Goal: Task Accomplishment & Management: Manage account settings

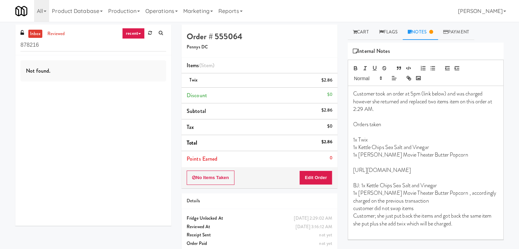
scroll to position [52, 0]
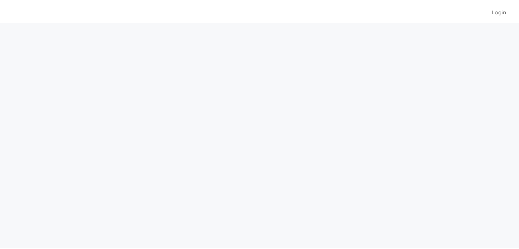
scroll to position [22, 0]
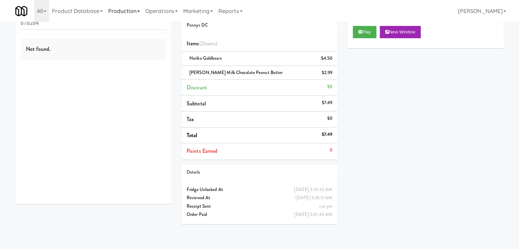
drag, startPoint x: 115, startPoint y: 5, endPoint x: 127, endPoint y: 10, distance: 12.7
click at [116, 5] on link "Production" at bounding box center [124, 11] width 37 height 22
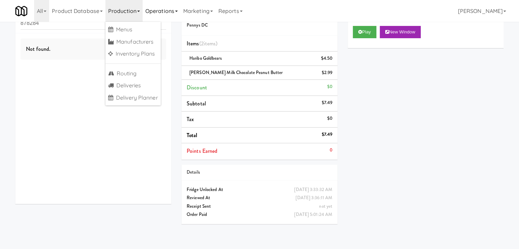
click at [159, 11] on link "Operations" at bounding box center [162, 11] width 38 height 22
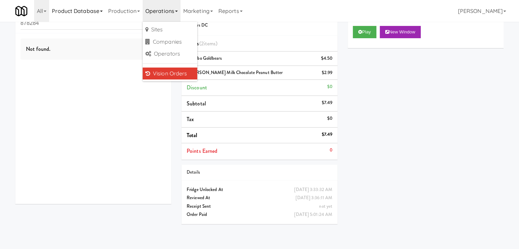
click at [80, 13] on link "Product Database" at bounding box center [77, 11] width 56 height 22
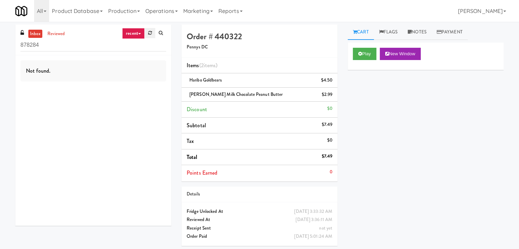
click at [149, 32] on icon at bounding box center [150, 33] width 4 height 4
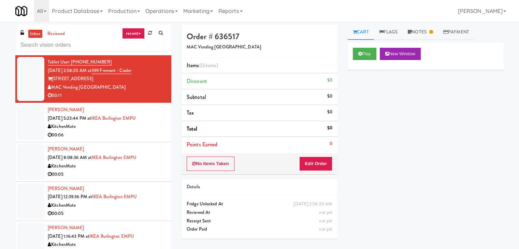
click at [141, 33] on link "recent" at bounding box center [133, 33] width 23 height 11
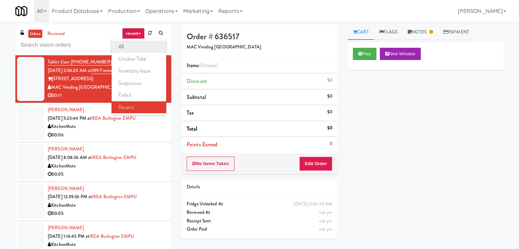
click at [133, 42] on link "all" at bounding box center [139, 47] width 55 height 12
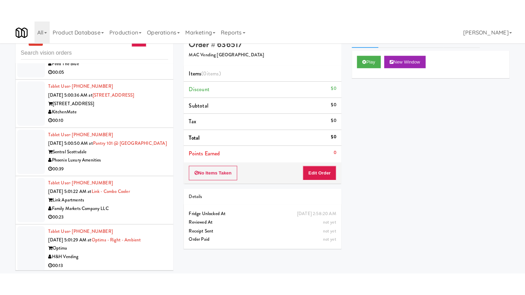
scroll to position [22, 0]
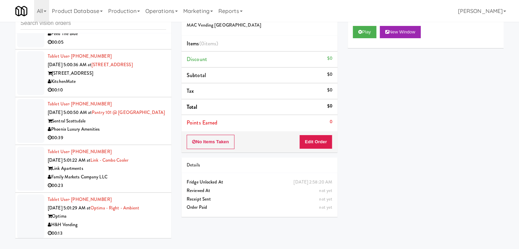
click at [111, 226] on div "H&H Vending" at bounding box center [107, 225] width 119 height 9
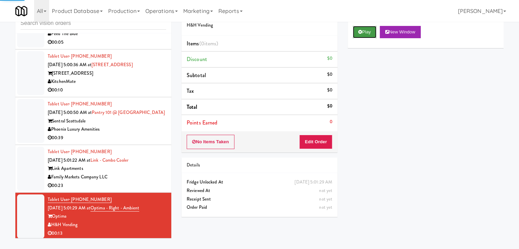
drag, startPoint x: 362, startPoint y: 32, endPoint x: 357, endPoint y: 52, distance: 21.0
click at [362, 32] on button "Play" at bounding box center [365, 32] width 24 height 12
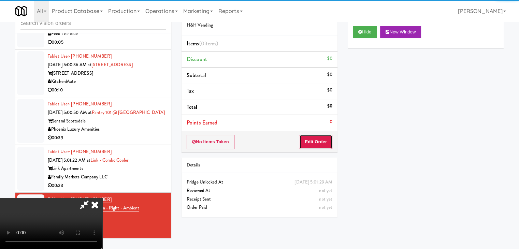
click at [325, 144] on button "Edit Order" at bounding box center [316, 142] width 33 height 14
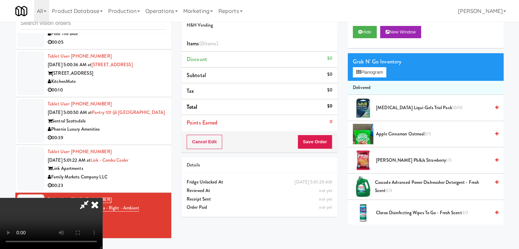
scroll to position [1889, 0]
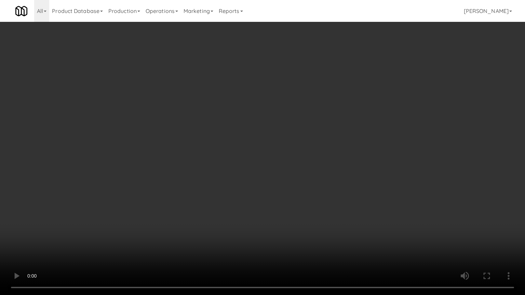
click at [319, 182] on video at bounding box center [262, 147] width 525 height 295
drag, startPoint x: 315, startPoint y: 182, endPoint x: 311, endPoint y: 183, distance: 3.5
click at [315, 183] on video at bounding box center [262, 147] width 525 height 295
click at [335, 169] on video at bounding box center [262, 147] width 525 height 295
drag, startPoint x: 335, startPoint y: 169, endPoint x: 377, endPoint y: 110, distance: 72.9
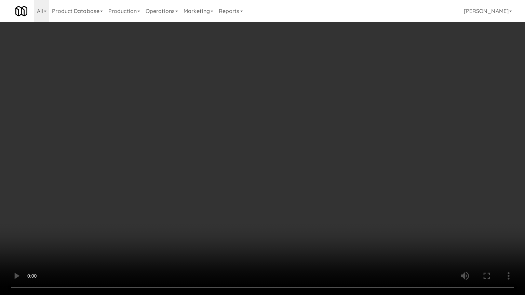
click at [335, 168] on video at bounding box center [262, 147] width 525 height 295
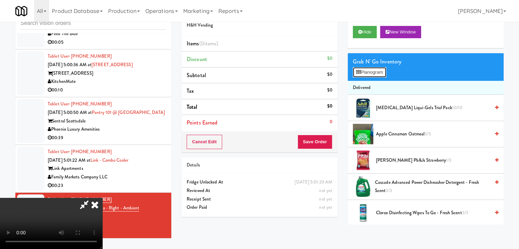
click at [384, 67] on button "Planogram" at bounding box center [369, 72] width 33 height 10
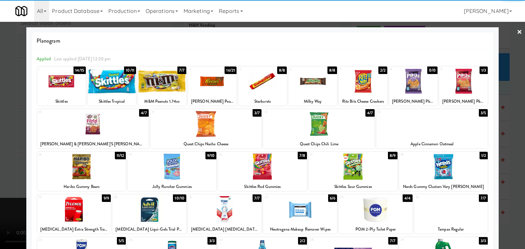
click at [249, 89] on div at bounding box center [262, 81] width 48 height 26
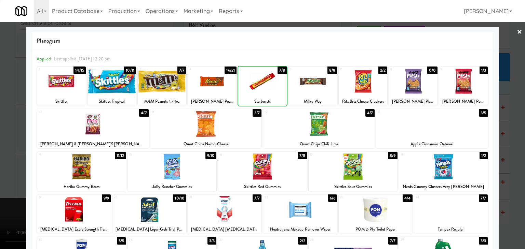
click at [249, 89] on div at bounding box center [262, 81] width 48 height 26
click at [3, 137] on div at bounding box center [262, 124] width 525 height 249
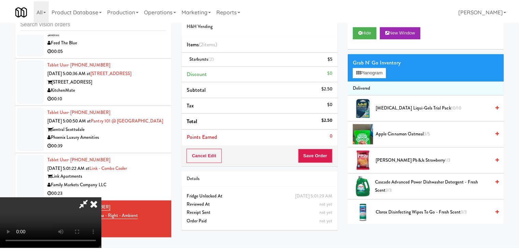
scroll to position [1897, 0]
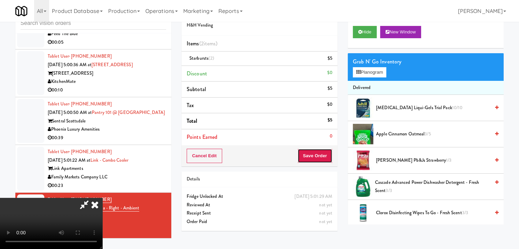
click at [324, 154] on button "Save Order" at bounding box center [315, 156] width 35 height 14
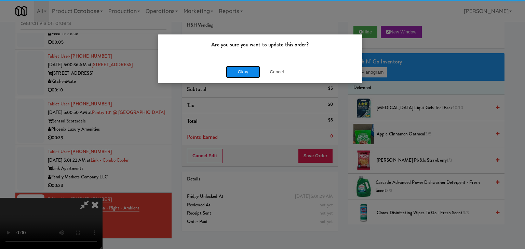
click at [240, 73] on button "Okay" at bounding box center [243, 72] width 34 height 12
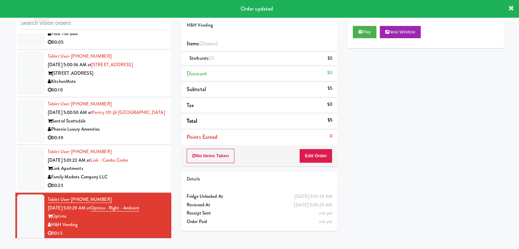
drag, startPoint x: 148, startPoint y: 172, endPoint x: 163, endPoint y: 167, distance: 16.4
click at [148, 173] on div "Family Markets Company LLC" at bounding box center [107, 177] width 119 height 9
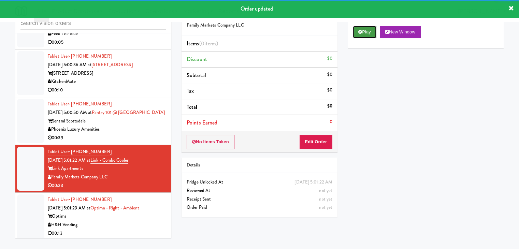
drag, startPoint x: 367, startPoint y: 28, endPoint x: 365, endPoint y: 32, distance: 4.8
click at [366, 29] on button "Play" at bounding box center [365, 32] width 24 height 12
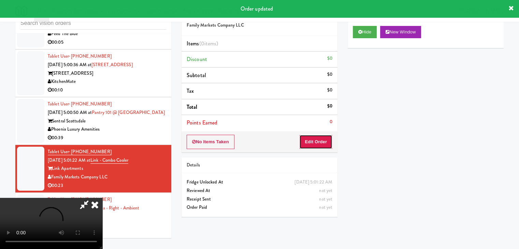
click at [328, 139] on button "Edit Order" at bounding box center [316, 142] width 33 height 14
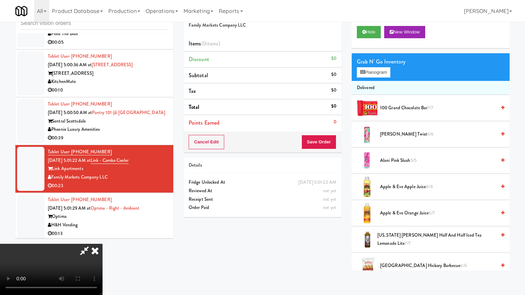
click at [102, 244] on video at bounding box center [51, 269] width 102 height 51
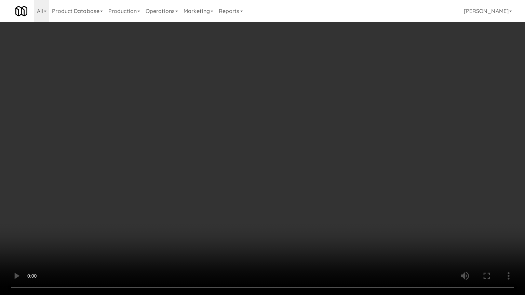
click at [307, 196] on video at bounding box center [262, 147] width 525 height 295
click at [338, 191] on video at bounding box center [262, 147] width 525 height 295
click at [340, 190] on video at bounding box center [262, 147] width 525 height 295
click at [343, 188] on video at bounding box center [262, 147] width 525 height 295
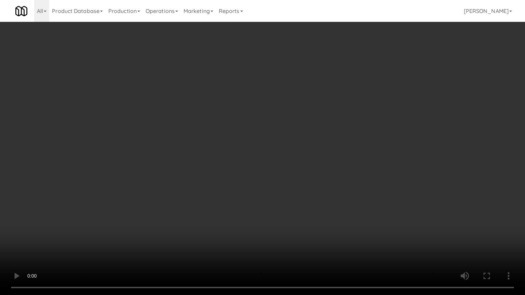
click at [339, 188] on video at bounding box center [262, 147] width 525 height 295
click at [343, 184] on video at bounding box center [262, 147] width 525 height 295
click at [342, 185] on video at bounding box center [262, 147] width 525 height 295
click at [357, 169] on video at bounding box center [262, 147] width 525 height 295
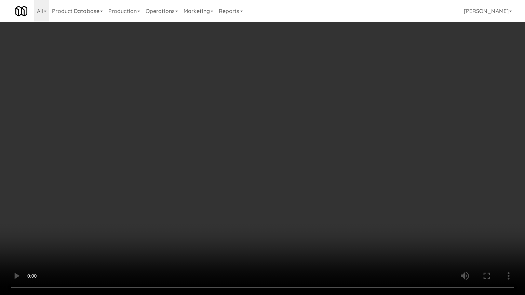
drag, startPoint x: 357, startPoint y: 169, endPoint x: 365, endPoint y: 131, distance: 39.1
click at [358, 168] on video at bounding box center [262, 147] width 525 height 295
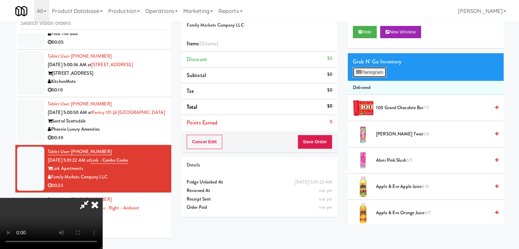
click at [380, 70] on button "Planogram" at bounding box center [369, 72] width 33 height 10
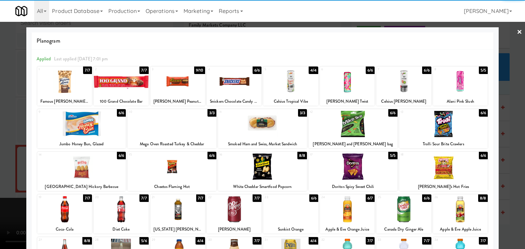
click at [400, 82] on div at bounding box center [403, 81] width 55 height 26
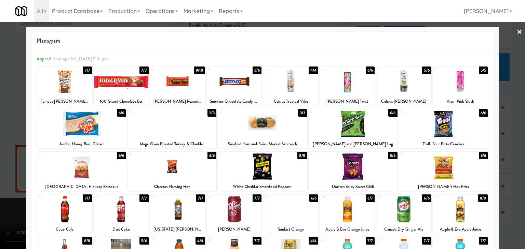
drag, startPoint x: 358, startPoint y: 128, endPoint x: 346, endPoint y: 128, distance: 12.6
click at [358, 127] on div at bounding box center [352, 124] width 89 height 26
drag, startPoint x: 5, startPoint y: 143, endPoint x: 197, endPoint y: 147, distance: 192.0
click at [10, 143] on div at bounding box center [262, 124] width 525 height 249
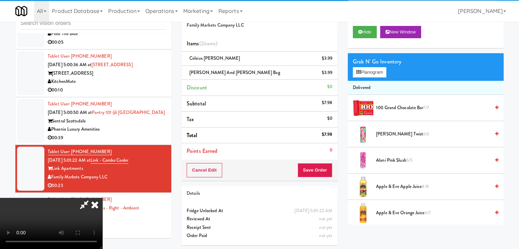
click at [102, 198] on video at bounding box center [51, 223] width 102 height 51
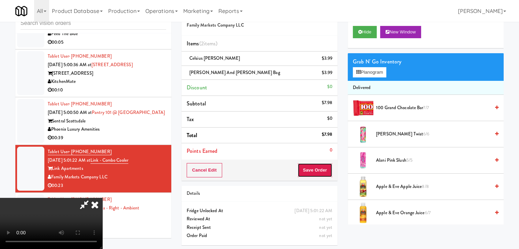
click at [322, 168] on button "Save Order" at bounding box center [315, 170] width 35 height 14
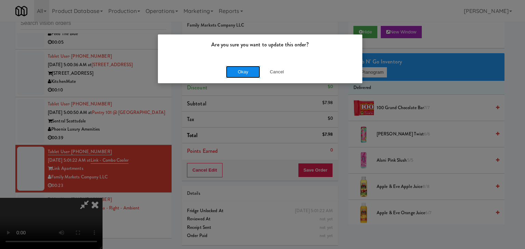
click at [238, 68] on button "Okay" at bounding box center [243, 72] width 34 height 12
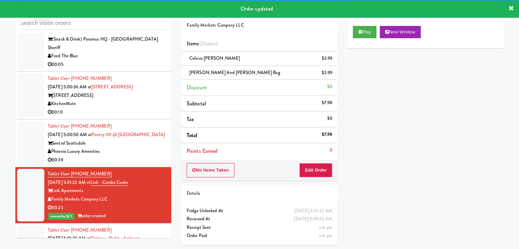
scroll to position [1863, 0]
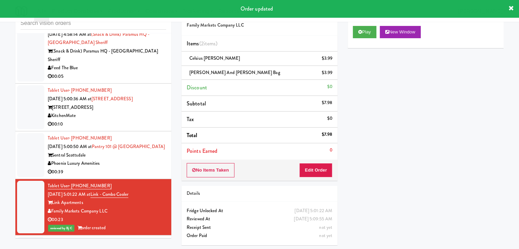
click at [153, 160] on div "Phoenix Luxury Amenities" at bounding box center [107, 164] width 119 height 9
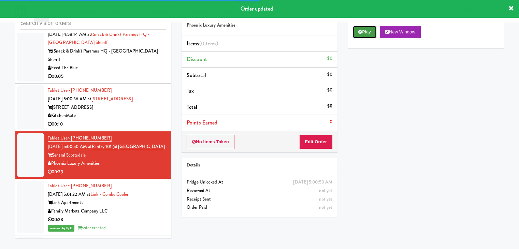
click at [363, 34] on button "Play" at bounding box center [365, 32] width 24 height 12
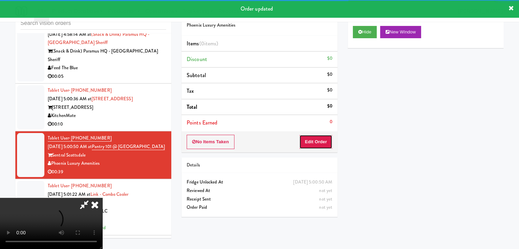
click at [325, 145] on button "Edit Order" at bounding box center [316, 142] width 33 height 14
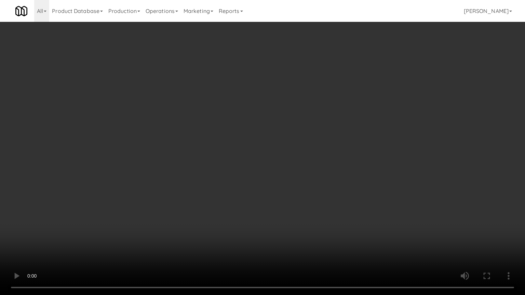
click at [337, 153] on video at bounding box center [262, 147] width 525 height 295
click at [337, 154] on video at bounding box center [262, 147] width 525 height 295
click at [355, 139] on video at bounding box center [262, 147] width 525 height 295
drag, startPoint x: 354, startPoint y: 140, endPoint x: 362, endPoint y: 154, distance: 16.8
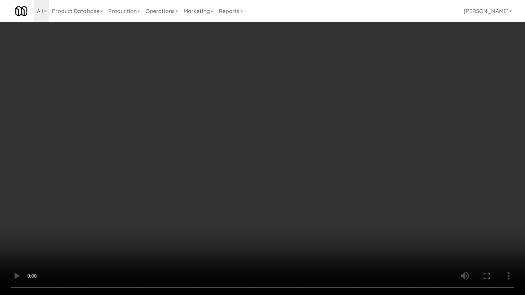
click at [354, 142] on video at bounding box center [262, 147] width 525 height 295
click at [346, 178] on video at bounding box center [262, 147] width 525 height 295
click at [362, 173] on video at bounding box center [262, 147] width 525 height 295
click at [362, 174] on video at bounding box center [262, 147] width 525 height 295
click at [362, 175] on video at bounding box center [262, 147] width 525 height 295
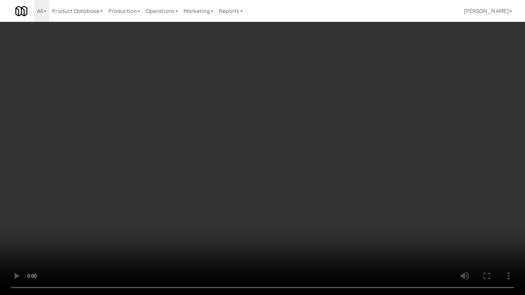
click at [349, 176] on video at bounding box center [262, 147] width 525 height 295
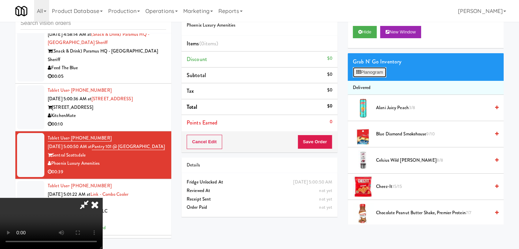
click at [378, 72] on button "Planogram" at bounding box center [369, 72] width 33 height 10
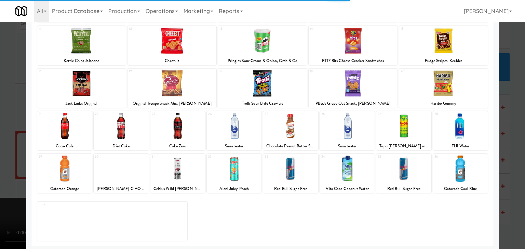
scroll to position [86, 0]
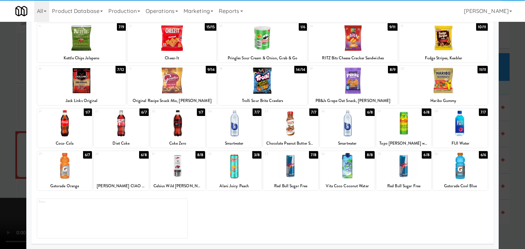
click at [403, 121] on div at bounding box center [403, 123] width 55 height 26
click at [121, 179] on div at bounding box center [121, 166] width 55 height 26
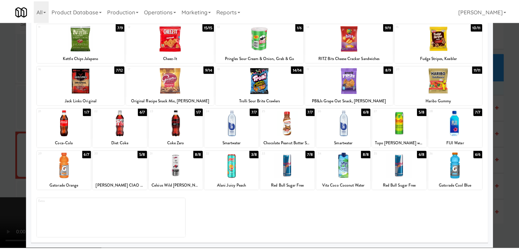
scroll to position [52, 0]
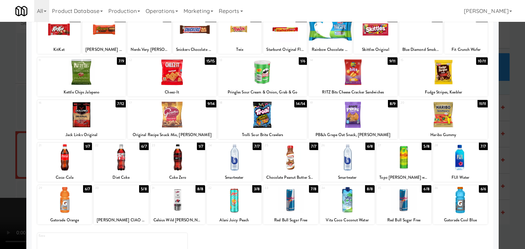
click at [284, 163] on div at bounding box center [290, 157] width 55 height 26
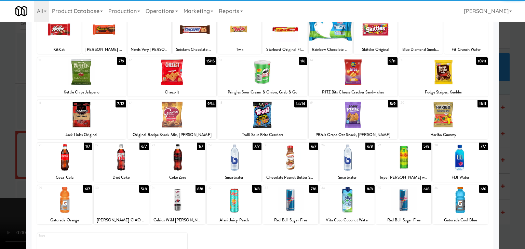
click at [358, 102] on div at bounding box center [352, 115] width 89 height 26
drag, startPoint x: 0, startPoint y: 156, endPoint x: 56, endPoint y: 151, distance: 56.3
click at [8, 155] on div at bounding box center [262, 124] width 525 height 249
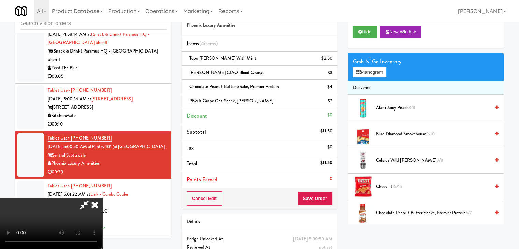
click at [102, 198] on video at bounding box center [51, 223] width 102 height 51
drag, startPoint x: 327, startPoint y: 202, endPoint x: 326, endPoint y: 198, distance: 3.6
click at [327, 200] on button "Save Order" at bounding box center [315, 199] width 35 height 14
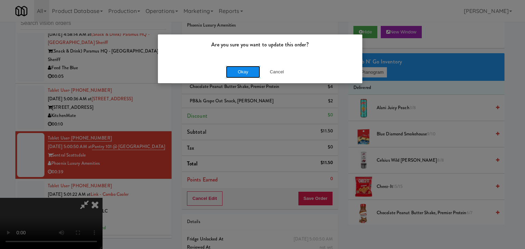
click at [235, 72] on button "Okay" at bounding box center [243, 72] width 34 height 12
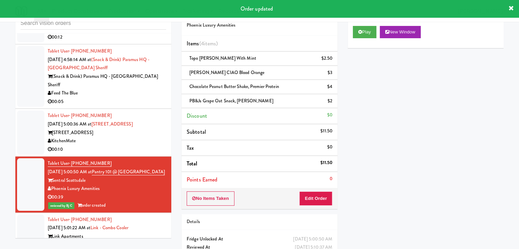
scroll to position [1795, 0]
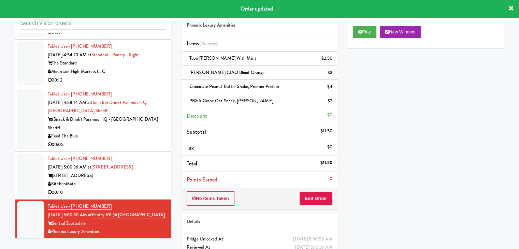
drag, startPoint x: 158, startPoint y: 159, endPoint x: 155, endPoint y: 147, distance: 12.6
click at [158, 159] on div "Tablet User · (647) 962-4508 Aug 12, 2025 5:00:36 AM at 315 Front St - Fridge 3…" at bounding box center [107, 176] width 119 height 42
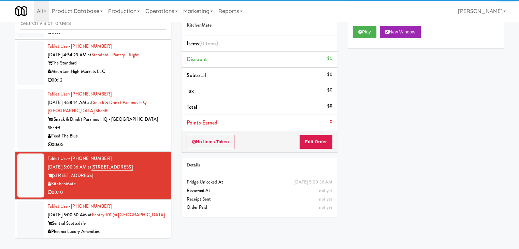
click at [152, 132] on div "Feed The Blue" at bounding box center [107, 136] width 119 height 9
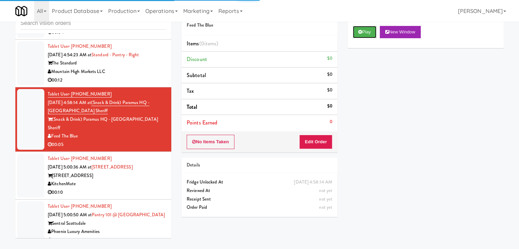
drag, startPoint x: 369, startPoint y: 33, endPoint x: 359, endPoint y: 85, distance: 52.7
click at [368, 35] on button "Play" at bounding box center [365, 32] width 24 height 12
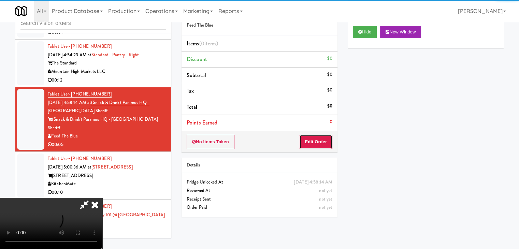
click at [319, 138] on button "Edit Order" at bounding box center [316, 142] width 33 height 14
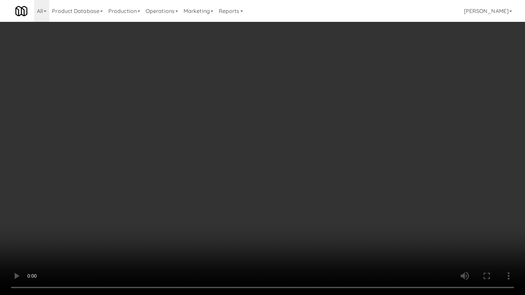
click at [316, 197] on video at bounding box center [262, 147] width 525 height 295
click at [317, 198] on video at bounding box center [262, 147] width 525 height 295
click at [326, 198] on video at bounding box center [262, 147] width 525 height 295
drag, startPoint x: 326, startPoint y: 198, endPoint x: 351, endPoint y: 135, distance: 67.7
click at [327, 198] on video at bounding box center [262, 147] width 525 height 295
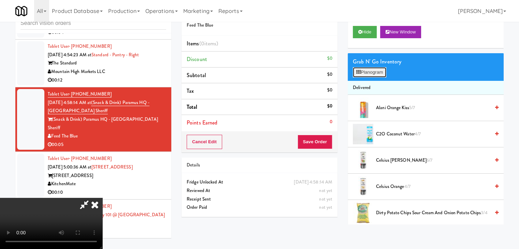
click at [367, 73] on button "Planogram" at bounding box center [369, 72] width 33 height 10
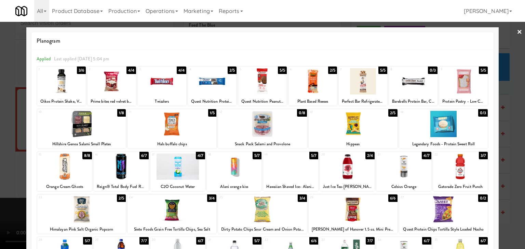
click at [221, 92] on div at bounding box center [212, 81] width 48 height 26
click at [0, 117] on div at bounding box center [262, 124] width 525 height 249
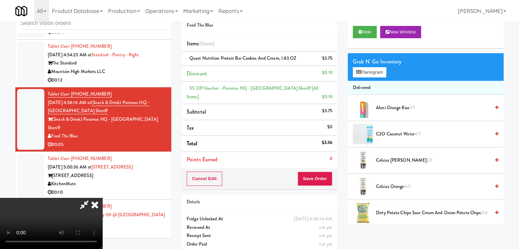
click at [102, 198] on video at bounding box center [51, 223] width 102 height 51
click at [321, 180] on button "Save Order" at bounding box center [315, 179] width 35 height 14
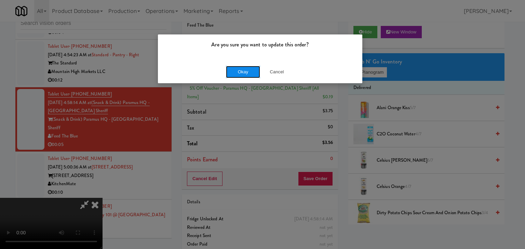
click at [245, 66] on button "Okay" at bounding box center [243, 72] width 34 height 12
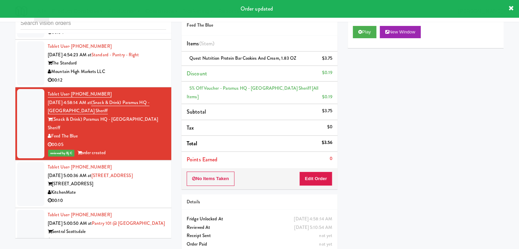
click at [127, 189] on div "KitchenMate" at bounding box center [107, 193] width 119 height 9
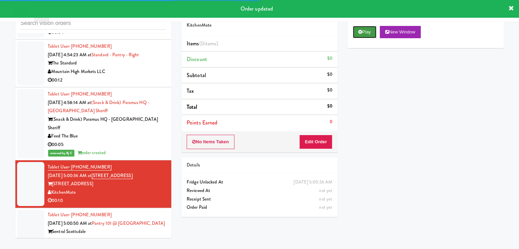
click at [366, 29] on button "Play" at bounding box center [365, 32] width 24 height 12
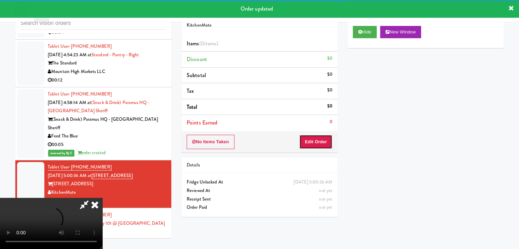
click at [318, 141] on button "Edit Order" at bounding box center [316, 142] width 33 height 14
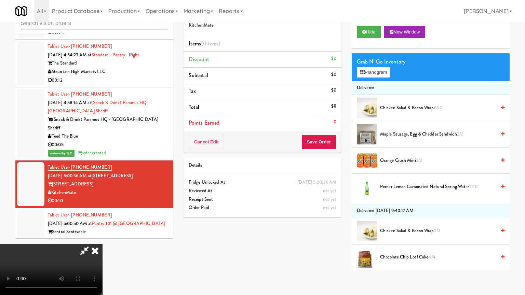
click at [102, 244] on video at bounding box center [51, 269] width 102 height 51
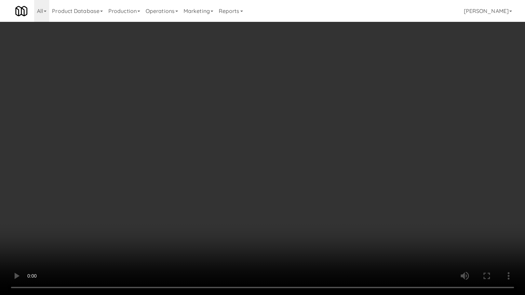
click at [379, 185] on video at bounding box center [262, 147] width 525 height 295
click at [383, 185] on video at bounding box center [262, 147] width 525 height 295
click at [376, 184] on video at bounding box center [262, 147] width 525 height 295
click at [376, 183] on video at bounding box center [262, 147] width 525 height 295
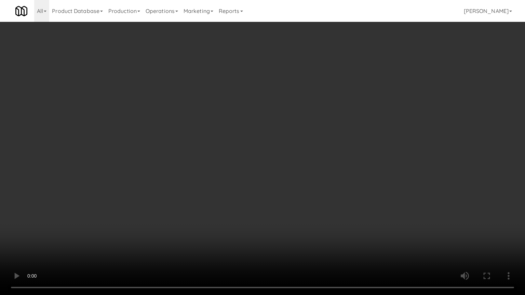
click at [383, 182] on video at bounding box center [262, 147] width 525 height 295
click at [383, 181] on video at bounding box center [262, 147] width 525 height 295
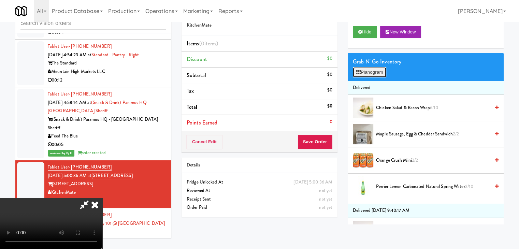
click at [383, 71] on button "Planogram" at bounding box center [369, 72] width 33 height 10
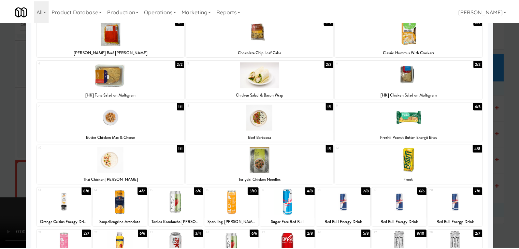
scroll to position [68, 0]
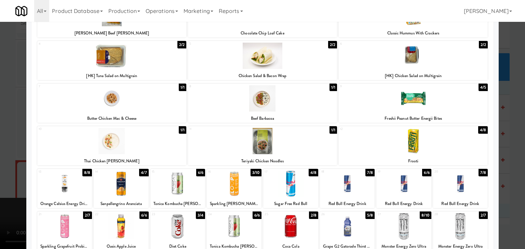
click at [406, 144] on div at bounding box center [412, 141] width 149 height 26
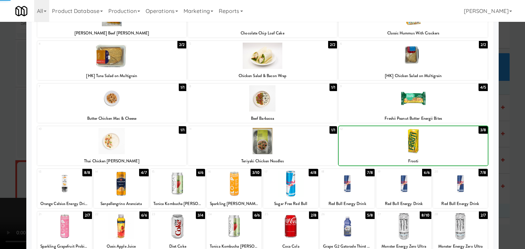
click at [406, 144] on div at bounding box center [412, 141] width 149 height 26
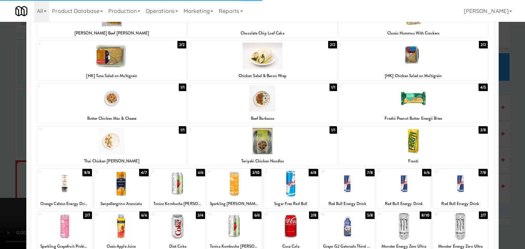
click at [0, 136] on div at bounding box center [262, 124] width 525 height 249
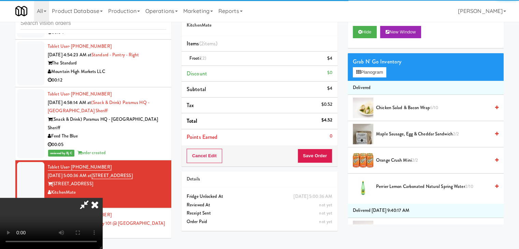
click at [102, 198] on video at bounding box center [51, 223] width 102 height 51
drag, startPoint x: 216, startPoint y: 143, endPoint x: 253, endPoint y: 179, distance: 51.2
click at [102, 198] on video at bounding box center [51, 223] width 102 height 51
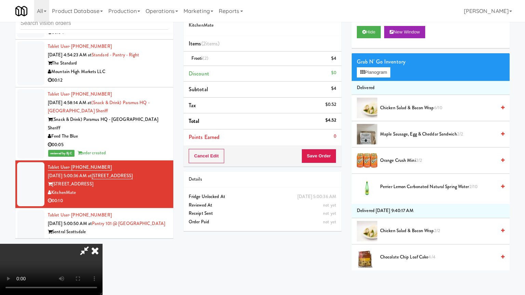
click at [102, 244] on video at bounding box center [51, 269] width 102 height 51
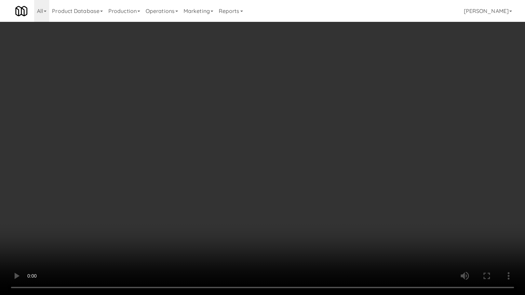
click at [309, 210] on video at bounding box center [262, 147] width 525 height 295
click at [311, 209] on video at bounding box center [262, 147] width 525 height 295
click at [318, 204] on video at bounding box center [262, 147] width 525 height 295
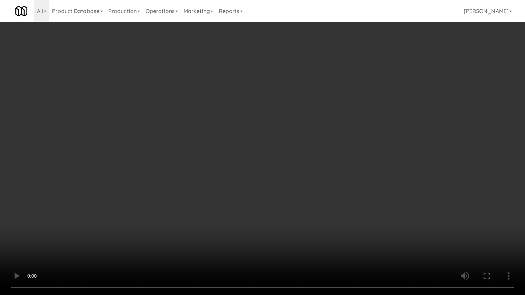
click at [318, 204] on video at bounding box center [262, 147] width 525 height 295
click at [322, 193] on video at bounding box center [262, 147] width 525 height 295
drag, startPoint x: 322, startPoint y: 193, endPoint x: 322, endPoint y: 160, distance: 32.5
click at [322, 192] on video at bounding box center [262, 147] width 525 height 295
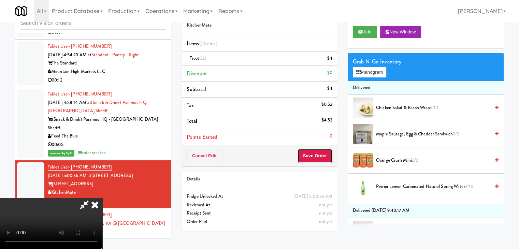
click at [326, 160] on button "Save Order" at bounding box center [315, 156] width 35 height 14
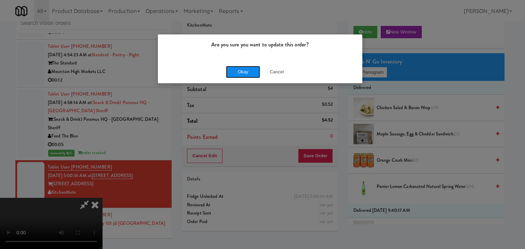
click at [231, 69] on button "Okay" at bounding box center [243, 72] width 34 height 12
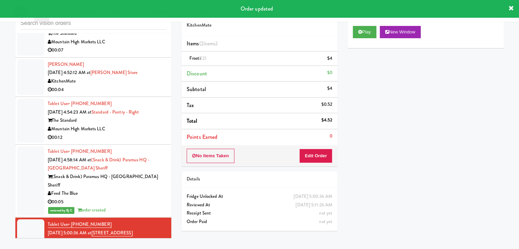
scroll to position [1727, 0]
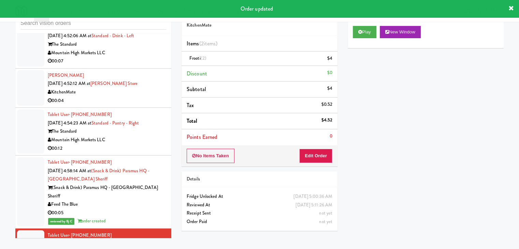
click at [145, 146] on div "00:12" at bounding box center [107, 148] width 119 height 9
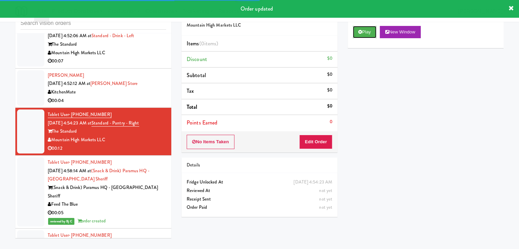
drag, startPoint x: 363, startPoint y: 28, endPoint x: 363, endPoint y: 75, distance: 47.5
click at [363, 29] on button "Play" at bounding box center [365, 32] width 24 height 12
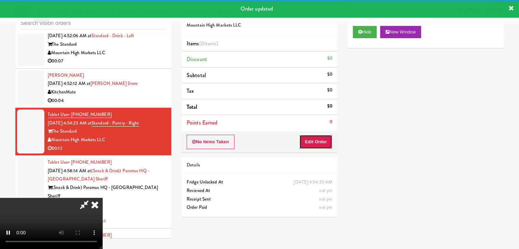
click at [319, 137] on button "Edit Order" at bounding box center [316, 142] width 33 height 14
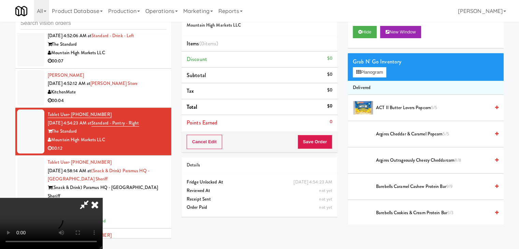
click at [102, 223] on video at bounding box center [51, 223] width 102 height 51
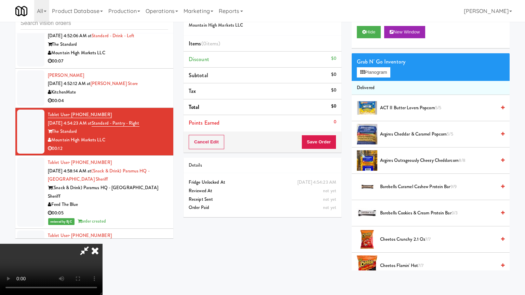
click at [102, 244] on video at bounding box center [51, 269] width 102 height 51
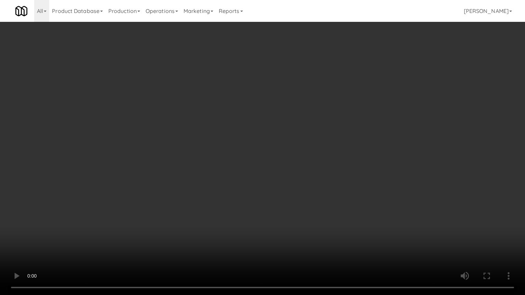
click at [320, 190] on video at bounding box center [262, 147] width 525 height 295
click at [325, 188] on video at bounding box center [262, 147] width 525 height 295
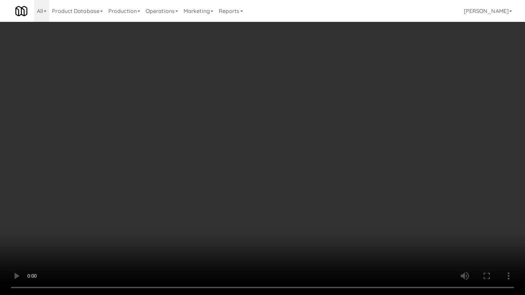
click at [325, 188] on video at bounding box center [262, 147] width 525 height 295
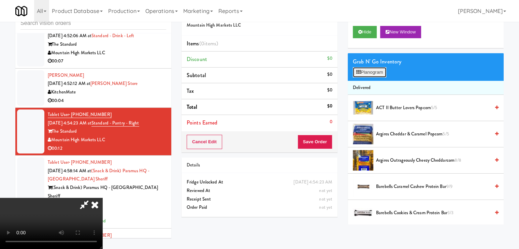
click at [375, 71] on button "Planogram" at bounding box center [369, 72] width 33 height 10
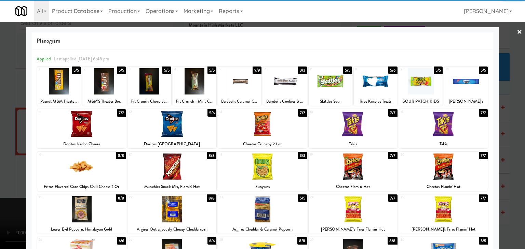
click at [262, 127] on div at bounding box center [262, 124] width 89 height 26
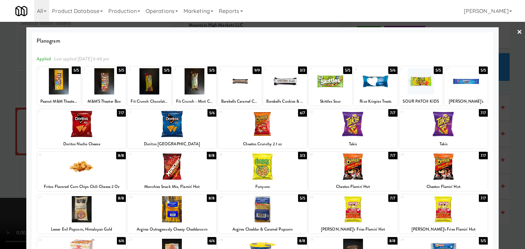
click at [176, 168] on div at bounding box center [171, 167] width 89 height 26
click at [0, 167] on div at bounding box center [262, 124] width 525 height 249
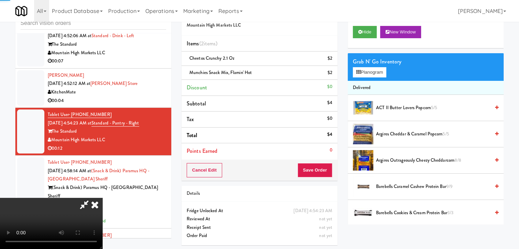
click at [102, 198] on video at bounding box center [51, 223] width 102 height 51
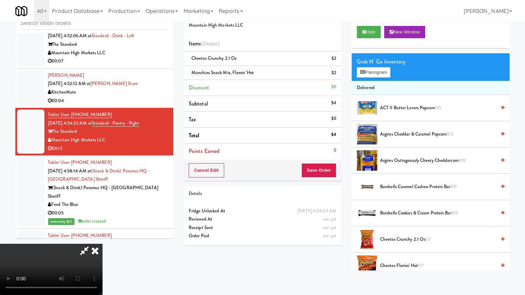
click at [102, 244] on video at bounding box center [51, 269] width 102 height 51
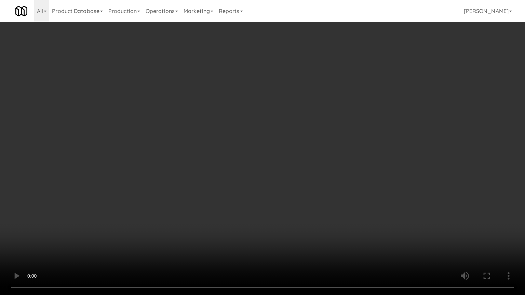
click at [394, 142] on video at bounding box center [262, 147] width 525 height 295
click at [393, 142] on video at bounding box center [262, 147] width 525 height 295
click at [389, 141] on video at bounding box center [262, 147] width 525 height 295
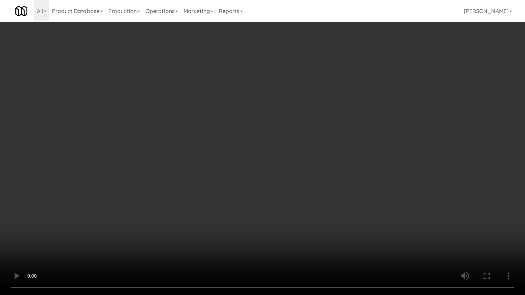
click at [389, 141] on video at bounding box center [262, 147] width 525 height 295
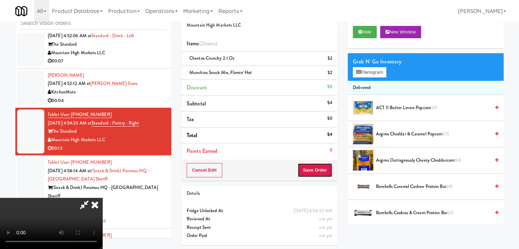
click at [317, 169] on button "Save Order" at bounding box center [315, 170] width 35 height 14
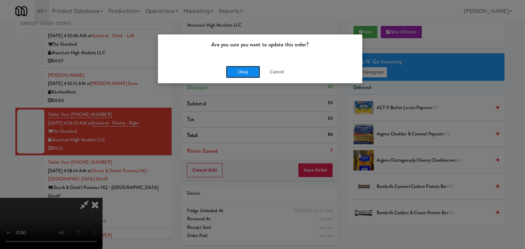
click at [244, 77] on button "Okay" at bounding box center [243, 72] width 34 height 12
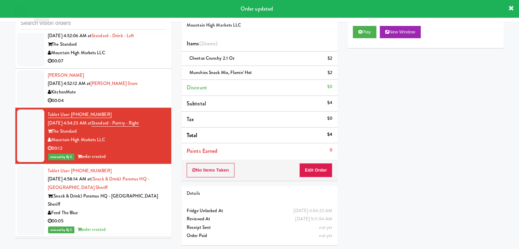
scroll to position [1692, 0]
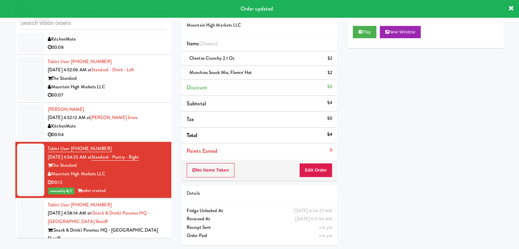
click at [154, 137] on li "Odeon Deonarain Aug 12, 2025 4:52:12 AM at IKEA Vaughan Store KitchenMate 00:04" at bounding box center [93, 122] width 156 height 39
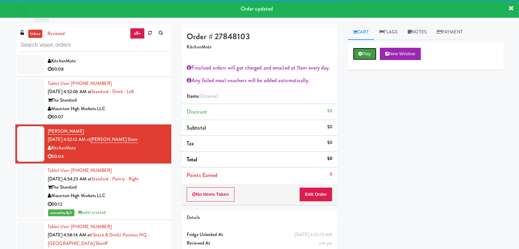
click at [364, 53] on button "Play" at bounding box center [365, 54] width 24 height 12
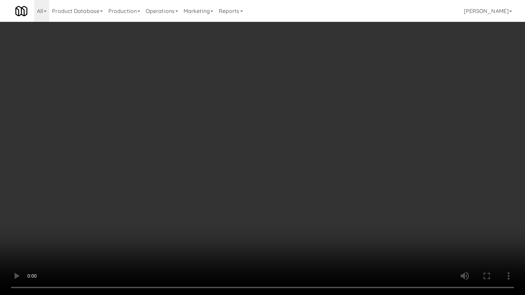
click at [308, 179] on video at bounding box center [262, 147] width 525 height 295
click at [298, 176] on video at bounding box center [262, 147] width 525 height 295
click at [300, 175] on video at bounding box center [262, 147] width 525 height 295
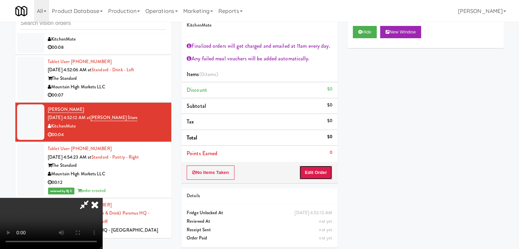
click at [327, 172] on button "Edit Order" at bounding box center [316, 173] width 33 height 14
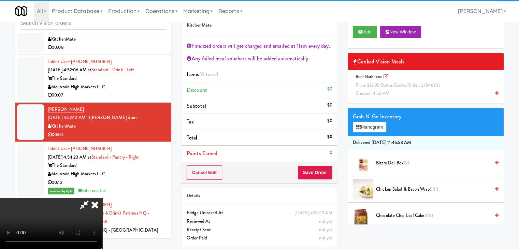
click at [389, 86] on span "Price: $12.95 Status: cooked Order: 27848103" at bounding box center [398, 85] width 85 height 6
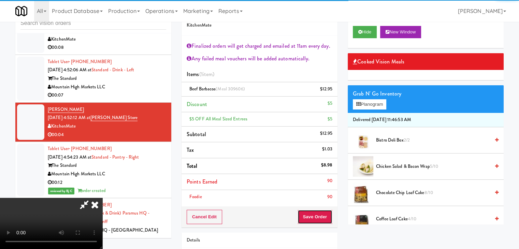
click at [325, 213] on button "Save Order" at bounding box center [315, 217] width 35 height 14
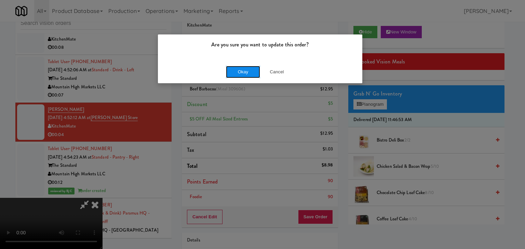
click at [235, 75] on button "Okay" at bounding box center [243, 72] width 34 height 12
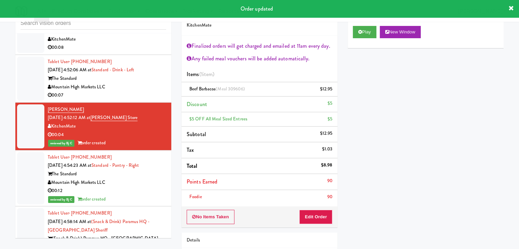
click at [140, 83] on div "Mountain High Markets LLC" at bounding box center [107, 87] width 119 height 9
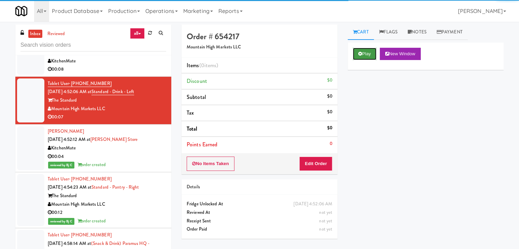
click at [364, 54] on button "Play" at bounding box center [365, 54] width 24 height 12
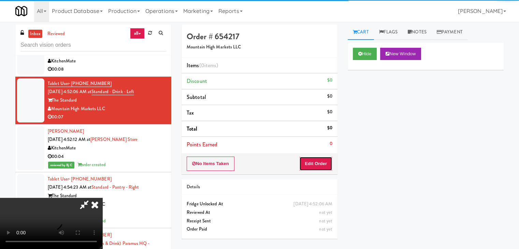
click at [319, 161] on button "Edit Order" at bounding box center [316, 164] width 33 height 14
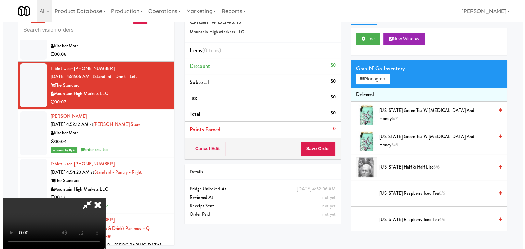
scroll to position [22, 0]
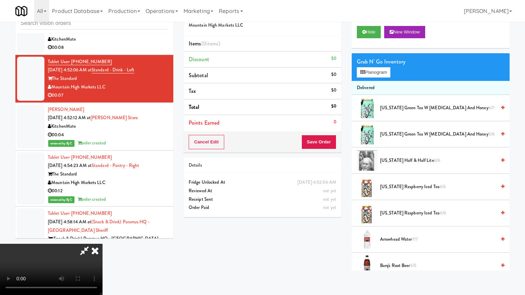
click at [102, 244] on video at bounding box center [51, 269] width 102 height 51
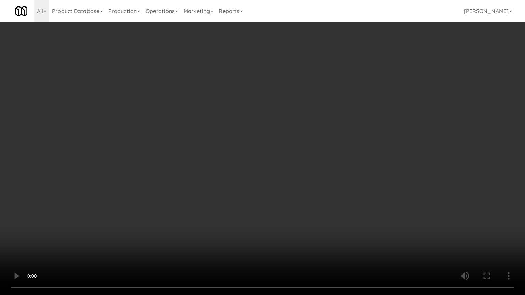
drag, startPoint x: 309, startPoint y: 195, endPoint x: 308, endPoint y: 198, distance: 3.5
click at [309, 195] on video at bounding box center [262, 147] width 525 height 295
drag, startPoint x: 311, startPoint y: 196, endPoint x: 311, endPoint y: 193, distance: 3.5
click at [311, 196] on video at bounding box center [262, 147] width 525 height 295
click at [311, 193] on video at bounding box center [262, 147] width 525 height 295
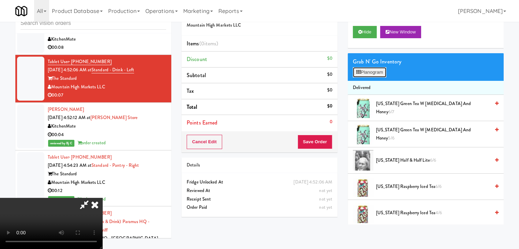
click at [382, 74] on button "Planogram" at bounding box center [369, 72] width 33 height 10
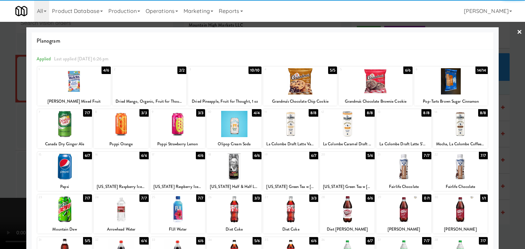
drag, startPoint x: 457, startPoint y: 208, endPoint x: 463, endPoint y: 209, distance: 5.8
click at [457, 209] on div at bounding box center [460, 209] width 55 height 26
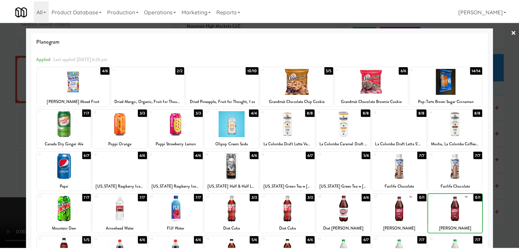
scroll to position [86, 0]
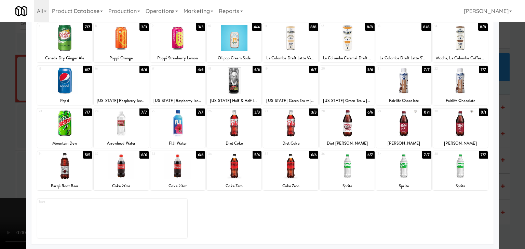
click at [501, 166] on div at bounding box center [262, 124] width 525 height 249
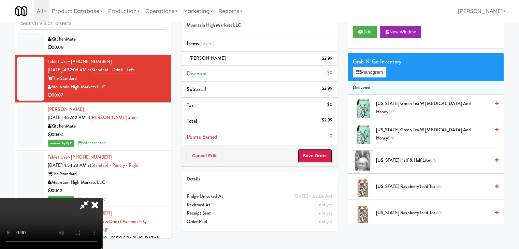
click at [327, 152] on button "Save Order" at bounding box center [315, 156] width 35 height 14
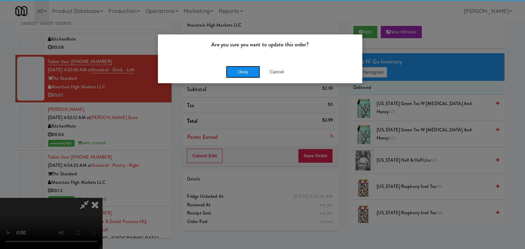
click at [247, 71] on button "Okay" at bounding box center [243, 72] width 34 height 12
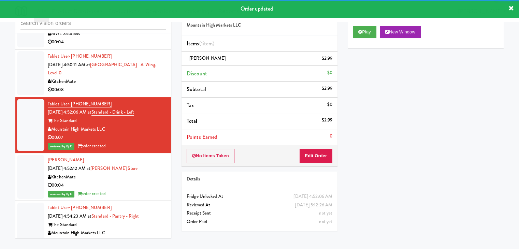
scroll to position [1590, 0]
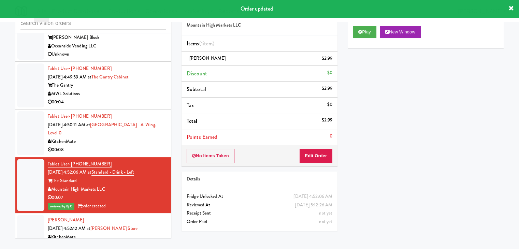
click at [148, 141] on div "KitchenMate" at bounding box center [107, 142] width 119 height 9
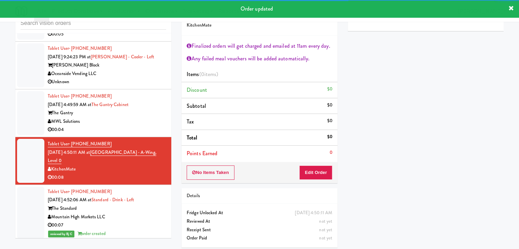
scroll to position [1522, 0]
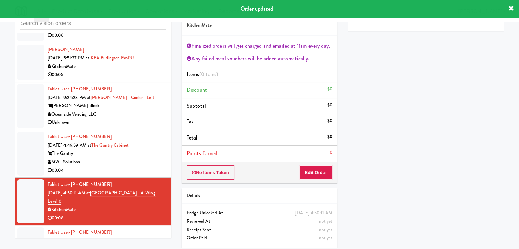
drag, startPoint x: 156, startPoint y: 153, endPoint x: 161, endPoint y: 150, distance: 6.0
click at [156, 152] on div "The Gantry" at bounding box center [107, 154] width 119 height 9
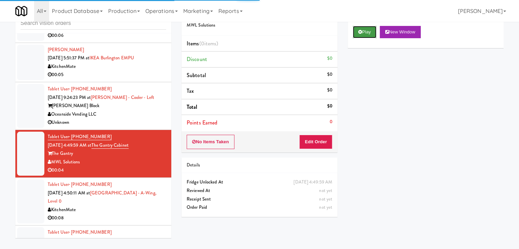
click at [362, 33] on icon at bounding box center [361, 32] width 4 height 4
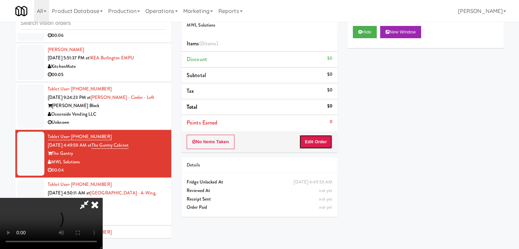
click at [316, 141] on button "Edit Order" at bounding box center [316, 142] width 33 height 14
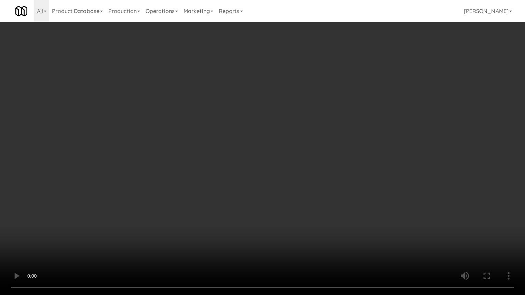
click at [302, 186] on video at bounding box center [262, 147] width 525 height 295
drag, startPoint x: 302, startPoint y: 186, endPoint x: 302, endPoint y: 191, distance: 4.4
click at [302, 188] on video at bounding box center [262, 147] width 525 height 295
click at [303, 182] on video at bounding box center [262, 147] width 525 height 295
drag, startPoint x: 303, startPoint y: 182, endPoint x: 333, endPoint y: 127, distance: 62.5
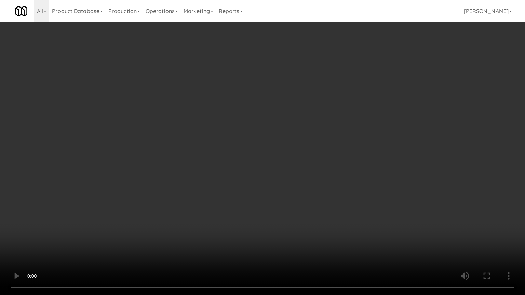
click at [303, 181] on video at bounding box center [262, 147] width 525 height 295
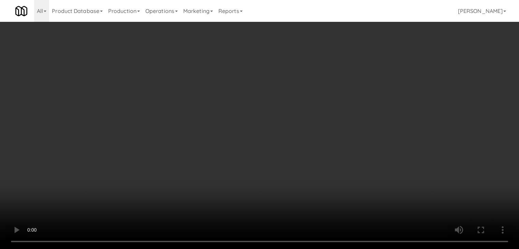
click at [377, 73] on button "Planogram" at bounding box center [369, 72] width 33 height 10
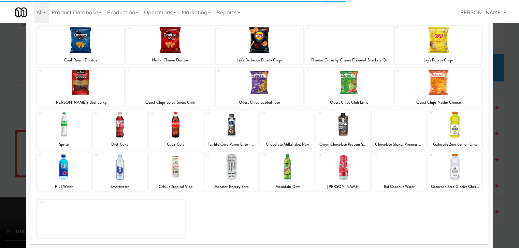
scroll to position [86, 0]
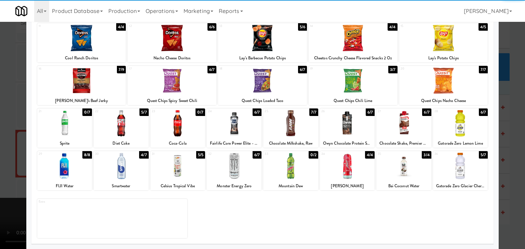
click at [186, 164] on div at bounding box center [177, 166] width 55 height 26
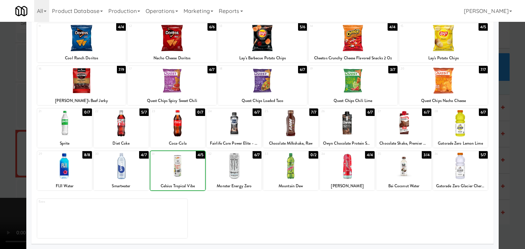
drag, startPoint x: 0, startPoint y: 158, endPoint x: 103, endPoint y: 155, distance: 102.9
click at [5, 157] on div at bounding box center [262, 124] width 525 height 249
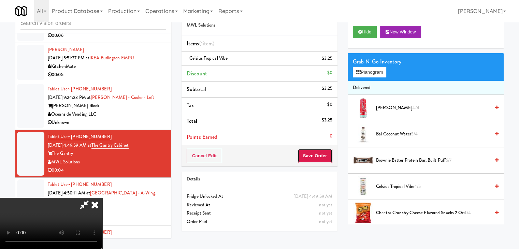
click at [323, 155] on button "Save Order" at bounding box center [315, 156] width 35 height 14
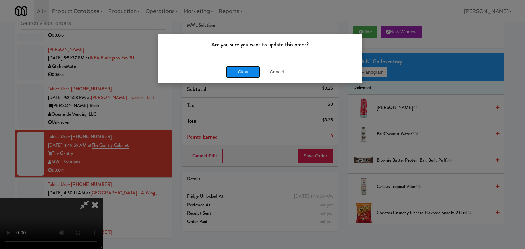
click at [236, 74] on button "Okay" at bounding box center [243, 72] width 34 height 12
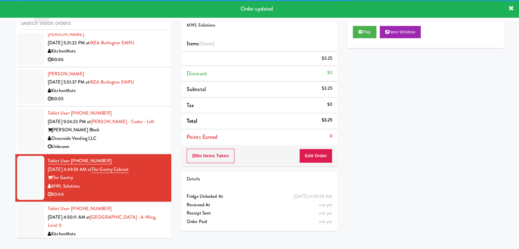
scroll to position [1487, 0]
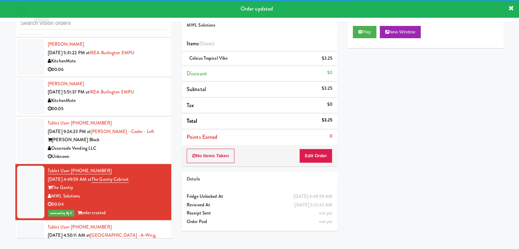
click at [150, 153] on div "Unknown" at bounding box center [107, 157] width 119 height 9
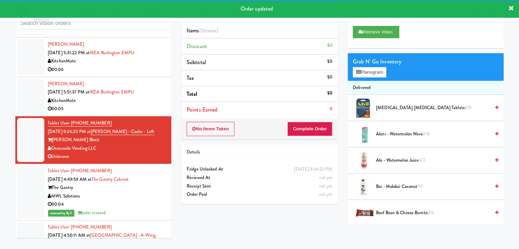
click at [117, 110] on div "00:05" at bounding box center [107, 109] width 119 height 9
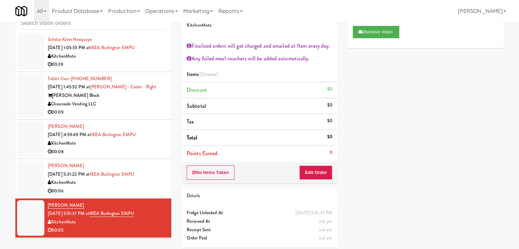
scroll to position [1351, 0]
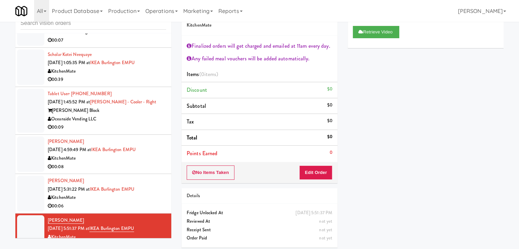
click at [130, 203] on div "00:06" at bounding box center [107, 206] width 119 height 9
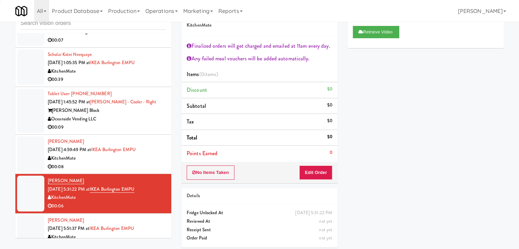
click at [145, 164] on div "00:08" at bounding box center [107, 167] width 119 height 9
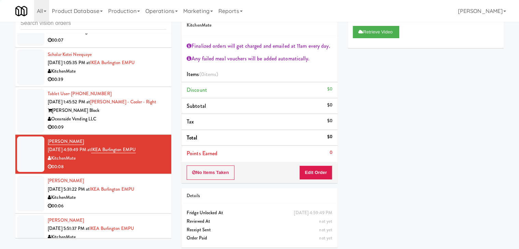
click at [148, 118] on div "Oceanside Vending LLC" at bounding box center [107, 119] width 119 height 9
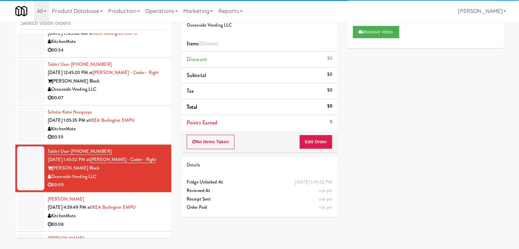
scroll to position [1283, 0]
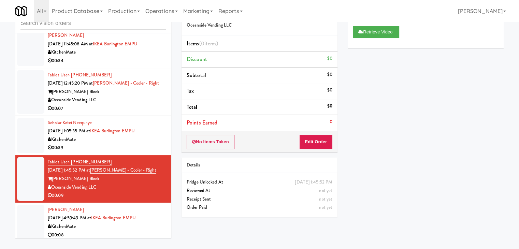
click at [147, 141] on div "KitchenMate" at bounding box center [107, 140] width 119 height 9
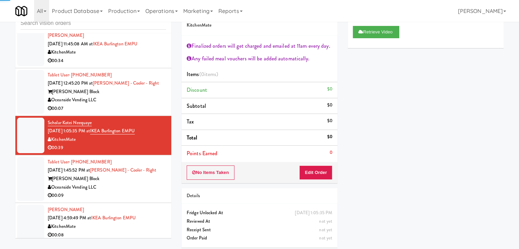
click at [147, 101] on div "Oceanside Vending LLC" at bounding box center [107, 100] width 119 height 9
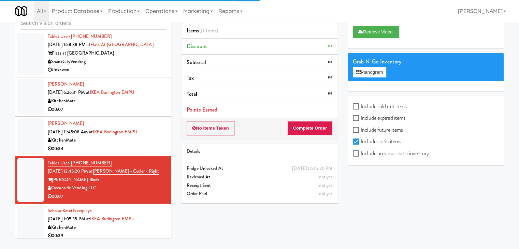
scroll to position [1180, 0]
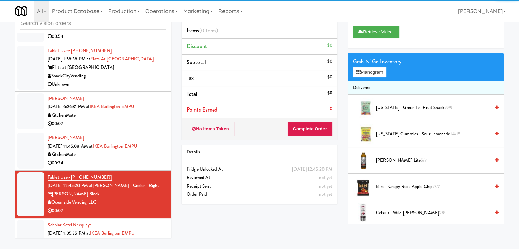
click at [146, 159] on div "00:34" at bounding box center [107, 163] width 119 height 9
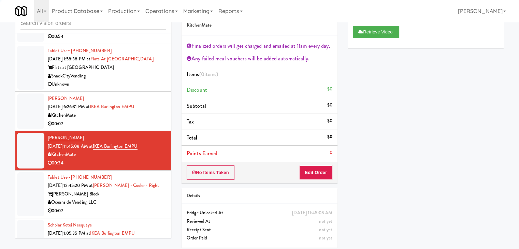
click at [151, 116] on div "KitchenMate" at bounding box center [107, 115] width 119 height 9
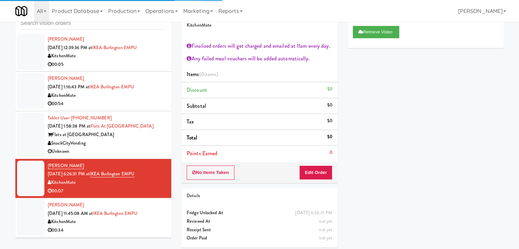
scroll to position [1112, 0]
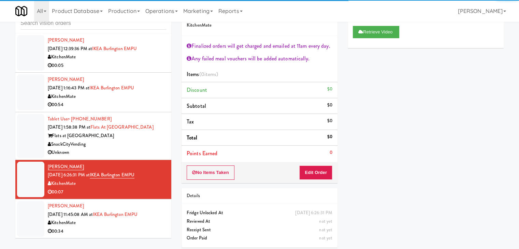
click at [152, 149] on div "Unknown" at bounding box center [107, 153] width 119 height 9
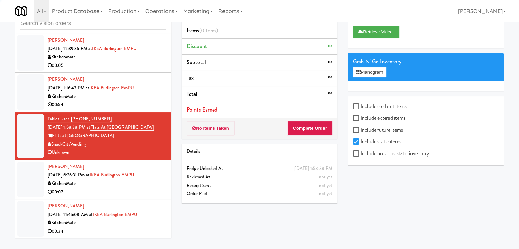
click at [154, 97] on div "KitchenMate" at bounding box center [107, 97] width 119 height 9
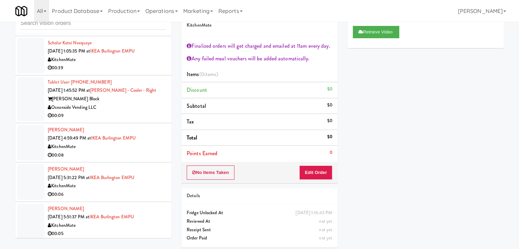
scroll to position [1324, 0]
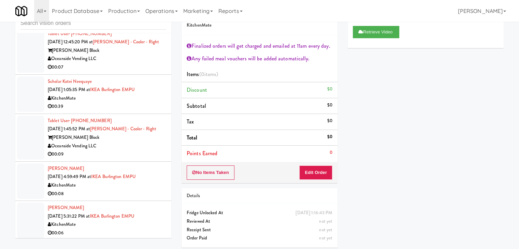
click at [127, 150] on div "00:09" at bounding box center [107, 154] width 119 height 9
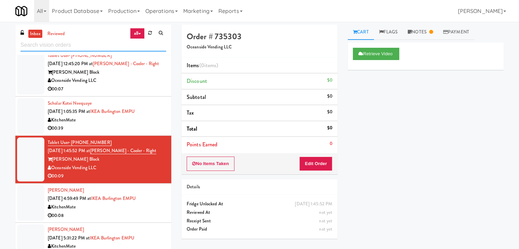
drag, startPoint x: 80, startPoint y: 42, endPoint x: 71, endPoint y: 45, distance: 9.2
click at [71, 44] on input "text" at bounding box center [93, 45] width 146 height 13
paste input "Cooler"
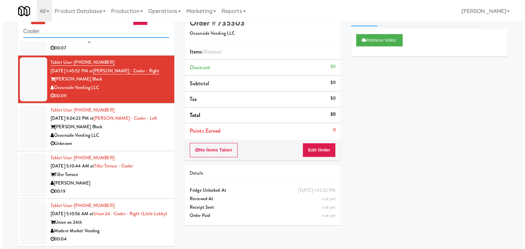
scroll to position [22, 0]
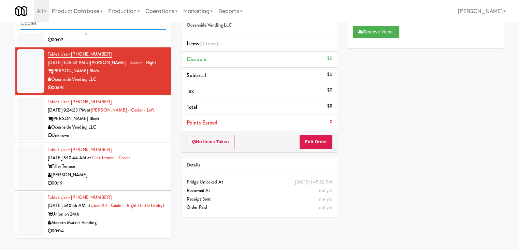
type input "Cooler"
click at [131, 219] on div "Modern Market Vending" at bounding box center [107, 223] width 119 height 9
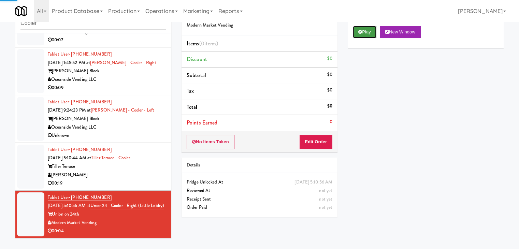
click at [361, 31] on icon at bounding box center [361, 32] width 4 height 4
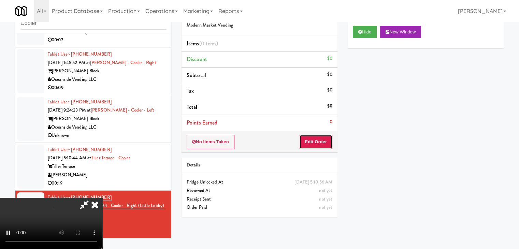
click at [314, 148] on button "Edit Order" at bounding box center [316, 142] width 33 height 14
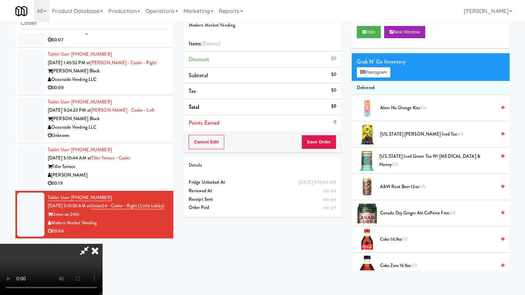
click at [102, 244] on video at bounding box center [51, 269] width 102 height 51
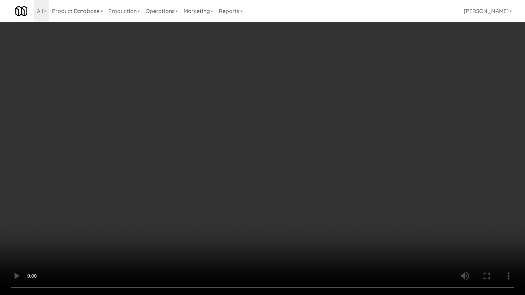
click at [306, 203] on video at bounding box center [262, 147] width 525 height 295
click at [308, 204] on video at bounding box center [262, 147] width 525 height 295
drag, startPoint x: 308, startPoint y: 204, endPoint x: 329, endPoint y: 144, distance: 63.3
click at [308, 204] on video at bounding box center [262, 147] width 525 height 295
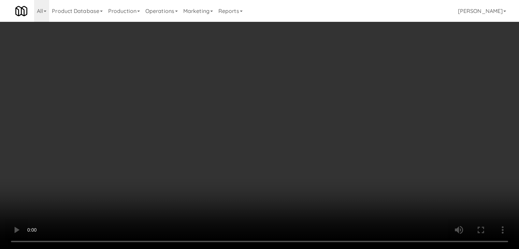
click at [374, 72] on button "Planogram" at bounding box center [369, 72] width 33 height 10
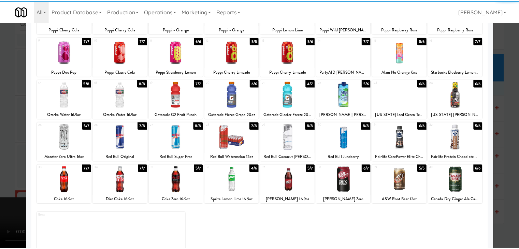
scroll to position [86, 0]
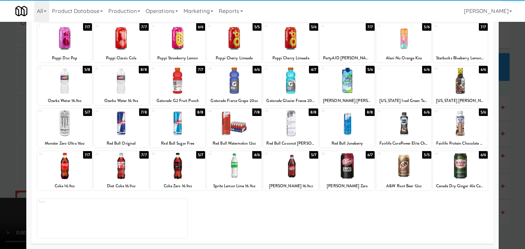
click at [54, 129] on div at bounding box center [64, 123] width 55 height 26
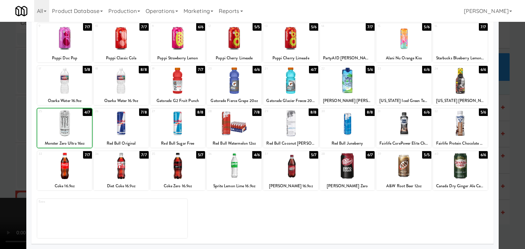
drag, startPoint x: 0, startPoint y: 141, endPoint x: 131, endPoint y: 146, distance: 131.3
click at [1, 141] on div at bounding box center [262, 124] width 525 height 249
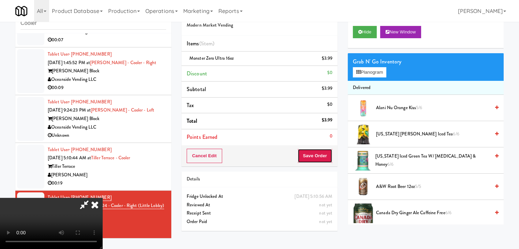
click at [322, 155] on button "Save Order" at bounding box center [315, 156] width 35 height 14
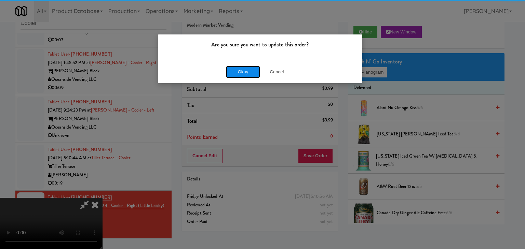
click at [240, 73] on button "Okay" at bounding box center [243, 72] width 34 height 12
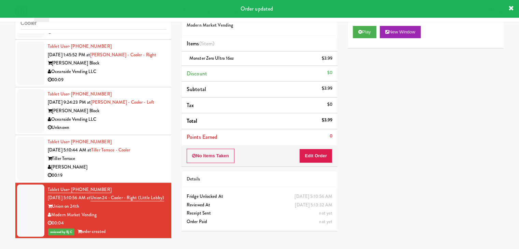
click at [148, 166] on div "[PERSON_NAME]" at bounding box center [107, 167] width 119 height 9
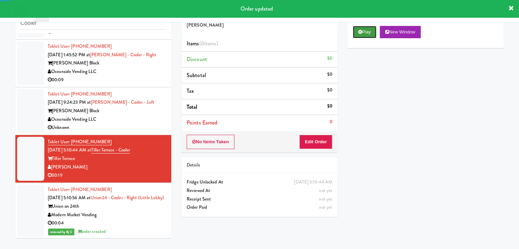
click at [371, 32] on button "Play" at bounding box center [365, 32] width 24 height 12
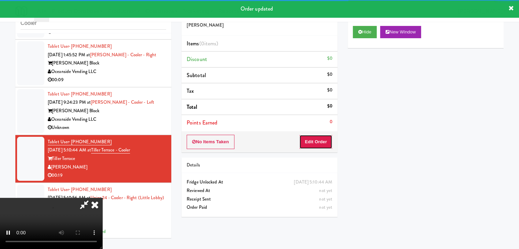
click at [316, 144] on button "Edit Order" at bounding box center [316, 142] width 33 height 14
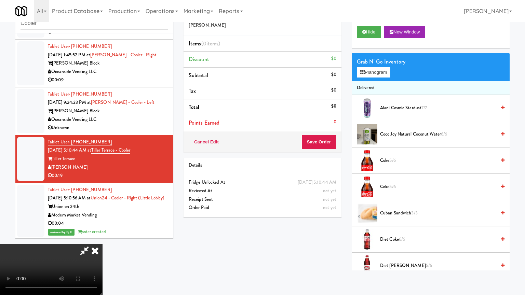
click at [102, 244] on video at bounding box center [51, 269] width 102 height 51
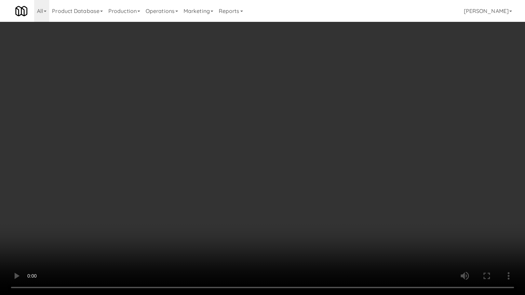
click at [293, 233] on video at bounding box center [262, 147] width 525 height 295
click at [298, 231] on video at bounding box center [262, 147] width 525 height 295
click at [299, 231] on video at bounding box center [262, 147] width 525 height 295
click at [302, 230] on video at bounding box center [262, 147] width 525 height 295
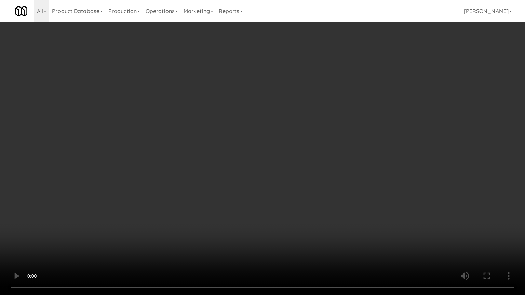
click at [300, 230] on video at bounding box center [262, 147] width 525 height 295
click at [298, 231] on video at bounding box center [262, 147] width 525 height 295
click at [299, 231] on video at bounding box center [262, 147] width 525 height 295
click at [301, 230] on video at bounding box center [262, 147] width 525 height 295
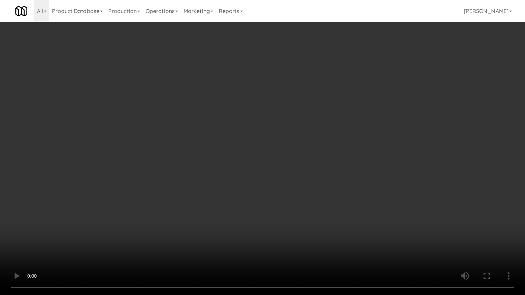
click at [298, 229] on video at bounding box center [262, 147] width 525 height 295
click at [315, 224] on video at bounding box center [262, 147] width 525 height 295
click at [317, 223] on video at bounding box center [262, 147] width 525 height 295
click at [341, 185] on video at bounding box center [262, 147] width 525 height 295
click at [342, 185] on video at bounding box center [262, 147] width 525 height 295
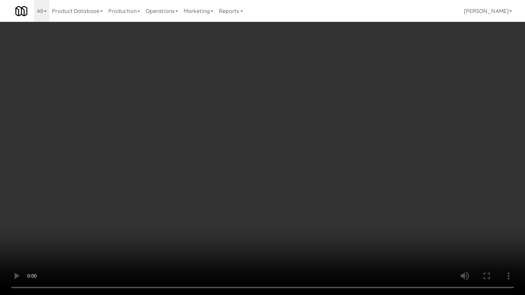
click at [344, 182] on video at bounding box center [262, 147] width 525 height 295
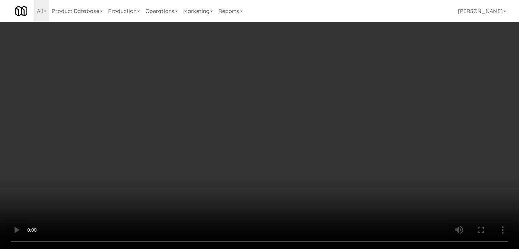
click at [375, 65] on div "Grab N' Go Inventory" at bounding box center [426, 62] width 146 height 10
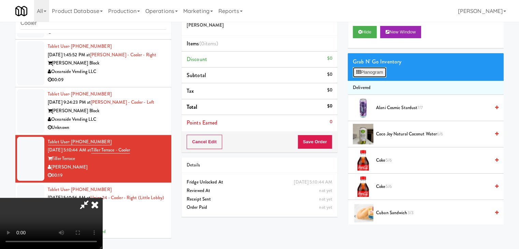
click at [375, 70] on button "Planogram" at bounding box center [369, 72] width 33 height 10
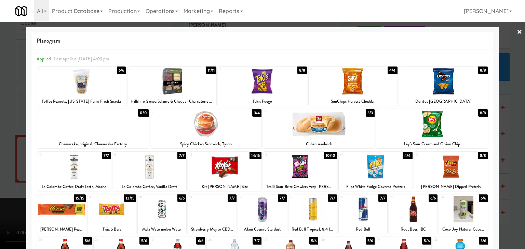
click at [265, 84] on div at bounding box center [262, 81] width 89 height 26
click at [1, 167] on div at bounding box center [262, 124] width 525 height 249
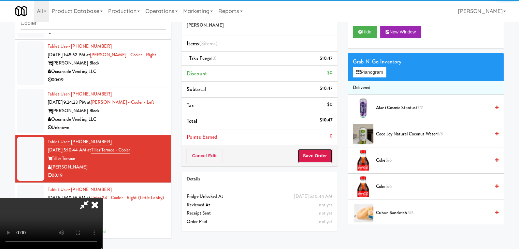
click at [327, 148] on div "Cancel Edit Save Order" at bounding box center [260, 155] width 156 height 21
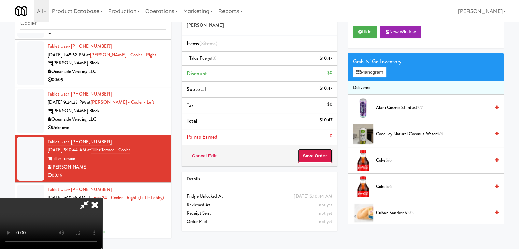
click at [321, 152] on button "Save Order" at bounding box center [315, 156] width 35 height 14
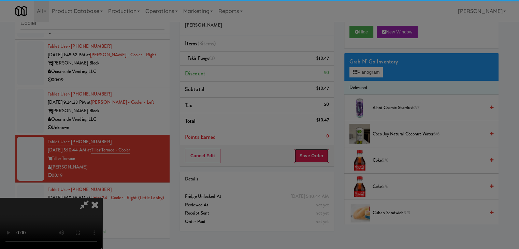
click at [318, 154] on body "Are you sure you want to update this order? Okay Cancel Okay Are you sure you w…" at bounding box center [259, 124] width 519 height 249
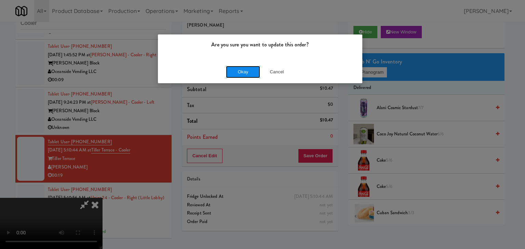
click at [235, 70] on button "Okay" at bounding box center [243, 72] width 34 height 12
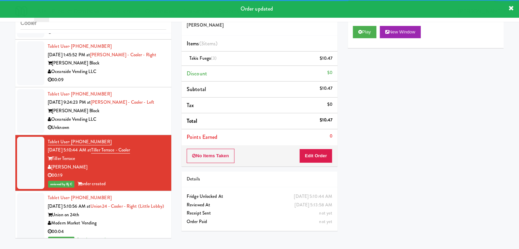
click at [126, 121] on div "Oceanside Vending LLC" at bounding box center [107, 119] width 119 height 9
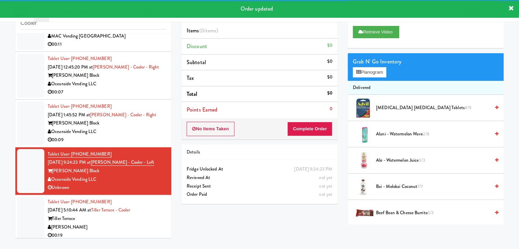
scroll to position [21, 0]
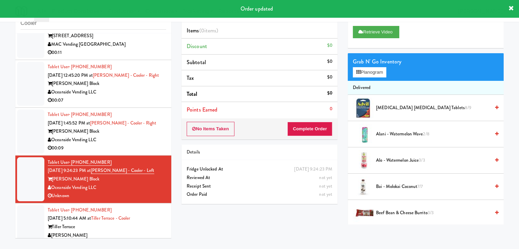
click at [150, 134] on div "[PERSON_NAME] Block" at bounding box center [107, 131] width 119 height 9
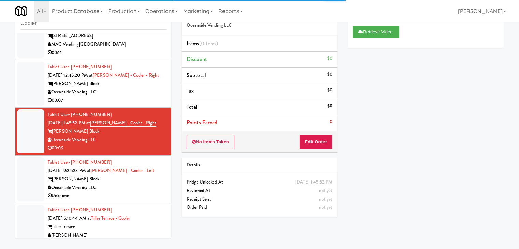
click at [153, 91] on div "Oceanside Vending LLC" at bounding box center [107, 92] width 119 height 9
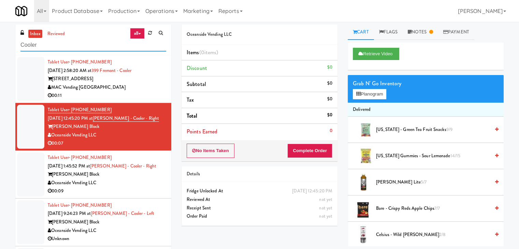
drag, startPoint x: 82, startPoint y: 41, endPoint x: 80, endPoint y: 45, distance: 4.7
click at [81, 43] on input "Cooler" at bounding box center [93, 45] width 146 height 13
drag, startPoint x: 79, startPoint y: 45, endPoint x: 0, endPoint y: 42, distance: 79.3
click at [0, 45] on div "inbox reviewed all all unclear take inventory issue suspicious failed recent Co…" at bounding box center [259, 145] width 519 height 241
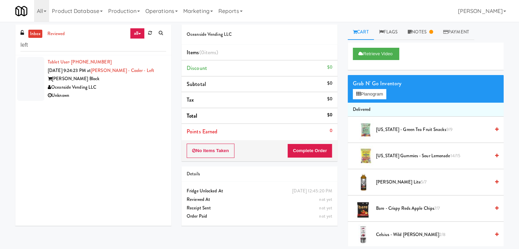
drag, startPoint x: 128, startPoint y: 82, endPoint x: 156, endPoint y: 80, distance: 27.4
click at [128, 82] on div "[PERSON_NAME] Block" at bounding box center [107, 79] width 119 height 9
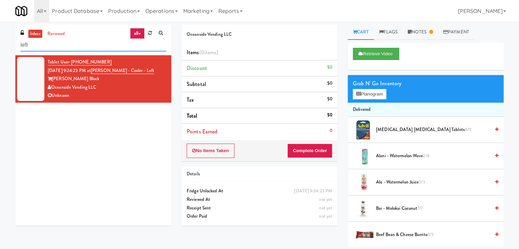
drag, startPoint x: 18, startPoint y: 47, endPoint x: 0, endPoint y: 47, distance: 18.1
click at [0, 49] on div "inbox reviewed all all unclear take inventory issue suspicious failed recent le…" at bounding box center [259, 136] width 519 height 222
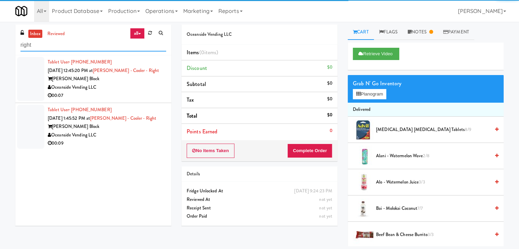
type input "right"
click at [125, 87] on div "Oceanside Vending LLC" at bounding box center [107, 87] width 119 height 9
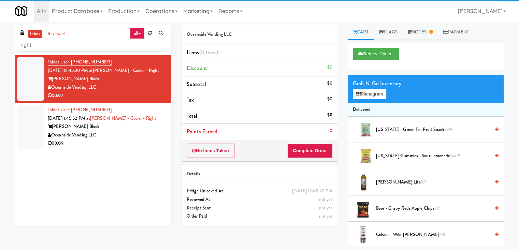
click at [103, 137] on div "Oceanside Vending LLC" at bounding box center [107, 135] width 119 height 9
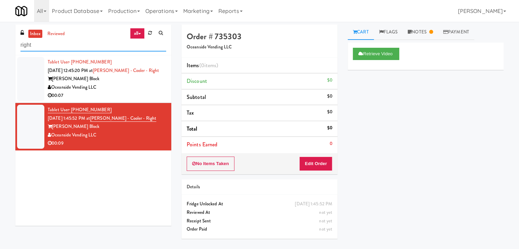
drag, startPoint x: 51, startPoint y: 46, endPoint x: 0, endPoint y: 45, distance: 50.6
click at [0, 45] on div "inbox reviewed all all unclear take inventory issue suspicious failed recent ri…" at bounding box center [259, 136] width 519 height 222
paste input "399 Fremont - Pantry"
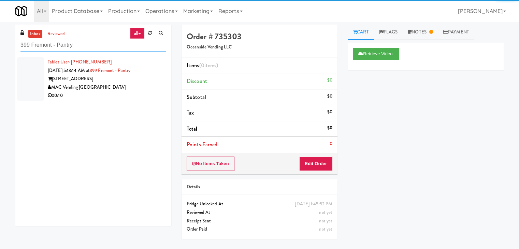
type input "399 Fremont - Pantry"
drag, startPoint x: 137, startPoint y: 89, endPoint x: 250, endPoint y: 84, distance: 112.8
click at [138, 89] on div "MAC Vending [GEOGRAPHIC_DATA]" at bounding box center [107, 87] width 119 height 9
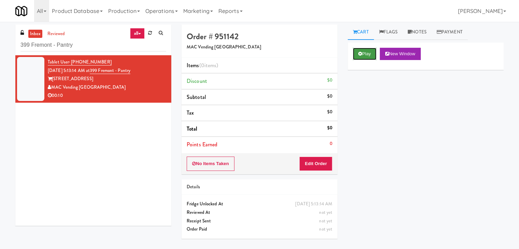
click at [365, 51] on button "Play" at bounding box center [365, 54] width 24 height 12
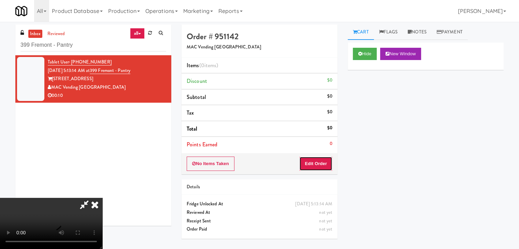
click at [314, 167] on button "Edit Order" at bounding box center [316, 164] width 33 height 14
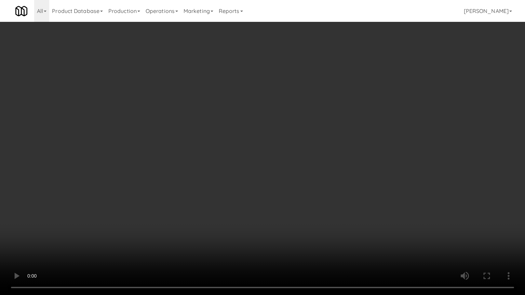
click at [305, 199] on video at bounding box center [262, 147] width 525 height 295
click at [313, 199] on video at bounding box center [262, 147] width 525 height 295
click at [314, 199] on video at bounding box center [262, 147] width 525 height 295
click at [322, 189] on video at bounding box center [262, 147] width 525 height 295
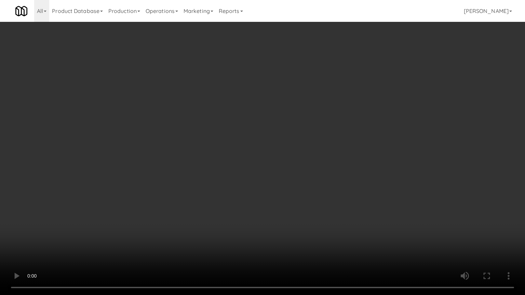
drag, startPoint x: 322, startPoint y: 189, endPoint x: 346, endPoint y: 128, distance: 64.4
click at [322, 188] on video at bounding box center [262, 147] width 525 height 295
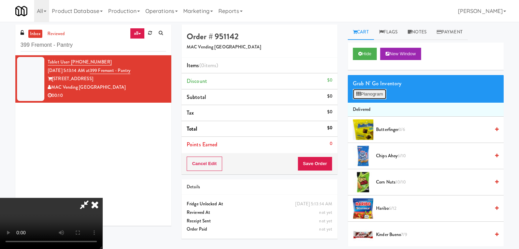
click at [370, 91] on button "Planogram" at bounding box center [369, 94] width 33 height 10
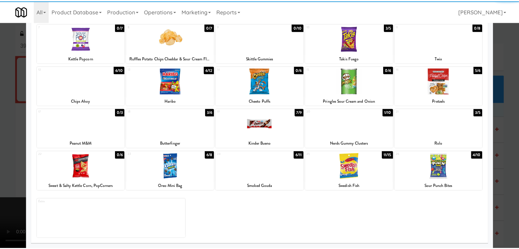
scroll to position [86, 0]
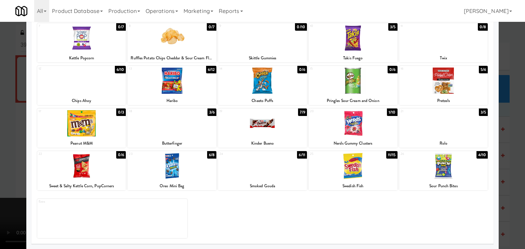
click at [267, 132] on div at bounding box center [262, 123] width 89 height 26
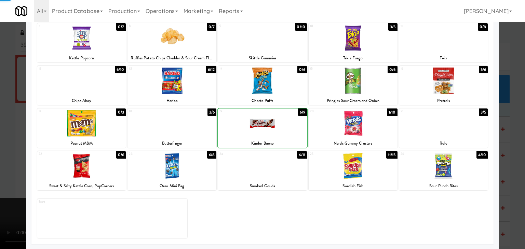
drag, startPoint x: 0, startPoint y: 131, endPoint x: 190, endPoint y: 140, distance: 190.1
click at [2, 131] on div at bounding box center [262, 124] width 525 height 249
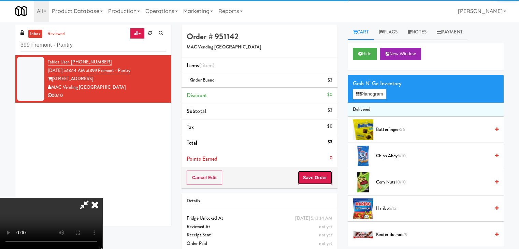
click at [326, 177] on button "Save Order" at bounding box center [315, 178] width 35 height 14
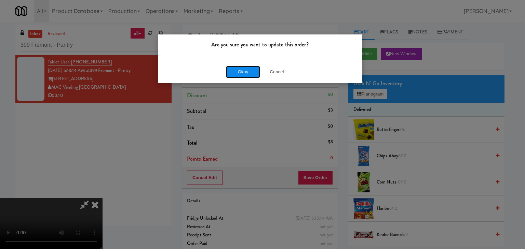
click at [240, 74] on button "Okay" at bounding box center [243, 72] width 34 height 12
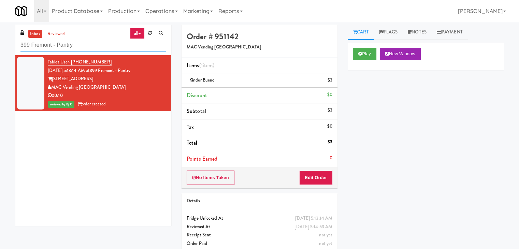
drag, startPoint x: 52, startPoint y: 45, endPoint x: 0, endPoint y: 47, distance: 51.9
click at [0, 45] on div "inbox reviewed all all unclear take inventory issue suspicious failed recent 39…" at bounding box center [259, 142] width 519 height 234
paste input "[PERSON_NAME] 2nd Breakroom"
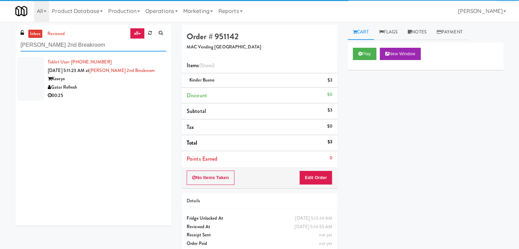
type input "[PERSON_NAME] 2nd Breakroom"
click at [148, 95] on div "00:25" at bounding box center [107, 96] width 119 height 9
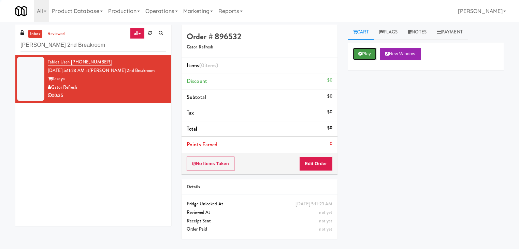
click at [366, 50] on button "Play" at bounding box center [365, 54] width 24 height 12
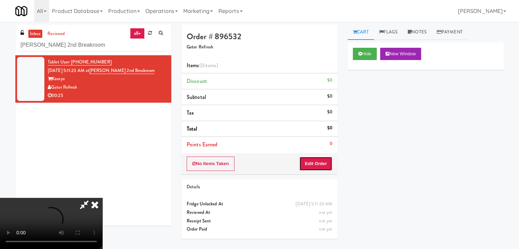
click at [323, 167] on button "Edit Order" at bounding box center [316, 164] width 33 height 14
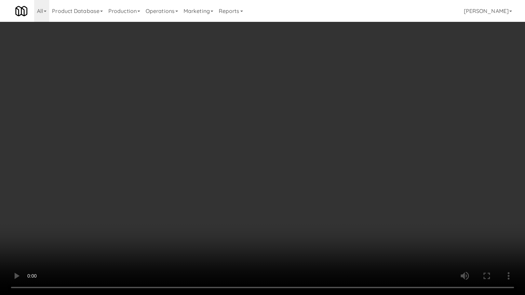
click at [342, 201] on video at bounding box center [262, 147] width 525 height 295
click at [340, 198] on video at bounding box center [262, 147] width 525 height 295
click at [335, 197] on video at bounding box center [262, 147] width 525 height 295
click at [352, 171] on video at bounding box center [262, 147] width 525 height 295
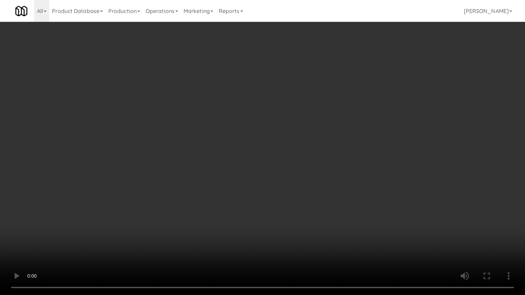
click at [352, 173] on video at bounding box center [262, 147] width 525 height 295
click at [351, 177] on video at bounding box center [262, 147] width 525 height 295
click at [351, 175] on video at bounding box center [262, 147] width 525 height 295
click at [351, 178] on video at bounding box center [262, 147] width 525 height 295
click at [344, 182] on video at bounding box center [262, 147] width 525 height 295
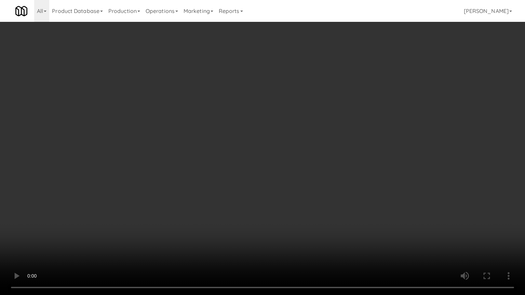
click at [343, 178] on video at bounding box center [262, 147] width 525 height 295
drag, startPoint x: 344, startPoint y: 178, endPoint x: 363, endPoint y: 107, distance: 73.7
click at [344, 177] on video at bounding box center [262, 147] width 525 height 295
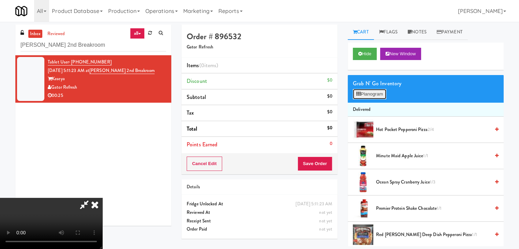
click at [371, 93] on button "Planogram" at bounding box center [369, 94] width 33 height 10
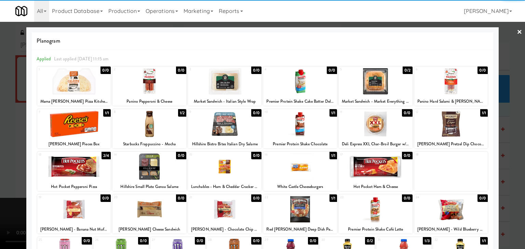
click at [78, 170] on div at bounding box center [74, 167] width 74 height 26
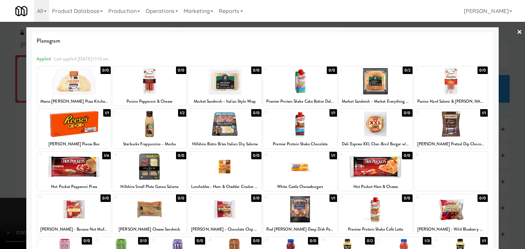
drag, startPoint x: 0, startPoint y: 170, endPoint x: 7, endPoint y: 171, distance: 6.9
click at [4, 170] on div at bounding box center [262, 124] width 525 height 249
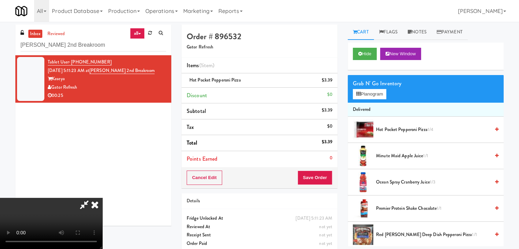
click at [102, 198] on video at bounding box center [51, 223] width 102 height 51
drag, startPoint x: 264, startPoint y: 183, endPoint x: 273, endPoint y: 214, distance: 32.0
click at [102, 198] on video at bounding box center [51, 223] width 102 height 51
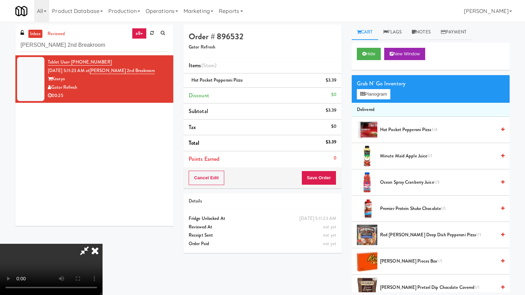
click at [102, 249] on video at bounding box center [51, 269] width 102 height 51
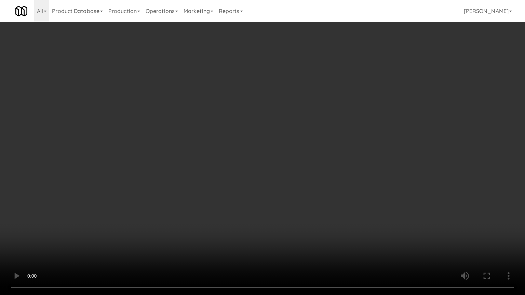
click at [364, 216] on video at bounding box center [262, 147] width 525 height 295
click at [346, 217] on video at bounding box center [262, 147] width 525 height 295
click at [349, 212] on video at bounding box center [262, 147] width 525 height 295
click at [311, 213] on video at bounding box center [262, 147] width 525 height 295
click at [324, 214] on video at bounding box center [262, 147] width 525 height 295
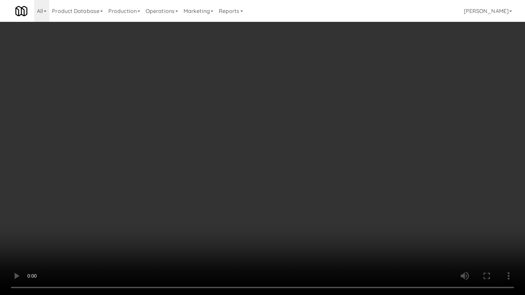
click at [324, 214] on video at bounding box center [262, 147] width 525 height 295
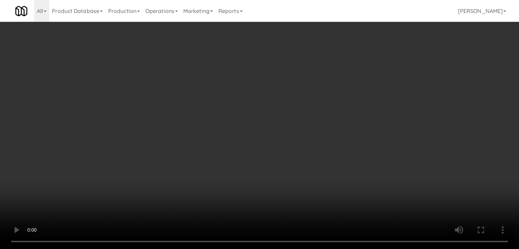
drag, startPoint x: 255, startPoint y: 143, endPoint x: 293, endPoint y: 126, distance: 41.6
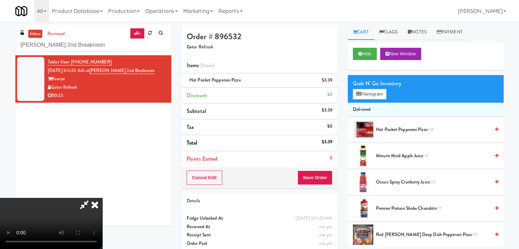
click at [102, 198] on video at bounding box center [51, 223] width 102 height 51
click at [374, 92] on button "Planogram" at bounding box center [369, 94] width 33 height 10
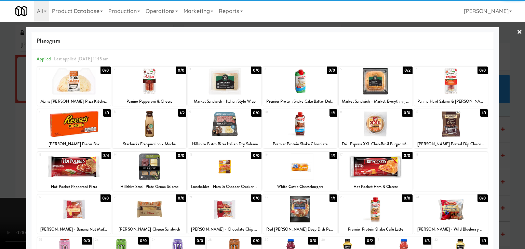
drag, startPoint x: 305, startPoint y: 169, endPoint x: 287, endPoint y: 168, distance: 18.5
click at [305, 168] on div at bounding box center [300, 167] width 74 height 26
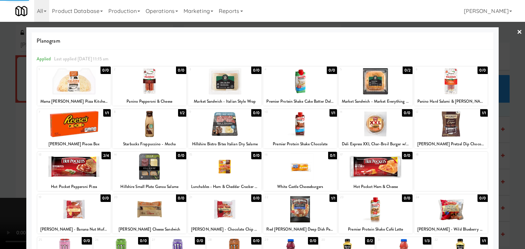
click at [0, 167] on div at bounding box center [262, 124] width 525 height 249
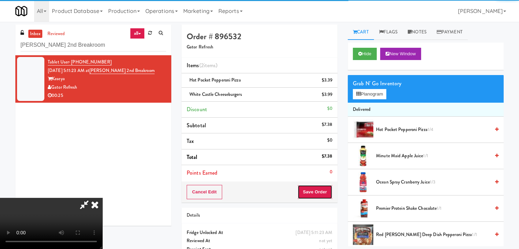
click at [325, 190] on button "Save Order" at bounding box center [315, 192] width 35 height 14
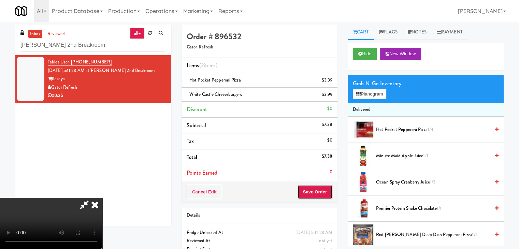
drag, startPoint x: 325, startPoint y: 190, endPoint x: 316, endPoint y: 171, distance: 21.1
click at [325, 189] on button "Save Order" at bounding box center [315, 192] width 35 height 14
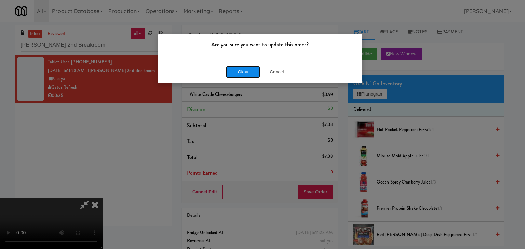
click at [236, 73] on button "Okay" at bounding box center [243, 72] width 34 height 12
click at [236, 73] on div "Okay Cancel" at bounding box center [260, 71] width 204 height 23
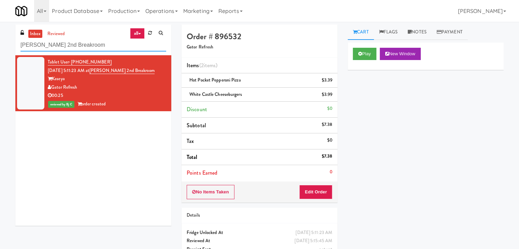
drag, startPoint x: 88, startPoint y: 45, endPoint x: 0, endPoint y: 40, distance: 88.6
click at [0, 40] on div "inbox reviewed all all unclear take inventory issue suspicious failed recent Ka…" at bounding box center [259, 149] width 519 height 248
paste input "IKEA Vaughan Store"
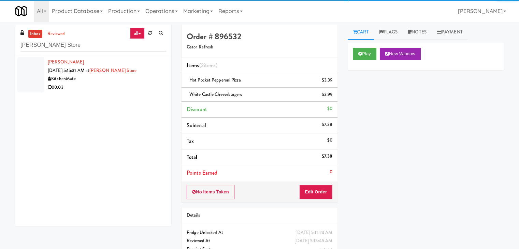
drag, startPoint x: 128, startPoint y: 83, endPoint x: 158, endPoint y: 87, distance: 29.7
click at [129, 83] on div "00:03" at bounding box center [107, 87] width 119 height 9
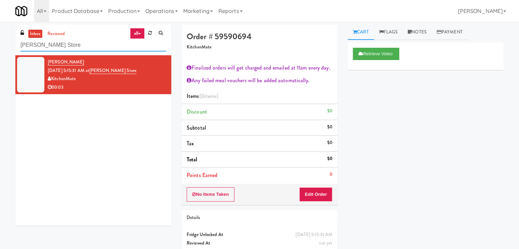
drag, startPoint x: 77, startPoint y: 48, endPoint x: 0, endPoint y: 49, distance: 76.5
click at [0, 47] on div "inbox reviewed all all unclear take inventory issue suspicious failed recent IK…" at bounding box center [259, 150] width 519 height 250
paste input "Reotown Apartments - Cooler 2"
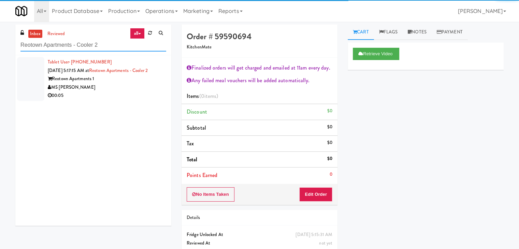
type input "Reotown Apartments - Cooler 2"
click at [148, 92] on div "00:05" at bounding box center [107, 96] width 119 height 9
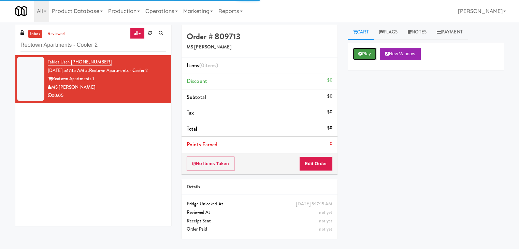
drag, startPoint x: 368, startPoint y: 53, endPoint x: 340, endPoint y: 112, distance: 64.5
click at [368, 54] on button "Play" at bounding box center [365, 54] width 24 height 12
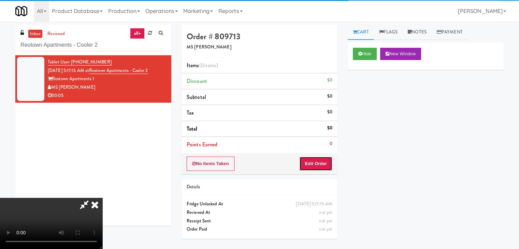
click at [320, 157] on button "Edit Order" at bounding box center [316, 164] width 33 height 14
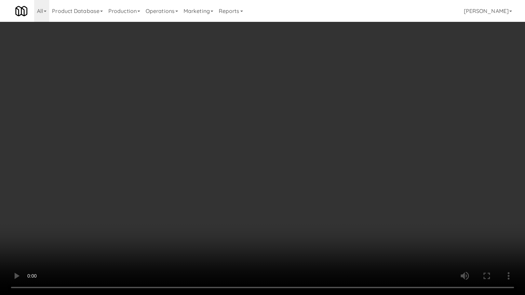
click at [322, 222] on video at bounding box center [262, 147] width 525 height 295
click at [323, 222] on video at bounding box center [262, 147] width 525 height 295
click at [321, 223] on video at bounding box center [262, 147] width 525 height 295
drag, startPoint x: 321, startPoint y: 223, endPoint x: 334, endPoint y: 167, distance: 57.1
click at [321, 222] on video at bounding box center [262, 147] width 525 height 295
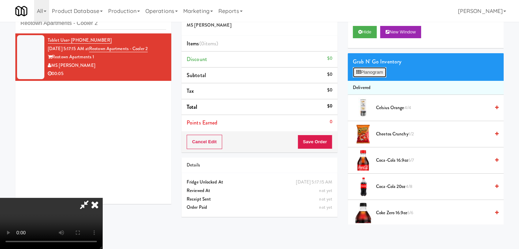
click at [375, 71] on button "Planogram" at bounding box center [369, 72] width 33 height 10
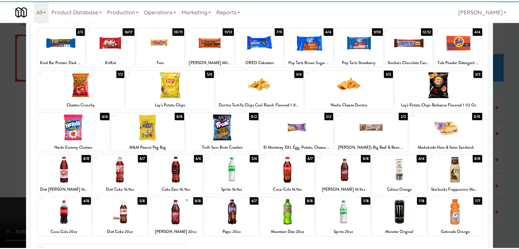
scroll to position [86, 0]
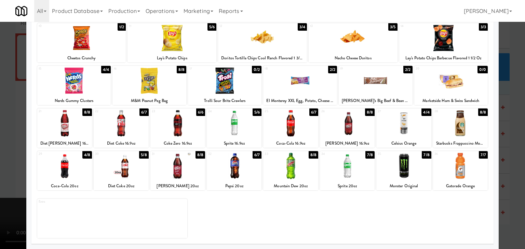
drag, startPoint x: 406, startPoint y: 169, endPoint x: 427, endPoint y: 173, distance: 21.6
click at [410, 170] on div at bounding box center [403, 166] width 55 height 26
click at [503, 180] on div at bounding box center [262, 124] width 525 height 249
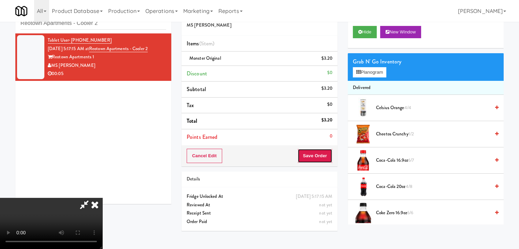
click at [324, 154] on button "Save Order" at bounding box center [315, 156] width 35 height 14
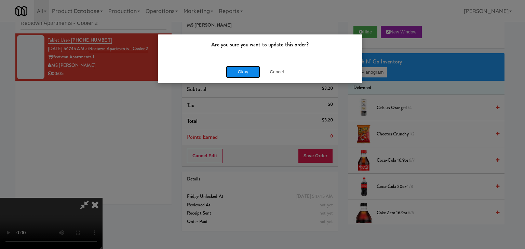
click at [249, 70] on button "Okay" at bounding box center [243, 72] width 34 height 12
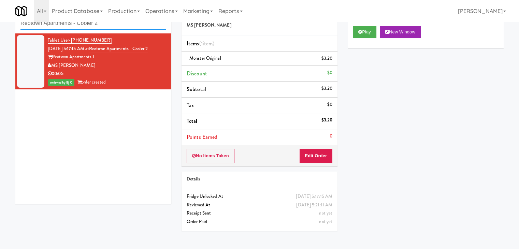
drag, startPoint x: 46, startPoint y: 26, endPoint x: 0, endPoint y: 26, distance: 46.1
click at [0, 26] on div "inbox reviewed all all unclear take inventory issue suspicious failed recent Re…" at bounding box center [259, 120] width 519 height 234
paste input "IKEA Vaughan Store"
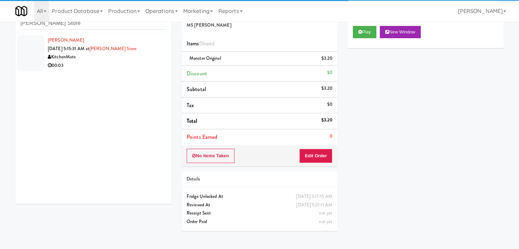
click at [128, 71] on li "Austin Solis Aug 12, 2025 5:15:31 AM at IKEA Vaughan Store KitchenMate 00:03" at bounding box center [93, 52] width 156 height 39
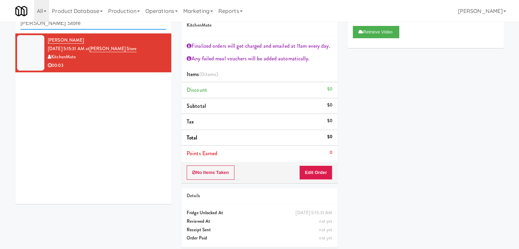
drag, startPoint x: 71, startPoint y: 27, endPoint x: 0, endPoint y: 26, distance: 70.7
click at [0, 26] on div "inbox reviewed all all unclear take inventory issue suspicious failed recent IK…" at bounding box center [259, 128] width 519 height 250
paste input "Hale - Cooler - Right"
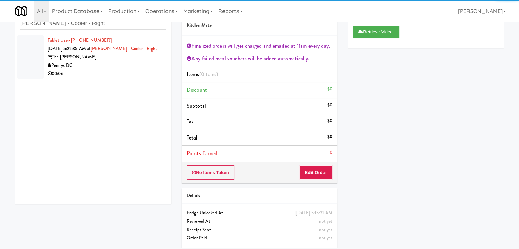
click at [123, 69] on div "Pennys DC" at bounding box center [107, 65] width 119 height 9
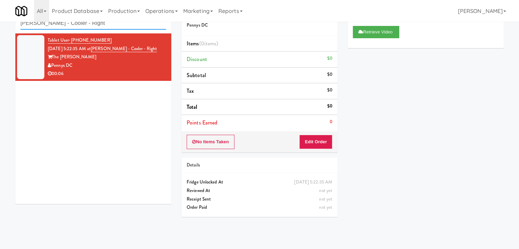
drag, startPoint x: 69, startPoint y: 27, endPoint x: 0, endPoint y: 26, distance: 68.7
click at [0, 26] on div "inbox reviewed all all unclear take inventory issue suspicious failed recent Ha…" at bounding box center [259, 114] width 519 height 222
paste input "The Jack - Pantry"
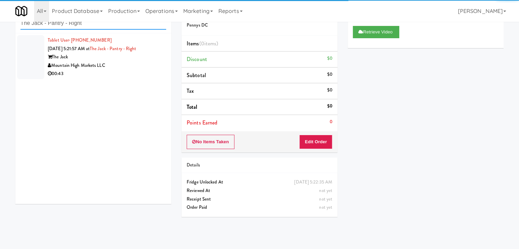
type input "The Jack - Pantry - Right"
drag, startPoint x: 116, startPoint y: 81, endPoint x: 127, endPoint y: 78, distance: 11.3
click at [119, 80] on div "Tablet User · (714) 388-5004 Aug 12, 2025 5:21:57 AM at The Jack - Pantry - Rig…" at bounding box center [93, 118] width 156 height 171
click at [137, 71] on div "00:43" at bounding box center [107, 74] width 119 height 9
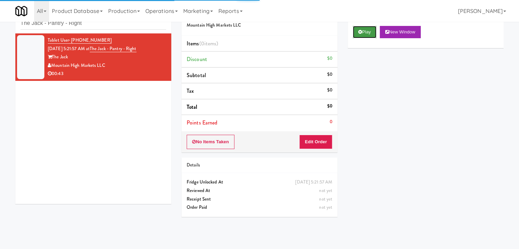
drag, startPoint x: 372, startPoint y: 26, endPoint x: 371, endPoint y: 33, distance: 7.0
click at [372, 28] on button "Play" at bounding box center [365, 32] width 24 height 12
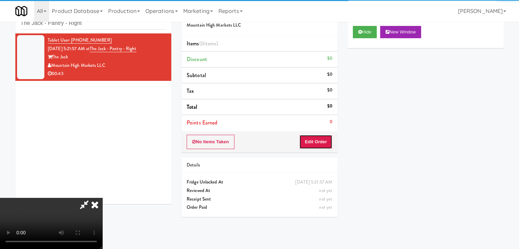
click at [316, 136] on button "Edit Order" at bounding box center [316, 142] width 33 height 14
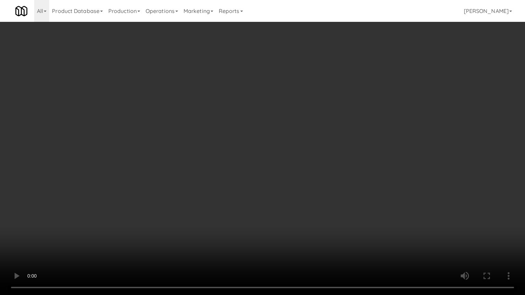
click at [299, 190] on video at bounding box center [262, 147] width 525 height 295
click at [303, 194] on video at bounding box center [262, 147] width 525 height 295
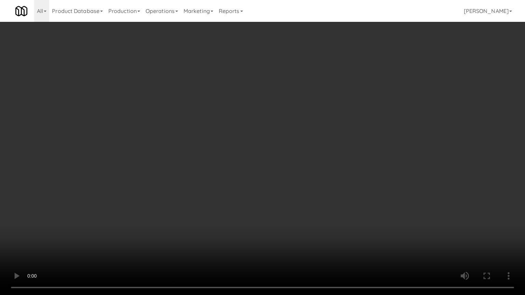
click at [303, 194] on video at bounding box center [262, 147] width 525 height 295
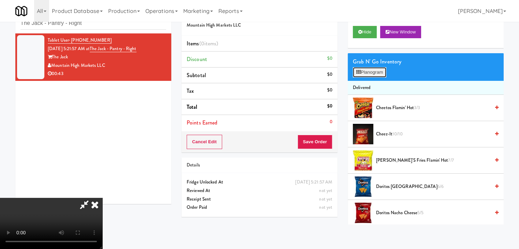
click at [368, 70] on button "Planogram" at bounding box center [369, 72] width 33 height 10
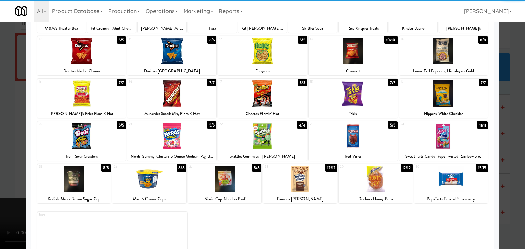
scroll to position [86, 0]
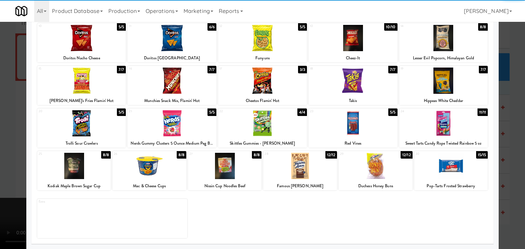
click at [376, 165] on div at bounding box center [375, 166] width 74 height 26
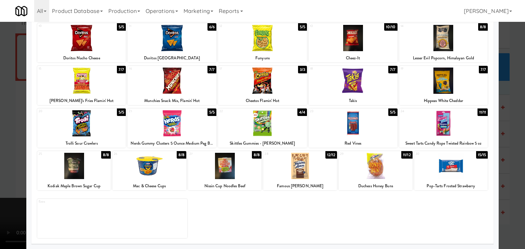
click at [210, 171] on div at bounding box center [225, 166] width 74 height 26
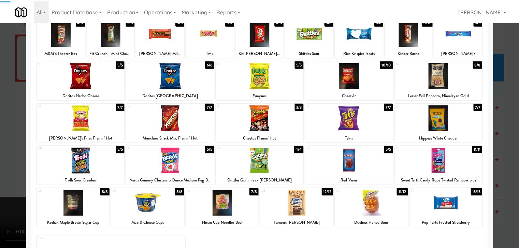
scroll to position [0, 0]
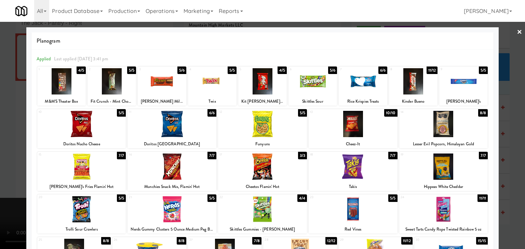
click at [207, 79] on div at bounding box center [212, 81] width 48 height 26
click at [0, 164] on div at bounding box center [262, 124] width 525 height 249
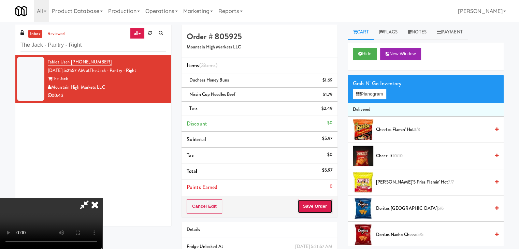
click at [316, 207] on button "Save Order" at bounding box center [315, 206] width 35 height 14
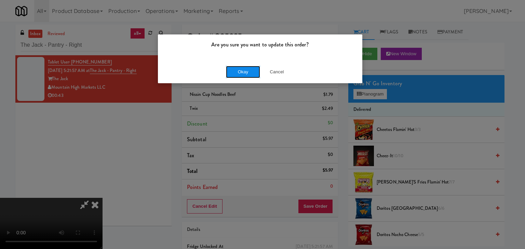
click at [242, 74] on button "Okay" at bounding box center [243, 72] width 34 height 12
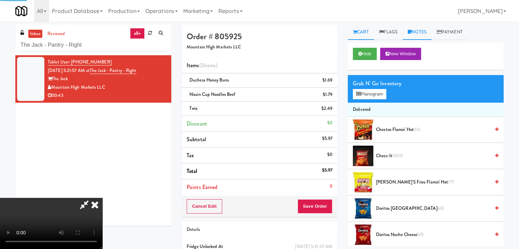
click at [421, 32] on link "Notes" at bounding box center [417, 32] width 29 height 15
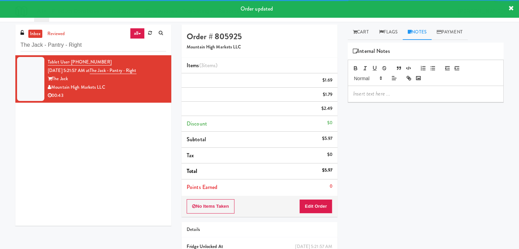
click at [370, 97] on div at bounding box center [425, 94] width 155 height 16
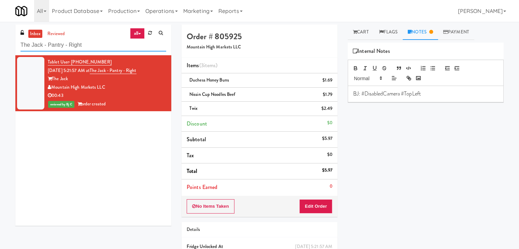
click at [0, 45] on div "inbox reviewed all all unclear take inventory issue suspicious failed recent Th…" at bounding box center [259, 156] width 519 height 262
paste input "(Snack & Drink) EWR 5-TB-PUBLIC"
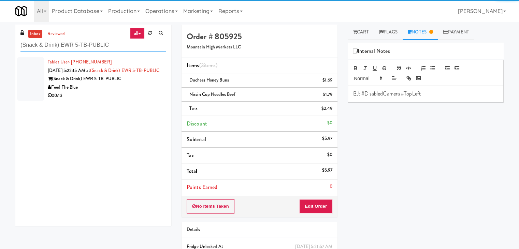
type input "(Snack & Drink) EWR 5-TB-PUBLIC"
drag, startPoint x: 123, startPoint y: 91, endPoint x: 152, endPoint y: 97, distance: 30.1
click at [123, 83] on div "(Snack & Drink) EWR 5-TB-PUBLIC" at bounding box center [107, 79] width 119 height 9
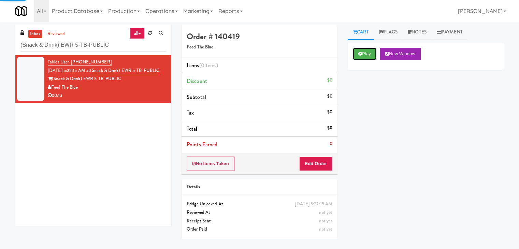
drag, startPoint x: 369, startPoint y: 48, endPoint x: 368, endPoint y: 61, distance: 13.1
click at [369, 48] on button "Play" at bounding box center [365, 54] width 24 height 12
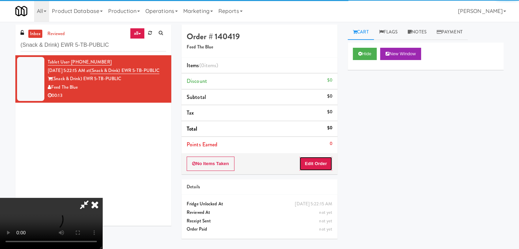
click at [319, 157] on button "Edit Order" at bounding box center [316, 164] width 33 height 14
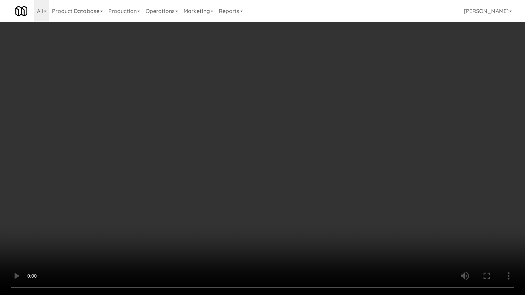
click at [304, 186] on video at bounding box center [262, 147] width 525 height 295
click at [305, 186] on video at bounding box center [262, 147] width 525 height 295
click at [315, 188] on video at bounding box center [262, 147] width 525 height 295
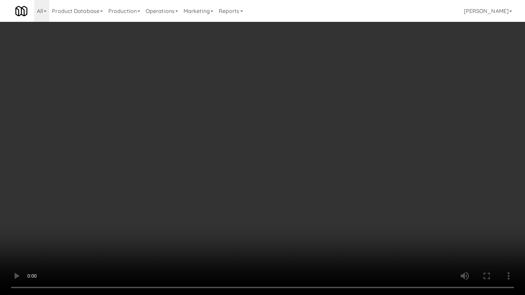
drag, startPoint x: 315, startPoint y: 188, endPoint x: 355, endPoint y: 114, distance: 84.5
click at [316, 186] on video at bounding box center [262, 147] width 525 height 295
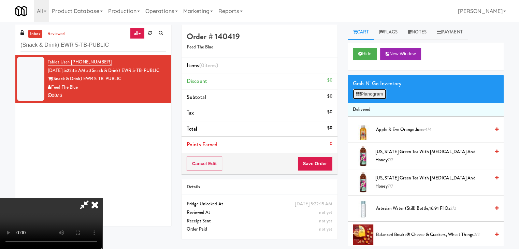
click at [374, 95] on button "Planogram" at bounding box center [369, 94] width 33 height 10
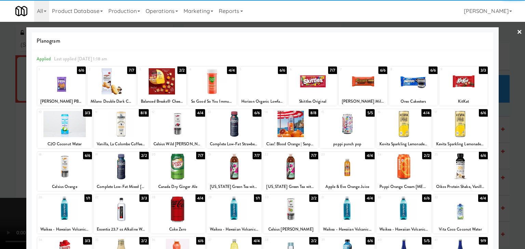
drag, startPoint x: 352, startPoint y: 202, endPoint x: 305, endPoint y: 201, distance: 47.1
click at [351, 202] on div at bounding box center [347, 209] width 55 height 26
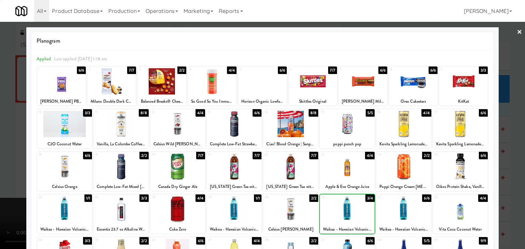
drag, startPoint x: 0, startPoint y: 180, endPoint x: 32, endPoint y: 182, distance: 31.8
click at [1, 180] on div at bounding box center [262, 124] width 525 height 249
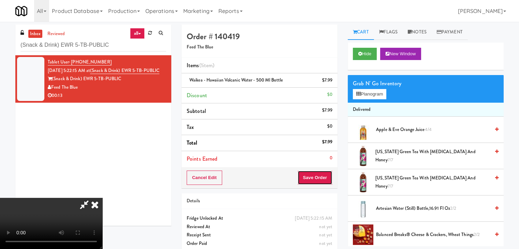
drag, startPoint x: 319, startPoint y: 181, endPoint x: 315, endPoint y: 183, distance: 3.7
click at [319, 181] on button "Save Order" at bounding box center [315, 178] width 35 height 14
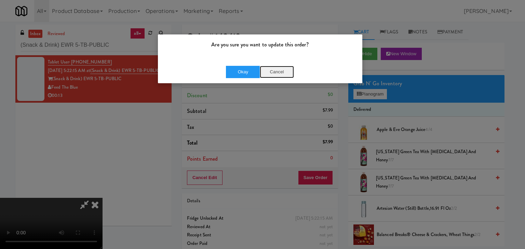
click at [277, 70] on button "Cancel" at bounding box center [277, 72] width 34 height 12
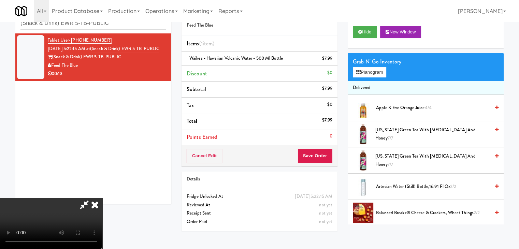
scroll to position [96, 0]
click at [102, 241] on video at bounding box center [51, 223] width 102 height 51
click at [102, 242] on video at bounding box center [51, 223] width 102 height 51
click at [102, 198] on video at bounding box center [51, 223] width 102 height 51
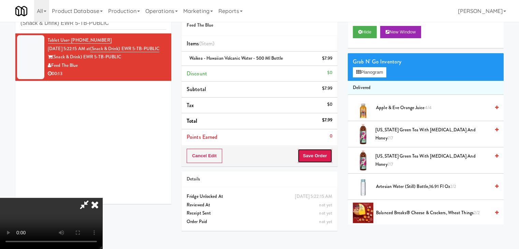
click at [324, 155] on button "Save Order" at bounding box center [315, 156] width 35 height 14
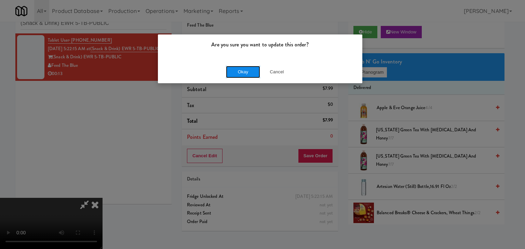
click at [236, 69] on button "Okay" at bounding box center [243, 72] width 34 height 12
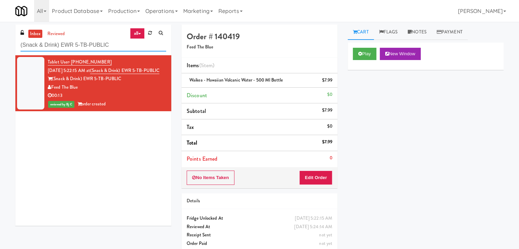
drag, startPoint x: 110, startPoint y: 47, endPoint x: 3, endPoint y: 57, distance: 107.8
click at [0, 53] on div "inbox reviewed all all unclear take inventory issue suspicious failed recent (S…" at bounding box center [259, 142] width 519 height 234
paste input "Hale - Cooler - Right"
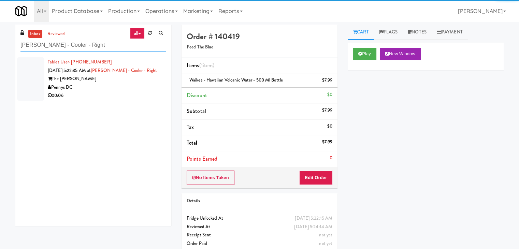
type input "Hale - Cooler - Right"
click at [139, 94] on div "00:06" at bounding box center [107, 96] width 119 height 9
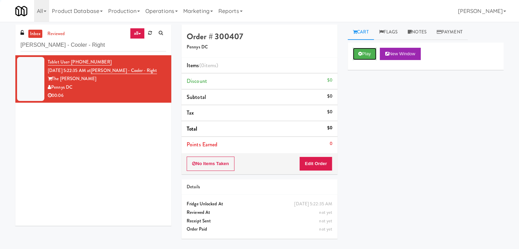
drag, startPoint x: 364, startPoint y: 55, endPoint x: 354, endPoint y: 73, distance: 21.7
click at [363, 56] on button "Play" at bounding box center [365, 54] width 24 height 12
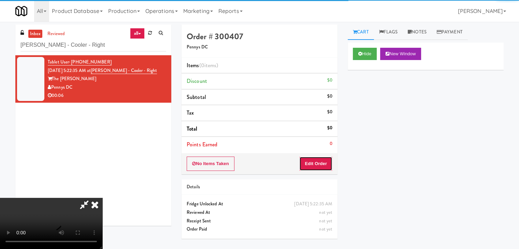
click at [313, 166] on button "Edit Order" at bounding box center [316, 164] width 33 height 14
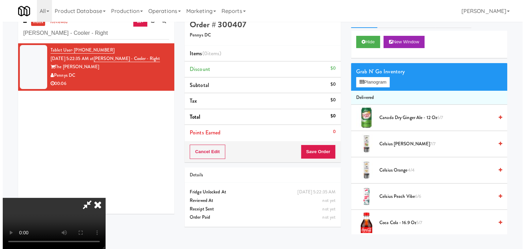
scroll to position [22, 0]
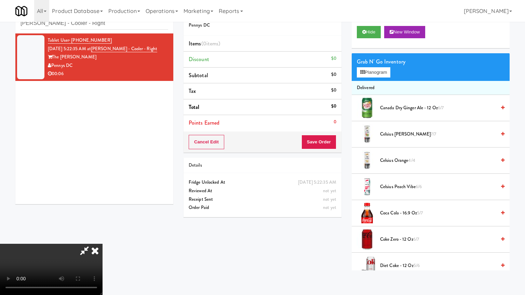
click at [102, 244] on video at bounding box center [51, 269] width 102 height 51
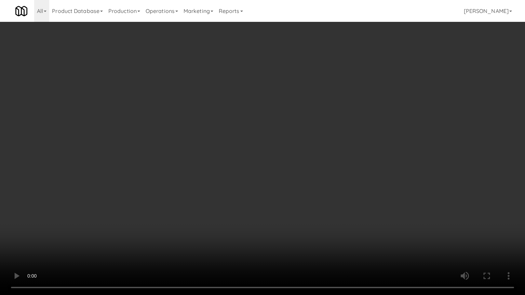
click at [315, 203] on video at bounding box center [262, 147] width 525 height 295
click at [313, 197] on video at bounding box center [262, 147] width 525 height 295
drag, startPoint x: 313, startPoint y: 197, endPoint x: 351, endPoint y: 132, distance: 75.6
click at [315, 194] on video at bounding box center [262, 147] width 525 height 295
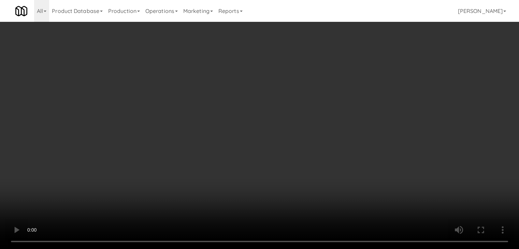
click at [371, 72] on button "Planogram" at bounding box center [369, 72] width 33 height 10
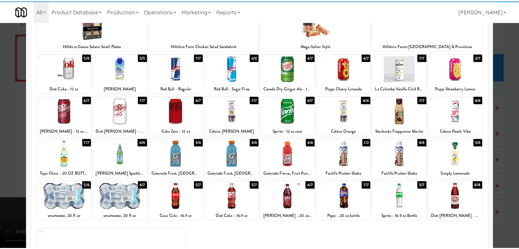
scroll to position [86, 0]
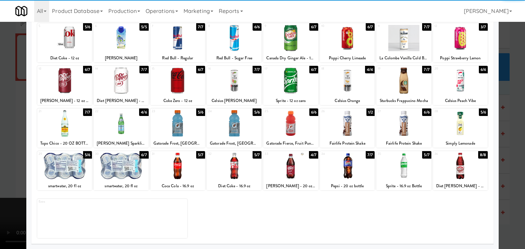
click at [74, 173] on div at bounding box center [64, 166] width 55 height 26
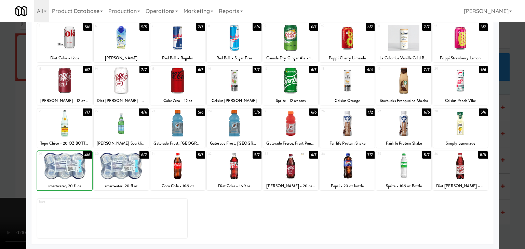
drag, startPoint x: 0, startPoint y: 181, endPoint x: 31, endPoint y: 180, distance: 31.4
click at [5, 180] on div at bounding box center [262, 124] width 525 height 249
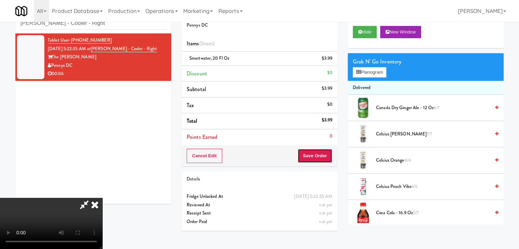
click at [321, 159] on button "Save Order" at bounding box center [315, 156] width 35 height 14
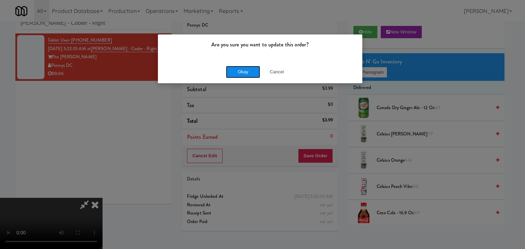
click at [249, 72] on button "Okay" at bounding box center [243, 72] width 34 height 12
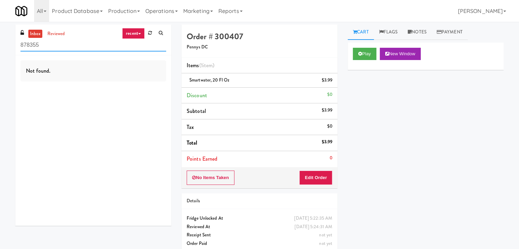
drag, startPoint x: 60, startPoint y: 43, endPoint x: 27, endPoint y: 49, distance: 33.4
click at [0, 45] on div "inbox reviewed recent all unclear take inventory issue suspicious failed recent…" at bounding box center [259, 142] width 519 height 234
paste input "IKEA [GEOGRAPHIC_DATA]"
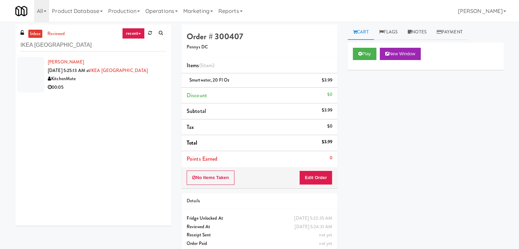
click at [0, 155] on div "inbox reviewed recent all unclear take inventory issue suspicious failed recent…" at bounding box center [259, 142] width 519 height 234
click at [117, 94] on div "Gwendolyn Rosenberg Aug 12, 2025 5:25:13 AM at IKEA Scarborough Town Center Kit…" at bounding box center [93, 140] width 156 height 171
click at [128, 87] on div "00:05" at bounding box center [107, 87] width 119 height 9
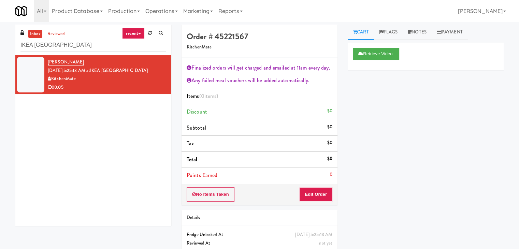
click at [5, 118] on div "inbox reviewed recent all unclear take inventory issue suspicious failed recent…" at bounding box center [259, 150] width 519 height 250
drag, startPoint x: 113, startPoint y: 46, endPoint x: 0, endPoint y: 44, distance: 113.4
click at [0, 44] on div "inbox reviewed recent all unclear take inventory issue suspicious failed recent…" at bounding box center [259, 150] width 519 height 250
paste input "Vaughan Store"
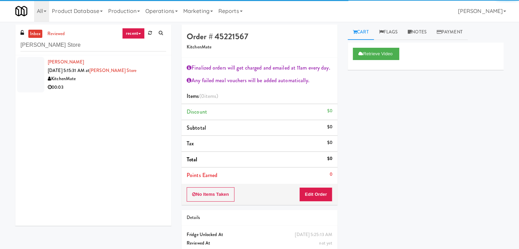
click at [115, 89] on div "00:03" at bounding box center [107, 87] width 119 height 9
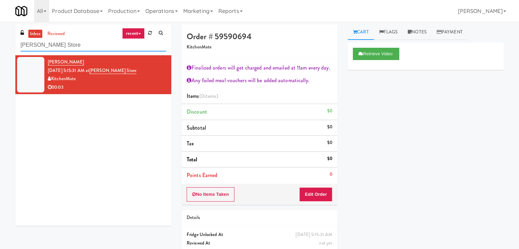
drag, startPoint x: 78, startPoint y: 45, endPoint x: 0, endPoint y: 41, distance: 77.9
click at [0, 40] on div "inbox reviewed recent all unclear take inventory issue suspicious failed recent…" at bounding box center [259, 150] width 519 height 250
paste input "Healthtrax Cafe Drinks"
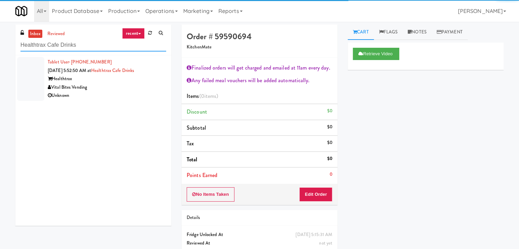
type input "Healthtrax Cafe Drinks"
click at [135, 88] on div "Vital Bites Vending" at bounding box center [107, 87] width 119 height 9
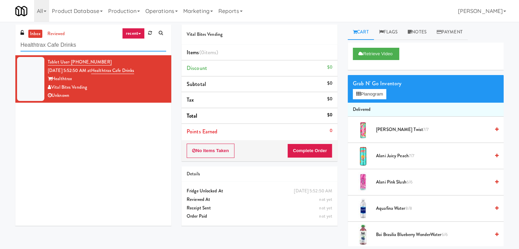
click at [0, 49] on div "inbox reviewed recent all unclear take inventory issue suspicious failed recent…" at bounding box center [259, 136] width 519 height 222
paste input "(Snack & Drink) EWR 5-TB-PUBLIC"
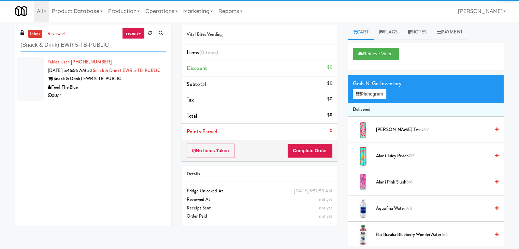
type input "(Snack & Drink) EWR 5-TB-PUBLIC"
drag, startPoint x: 129, startPoint y: 96, endPoint x: 143, endPoint y: 97, distance: 13.7
click at [130, 92] on div "Feed The Blue" at bounding box center [107, 87] width 119 height 9
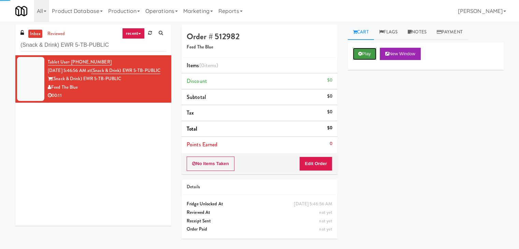
drag, startPoint x: 370, startPoint y: 53, endPoint x: 367, endPoint y: 59, distance: 6.7
click at [369, 53] on button "Play" at bounding box center [365, 54] width 24 height 12
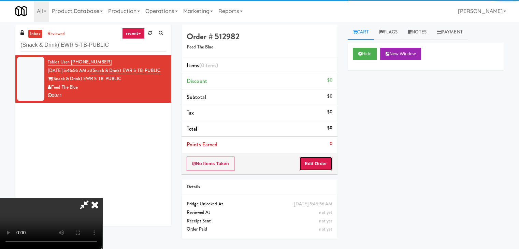
click at [314, 164] on button "Edit Order" at bounding box center [316, 164] width 33 height 14
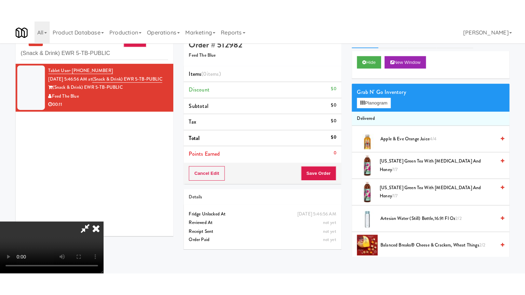
scroll to position [22, 0]
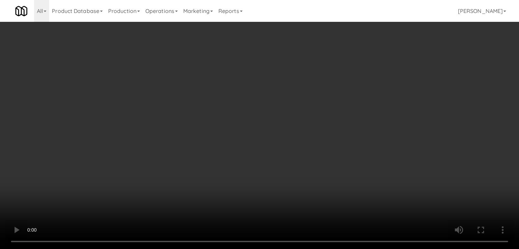
click at [281, 249] on video at bounding box center [259, 124] width 519 height 249
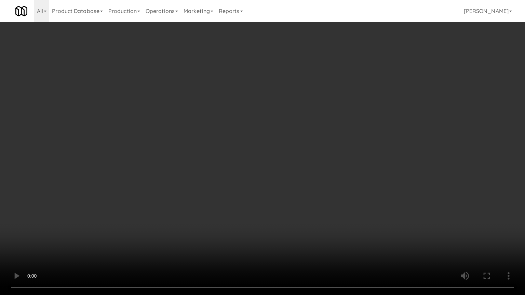
click at [299, 231] on video at bounding box center [262, 147] width 525 height 295
click at [271, 218] on video at bounding box center [262, 147] width 525 height 295
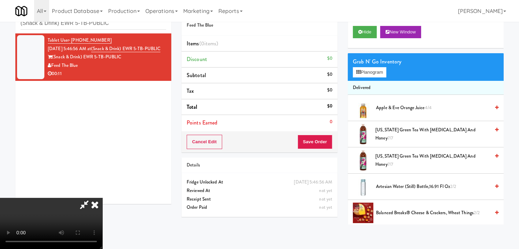
drag, startPoint x: 226, startPoint y: 137, endPoint x: 272, endPoint y: 119, distance: 48.9
click at [102, 198] on video at bounding box center [51, 223] width 102 height 51
drag, startPoint x: 216, startPoint y: 121, endPoint x: 247, endPoint y: 104, distance: 35.5
click at [102, 198] on video at bounding box center [51, 223] width 102 height 51
click at [366, 73] on button "Planogram" at bounding box center [369, 72] width 33 height 10
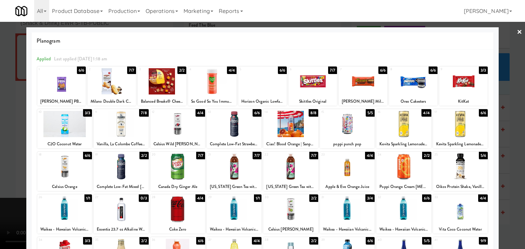
drag, startPoint x: 235, startPoint y: 171, endPoint x: 167, endPoint y: 179, distance: 68.8
click at [235, 170] on div at bounding box center [234, 167] width 55 height 26
drag, startPoint x: 0, startPoint y: 187, endPoint x: 321, endPoint y: 175, distance: 320.9
click at [14, 184] on div at bounding box center [262, 124] width 525 height 249
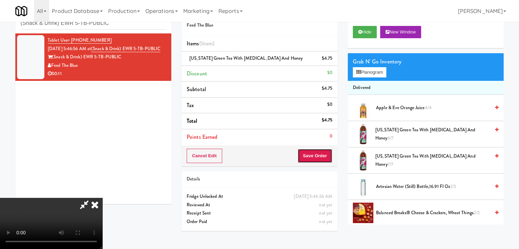
click at [321, 157] on button "Save Order" at bounding box center [315, 156] width 35 height 14
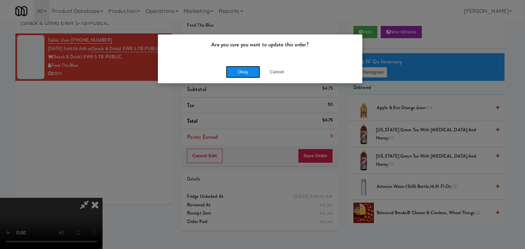
click at [240, 71] on button "Okay" at bounding box center [243, 72] width 34 height 12
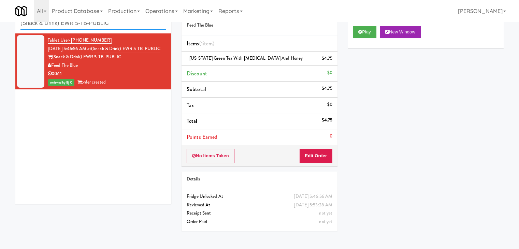
drag, startPoint x: 0, startPoint y: 22, endPoint x: 11, endPoint y: 25, distance: 11.3
click at [0, 24] on div "inbox reviewed recent all unclear take inventory issue suspicious failed recent…" at bounding box center [259, 120] width 519 height 234
paste input "Healthtrax Cafe Drinks"
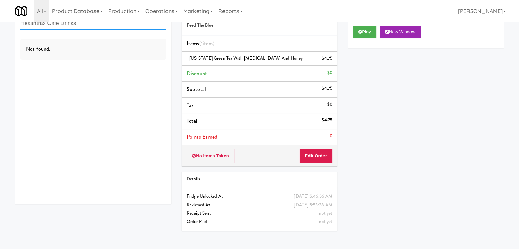
paste input "The Mo - Fridge"
drag, startPoint x: 52, startPoint y: 25, endPoint x: 0, endPoint y: 32, distance: 52.4
click at [0, 32] on div "inbox reviewed recent all unclear take inventory issue suspicious failed recent…" at bounding box center [259, 120] width 519 height 234
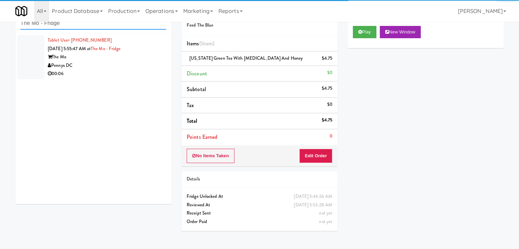
type input "The Mo - Fridge"
drag, startPoint x: 121, startPoint y: 64, endPoint x: 125, endPoint y: 69, distance: 6.3
click at [122, 65] on div "Pennys DC" at bounding box center [107, 65] width 119 height 9
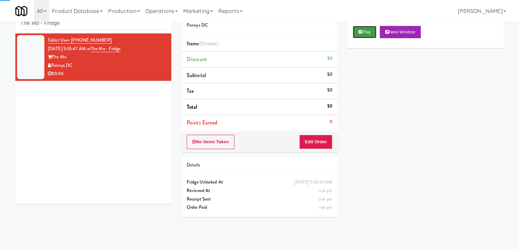
click at [362, 31] on button "Play" at bounding box center [365, 32] width 24 height 12
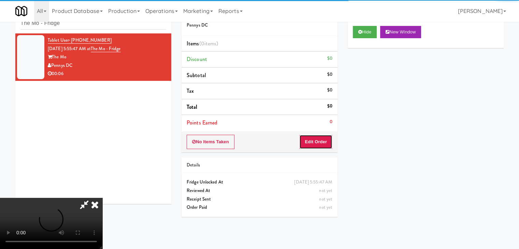
click at [318, 147] on button "Edit Order" at bounding box center [316, 142] width 33 height 14
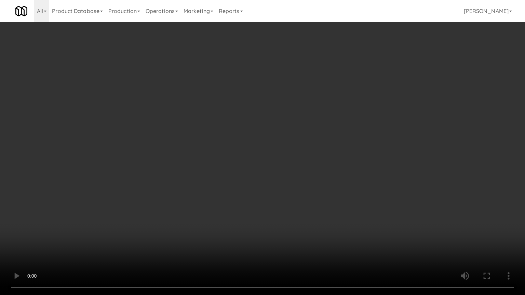
click at [323, 175] on video at bounding box center [262, 147] width 525 height 295
click at [321, 179] on video at bounding box center [262, 147] width 525 height 295
click at [322, 176] on video at bounding box center [262, 147] width 525 height 295
click at [288, 200] on video at bounding box center [262, 147] width 525 height 295
click at [290, 202] on video at bounding box center [262, 147] width 525 height 295
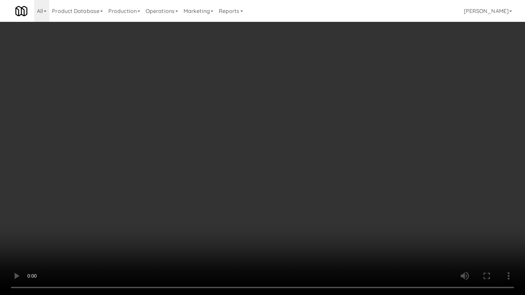
click at [290, 202] on video at bounding box center [262, 147] width 525 height 295
click at [291, 202] on video at bounding box center [262, 147] width 525 height 295
click at [293, 204] on video at bounding box center [262, 147] width 525 height 295
click at [294, 205] on video at bounding box center [262, 147] width 525 height 295
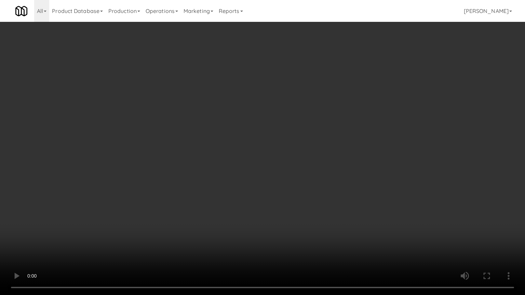
click at [297, 205] on video at bounding box center [262, 147] width 525 height 295
drag, startPoint x: 297, startPoint y: 205, endPoint x: 332, endPoint y: 131, distance: 81.3
click at [297, 203] on video at bounding box center [262, 147] width 525 height 295
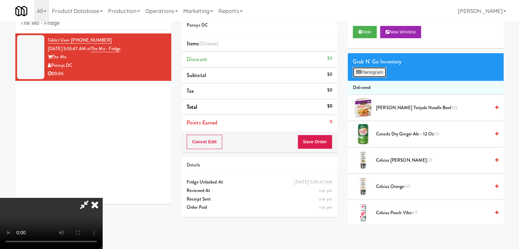
click at [374, 72] on button "Planogram" at bounding box center [369, 72] width 33 height 10
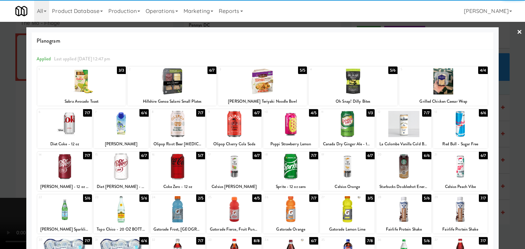
click at [236, 165] on div at bounding box center [234, 167] width 55 height 26
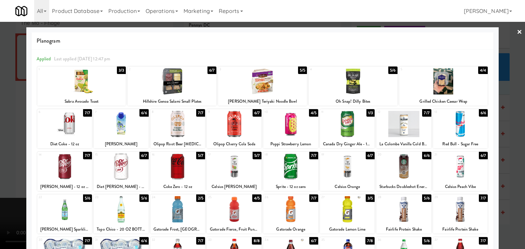
drag, startPoint x: 0, startPoint y: 157, endPoint x: 26, endPoint y: 159, distance: 25.7
click at [2, 157] on div at bounding box center [262, 124] width 525 height 249
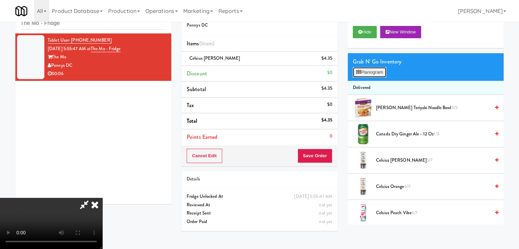
click at [372, 73] on button "Planogram" at bounding box center [369, 72] width 33 height 10
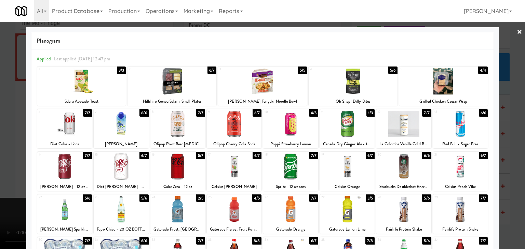
click at [236, 166] on div at bounding box center [234, 167] width 55 height 26
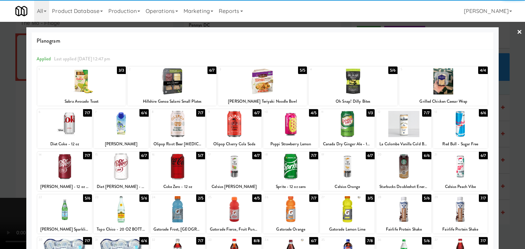
click at [396, 167] on div at bounding box center [403, 167] width 55 height 26
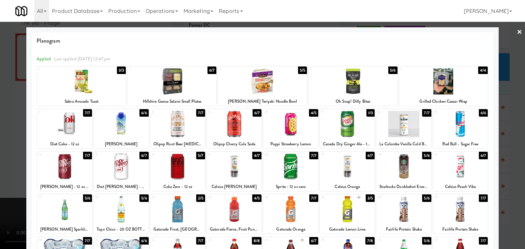
click at [508, 162] on div at bounding box center [262, 124] width 525 height 249
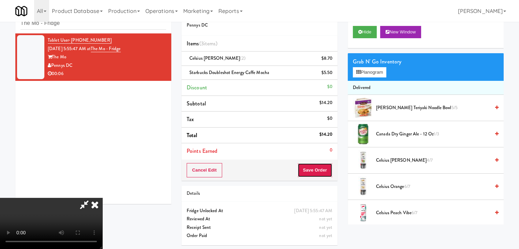
click at [316, 174] on button "Save Order" at bounding box center [315, 170] width 35 height 14
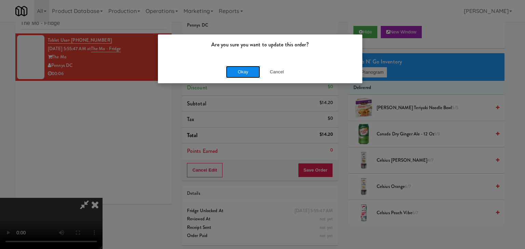
click at [241, 77] on button "Okay" at bounding box center [243, 72] width 34 height 12
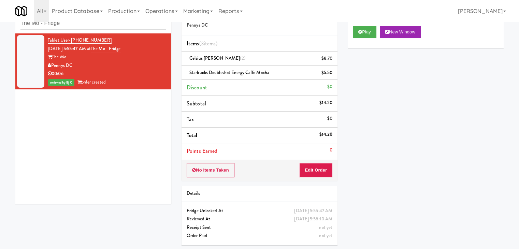
click at [0, 164] on div "inbox reviewed recent all unclear take inventory issue suspicious failed recent…" at bounding box center [259, 127] width 519 height 248
click at [0, 149] on div "inbox reviewed recent all unclear take inventory issue suspicious failed recent…" at bounding box center [259, 127] width 519 height 248
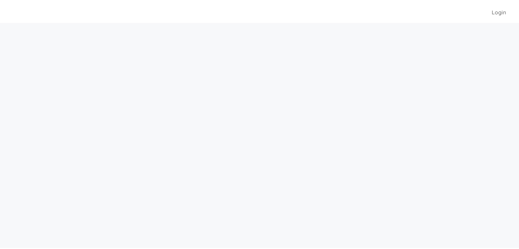
scroll to position [22, 0]
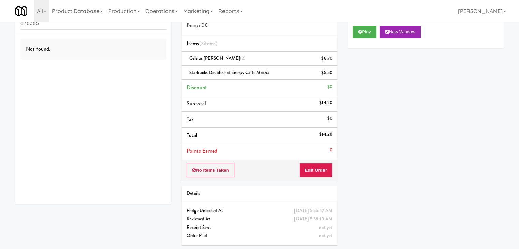
drag, startPoint x: 0, startPoint y: 123, endPoint x: 61, endPoint y: 119, distance: 60.9
click at [0, 123] on div "inbox reviewed recent all unclear take inventory issue suspicious failed recent…" at bounding box center [259, 127] width 519 height 248
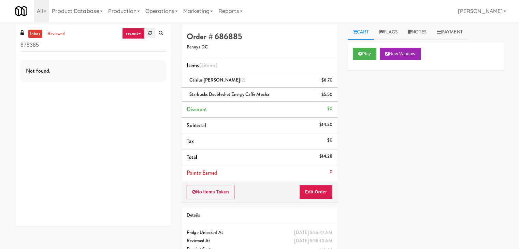
click at [145, 31] on link at bounding box center [150, 33] width 11 height 10
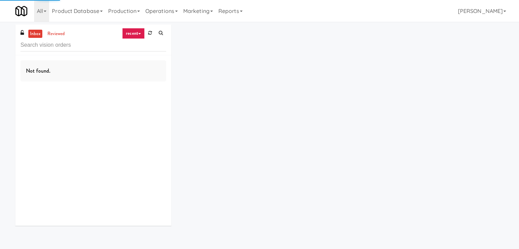
click at [136, 33] on link "recent" at bounding box center [133, 33] width 23 height 11
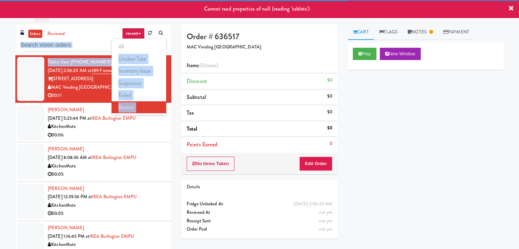
drag, startPoint x: 138, startPoint y: 43, endPoint x: 0, endPoint y: 81, distance: 143.1
click at [0, 78] on div "inbox reviewed recent all unclear take inventory issue suspicious failed recent…" at bounding box center [259, 145] width 519 height 241
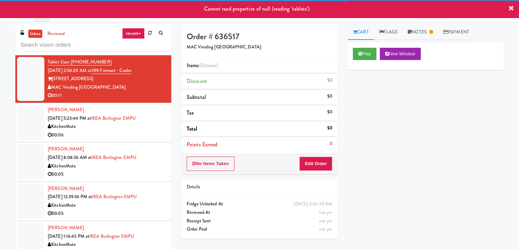
drag, startPoint x: 0, startPoint y: 85, endPoint x: 41, endPoint y: 91, distance: 41.0
click at [0, 85] on div "inbox reviewed recent all unclear take inventory issue suspicious failed recent…" at bounding box center [259, 145] width 519 height 241
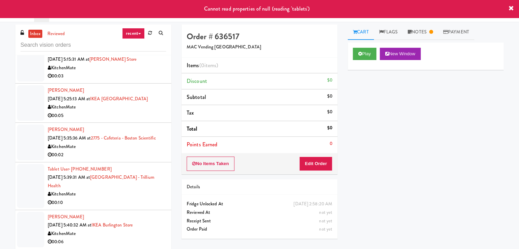
scroll to position [815, 0]
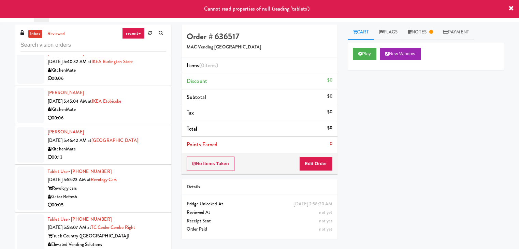
click at [130, 36] on link "recent" at bounding box center [133, 33] width 23 height 11
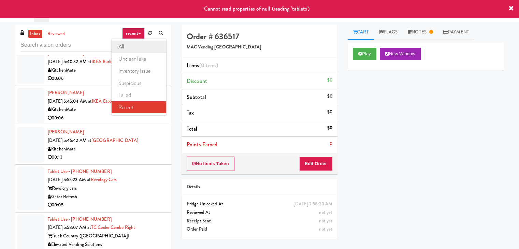
click at [131, 41] on link "all" at bounding box center [139, 47] width 55 height 12
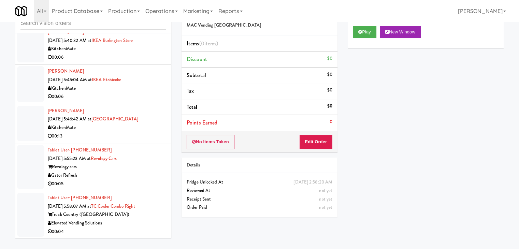
scroll to position [1799, 0]
click at [128, 226] on div "Tablet User · (414) 949-1608 Aug 12, 2025 5:58:07 AM at TC Cooler Combo Right T…" at bounding box center [107, 215] width 119 height 42
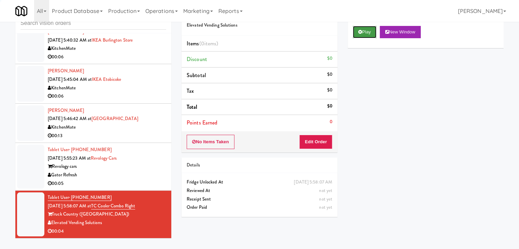
click at [368, 30] on button "Play" at bounding box center [365, 32] width 24 height 12
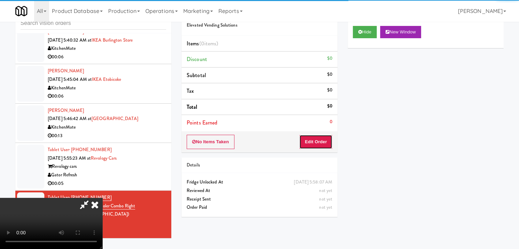
click at [320, 142] on button "Edit Order" at bounding box center [316, 142] width 33 height 14
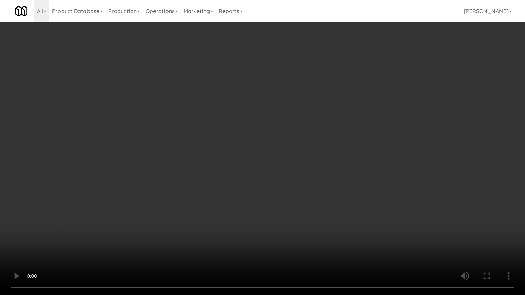
click at [280, 184] on video at bounding box center [262, 147] width 525 height 295
click at [277, 184] on video at bounding box center [262, 147] width 525 height 295
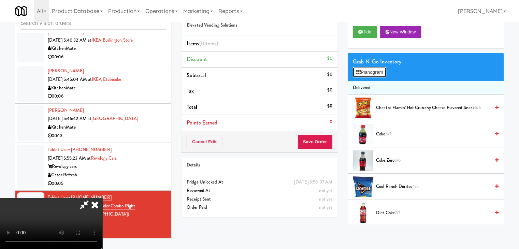
click at [370, 74] on button "Planogram" at bounding box center [369, 72] width 33 height 10
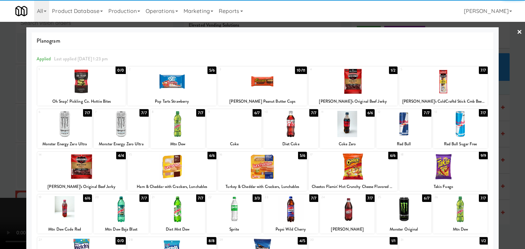
click at [406, 131] on div at bounding box center [403, 124] width 55 height 26
click at [510, 143] on div at bounding box center [262, 124] width 525 height 249
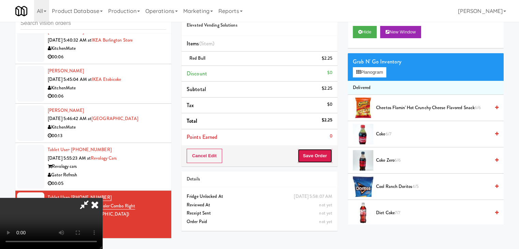
click at [320, 156] on button "Save Order" at bounding box center [315, 156] width 35 height 14
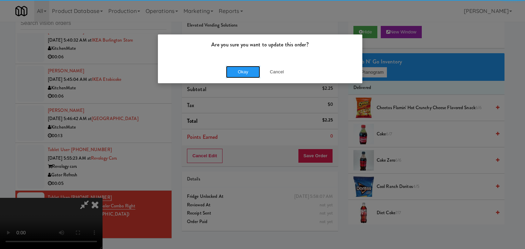
click at [247, 77] on button "Okay" at bounding box center [243, 72] width 34 height 12
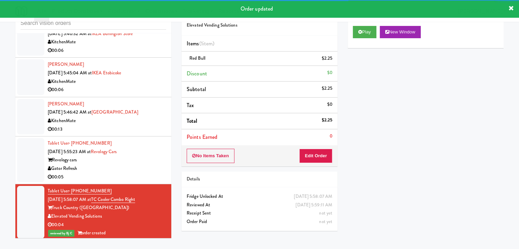
click at [149, 173] on div "Gator Refresh" at bounding box center [107, 169] width 119 height 9
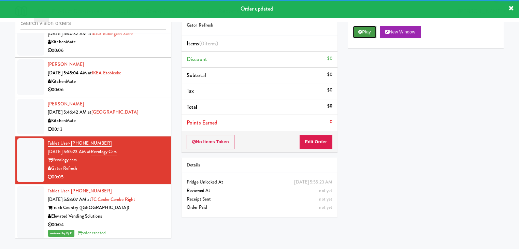
click at [362, 32] on icon at bounding box center [361, 32] width 4 height 4
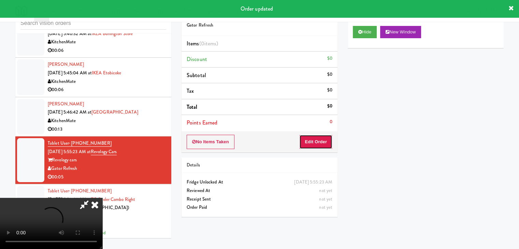
click at [324, 139] on button "Edit Order" at bounding box center [316, 142] width 33 height 14
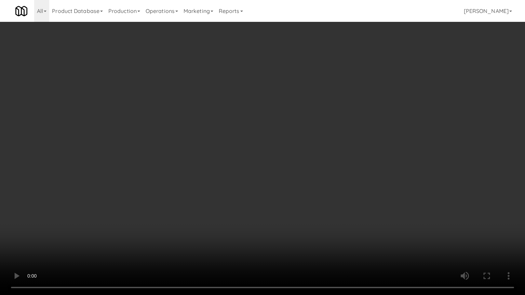
click at [333, 178] on video at bounding box center [262, 147] width 525 height 295
click at [324, 182] on video at bounding box center [262, 147] width 525 height 295
drag, startPoint x: 325, startPoint y: 182, endPoint x: 370, endPoint y: 100, distance: 93.4
click at [329, 176] on video at bounding box center [262, 147] width 525 height 295
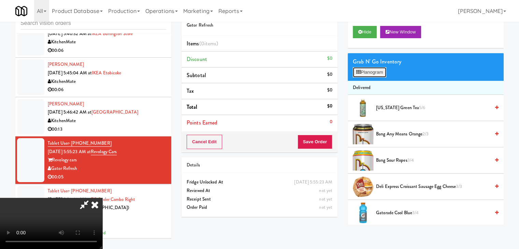
click at [379, 70] on button "Planogram" at bounding box center [369, 72] width 33 height 10
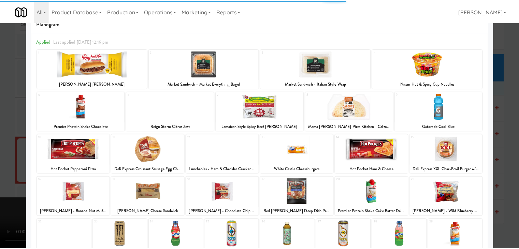
scroll to position [34, 0]
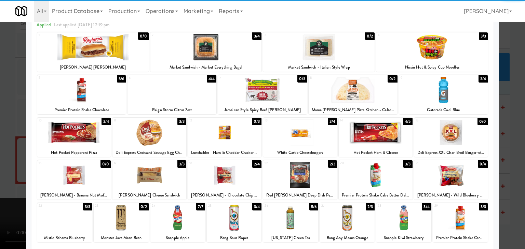
drag, startPoint x: 224, startPoint y: 169, endPoint x: 99, endPoint y: 179, distance: 125.8
click at [225, 170] on div at bounding box center [225, 175] width 74 height 26
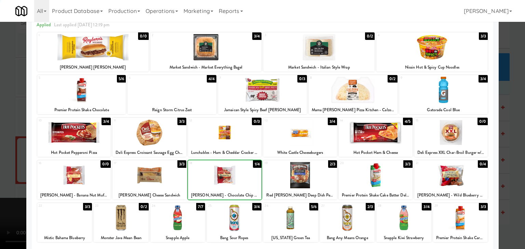
click at [1, 184] on div at bounding box center [262, 124] width 525 height 249
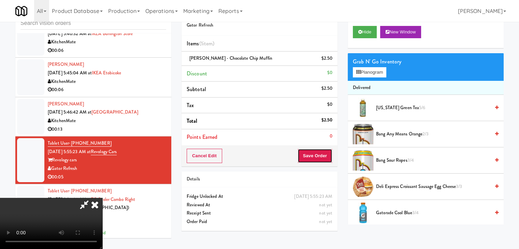
click at [320, 160] on button "Save Order" at bounding box center [315, 156] width 35 height 14
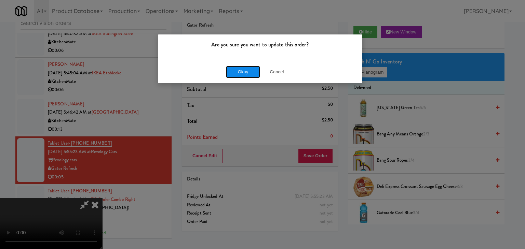
click at [241, 70] on button "Okay" at bounding box center [243, 72] width 34 height 12
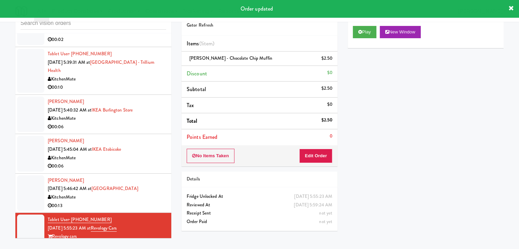
scroll to position [1713, 0]
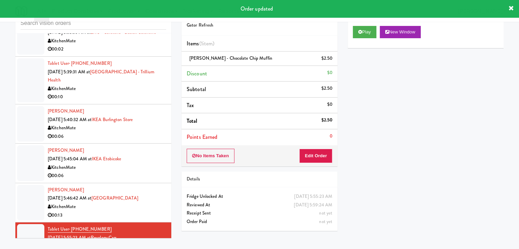
click at [155, 139] on div "00:06" at bounding box center [107, 137] width 119 height 9
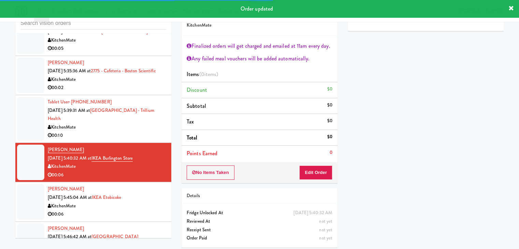
scroll to position [1645, 0]
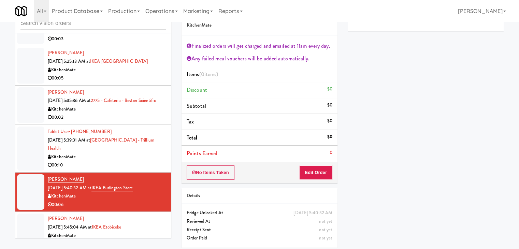
click at [143, 114] on div "KitchenMate" at bounding box center [107, 109] width 119 height 9
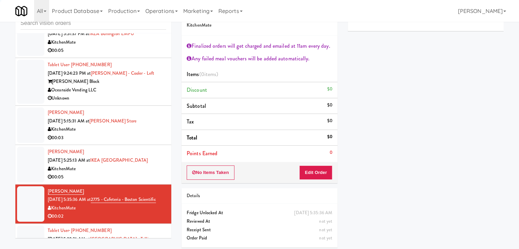
scroll to position [1542, 0]
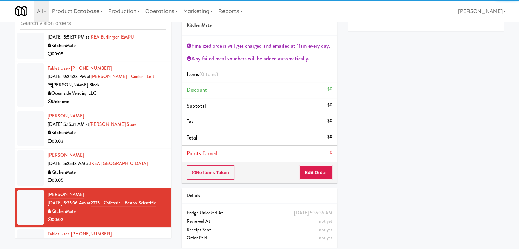
click at [151, 137] on div "00:03" at bounding box center [107, 141] width 119 height 9
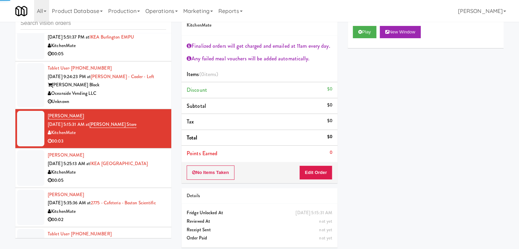
click at [157, 86] on div "[PERSON_NAME] Block" at bounding box center [107, 85] width 119 height 9
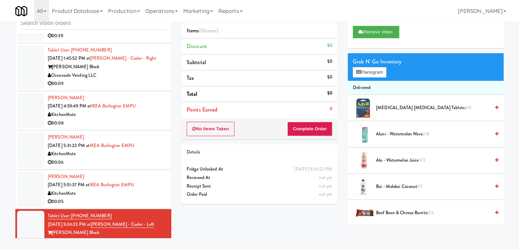
scroll to position [1372, 0]
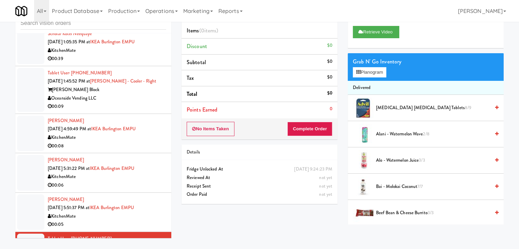
click at [142, 100] on div "Oceanside Vending LLC" at bounding box center [107, 98] width 119 height 9
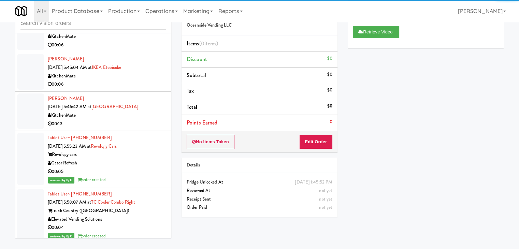
scroll to position [1816, 0]
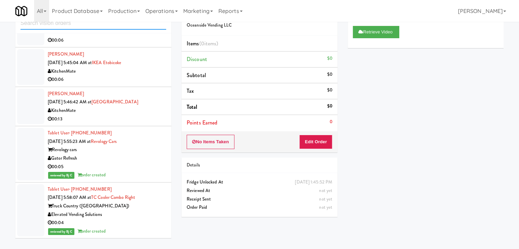
click at [79, 26] on input "text" at bounding box center [93, 23] width 146 height 13
paste input "[GEOGRAPHIC_DATA]"
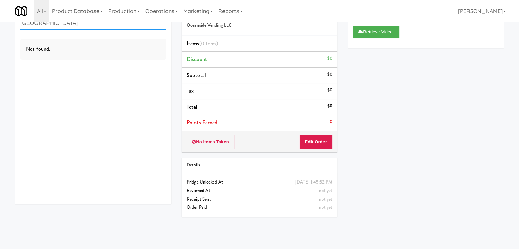
scroll to position [0, 0]
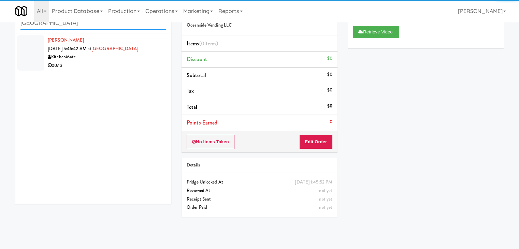
type input "[GEOGRAPHIC_DATA]"
click at [134, 67] on div "00:13" at bounding box center [107, 65] width 119 height 9
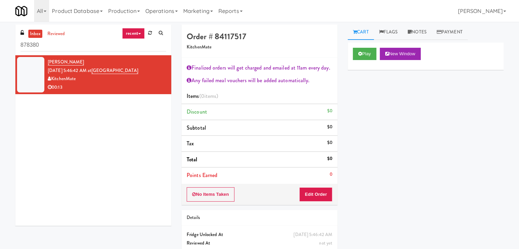
click at [134, 34] on link "recent" at bounding box center [133, 33] width 23 height 11
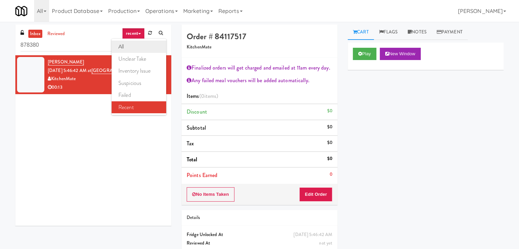
click at [134, 45] on link "all" at bounding box center [139, 47] width 55 height 12
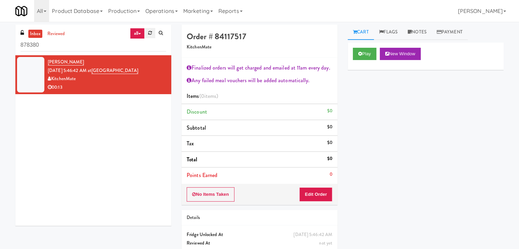
click at [152, 32] on icon at bounding box center [150, 33] width 4 height 4
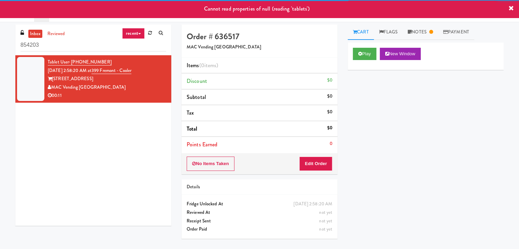
click at [140, 33] on icon at bounding box center [139, 33] width 3 height 1
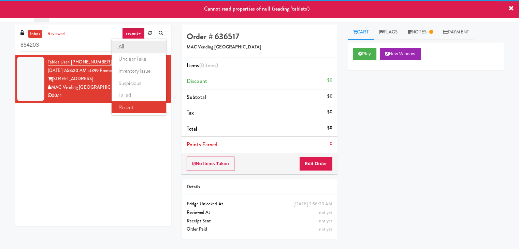
click at [125, 45] on link "all" at bounding box center [139, 47] width 55 height 12
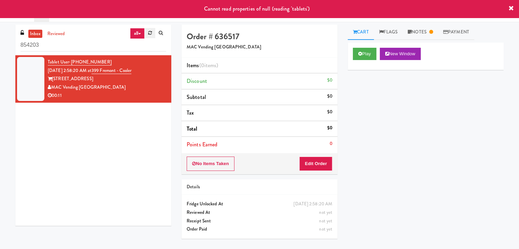
click at [148, 34] on icon at bounding box center [150, 33] width 4 height 4
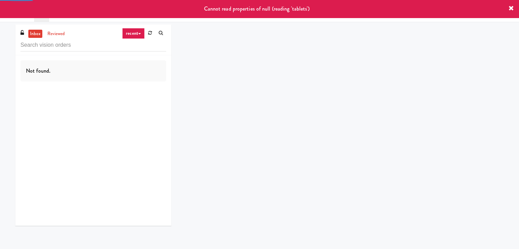
click at [139, 34] on icon at bounding box center [139, 33] width 3 height 1
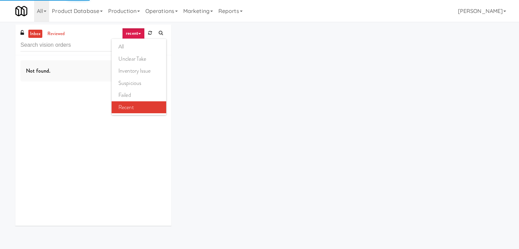
click at [134, 46] on link "all" at bounding box center [139, 47] width 55 height 12
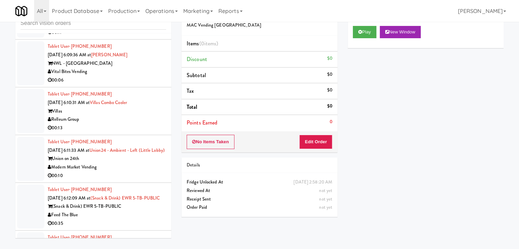
scroll to position [2302, 0]
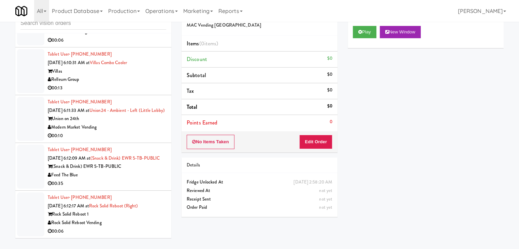
click at [127, 226] on div "Rock Solid Reboot Vending" at bounding box center [107, 223] width 119 height 9
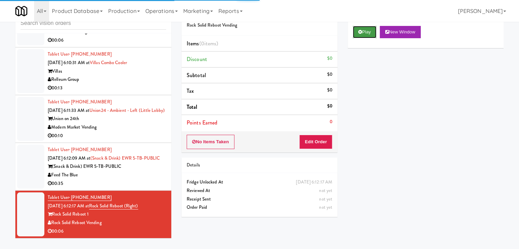
click at [366, 30] on button "Play" at bounding box center [365, 32] width 24 height 12
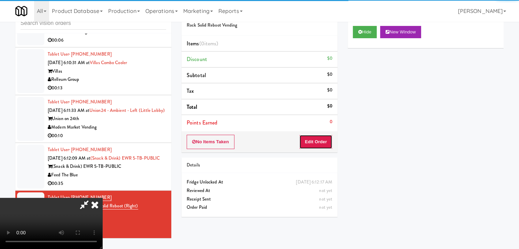
click at [305, 137] on button "Edit Order" at bounding box center [316, 142] width 33 height 14
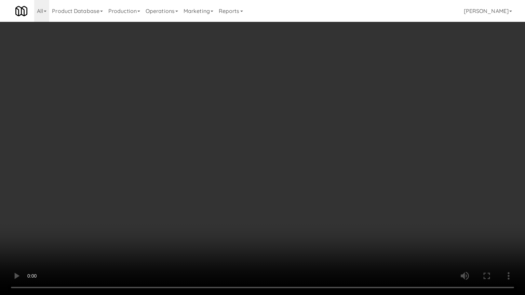
click at [285, 191] on video at bounding box center [262, 147] width 525 height 295
drag, startPoint x: 285, startPoint y: 191, endPoint x: 350, endPoint y: 101, distance: 111.4
click at [285, 191] on video at bounding box center [262, 147] width 525 height 295
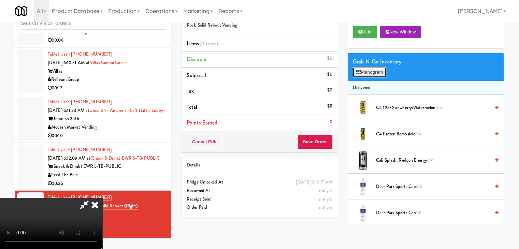
drag, startPoint x: 380, startPoint y: 69, endPoint x: 370, endPoint y: 84, distance: 17.6
click at [380, 70] on button "Planogram" at bounding box center [369, 72] width 33 height 10
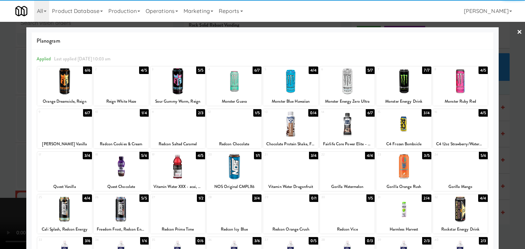
click at [137, 174] on div at bounding box center [121, 167] width 55 height 26
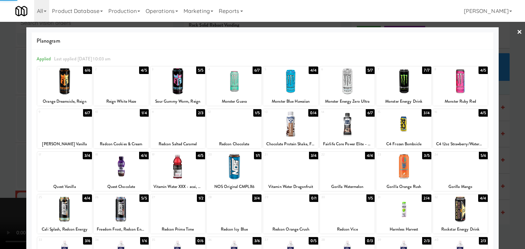
drag, startPoint x: 0, startPoint y: 178, endPoint x: 50, endPoint y: 168, distance: 50.4
click at [4, 176] on div at bounding box center [262, 124] width 525 height 249
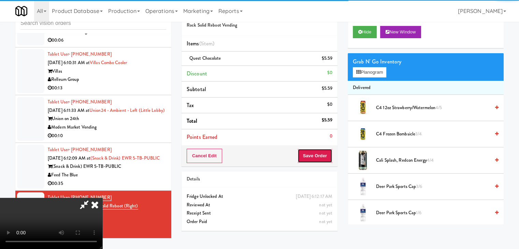
drag, startPoint x: 332, startPoint y: 152, endPoint x: 328, endPoint y: 157, distance: 6.1
click at [332, 152] on button "Save Order" at bounding box center [315, 156] width 35 height 14
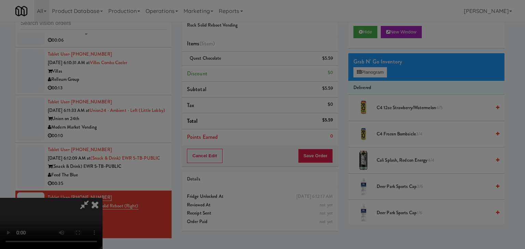
click at [325, 144] on body "Are you sure you want to update this order? Okay Cancel Okay Are you sure you w…" at bounding box center [262, 124] width 525 height 249
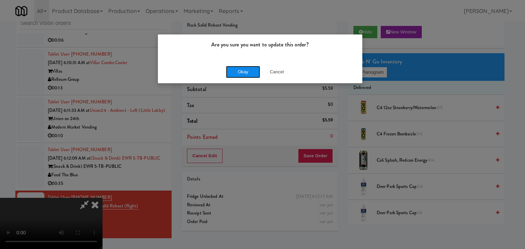
click at [242, 75] on button "Okay" at bounding box center [243, 72] width 34 height 12
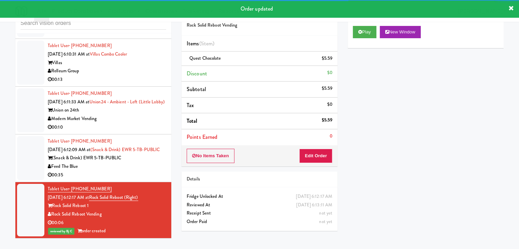
drag, startPoint x: 160, startPoint y: 170, endPoint x: 162, endPoint y: 172, distance: 3.9
click at [161, 170] on li "Tablet User · (303) 548-6036 Aug 12, 2025 6:12:09 AM at (Snack & Drink) EWR 5-T…" at bounding box center [93, 159] width 156 height 48
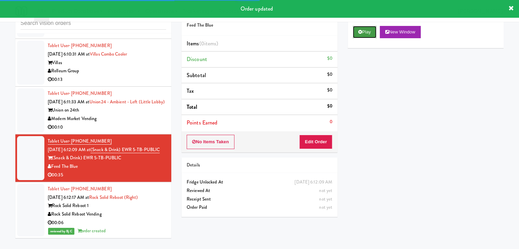
drag, startPoint x: 374, startPoint y: 28, endPoint x: 339, endPoint y: 95, distance: 75.3
click at [373, 29] on button "Play" at bounding box center [365, 32] width 24 height 12
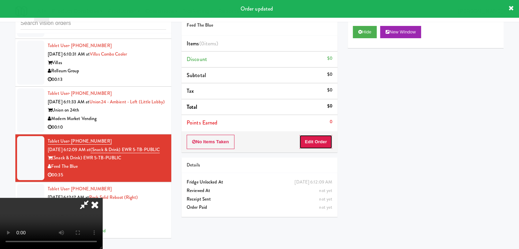
click at [313, 139] on button "Edit Order" at bounding box center [316, 142] width 33 height 14
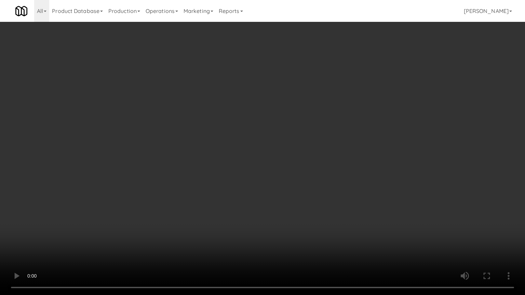
click at [353, 167] on video at bounding box center [262, 147] width 525 height 295
click at [347, 170] on video at bounding box center [262, 147] width 525 height 295
click at [317, 183] on video at bounding box center [262, 147] width 525 height 295
drag, startPoint x: 317, startPoint y: 183, endPoint x: 332, endPoint y: 116, distance: 68.6
click at [317, 181] on video at bounding box center [262, 147] width 525 height 295
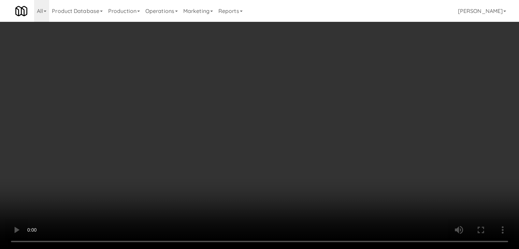
click at [365, 67] on div "Grab N' Go Inventory Planogram" at bounding box center [426, 67] width 156 height 28
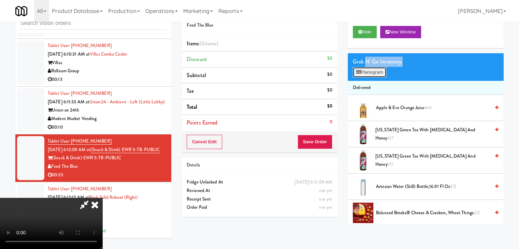
click at [380, 75] on button "Planogram" at bounding box center [369, 72] width 33 height 10
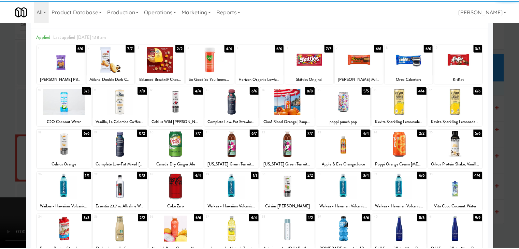
scroll to position [86, 0]
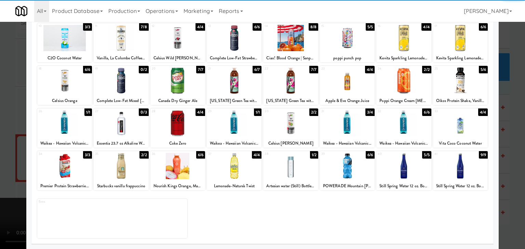
drag, startPoint x: 396, startPoint y: 170, endPoint x: 408, endPoint y: 171, distance: 12.0
click at [397, 170] on div at bounding box center [403, 166] width 55 height 26
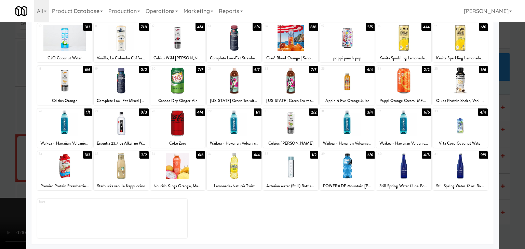
click at [516, 172] on div at bounding box center [262, 124] width 525 height 249
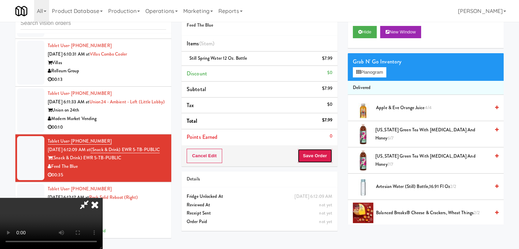
click at [323, 150] on button "Save Order" at bounding box center [315, 156] width 35 height 14
click at [322, 150] on button "Save Order" at bounding box center [315, 156] width 35 height 14
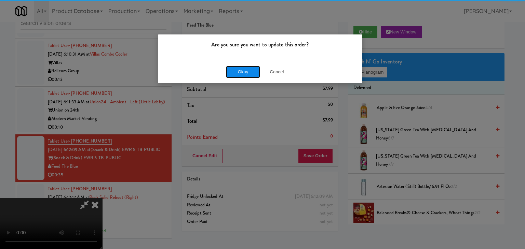
drag, startPoint x: 235, startPoint y: 67, endPoint x: 230, endPoint y: 70, distance: 6.6
click at [230, 70] on button "Okay" at bounding box center [243, 72] width 34 height 12
click at [230, 70] on div "Okay Cancel" at bounding box center [260, 71] width 204 height 23
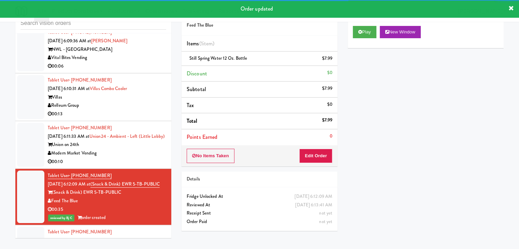
scroll to position [2234, 0]
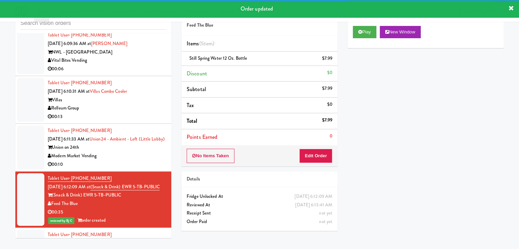
drag, startPoint x: 140, startPoint y: 183, endPoint x: 193, endPoint y: 167, distance: 55.0
click at [142, 161] on div "Modern Market Vending" at bounding box center [107, 156] width 119 height 9
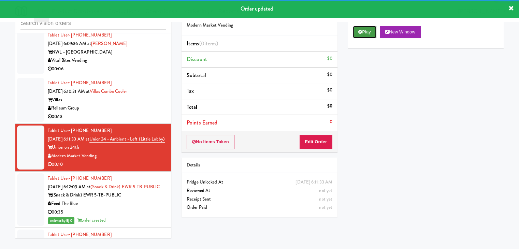
click at [370, 31] on button "Play" at bounding box center [365, 32] width 24 height 12
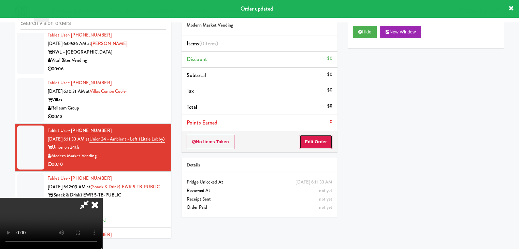
click at [316, 139] on button "Edit Order" at bounding box center [316, 142] width 33 height 14
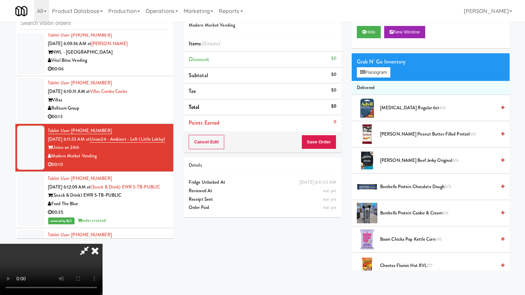
click at [102, 244] on video at bounding box center [51, 269] width 102 height 51
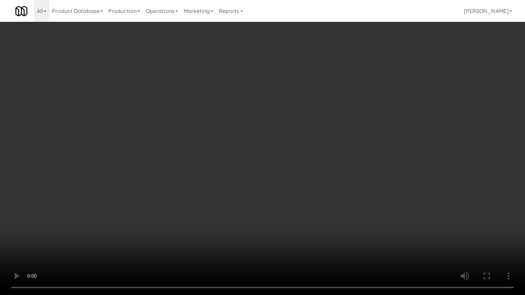
drag, startPoint x: 282, startPoint y: 181, endPoint x: 298, endPoint y: 128, distance: 55.5
click at [282, 181] on video at bounding box center [262, 147] width 525 height 295
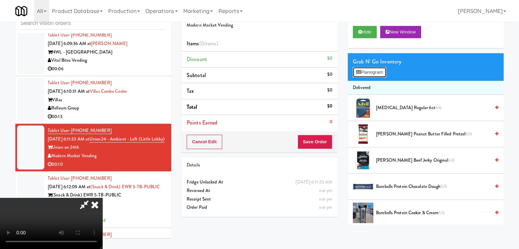
click at [376, 72] on button "Planogram" at bounding box center [369, 72] width 33 height 10
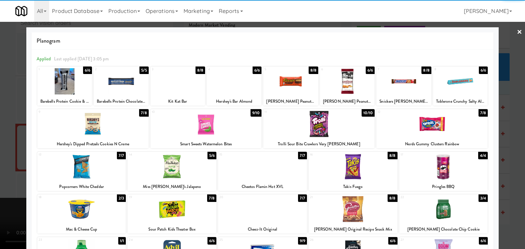
click at [108, 130] on div at bounding box center [92, 124] width 111 height 26
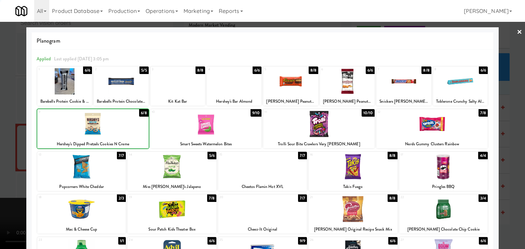
drag, startPoint x: 0, startPoint y: 139, endPoint x: 136, endPoint y: 142, distance: 135.6
click at [1, 139] on div at bounding box center [262, 124] width 525 height 249
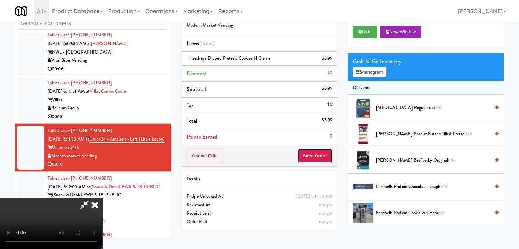
click at [331, 159] on button "Save Order" at bounding box center [315, 156] width 35 height 14
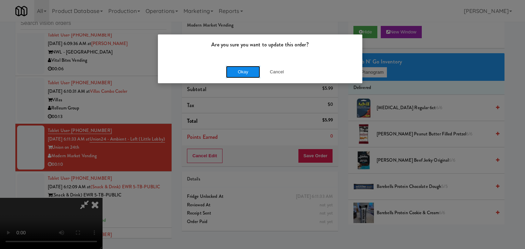
click at [247, 73] on button "Okay" at bounding box center [243, 72] width 34 height 12
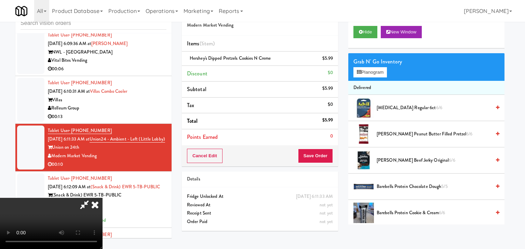
click at [247, 73] on body "Are you sure you want to update this order? Okay Cancel Okay Are you sure you w…" at bounding box center [262, 124] width 525 height 249
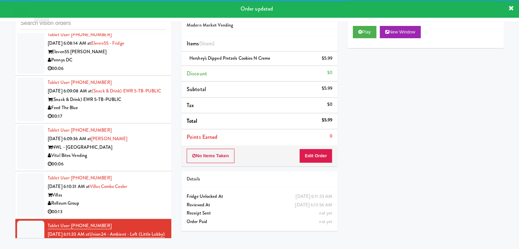
scroll to position [2131, 0]
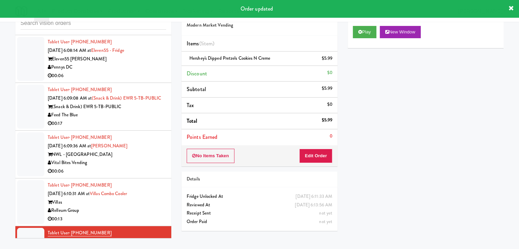
drag, startPoint x: 151, startPoint y: 217, endPoint x: 159, endPoint y: 216, distance: 8.0
click at [151, 218] on div "Tablet User · (562) 487-4884 Aug 12, 2025 6:10:31 AM at Villas Combo Cooler Vil…" at bounding box center [107, 202] width 119 height 42
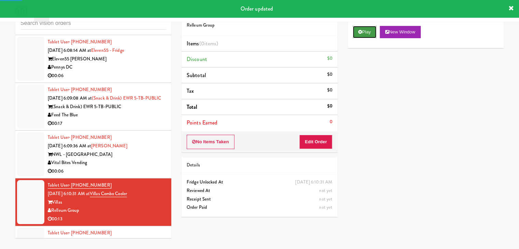
click at [369, 36] on button "Play" at bounding box center [365, 32] width 24 height 12
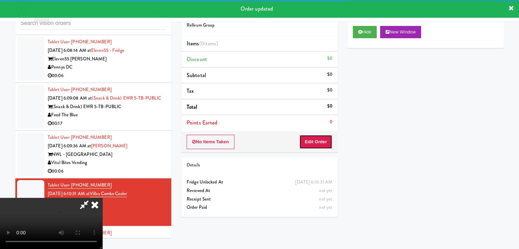
click at [313, 139] on button "Edit Order" at bounding box center [316, 142] width 33 height 14
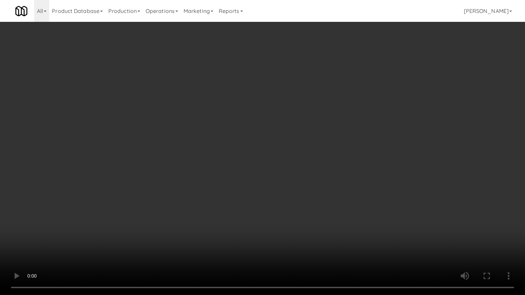
click at [318, 171] on video at bounding box center [262, 147] width 525 height 295
click at [318, 172] on video at bounding box center [262, 147] width 525 height 295
click at [317, 171] on video at bounding box center [262, 147] width 525 height 295
click at [317, 172] on video at bounding box center [262, 147] width 525 height 295
click at [319, 174] on video at bounding box center [262, 147] width 525 height 295
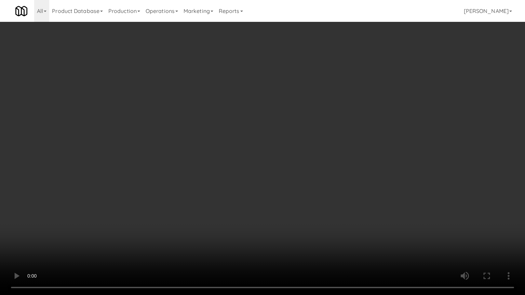
click at [319, 174] on video at bounding box center [262, 147] width 525 height 295
click at [326, 170] on video at bounding box center [262, 147] width 525 height 295
drag, startPoint x: 326, startPoint y: 170, endPoint x: 350, endPoint y: 103, distance: 71.6
click at [326, 170] on video at bounding box center [262, 147] width 525 height 295
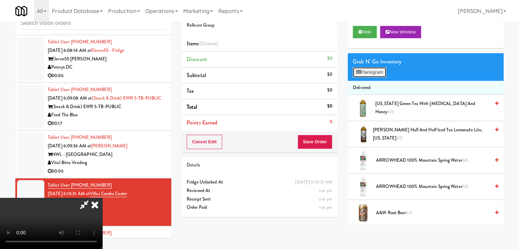
click at [380, 73] on button "Planogram" at bounding box center [369, 72] width 33 height 10
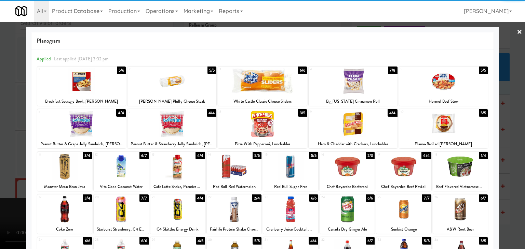
click at [103, 97] on div "1 5/6 Breakfast Sausage Bowl, Jimmy Dean" at bounding box center [81, 86] width 89 height 39
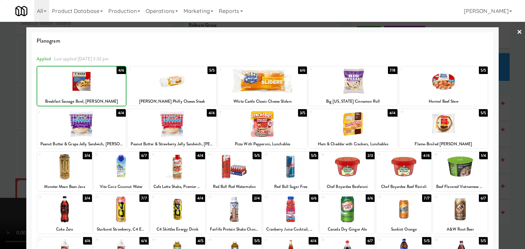
click at [103, 97] on div "1 4/6 Breakfast Sausage Bowl, Jimmy Dean" at bounding box center [81, 86] width 89 height 39
click at [3, 128] on div at bounding box center [262, 124] width 525 height 249
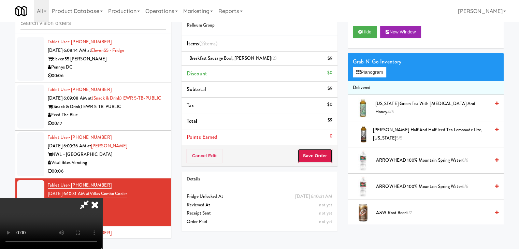
click at [329, 152] on button "Save Order" at bounding box center [315, 156] width 35 height 14
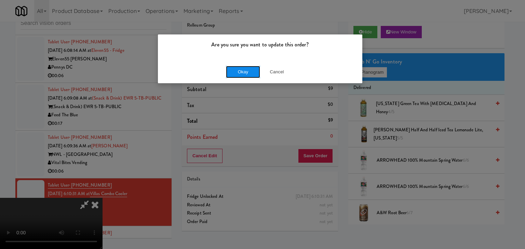
click at [248, 71] on button "Okay" at bounding box center [243, 72] width 34 height 12
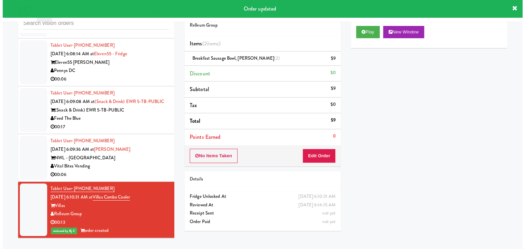
scroll to position [2165, 0]
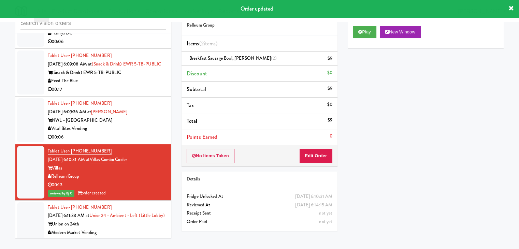
click at [153, 125] on div "NWL - Hamilton" at bounding box center [107, 120] width 119 height 9
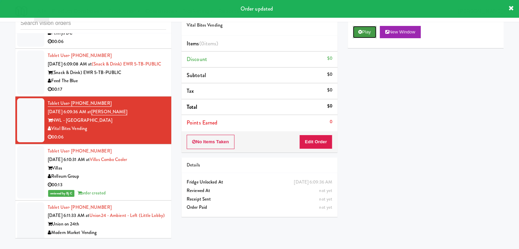
click at [368, 34] on button "Play" at bounding box center [365, 32] width 24 height 12
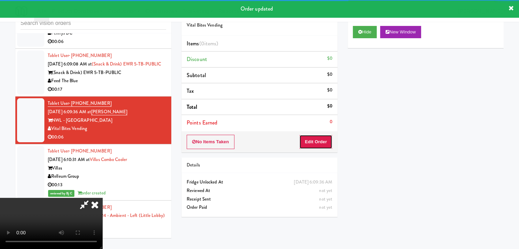
click at [316, 141] on button "Edit Order" at bounding box center [316, 142] width 33 height 14
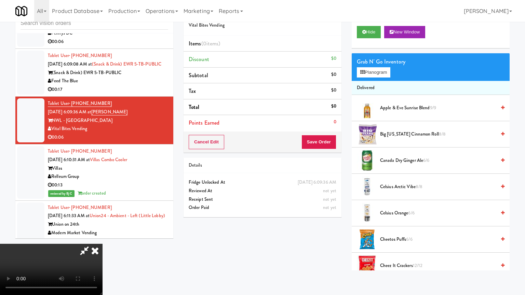
click at [102, 244] on video at bounding box center [51, 269] width 102 height 51
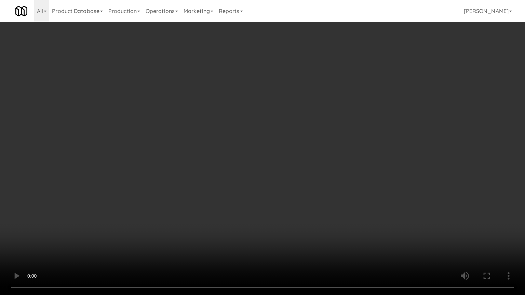
click at [306, 182] on video at bounding box center [262, 147] width 525 height 295
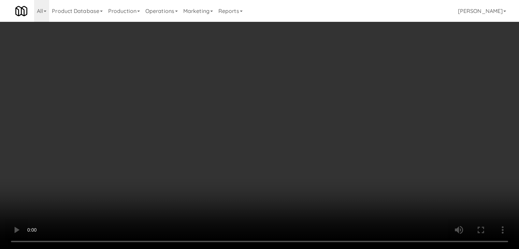
click at [378, 76] on button "Planogram" at bounding box center [369, 72] width 33 height 10
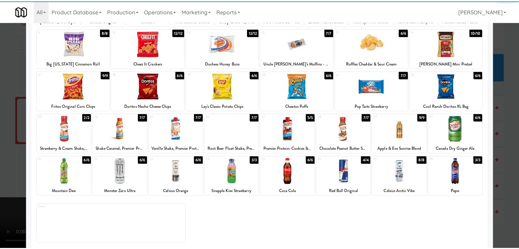
scroll to position [86, 0]
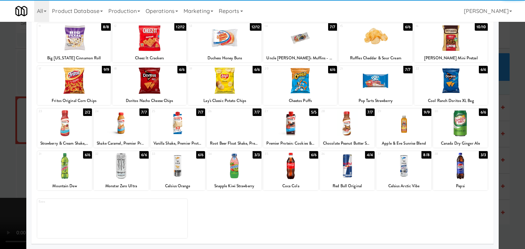
click at [124, 169] on div at bounding box center [121, 166] width 55 height 26
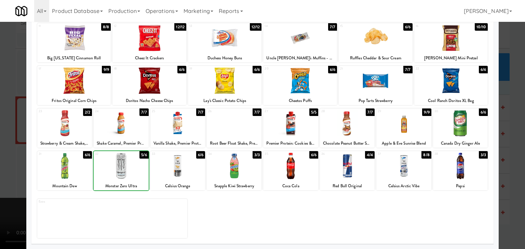
click at [1, 163] on div at bounding box center [262, 124] width 525 height 249
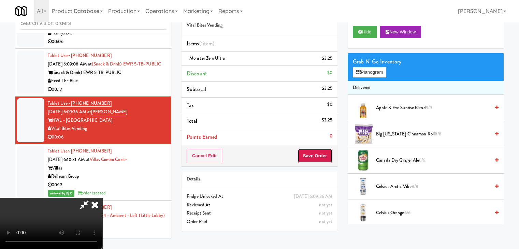
click at [318, 154] on button "Save Order" at bounding box center [315, 156] width 35 height 14
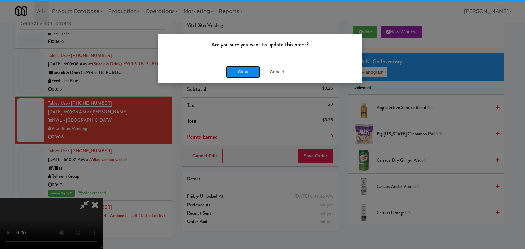
click at [251, 71] on button "Okay" at bounding box center [243, 72] width 34 height 12
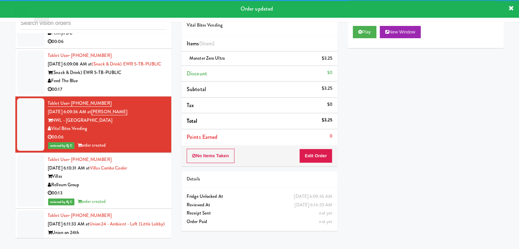
scroll to position [2131, 0]
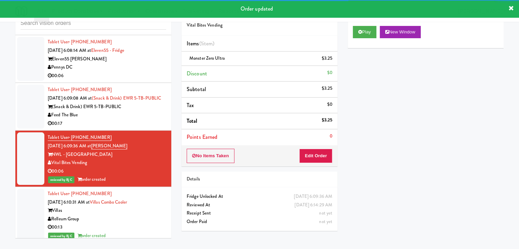
click at [160, 120] on div "Feed The Blue" at bounding box center [107, 115] width 119 height 9
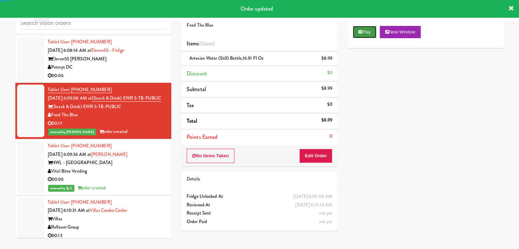
click at [366, 27] on button "Play" at bounding box center [365, 32] width 24 height 12
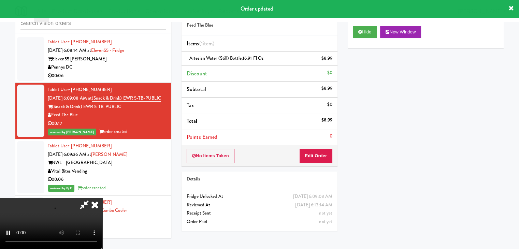
click at [139, 72] on div "Pennys DC" at bounding box center [107, 67] width 119 height 9
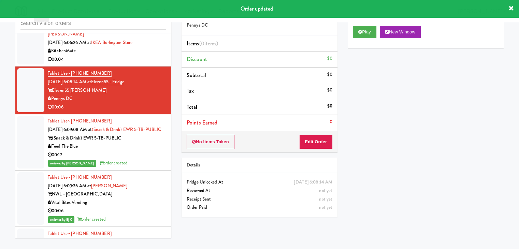
scroll to position [2029, 0]
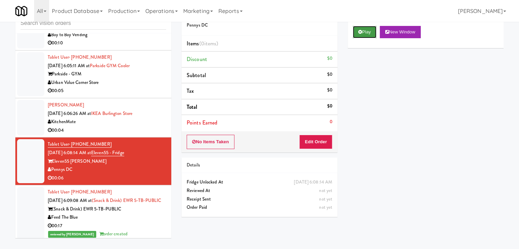
click at [364, 32] on button "Play" at bounding box center [365, 32] width 24 height 12
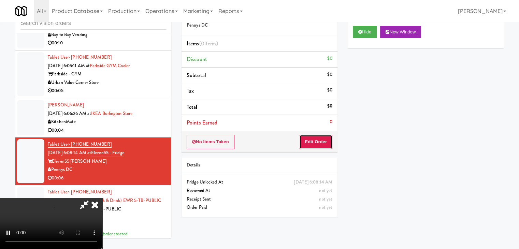
click at [310, 136] on button "Edit Order" at bounding box center [316, 142] width 33 height 14
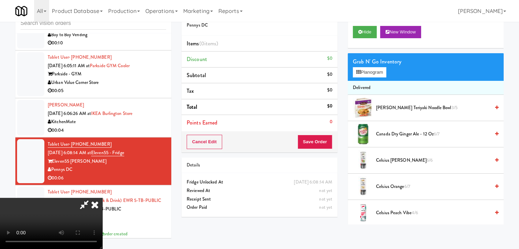
scroll to position [0, 0]
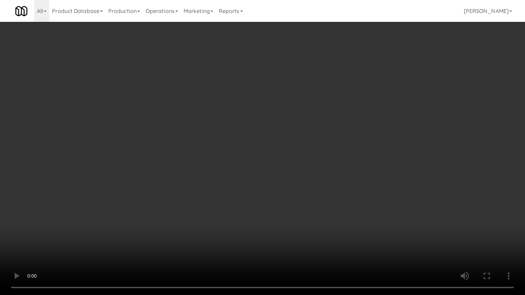
click at [301, 190] on video at bounding box center [262, 147] width 525 height 295
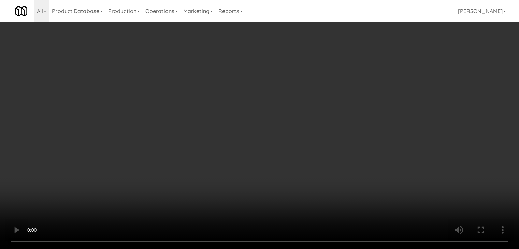
click at [375, 72] on button "Planogram" at bounding box center [369, 72] width 33 height 10
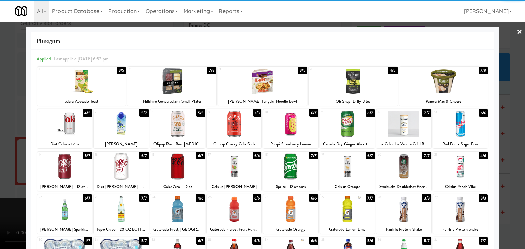
click at [182, 128] on div at bounding box center [177, 124] width 55 height 26
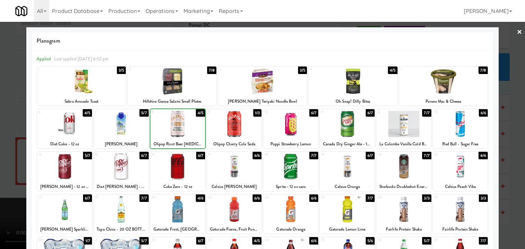
drag, startPoint x: 0, startPoint y: 163, endPoint x: 45, endPoint y: 161, distance: 44.8
click at [1, 163] on div at bounding box center [262, 124] width 525 height 249
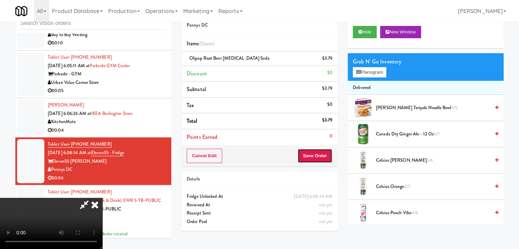
click at [327, 156] on button "Save Order" at bounding box center [315, 156] width 35 height 14
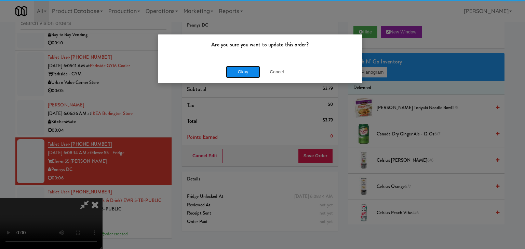
click at [244, 65] on div "Okay Cancel" at bounding box center [260, 71] width 204 height 23
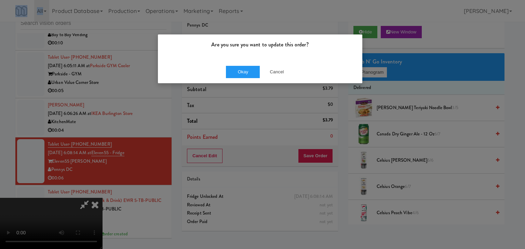
click at [245, 65] on div "Okay Cancel" at bounding box center [260, 71] width 204 height 23
click at [245, 66] on button "Okay" at bounding box center [243, 72] width 34 height 12
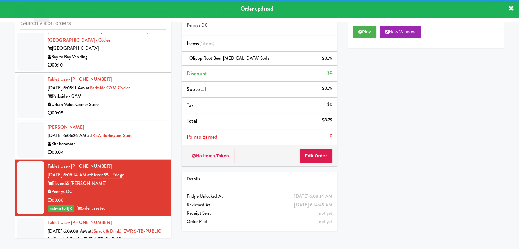
scroll to position [1995, 0]
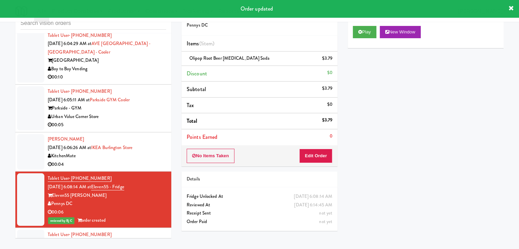
click at [149, 161] on div "KitchenMate" at bounding box center [107, 156] width 119 height 9
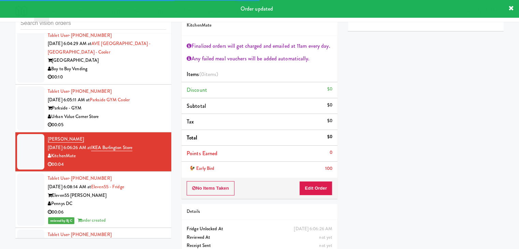
click at [161, 121] on div "Urban Value Corner Store" at bounding box center [107, 117] width 119 height 9
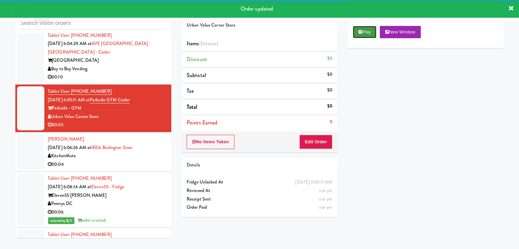
click at [358, 32] on button "Play" at bounding box center [365, 32] width 24 height 12
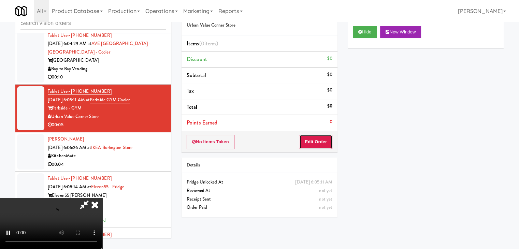
click at [321, 138] on button "Edit Order" at bounding box center [316, 142] width 33 height 14
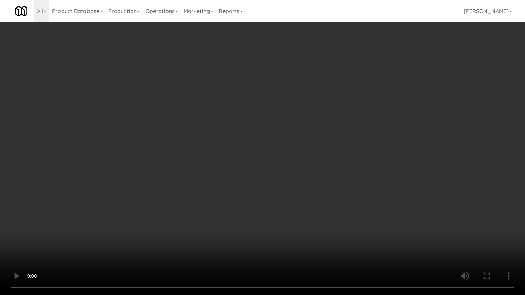
click at [320, 196] on video at bounding box center [262, 147] width 525 height 295
drag, startPoint x: 320, startPoint y: 196, endPoint x: 358, endPoint y: 124, distance: 81.4
click at [320, 195] on video at bounding box center [262, 147] width 525 height 295
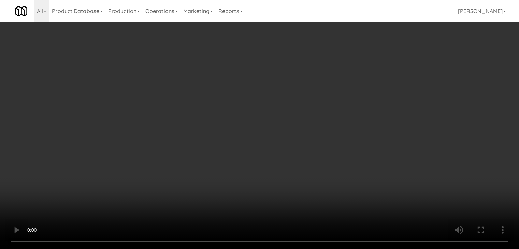
click at [374, 74] on button "Planogram" at bounding box center [369, 72] width 33 height 10
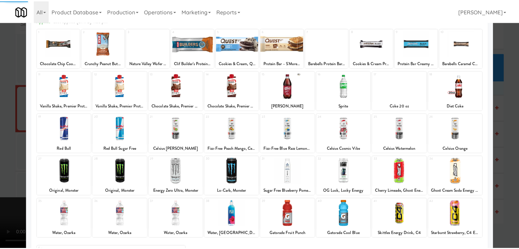
scroll to position [86, 0]
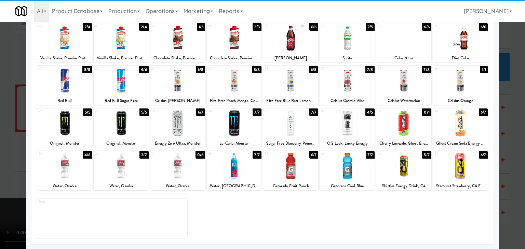
click at [459, 170] on div at bounding box center [460, 166] width 55 height 26
click at [503, 169] on div at bounding box center [262, 124] width 525 height 249
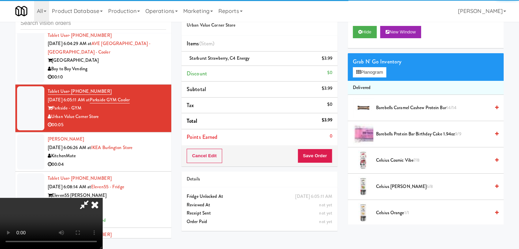
click at [329, 147] on div "Order # 755282 Urban Value Corner Store Items (1 item ) Starburst Strawberry, C…" at bounding box center [260, 85] width 156 height 164
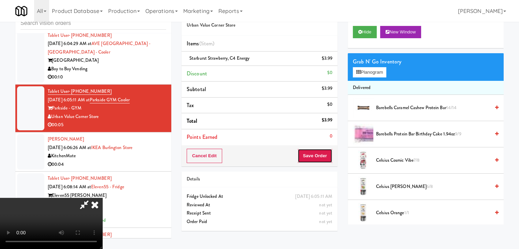
click at [325, 152] on button "Save Order" at bounding box center [315, 156] width 35 height 14
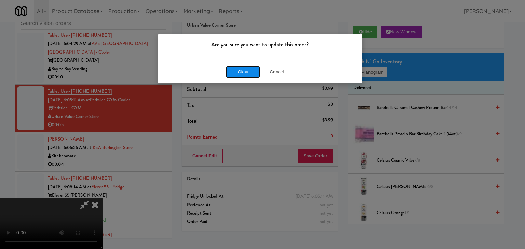
click at [244, 75] on button "Okay" at bounding box center [243, 72] width 34 height 12
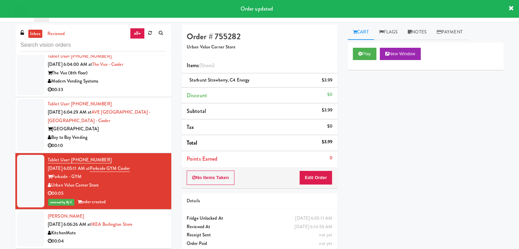
scroll to position [1926, 0]
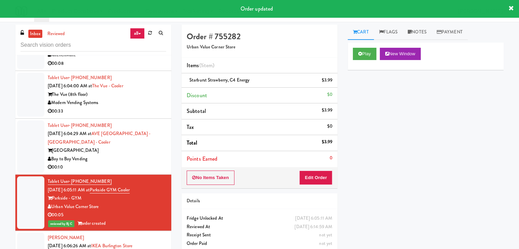
drag, startPoint x: 134, startPoint y: 169, endPoint x: 144, endPoint y: 167, distance: 10.4
click at [134, 169] on div "Tablet User · (813) 365-0650 Aug 12, 2025 6:04:29 AM at AVE Tampa Riverwalk - D…" at bounding box center [107, 147] width 119 height 51
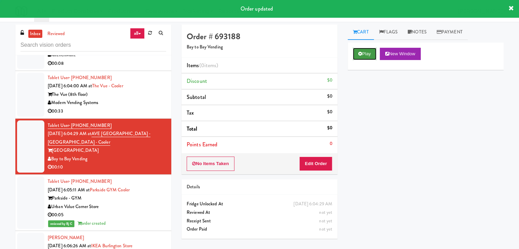
click at [364, 54] on button "Play" at bounding box center [365, 54] width 24 height 12
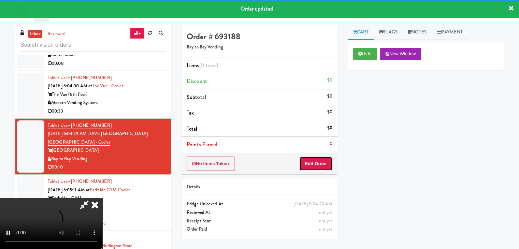
drag, startPoint x: 316, startPoint y: 161, endPoint x: 315, endPoint y: 157, distance: 3.9
click at [315, 157] on button "Edit Order" at bounding box center [316, 164] width 33 height 14
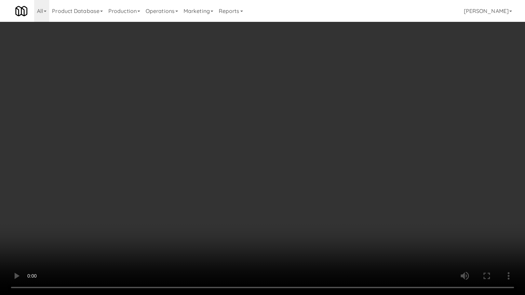
click at [282, 182] on video at bounding box center [262, 147] width 525 height 295
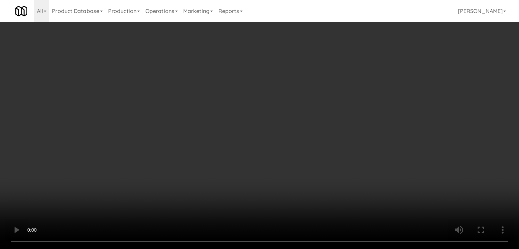
click at [382, 73] on button "Planogram" at bounding box center [369, 72] width 33 height 10
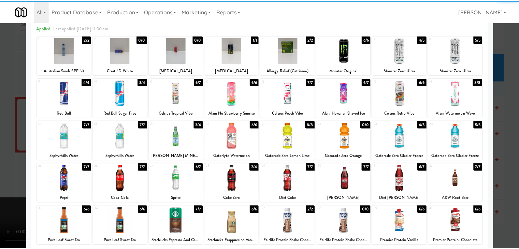
scroll to position [68, 0]
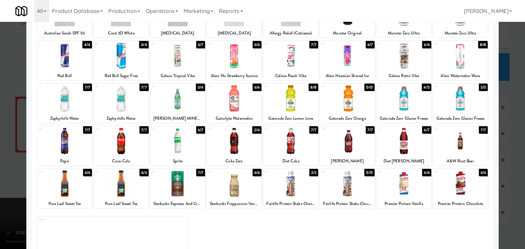
click at [346, 189] on div at bounding box center [347, 184] width 55 height 26
drag, startPoint x: 350, startPoint y: 82, endPoint x: 350, endPoint y: 78, distance: 4.1
click at [350, 80] on div "1 2/2 Australian Sands SPF 50 2 0/0 Crest 3D White 3 0/0 Acetaminophen 4 1/1 Ib…" at bounding box center [263, 127] width 452 height 259
click at [350, 65] on div at bounding box center [347, 56] width 55 height 26
drag, startPoint x: 0, startPoint y: 151, endPoint x: 164, endPoint y: 166, distance: 165.0
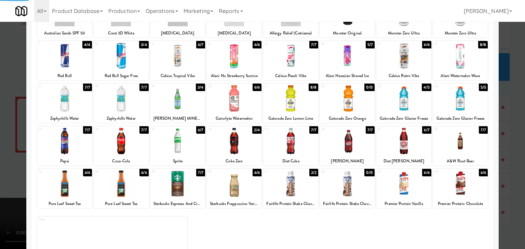
click at [11, 150] on div at bounding box center [262, 124] width 525 height 249
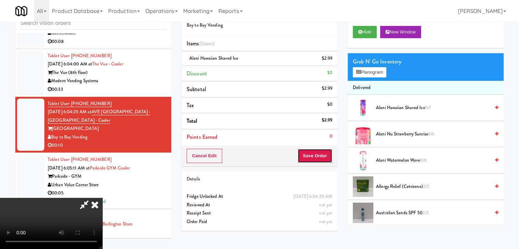
click at [324, 155] on button "Save Order" at bounding box center [315, 156] width 35 height 14
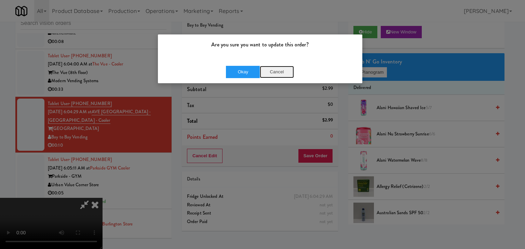
click at [275, 73] on button "Cancel" at bounding box center [277, 72] width 34 height 12
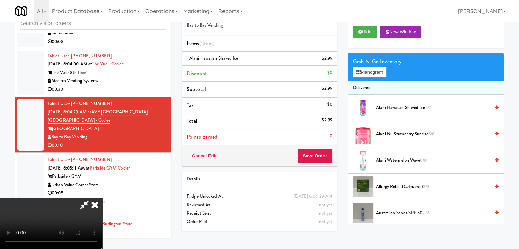
scroll to position [28, 0]
click at [323, 157] on button "Save Order" at bounding box center [315, 156] width 35 height 14
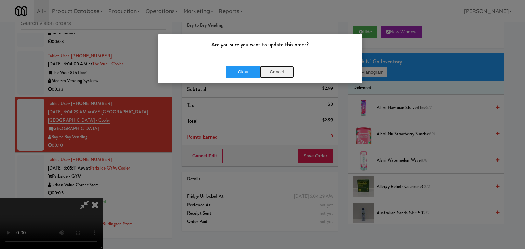
click at [278, 68] on button "Cancel" at bounding box center [277, 72] width 34 height 12
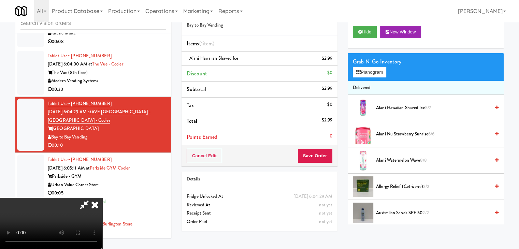
click at [397, 108] on span "Alani Hawaiian Shaved Ice 5/7" at bounding box center [433, 108] width 114 height 9
click at [334, 59] on icon at bounding box center [333, 61] width 3 height 4
drag, startPoint x: 362, startPoint y: 72, endPoint x: 366, endPoint y: 74, distance: 4.1
click at [364, 73] on button "Planogram" at bounding box center [369, 72] width 33 height 10
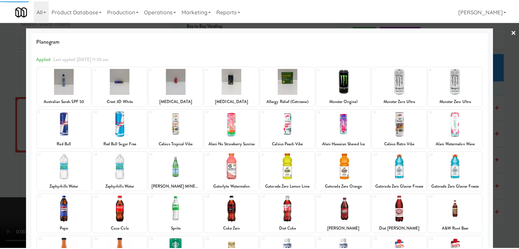
scroll to position [86, 0]
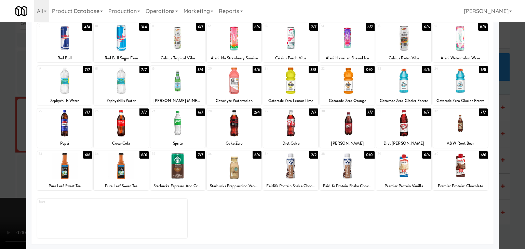
click at [292, 167] on div at bounding box center [290, 166] width 55 height 26
drag, startPoint x: 0, startPoint y: 168, endPoint x: 129, endPoint y: 164, distance: 128.8
click at [10, 164] on div at bounding box center [262, 124] width 525 height 249
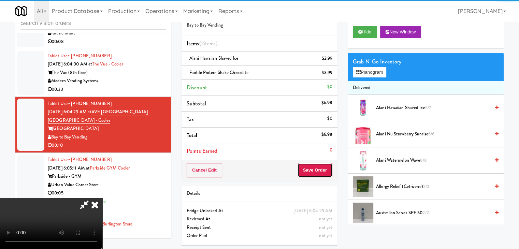
drag, startPoint x: 325, startPoint y: 170, endPoint x: 322, endPoint y: 171, distance: 3.6
click at [325, 170] on button "Save Order" at bounding box center [315, 170] width 35 height 14
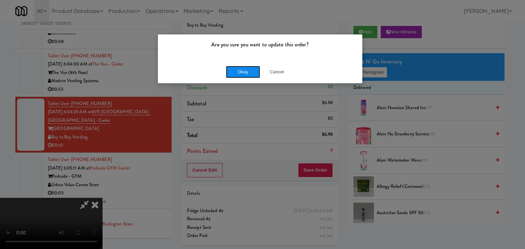
click at [242, 70] on button "Okay" at bounding box center [243, 72] width 34 height 12
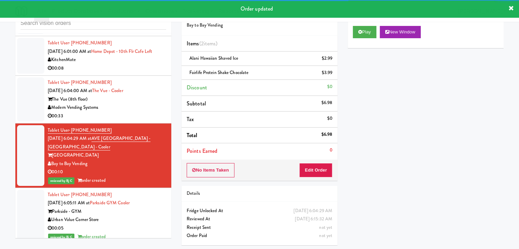
scroll to position [1892, 0]
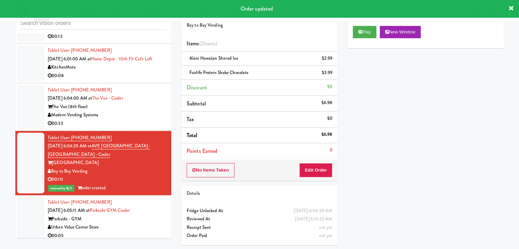
drag, startPoint x: 153, startPoint y: 123, endPoint x: 159, endPoint y: 123, distance: 6.5
click at [153, 111] on div "The Vue (8th floor)" at bounding box center [107, 107] width 119 height 9
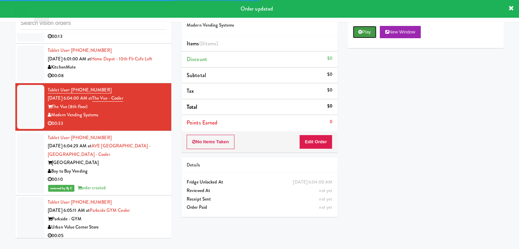
click at [367, 33] on button "Play" at bounding box center [365, 32] width 24 height 12
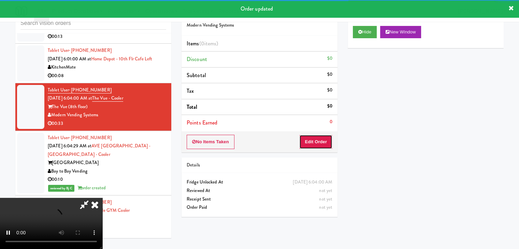
click at [323, 136] on button "Edit Order" at bounding box center [316, 142] width 33 height 14
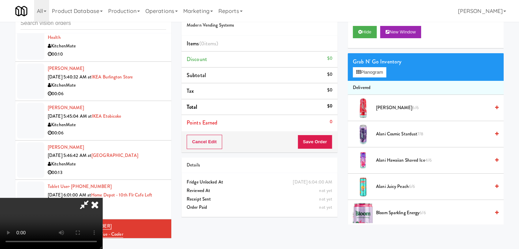
scroll to position [1756, 0]
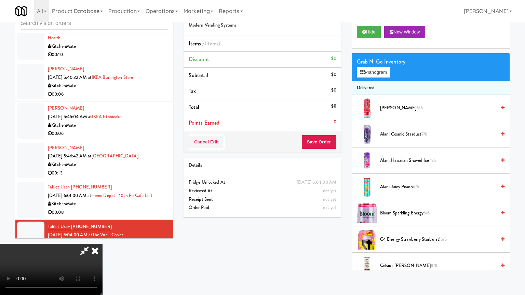
click at [102, 244] on video at bounding box center [51, 269] width 102 height 51
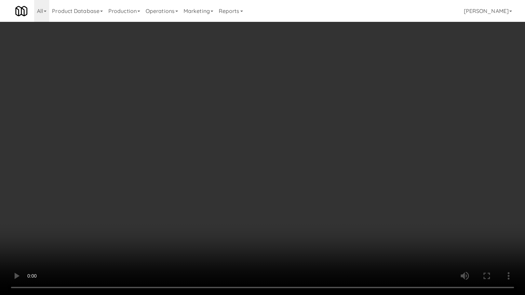
click at [334, 190] on video at bounding box center [262, 147] width 525 height 295
click at [390, 177] on video at bounding box center [262, 147] width 525 height 295
click at [391, 176] on video at bounding box center [262, 147] width 525 height 295
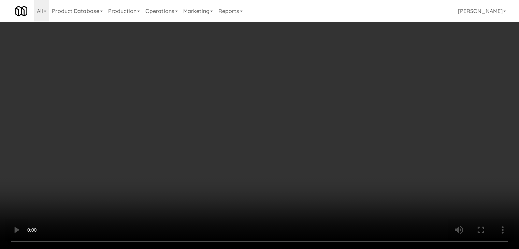
click at [384, 72] on button "Planogram" at bounding box center [369, 72] width 33 height 10
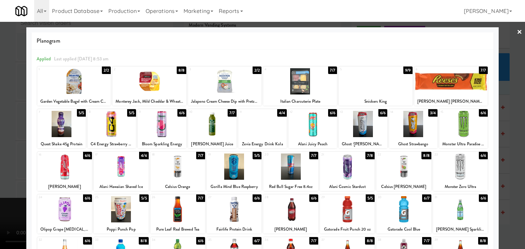
click at [227, 171] on div at bounding box center [234, 167] width 55 height 26
drag, startPoint x: 0, startPoint y: 173, endPoint x: 93, endPoint y: 165, distance: 92.9
click at [10, 170] on div at bounding box center [262, 124] width 525 height 249
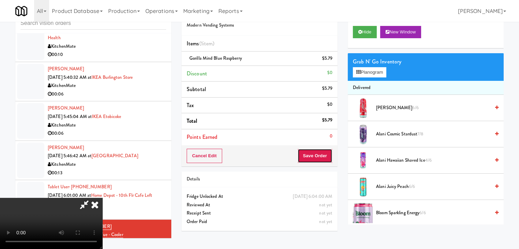
click at [330, 152] on button "Save Order" at bounding box center [315, 156] width 35 height 14
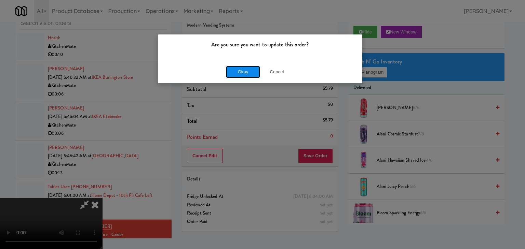
click at [254, 74] on button "Okay" at bounding box center [243, 72] width 34 height 12
click at [254, 74] on div "Okay Cancel" at bounding box center [260, 71] width 204 height 23
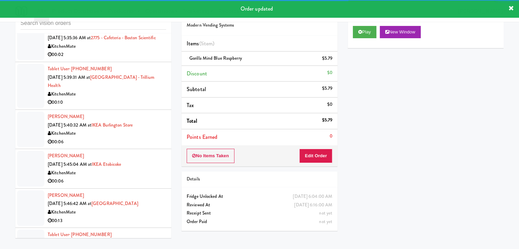
scroll to position [1756, 0]
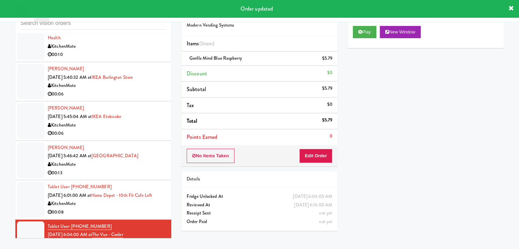
click at [148, 138] on div "00:06" at bounding box center [107, 133] width 119 height 9
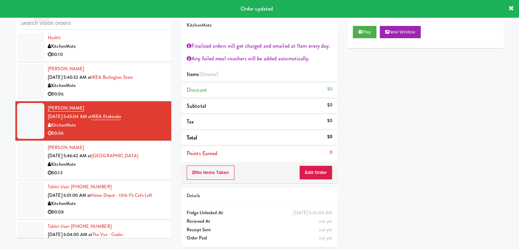
click at [130, 169] on div "KitchenMate" at bounding box center [107, 165] width 119 height 9
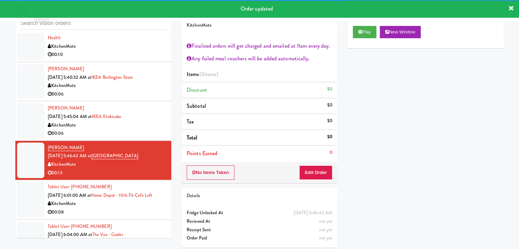
click at [152, 128] on div "KitchenMate" at bounding box center [107, 125] width 119 height 9
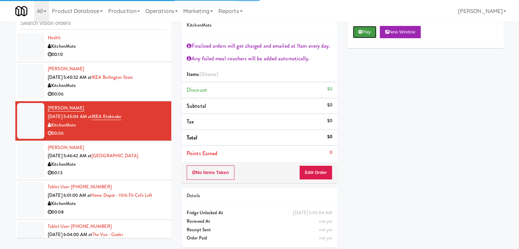
click at [368, 33] on button "Play" at bounding box center [365, 32] width 24 height 12
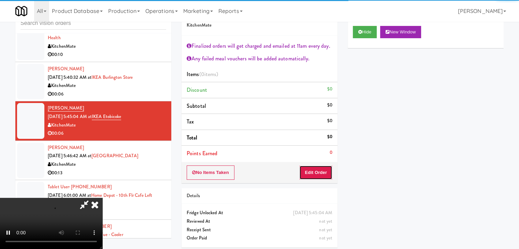
click at [317, 170] on button "Edit Order" at bounding box center [316, 173] width 33 height 14
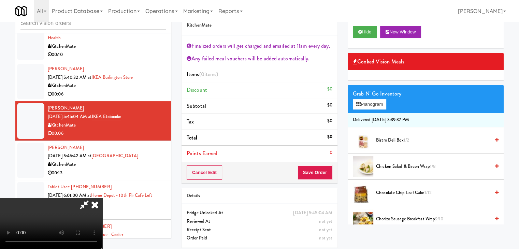
scroll to position [83, 0]
click at [378, 101] on button "Planogram" at bounding box center [369, 104] width 33 height 10
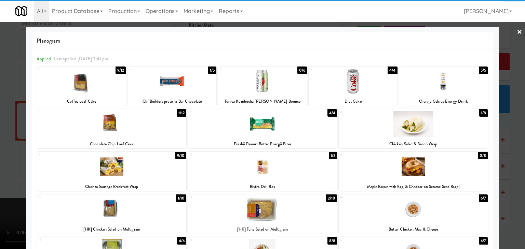
click at [81, 87] on div at bounding box center [81, 81] width 89 height 26
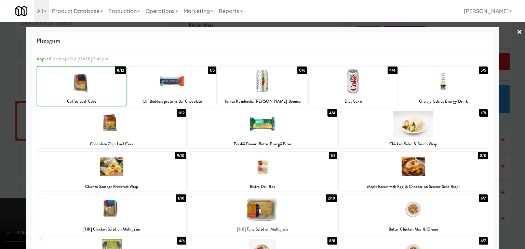
drag, startPoint x: 0, startPoint y: 131, endPoint x: 103, endPoint y: 144, distance: 103.6
click at [2, 131] on div at bounding box center [262, 124] width 525 height 249
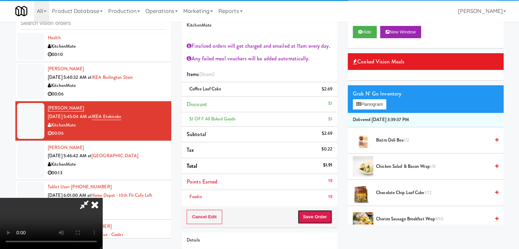
click at [324, 216] on button "Save Order" at bounding box center [315, 217] width 35 height 14
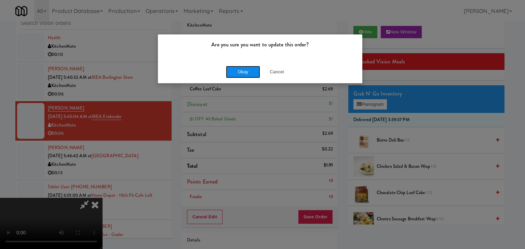
click at [241, 71] on button "Okay" at bounding box center [243, 72] width 34 height 12
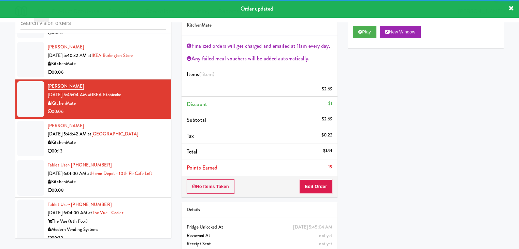
scroll to position [1790, 0]
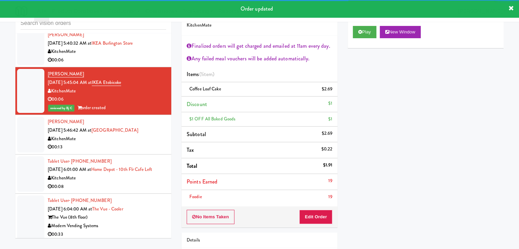
click at [163, 154] on li "Tyler Jameson Aug 12, 2025 5:46:42 AM at St. Joseph's Health Centre KitchenMate…" at bounding box center [93, 134] width 156 height 39
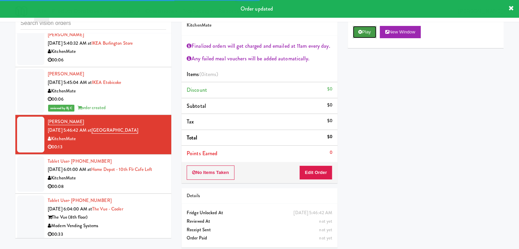
click at [368, 33] on button "Play" at bounding box center [365, 32] width 24 height 12
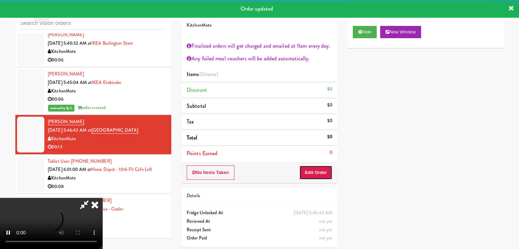
click at [318, 171] on button "Edit Order" at bounding box center [316, 173] width 33 height 14
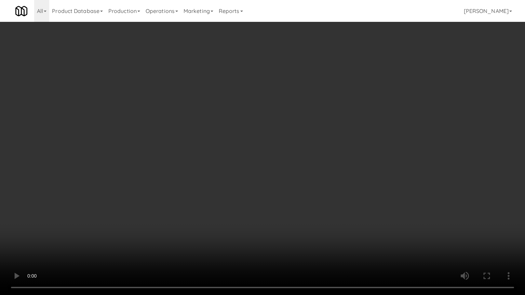
click at [350, 209] on video at bounding box center [262, 147] width 525 height 295
click at [292, 154] on video at bounding box center [262, 147] width 525 height 295
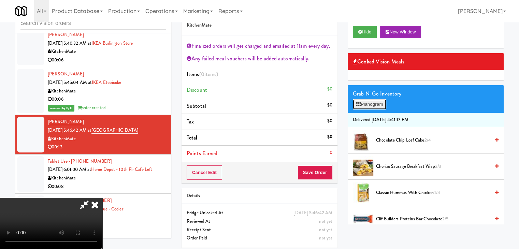
click at [375, 101] on button "Planogram" at bounding box center [369, 104] width 33 height 10
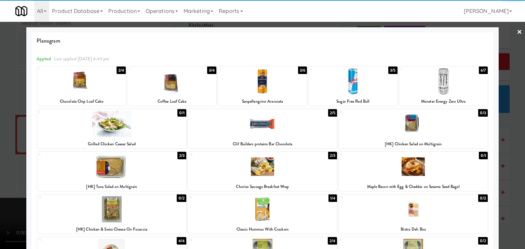
click at [270, 122] on div at bounding box center [262, 124] width 149 height 26
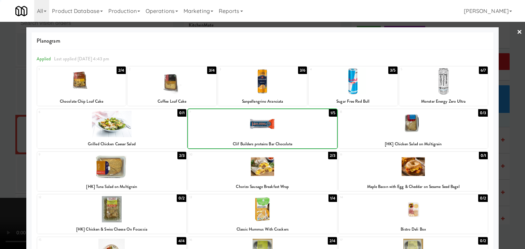
click at [270, 122] on div at bounding box center [262, 124] width 149 height 26
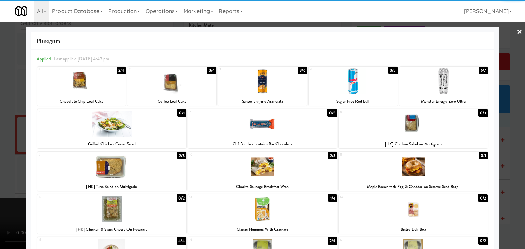
click at [341, 85] on div at bounding box center [352, 81] width 89 height 26
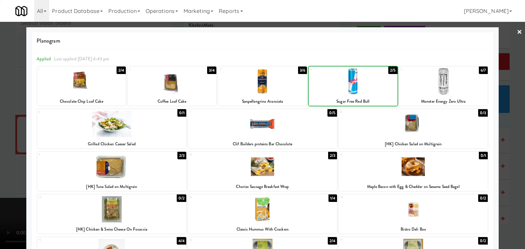
drag, startPoint x: 1, startPoint y: 138, endPoint x: 35, endPoint y: 137, distance: 33.8
click at [2, 138] on div at bounding box center [262, 124] width 525 height 249
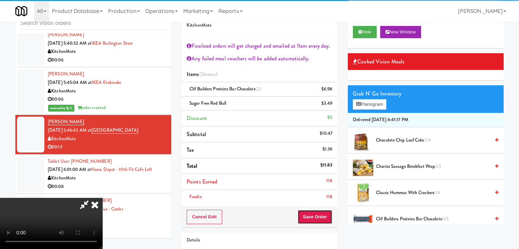
click at [322, 218] on button "Save Order" at bounding box center [315, 217] width 35 height 14
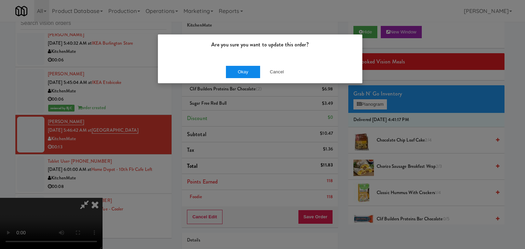
click at [243, 77] on div "Okay Cancel" at bounding box center [260, 71] width 204 height 23
click at [247, 73] on button "Okay" at bounding box center [243, 72] width 34 height 12
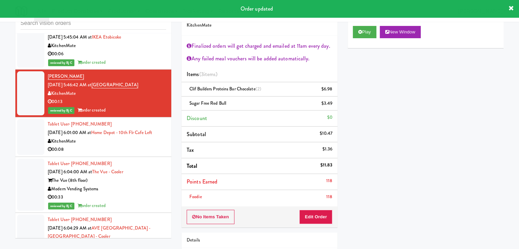
scroll to position [1892, 0]
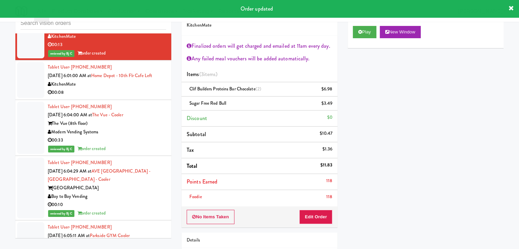
click at [151, 89] on div "KitchenMate" at bounding box center [107, 84] width 119 height 9
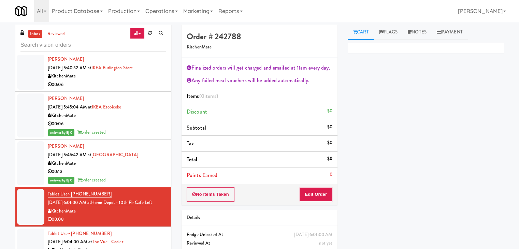
scroll to position [1756, 0]
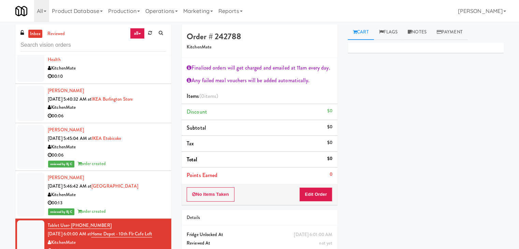
click at [137, 121] on div "00:06" at bounding box center [107, 116] width 119 height 9
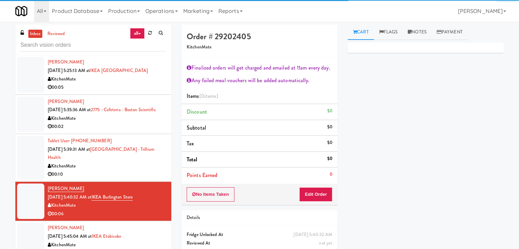
scroll to position [1653, 0]
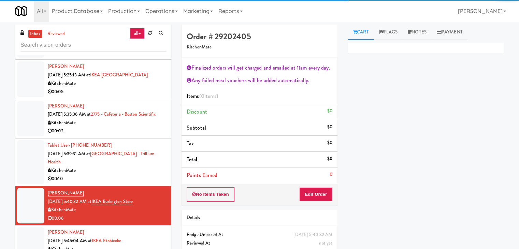
click at [137, 181] on div "Tablet User · (647) 457-0055 Aug 12, 2025 5:39:31 AM at Queensway Health Centre…" at bounding box center [107, 162] width 119 height 42
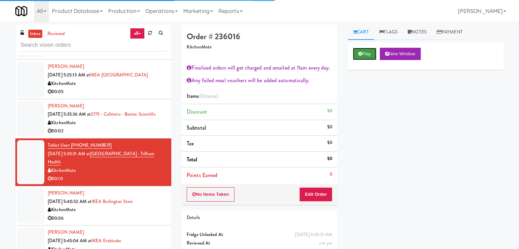
click at [371, 54] on button "Play" at bounding box center [365, 54] width 24 height 12
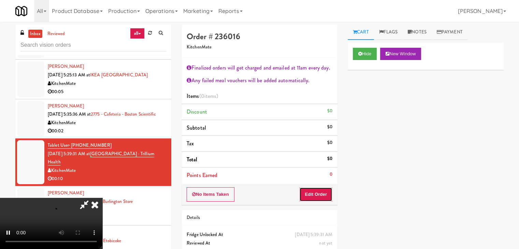
click at [321, 193] on button "Edit Order" at bounding box center [316, 195] width 33 height 14
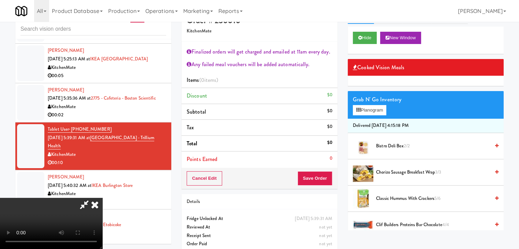
scroll to position [25, 0]
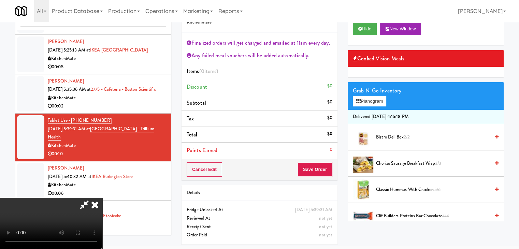
click at [102, 237] on video at bounding box center [51, 223] width 102 height 51
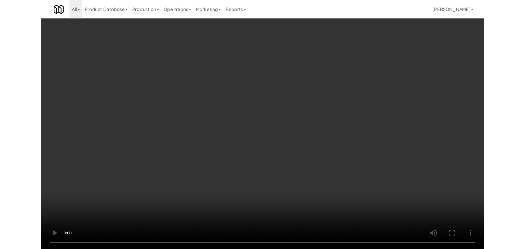
scroll to position [0, 0]
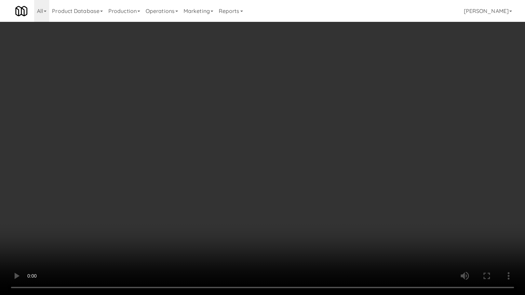
click at [302, 213] on video at bounding box center [262, 147] width 525 height 295
click at [340, 169] on video at bounding box center [262, 147] width 525 height 295
click at [343, 172] on video at bounding box center [262, 147] width 525 height 295
click at [344, 172] on video at bounding box center [262, 147] width 525 height 295
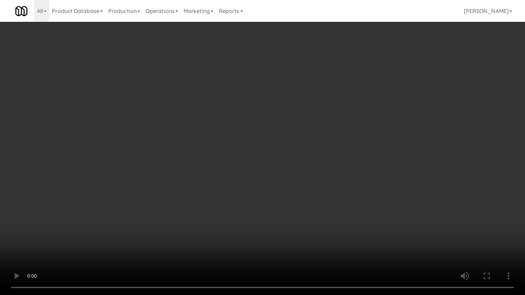
click at [347, 170] on video at bounding box center [262, 147] width 525 height 295
click at [347, 169] on video at bounding box center [262, 147] width 525 height 295
click at [348, 169] on video at bounding box center [262, 147] width 525 height 295
click at [351, 154] on video at bounding box center [262, 147] width 525 height 295
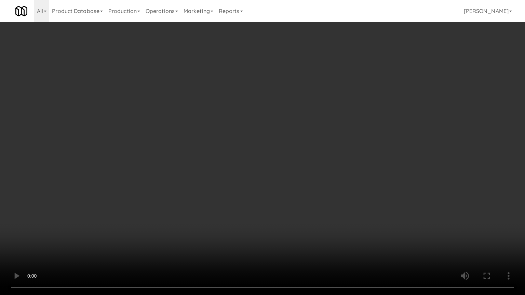
click at [350, 153] on video at bounding box center [262, 147] width 525 height 295
click at [346, 153] on video at bounding box center [262, 147] width 525 height 295
click at [339, 151] on video at bounding box center [262, 147] width 525 height 295
click at [354, 151] on video at bounding box center [262, 147] width 525 height 295
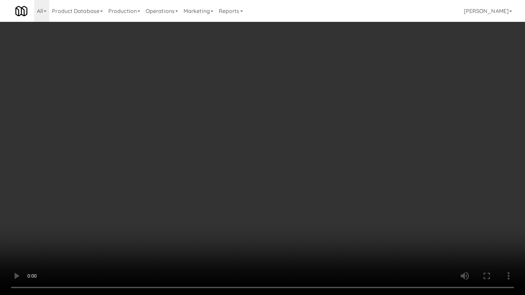
click at [342, 155] on video at bounding box center [262, 147] width 525 height 295
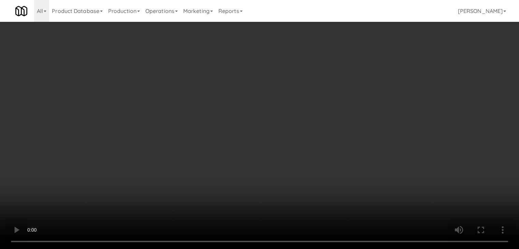
click at [377, 96] on div "Grab N' Go Inventory" at bounding box center [426, 94] width 146 height 10
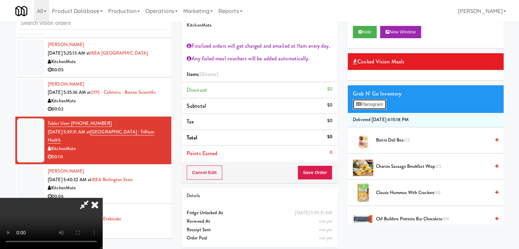
click at [376, 104] on button "Planogram" at bounding box center [369, 104] width 33 height 10
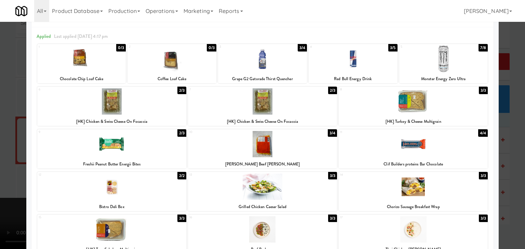
scroll to position [34, 0]
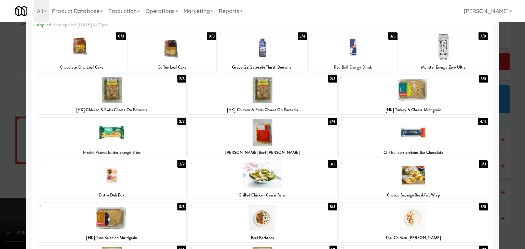
click at [151, 218] on div at bounding box center [111, 218] width 149 height 26
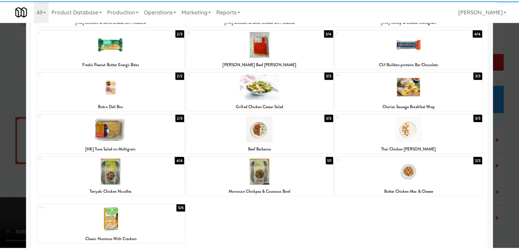
scroll to position [129, 0]
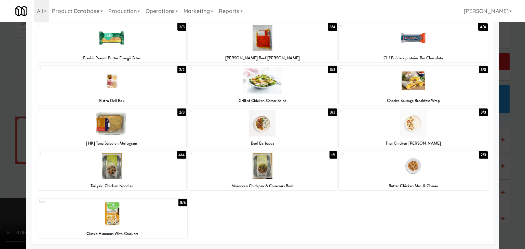
drag, startPoint x: 0, startPoint y: 166, endPoint x: 24, endPoint y: 167, distance: 23.6
click at [2, 166] on div at bounding box center [262, 124] width 525 height 249
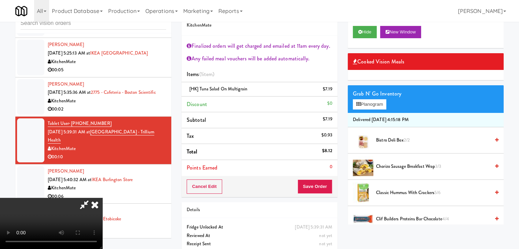
click at [102, 198] on video at bounding box center [51, 223] width 102 height 51
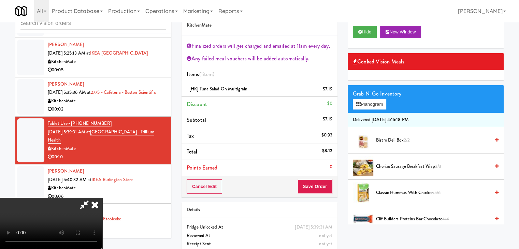
click at [102, 198] on video at bounding box center [51, 223] width 102 height 51
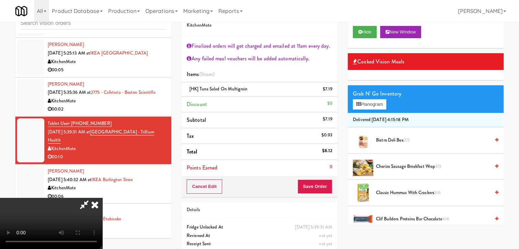
click at [102, 198] on video at bounding box center [51, 223] width 102 height 51
click at [102, 204] on video at bounding box center [51, 223] width 102 height 51
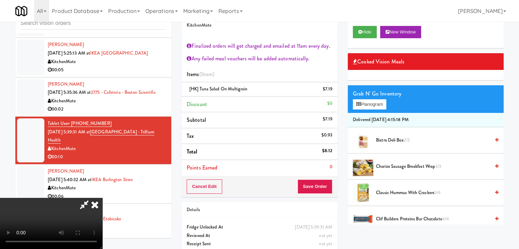
click at [102, 204] on video at bounding box center [51, 223] width 102 height 51
click at [102, 205] on video at bounding box center [51, 223] width 102 height 51
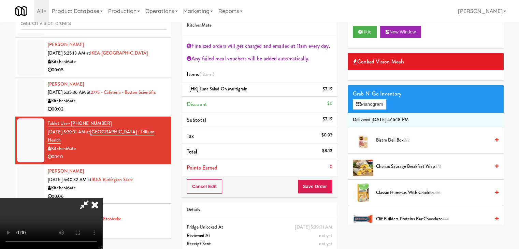
scroll to position [117, 0]
click at [102, 241] on video at bounding box center [51, 223] width 102 height 51
click at [102, 198] on video at bounding box center [51, 223] width 102 height 51
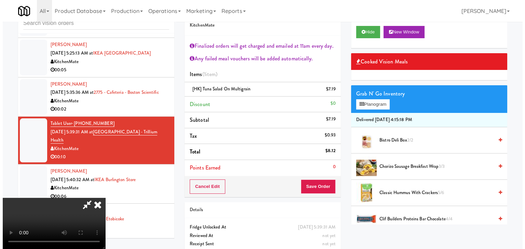
scroll to position [15, 0]
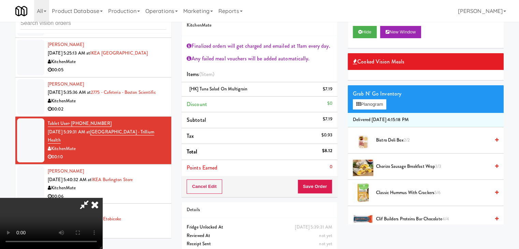
click at [102, 210] on video at bounding box center [51, 223] width 102 height 51
click at [102, 206] on video at bounding box center [51, 223] width 102 height 51
click at [102, 205] on video at bounding box center [51, 223] width 102 height 51
click at [370, 103] on button "Planogram" at bounding box center [369, 104] width 33 height 10
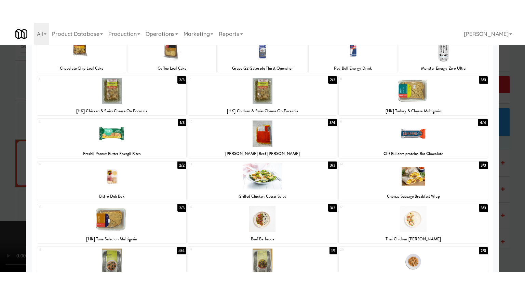
scroll to position [68, 0]
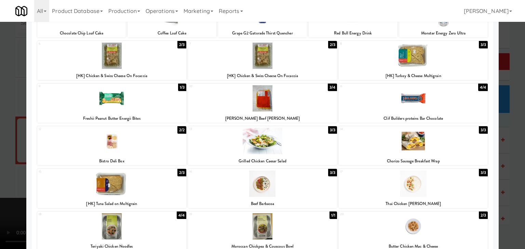
click at [0, 141] on div at bounding box center [262, 124] width 525 height 249
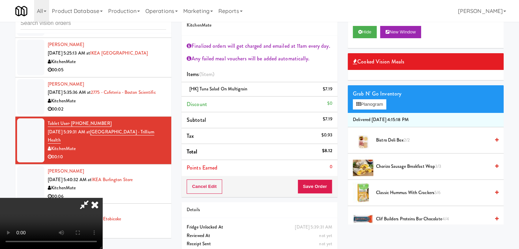
click at [102, 198] on video at bounding box center [51, 223] width 102 height 51
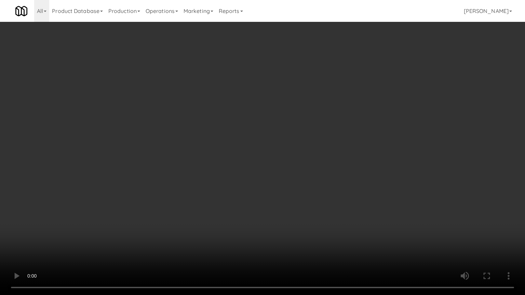
click at [239, 184] on video at bounding box center [262, 147] width 525 height 295
click at [258, 186] on video at bounding box center [262, 147] width 525 height 295
click at [268, 186] on video at bounding box center [262, 147] width 525 height 295
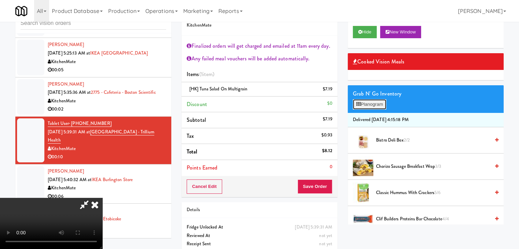
click at [377, 102] on button "Planogram" at bounding box center [369, 104] width 33 height 10
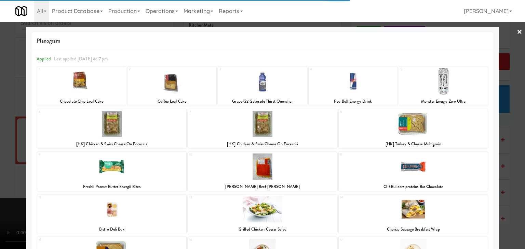
click at [136, 169] on div at bounding box center [111, 167] width 149 height 26
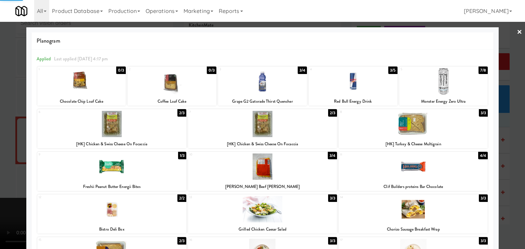
drag, startPoint x: 0, startPoint y: 181, endPoint x: 41, endPoint y: 181, distance: 41.0
click at [4, 181] on div at bounding box center [262, 124] width 525 height 249
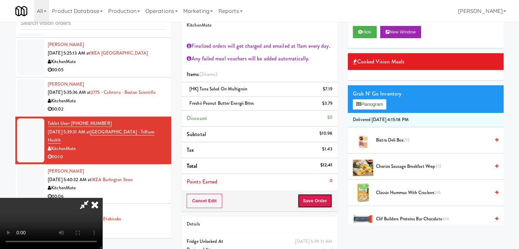
click at [321, 197] on button "Save Order" at bounding box center [315, 201] width 35 height 14
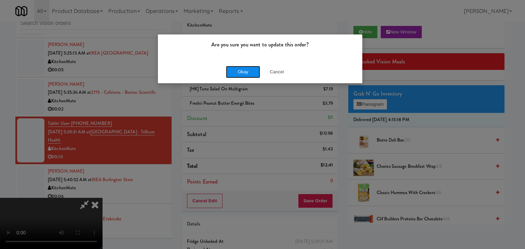
click at [244, 70] on button "Okay" at bounding box center [243, 72] width 34 height 12
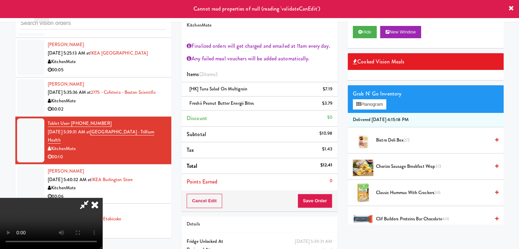
click at [102, 198] on icon at bounding box center [94, 205] width 15 height 14
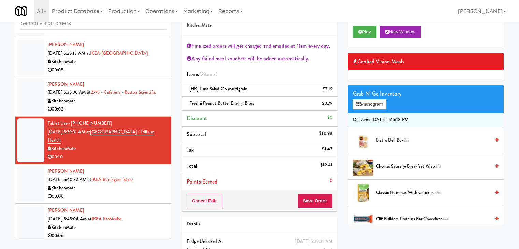
click at [148, 193] on div "KitchenMate" at bounding box center [107, 188] width 119 height 9
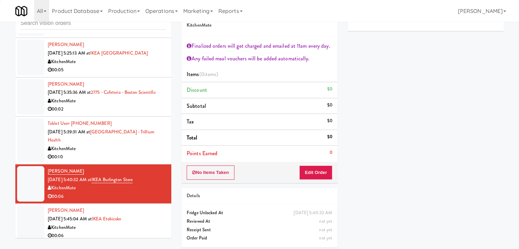
click at [149, 160] on div "00:10" at bounding box center [107, 157] width 119 height 9
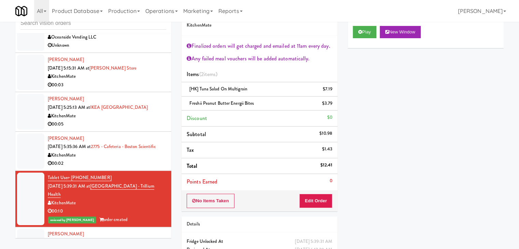
scroll to position [1585, 0]
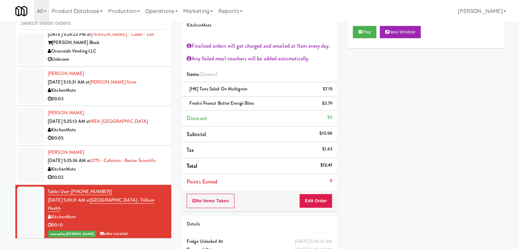
click at [145, 174] on div "KitchenMate" at bounding box center [107, 169] width 119 height 9
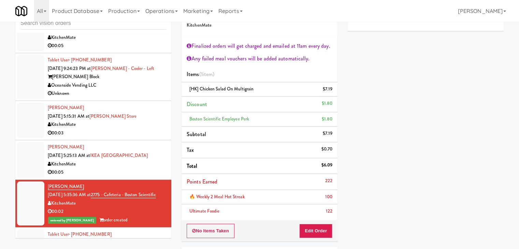
click at [139, 168] on div "00:05" at bounding box center [107, 172] width 119 height 9
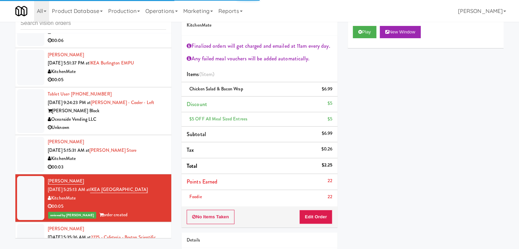
scroll to position [1482, 0]
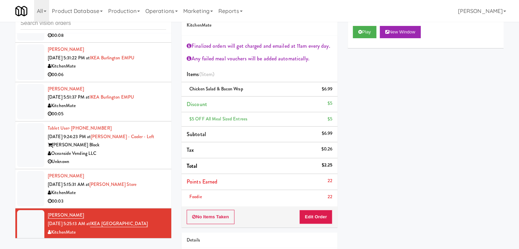
click at [146, 180] on div "Austin Solis Aug 12, 2025 5:15:31 AM at IKEA Vaughan Store KitchenMate 00:03" at bounding box center [107, 188] width 119 height 33
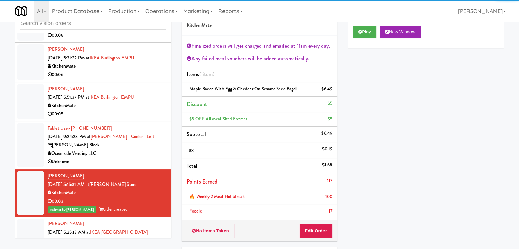
click at [155, 136] on div "Tablet User · (626) 253-4899 Aug 11, 2025 9:24:23 PM at Baker - Cooler - Left B…" at bounding box center [107, 145] width 119 height 42
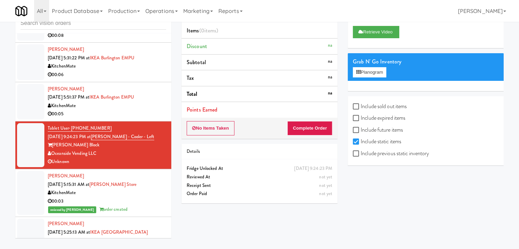
click at [155, 106] on div "KitchenMate" at bounding box center [107, 106] width 119 height 9
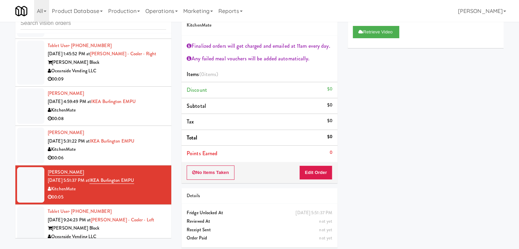
scroll to position [1380, 0]
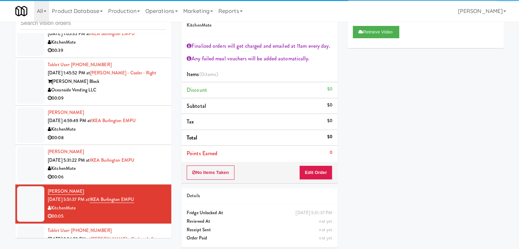
click at [152, 159] on div "Sharon Schotsman Aug 11, 2025 5:31:22 PM at IKEA Burlington EMPU KitchenMate 00…" at bounding box center [107, 164] width 119 height 33
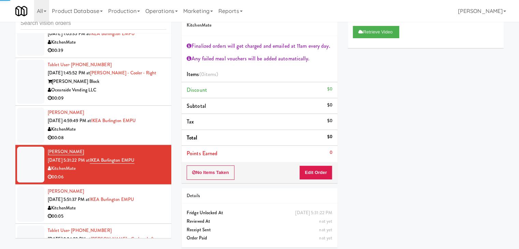
click at [152, 123] on div "Hong-yiu Tong Aug 11, 2025 4:59:49 PM at IKEA Burlington EMPU KitchenMate 00:08" at bounding box center [107, 125] width 119 height 33
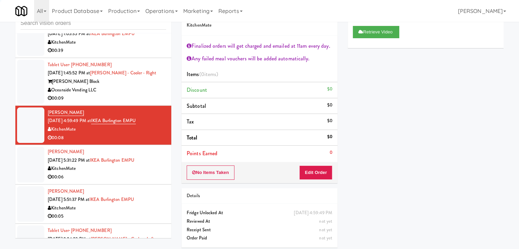
click at [156, 82] on div "[PERSON_NAME] Block" at bounding box center [107, 82] width 119 height 9
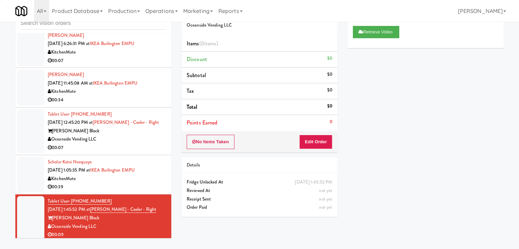
scroll to position [1243, 0]
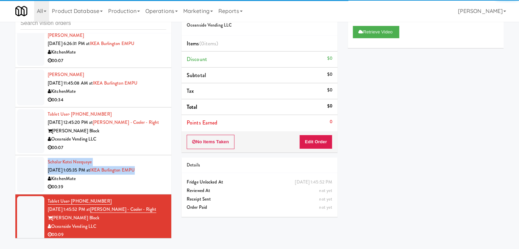
drag, startPoint x: 154, startPoint y: 165, endPoint x: 156, endPoint y: 152, distance: 12.5
click at [154, 165] on div "Scholar Kotei Neequaye Aug 11, 2025 1:05:35 PM at IKEA Burlington EMPU KitchenM…" at bounding box center [107, 174] width 119 height 33
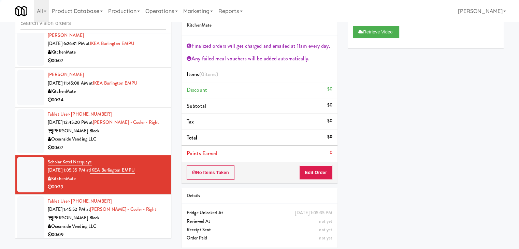
click at [155, 129] on div "[PERSON_NAME] Block" at bounding box center [107, 131] width 119 height 9
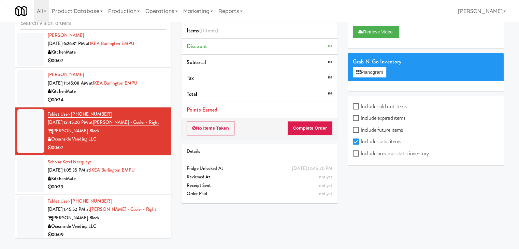
click at [156, 91] on div "KitchenMate" at bounding box center [107, 91] width 119 height 9
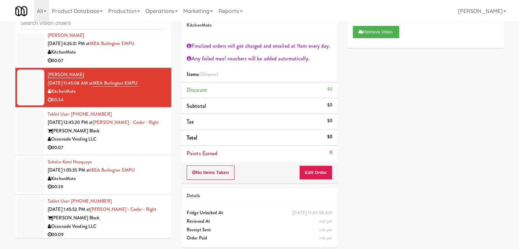
scroll to position [1175, 0]
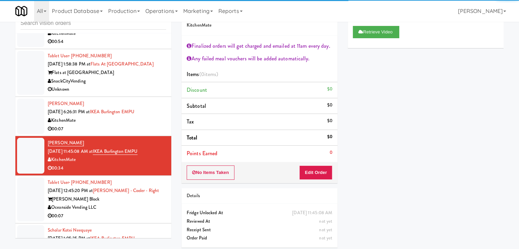
click at [156, 111] on div "Marivic Solon-ferreira Aug 10, 2025 6:26:31 PM at IKEA Burlington EMPU KitchenM…" at bounding box center [107, 116] width 119 height 33
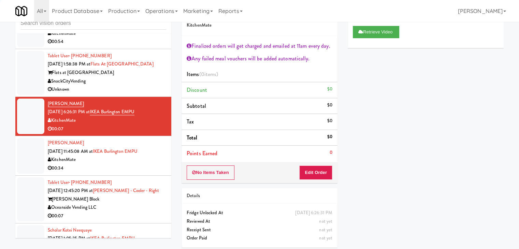
click at [154, 74] on div "Flats at [GEOGRAPHIC_DATA]" at bounding box center [107, 73] width 119 height 9
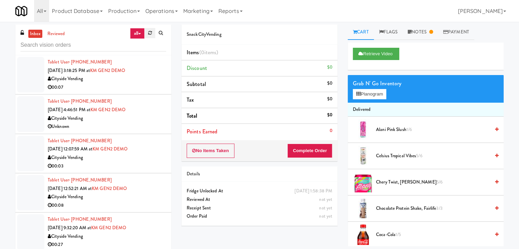
click at [149, 32] on icon at bounding box center [150, 33] width 4 height 4
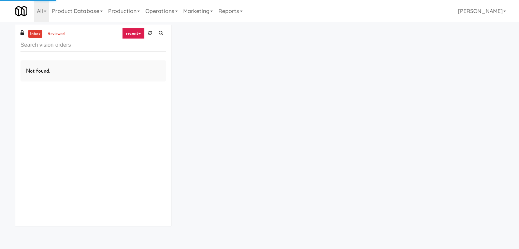
drag, startPoint x: 139, startPoint y: 34, endPoint x: 139, endPoint y: 40, distance: 5.1
click at [139, 35] on link "recent" at bounding box center [133, 33] width 23 height 11
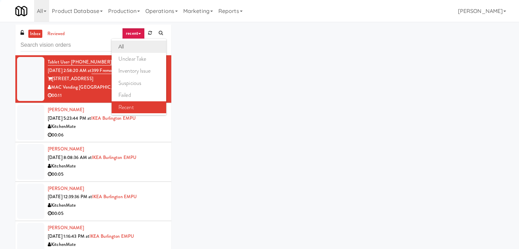
click at [137, 50] on link "all" at bounding box center [139, 47] width 55 height 12
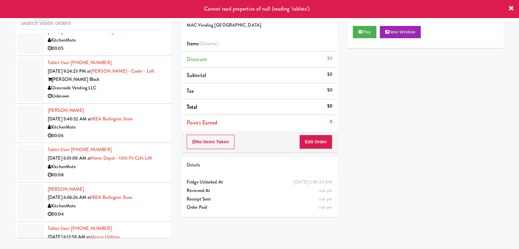
scroll to position [1720, 0]
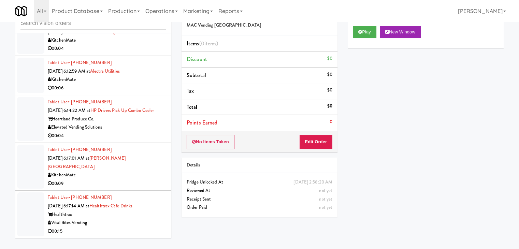
click at [123, 221] on div "Vital Bites Vending" at bounding box center [107, 223] width 119 height 9
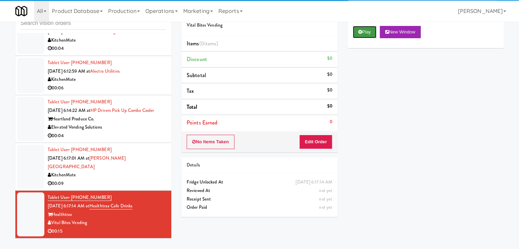
click at [370, 33] on button "Play" at bounding box center [365, 32] width 24 height 12
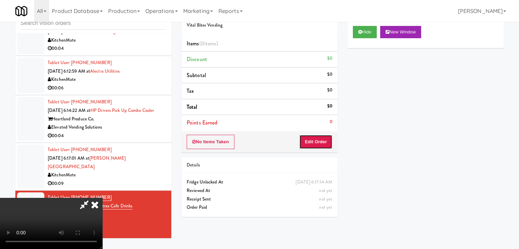
click at [324, 142] on button "Edit Order" at bounding box center [316, 142] width 33 height 14
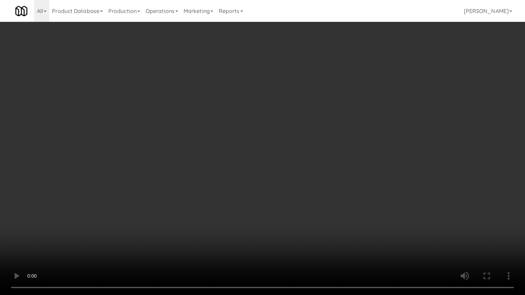
click at [339, 138] on video at bounding box center [262, 147] width 525 height 295
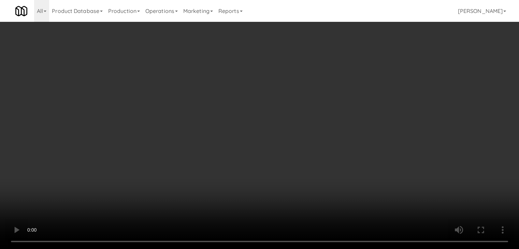
click at [376, 66] on div "Grab N' Go Inventory Planogram" at bounding box center [426, 67] width 156 height 28
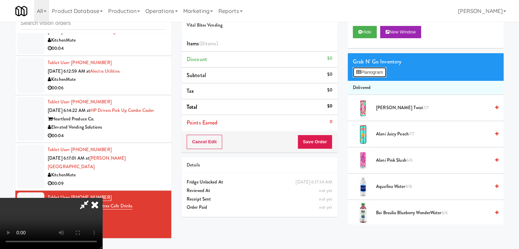
click at [376, 71] on button "Planogram" at bounding box center [369, 72] width 33 height 10
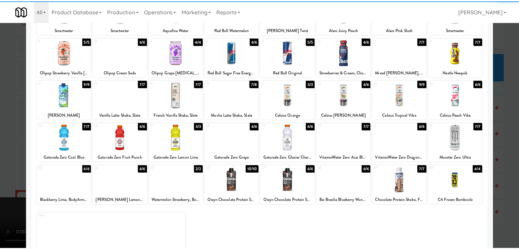
scroll to position [86, 0]
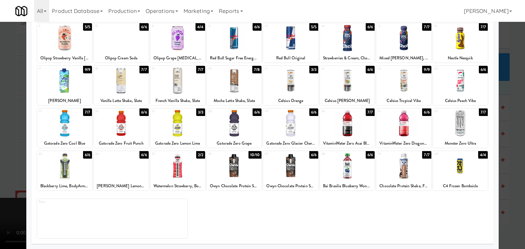
click at [172, 168] on div at bounding box center [177, 166] width 55 height 26
drag, startPoint x: 0, startPoint y: 179, endPoint x: 104, endPoint y: 177, distance: 103.8
click at [6, 178] on div at bounding box center [262, 124] width 525 height 249
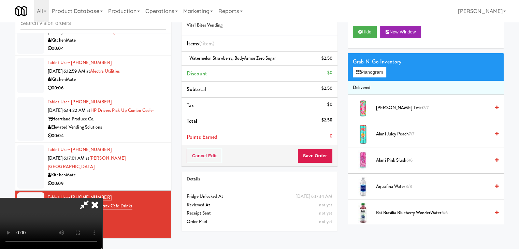
scroll to position [96, 0]
click at [317, 153] on button "Save Order" at bounding box center [315, 156] width 35 height 14
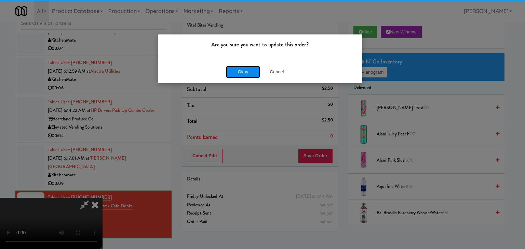
click at [239, 69] on button "Okay" at bounding box center [243, 72] width 34 height 12
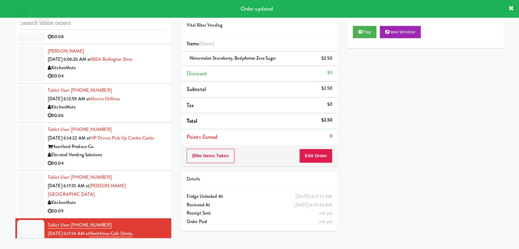
scroll to position [1720, 0]
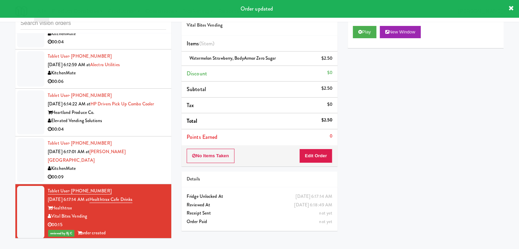
click at [155, 182] on div "00:09" at bounding box center [107, 177] width 119 height 9
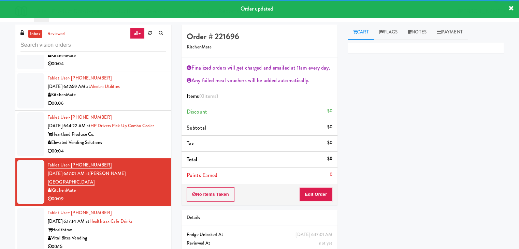
drag, startPoint x: 123, startPoint y: 156, endPoint x: 137, endPoint y: 154, distance: 13.4
click at [123, 147] on div "Elevated Vending Solutions" at bounding box center [107, 143] width 119 height 9
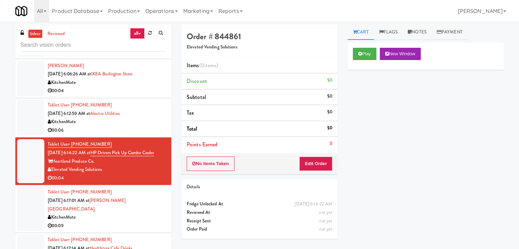
scroll to position [1652, 0]
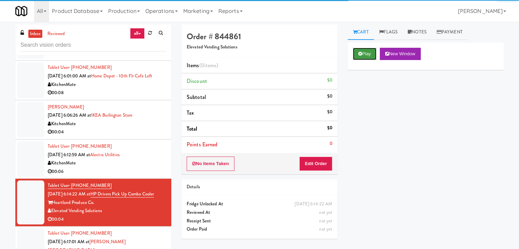
click at [365, 55] on button "Play" at bounding box center [365, 54] width 24 height 12
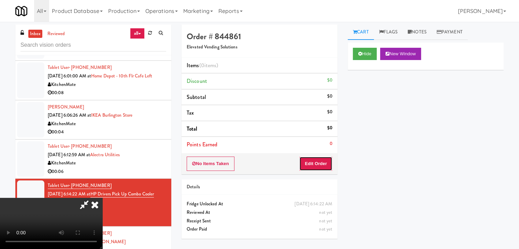
click at [318, 161] on button "Edit Order" at bounding box center [316, 164] width 33 height 14
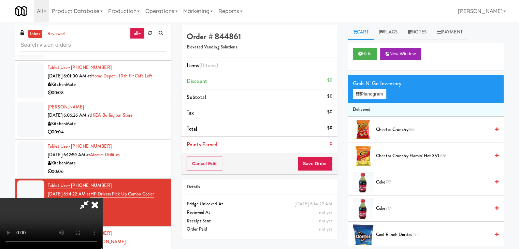
scroll to position [0, 0]
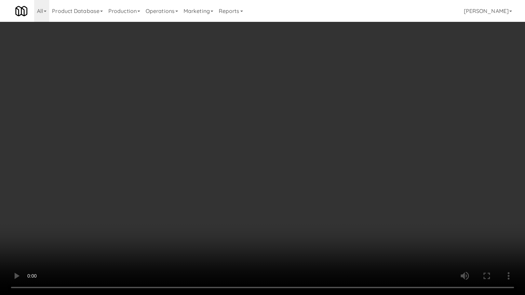
click at [300, 211] on video at bounding box center [262, 147] width 525 height 295
drag, startPoint x: 300, startPoint y: 211, endPoint x: 340, endPoint y: 129, distance: 90.9
click at [302, 207] on video at bounding box center [262, 147] width 525 height 295
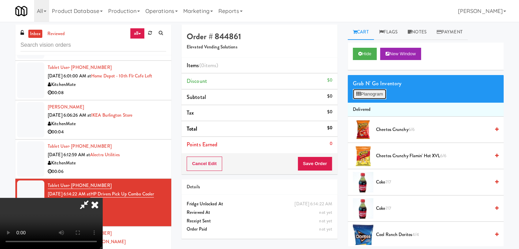
click at [362, 92] on button "Planogram" at bounding box center [369, 94] width 33 height 10
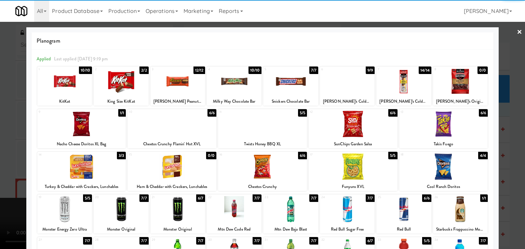
click at [101, 168] on div at bounding box center [81, 167] width 89 height 26
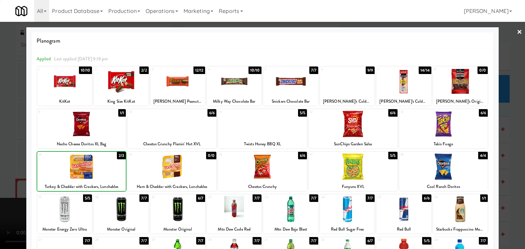
click at [19, 170] on div at bounding box center [262, 124] width 525 height 249
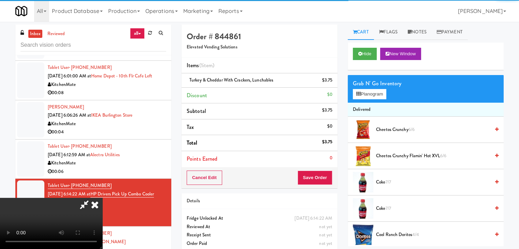
drag, startPoint x: 168, startPoint y: 171, endPoint x: 172, endPoint y: 171, distance: 4.4
click at [102, 198] on video at bounding box center [51, 223] width 102 height 51
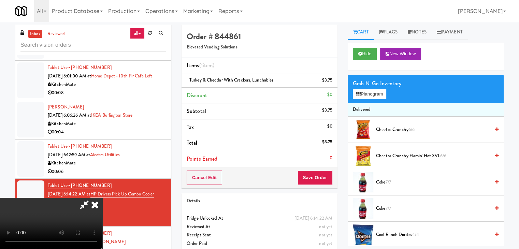
click at [102, 198] on video at bounding box center [51, 223] width 102 height 51
drag, startPoint x: 222, startPoint y: 177, endPoint x: 225, endPoint y: 176, distance: 3.5
click at [102, 198] on video at bounding box center [51, 223] width 102 height 51
drag, startPoint x: 316, startPoint y: 178, endPoint x: 320, endPoint y: 179, distance: 4.6
click at [319, 179] on button "Save Order" at bounding box center [315, 178] width 35 height 14
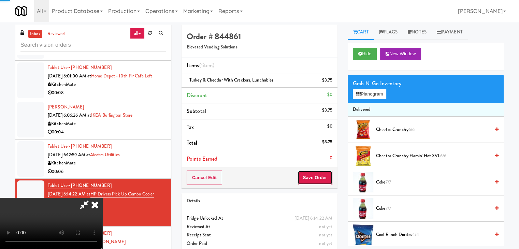
click at [321, 178] on body "Are you sure you want to update this order? Okay Cancel Okay Are you sure you w…" at bounding box center [259, 146] width 519 height 249
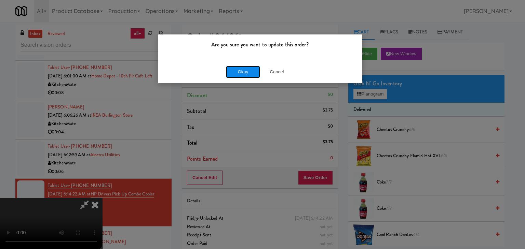
click at [240, 72] on button "Okay" at bounding box center [243, 72] width 34 height 12
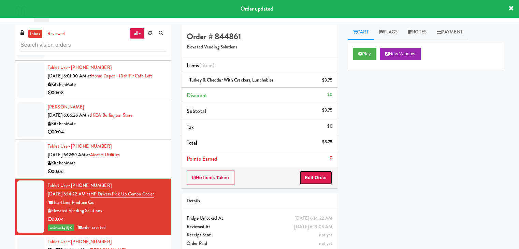
click at [327, 178] on button "Edit Order" at bounding box center [316, 178] width 33 height 14
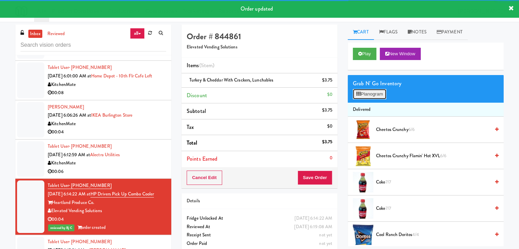
click at [382, 97] on button "Planogram" at bounding box center [369, 94] width 33 height 10
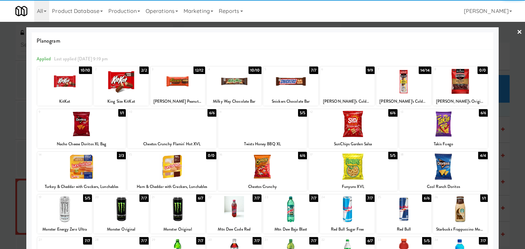
drag, startPoint x: 0, startPoint y: 166, endPoint x: 22, endPoint y: 166, distance: 21.9
click at [2, 166] on div at bounding box center [262, 124] width 525 height 249
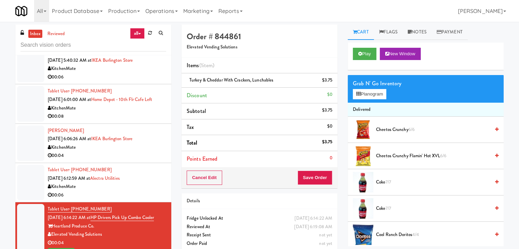
scroll to position [1618, 0]
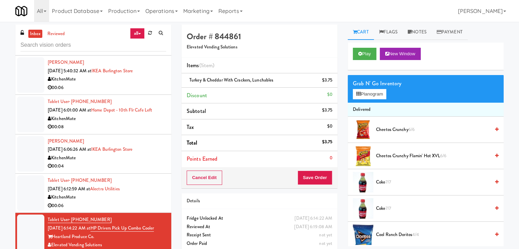
click at [152, 196] on div "Tablet User · (905) 537-3179 Aug 12, 2025 6:12:59 AM at Alectra Utilities Kitch…" at bounding box center [107, 193] width 119 height 33
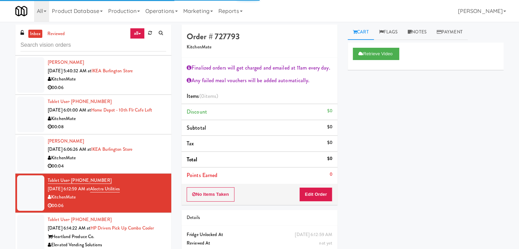
click at [152, 163] on div "KitchenMate" at bounding box center [107, 158] width 119 height 9
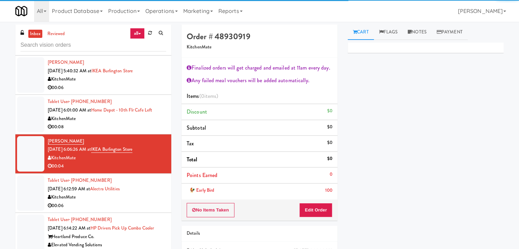
click at [155, 131] on div "00:08" at bounding box center [107, 127] width 119 height 9
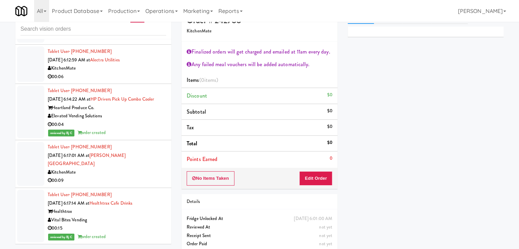
scroll to position [25, 0]
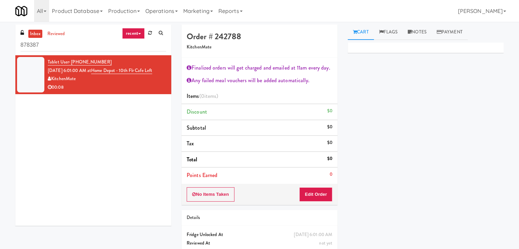
click at [134, 34] on link "recent" at bounding box center [133, 33] width 23 height 11
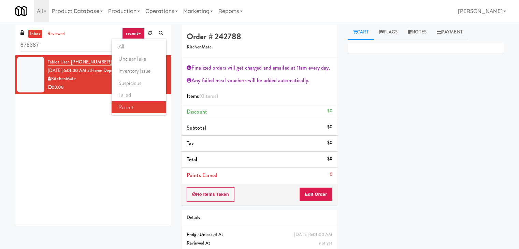
click at [136, 45] on link "all" at bounding box center [139, 47] width 55 height 12
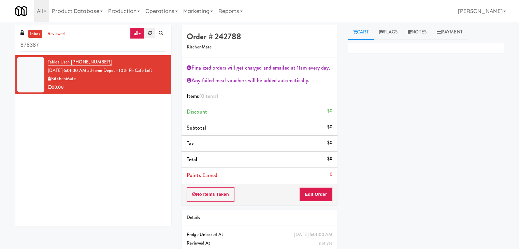
click at [148, 34] on icon at bounding box center [150, 33] width 4 height 4
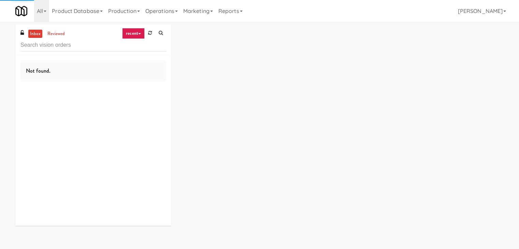
click at [140, 33] on icon at bounding box center [139, 33] width 3 height 1
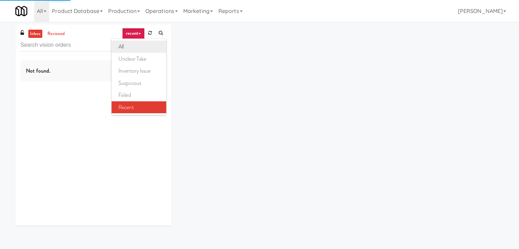
click at [136, 44] on link "all" at bounding box center [139, 47] width 55 height 12
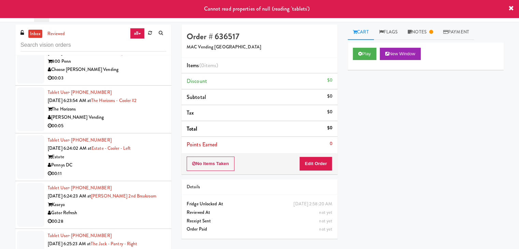
scroll to position [888, 0]
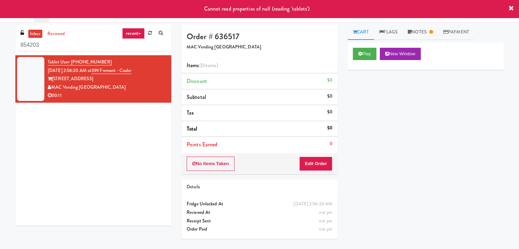
click at [139, 36] on link "recent" at bounding box center [133, 33] width 23 height 11
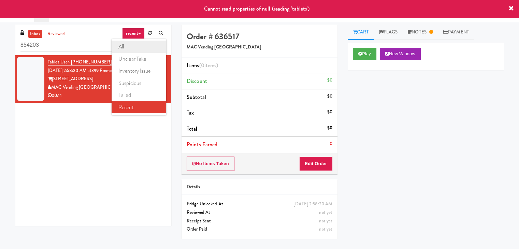
click at [135, 44] on link "all" at bounding box center [139, 47] width 55 height 12
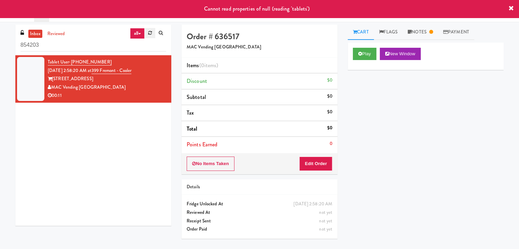
click at [149, 36] on link at bounding box center [150, 33] width 11 height 10
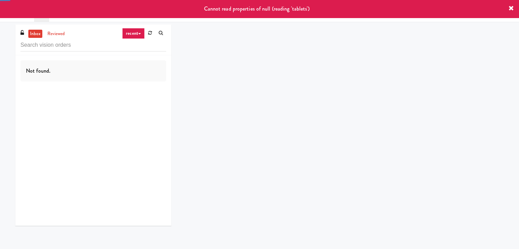
click at [139, 34] on icon at bounding box center [139, 33] width 3 height 1
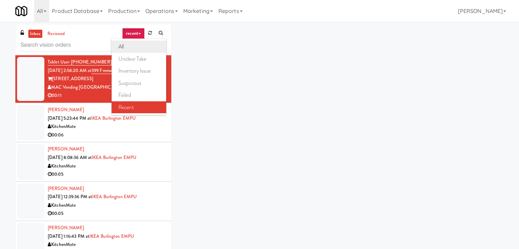
click at [137, 45] on link "all" at bounding box center [139, 47] width 55 height 12
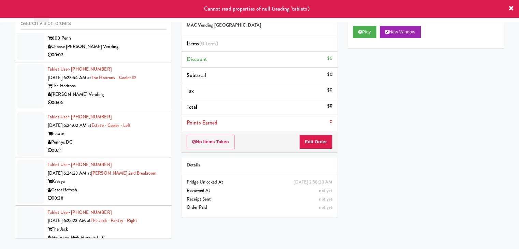
scroll to position [1872, 0]
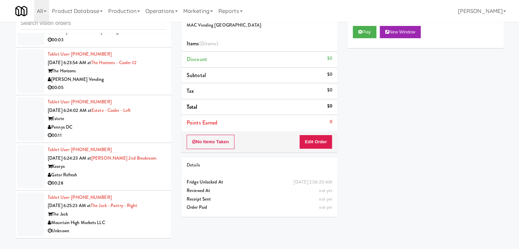
click at [128, 223] on div "Mountain High Markets LLC" at bounding box center [107, 223] width 119 height 9
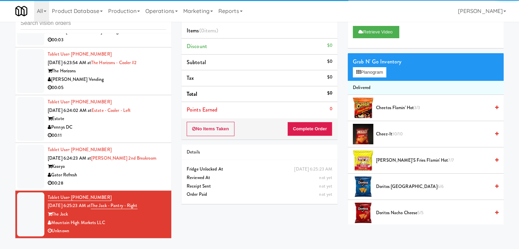
click at [110, 182] on div "00:28" at bounding box center [107, 183] width 119 height 9
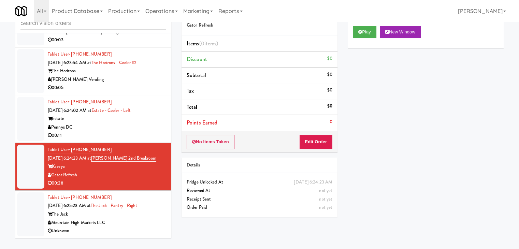
click at [139, 127] on div "Pennys DC" at bounding box center [107, 127] width 119 height 9
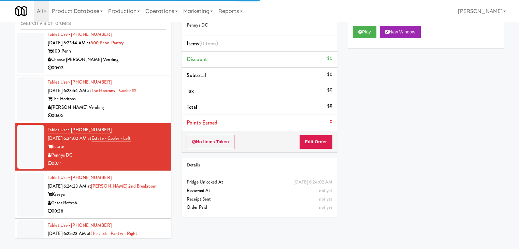
scroll to position [1770, 0]
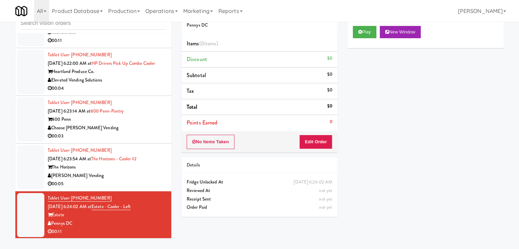
click at [133, 133] on div "Choose [PERSON_NAME] Vending" at bounding box center [107, 128] width 119 height 9
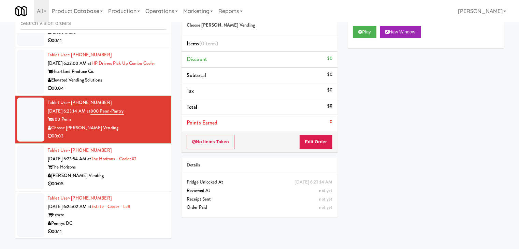
click at [139, 85] on div "Elevated Vending Solutions" at bounding box center [107, 80] width 119 height 9
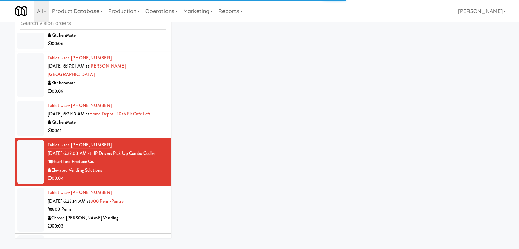
scroll to position [1667, 0]
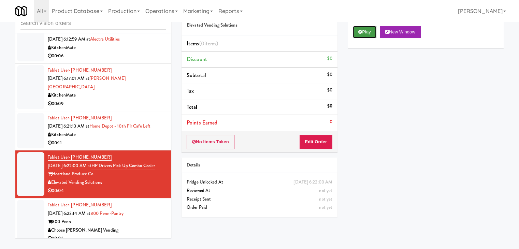
click at [369, 29] on button "Play" at bounding box center [365, 32] width 24 height 12
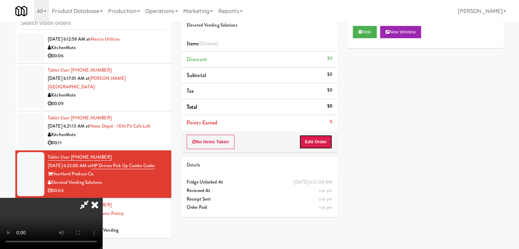
click at [320, 142] on button "Edit Order" at bounding box center [316, 142] width 33 height 14
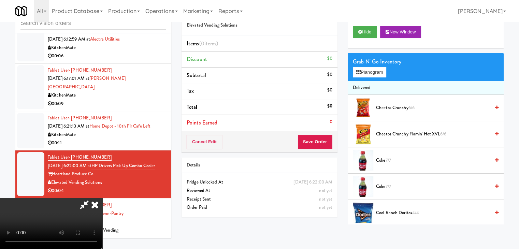
scroll to position [0, 0]
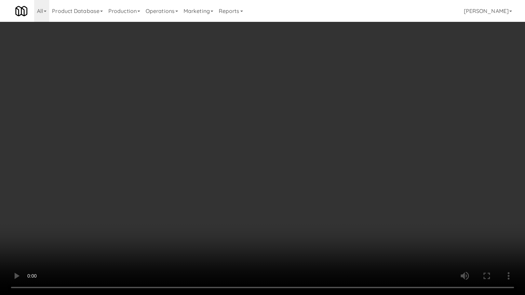
click at [300, 237] on video at bounding box center [262, 147] width 525 height 295
drag, startPoint x: 300, startPoint y: 237, endPoint x: 354, endPoint y: 160, distance: 93.9
click at [302, 235] on video at bounding box center [262, 147] width 525 height 295
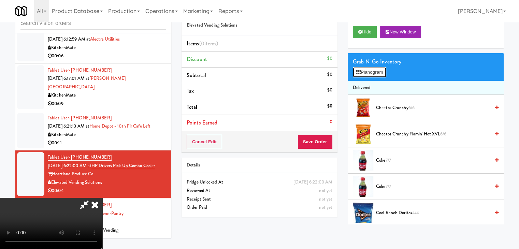
click at [380, 70] on button "Planogram" at bounding box center [369, 72] width 33 height 10
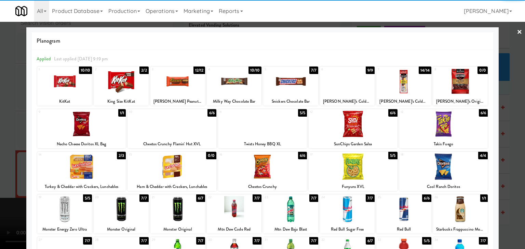
click at [115, 206] on div at bounding box center [121, 209] width 55 height 26
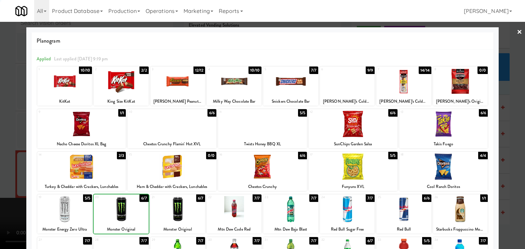
drag, startPoint x: 0, startPoint y: 207, endPoint x: 200, endPoint y: 194, distance: 200.9
click at [11, 205] on div at bounding box center [262, 124] width 525 height 249
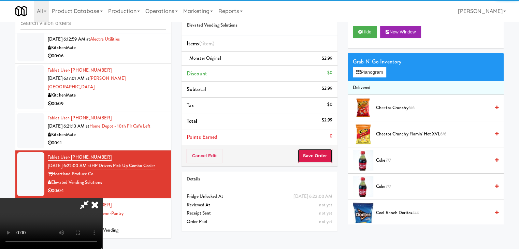
click at [321, 153] on button "Save Order" at bounding box center [315, 156] width 35 height 14
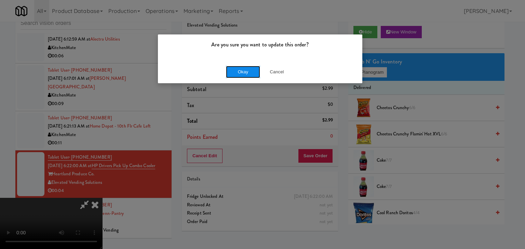
click at [245, 76] on button "Okay" at bounding box center [243, 72] width 34 height 12
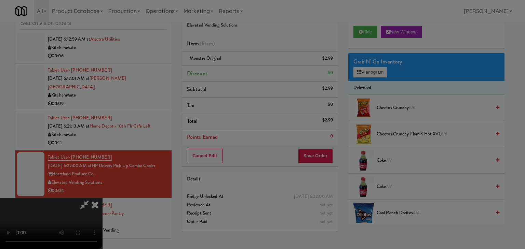
click at [245, 76] on div "Are you sure you want to update this order? Okay Cancel" at bounding box center [262, 124] width 525 height 249
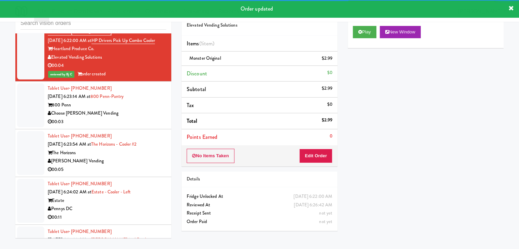
scroll to position [1804, 0]
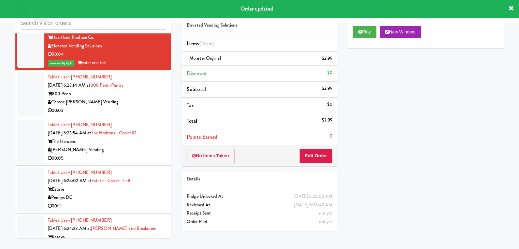
click at [146, 106] on div "Choose [PERSON_NAME] Vending" at bounding box center [107, 102] width 119 height 9
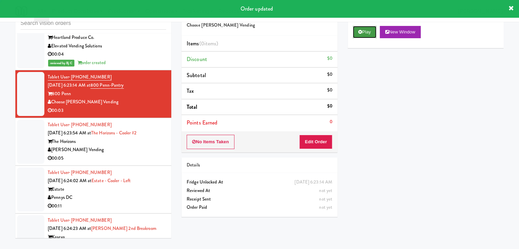
click at [373, 31] on button "Play" at bounding box center [365, 32] width 24 height 12
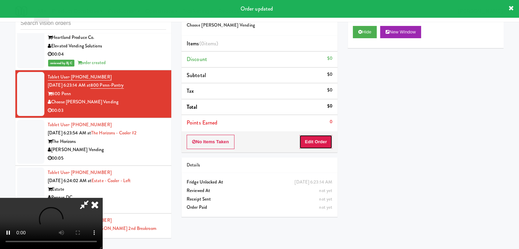
click at [320, 142] on button "Edit Order" at bounding box center [316, 142] width 33 height 14
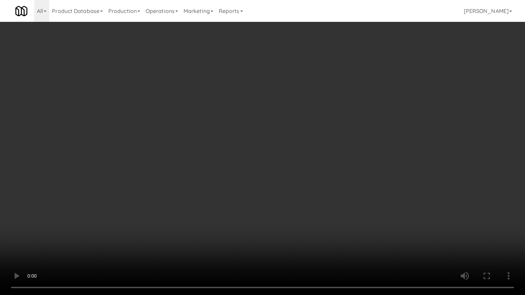
click at [305, 210] on video at bounding box center [262, 147] width 525 height 295
drag, startPoint x: 305, startPoint y: 210, endPoint x: 302, endPoint y: 214, distance: 5.3
click at [304, 213] on video at bounding box center [262, 147] width 525 height 295
click at [303, 212] on video at bounding box center [262, 147] width 525 height 295
drag, startPoint x: 303, startPoint y: 212, endPoint x: 350, endPoint y: 136, distance: 89.2
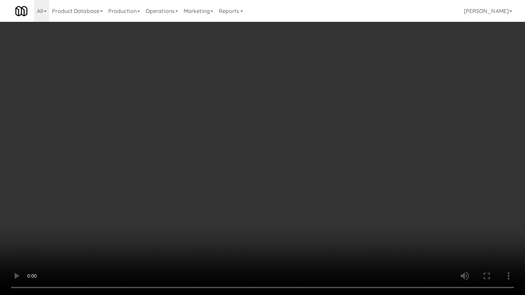
click at [304, 210] on video at bounding box center [262, 147] width 525 height 295
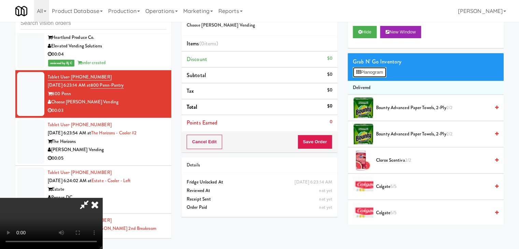
click at [376, 76] on button "Planogram" at bounding box center [369, 72] width 33 height 10
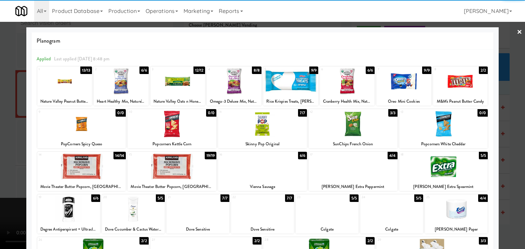
click at [89, 167] on div at bounding box center [81, 167] width 89 height 26
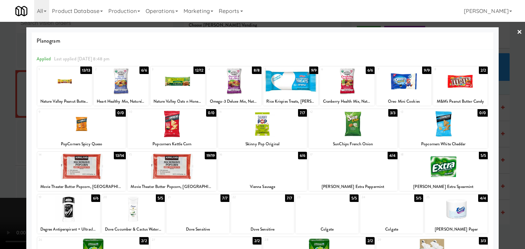
drag, startPoint x: 0, startPoint y: 174, endPoint x: 160, endPoint y: 170, distance: 159.5
click at [4, 174] on div at bounding box center [262, 124] width 525 height 249
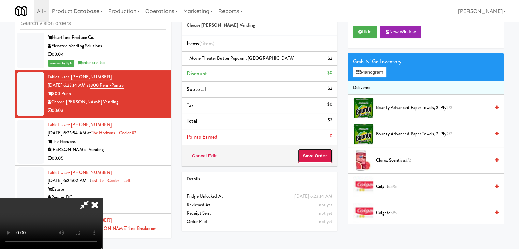
click at [323, 158] on button "Save Order" at bounding box center [315, 156] width 35 height 14
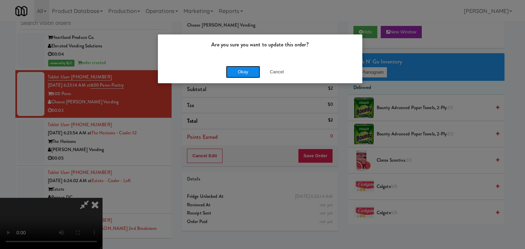
click at [242, 70] on button "Okay" at bounding box center [243, 72] width 34 height 12
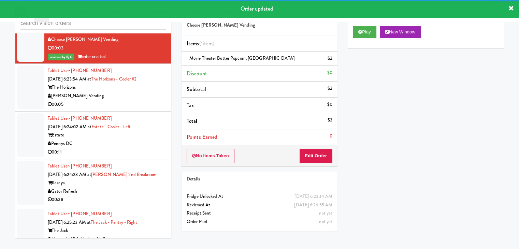
scroll to position [1881, 0]
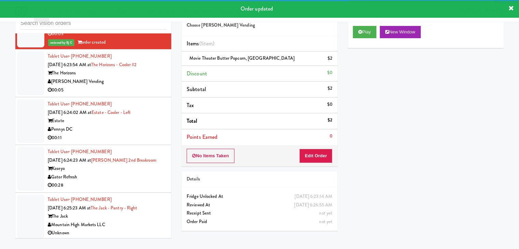
click at [142, 95] on div "00:05" at bounding box center [107, 90] width 119 height 9
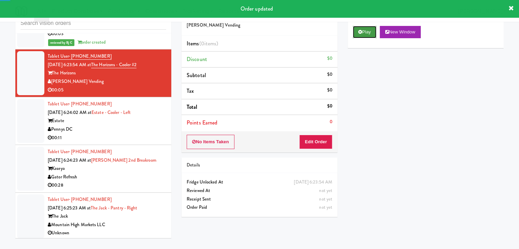
click at [364, 31] on button "Play" at bounding box center [365, 32] width 24 height 12
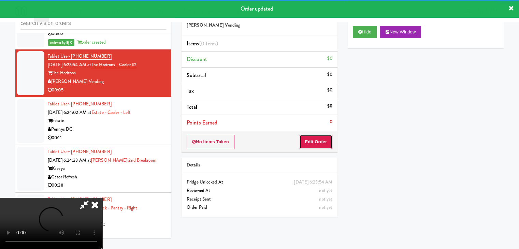
click at [325, 137] on button "Edit Order" at bounding box center [316, 142] width 33 height 14
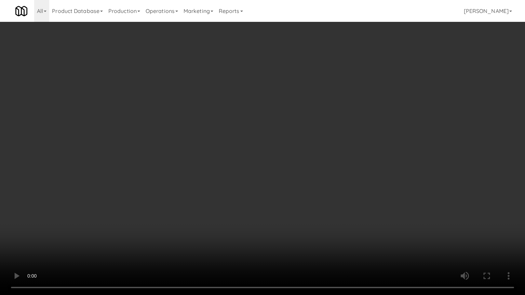
click at [302, 210] on video at bounding box center [262, 147] width 525 height 295
click at [284, 217] on video at bounding box center [262, 147] width 525 height 295
click at [287, 209] on video at bounding box center [262, 147] width 525 height 295
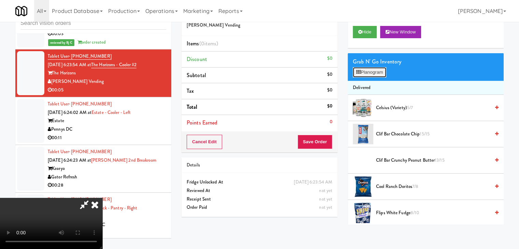
click at [378, 74] on button "Planogram" at bounding box center [369, 72] width 33 height 10
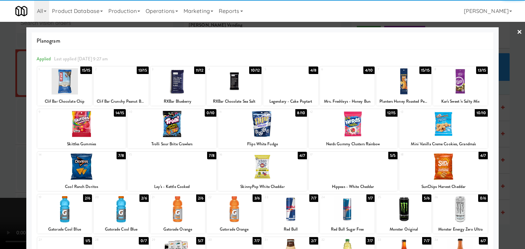
click at [157, 175] on div at bounding box center [171, 167] width 89 height 26
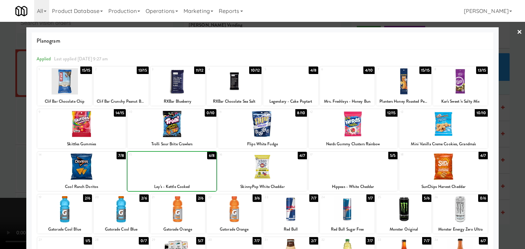
click at [0, 205] on div at bounding box center [262, 124] width 525 height 249
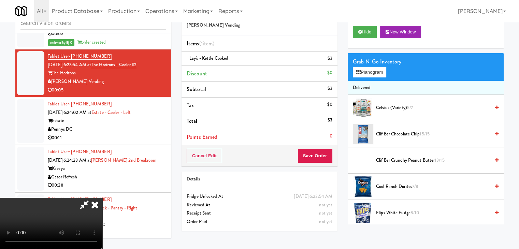
click at [336, 147] on div "Cancel Edit Save Order" at bounding box center [260, 155] width 156 height 21
click at [324, 155] on button "Save Order" at bounding box center [315, 156] width 35 height 14
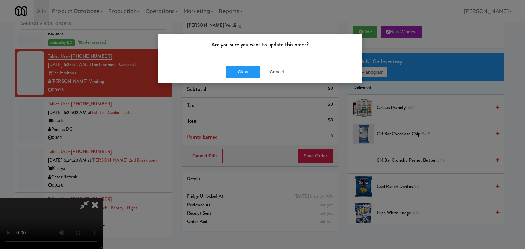
click at [249, 79] on div "Okay Cancel" at bounding box center [260, 71] width 204 height 23
click at [248, 75] on button "Okay" at bounding box center [243, 72] width 34 height 12
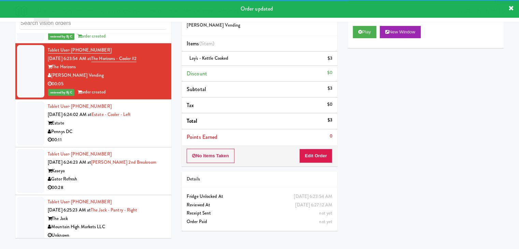
scroll to position [1889, 0]
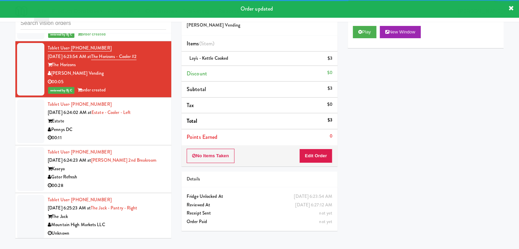
click at [160, 134] on div "Pennys DC" at bounding box center [107, 130] width 119 height 9
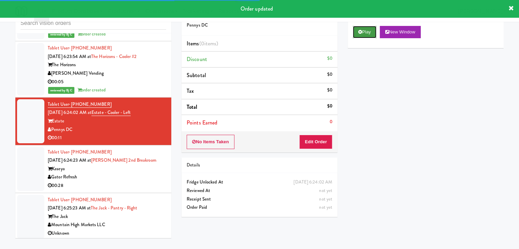
click at [357, 31] on button "Play" at bounding box center [365, 32] width 24 height 12
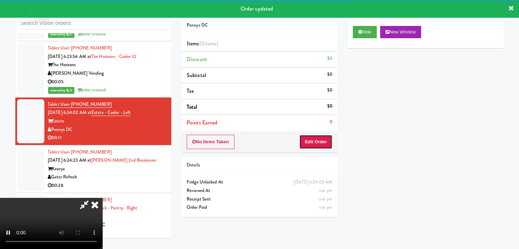
click at [318, 138] on button "Edit Order" at bounding box center [316, 142] width 33 height 14
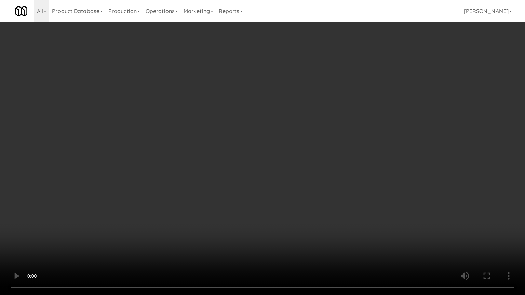
click at [275, 249] on video at bounding box center [262, 147] width 525 height 295
click at [272, 249] on video at bounding box center [262, 147] width 525 height 295
click at [279, 239] on video at bounding box center [262, 147] width 525 height 295
drag, startPoint x: 279, startPoint y: 239, endPoint x: 325, endPoint y: 129, distance: 119.7
click at [278, 235] on video at bounding box center [262, 147] width 525 height 295
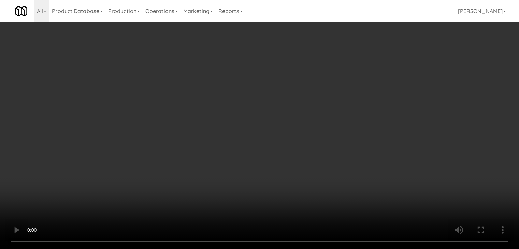
click at [255, 136] on video at bounding box center [259, 124] width 519 height 249
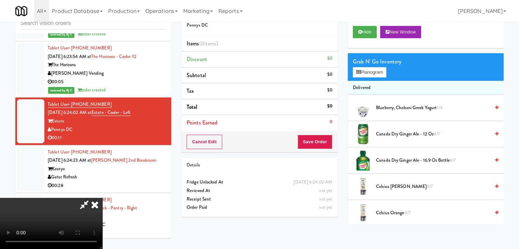
click at [102, 198] on video at bounding box center [51, 223] width 102 height 51
click at [373, 73] on button "Planogram" at bounding box center [369, 72] width 33 height 10
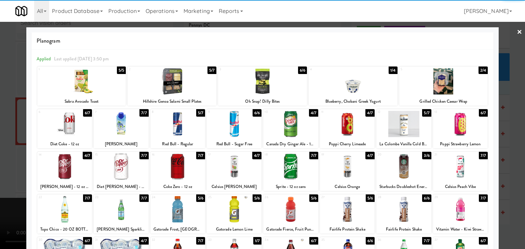
click at [170, 84] on div at bounding box center [171, 81] width 89 height 26
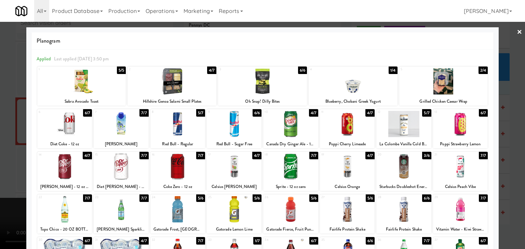
drag, startPoint x: 120, startPoint y: 210, endPoint x: 100, endPoint y: 208, distance: 20.0
click at [120, 209] on div at bounding box center [121, 209] width 55 height 26
click at [3, 194] on div at bounding box center [262, 124] width 525 height 249
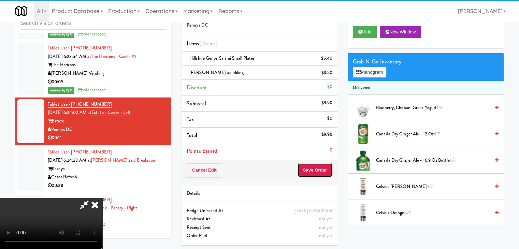
click at [322, 173] on button "Save Order" at bounding box center [315, 170] width 35 height 14
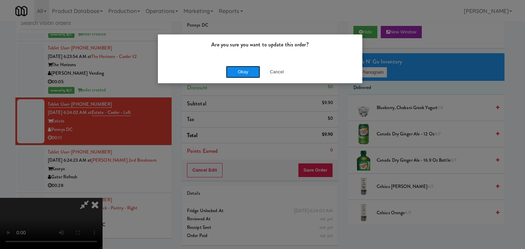
click at [246, 69] on button "Okay" at bounding box center [243, 72] width 34 height 12
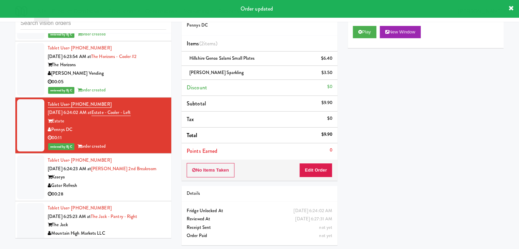
scroll to position [1906, 0]
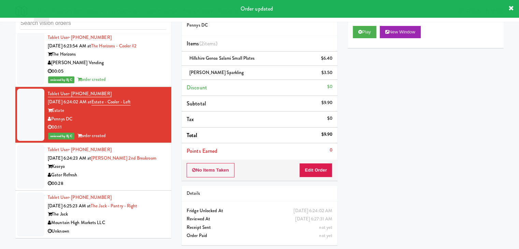
click at [156, 173] on div "Gator Refresh" at bounding box center [107, 175] width 119 height 9
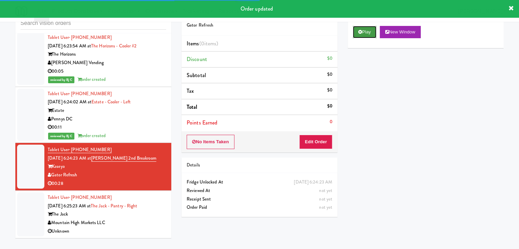
click at [369, 32] on button "Play" at bounding box center [365, 32] width 24 height 12
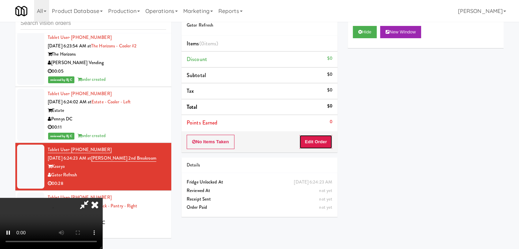
click at [322, 143] on button "Edit Order" at bounding box center [316, 142] width 33 height 14
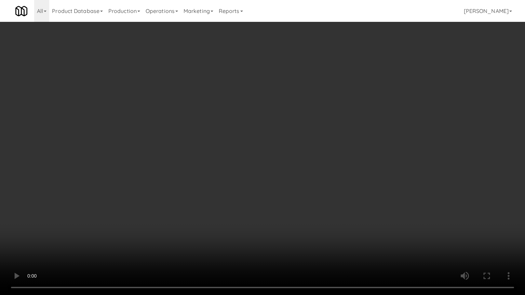
click at [292, 190] on video at bounding box center [262, 147] width 525 height 295
click at [291, 189] on video at bounding box center [262, 147] width 525 height 295
click at [280, 188] on video at bounding box center [262, 147] width 525 height 295
click at [276, 182] on video at bounding box center [262, 147] width 525 height 295
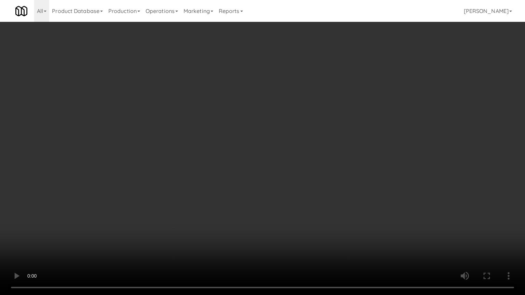
click at [276, 181] on video at bounding box center [262, 147] width 525 height 295
click at [316, 162] on video at bounding box center [262, 147] width 525 height 295
drag, startPoint x: 316, startPoint y: 162, endPoint x: 322, endPoint y: 127, distance: 35.4
click at [316, 161] on video at bounding box center [262, 147] width 525 height 295
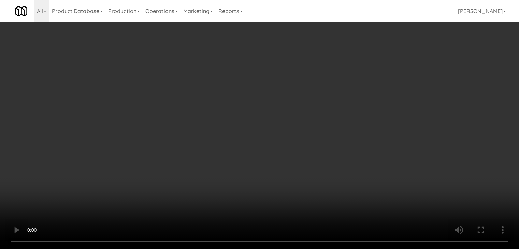
click at [380, 72] on button "Planogram" at bounding box center [369, 72] width 33 height 10
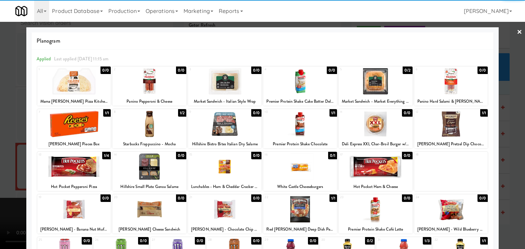
click at [459, 204] on div at bounding box center [451, 209] width 74 height 26
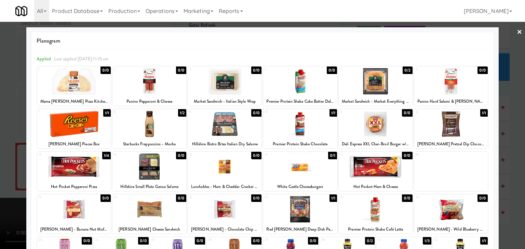
click at [519, 223] on div at bounding box center [262, 124] width 525 height 249
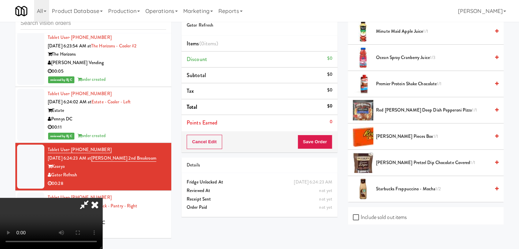
scroll to position [159, 0]
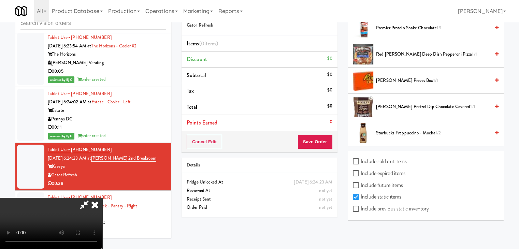
click at [403, 212] on label "Include previous static inventory" at bounding box center [391, 209] width 76 height 10
click at [361, 212] on input "Include previous static inventory" at bounding box center [357, 209] width 8 height 5
checkbox input "true"
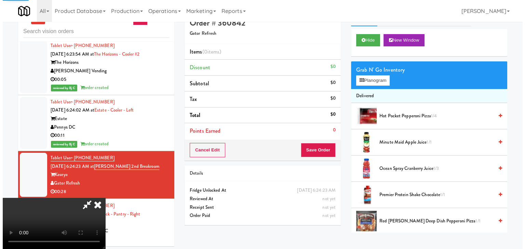
scroll to position [0, 0]
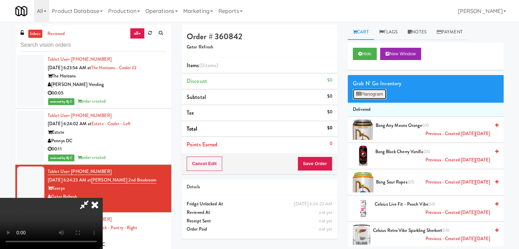
click at [376, 93] on button "Planogram" at bounding box center [369, 94] width 33 height 10
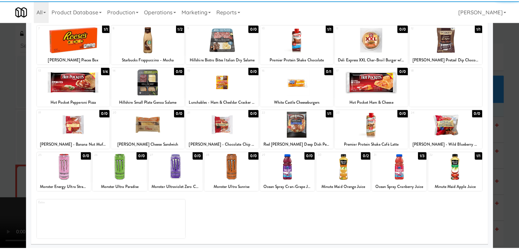
scroll to position [86, 0]
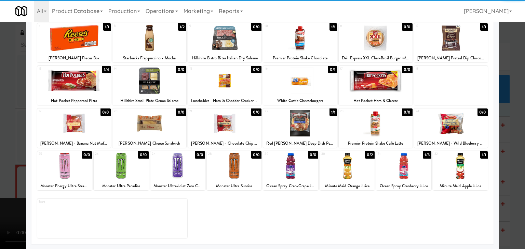
click at [463, 131] on div at bounding box center [451, 123] width 74 height 26
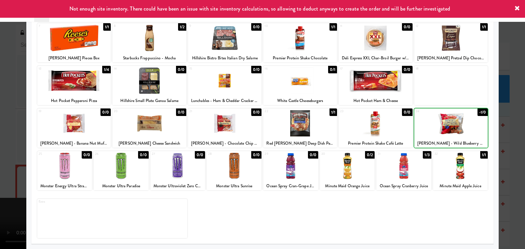
click at [516, 140] on div at bounding box center [262, 124] width 525 height 249
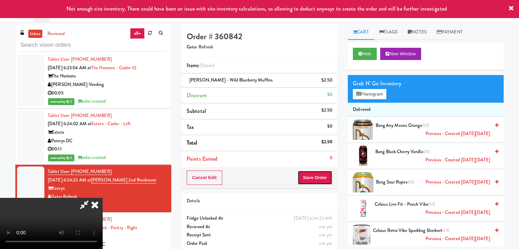
click at [313, 178] on button "Save Order" at bounding box center [315, 178] width 35 height 14
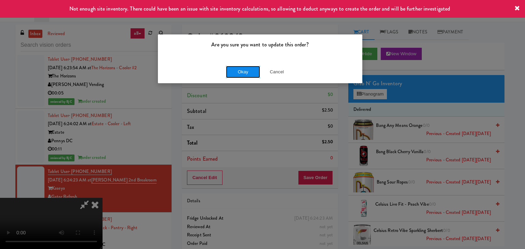
click at [246, 71] on button "Okay" at bounding box center [243, 72] width 34 height 12
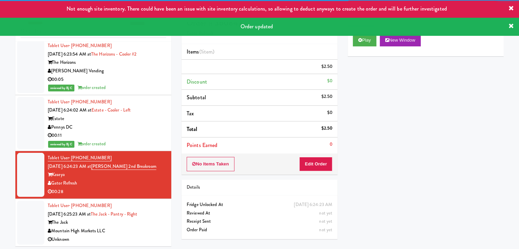
scroll to position [22, 0]
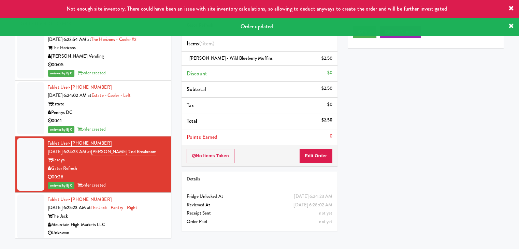
click at [153, 230] on div "Mountain High Markets LLC" at bounding box center [107, 225] width 119 height 9
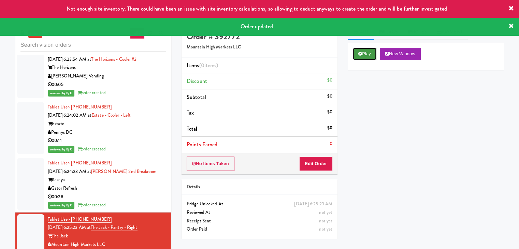
click at [366, 54] on button "Play" at bounding box center [365, 54] width 24 height 12
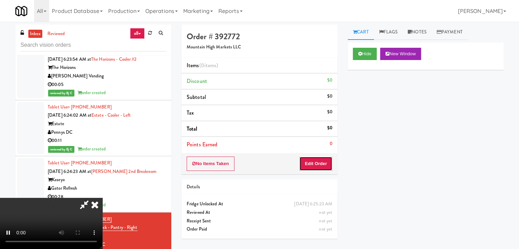
click at [316, 159] on button "Edit Order" at bounding box center [316, 164] width 33 height 14
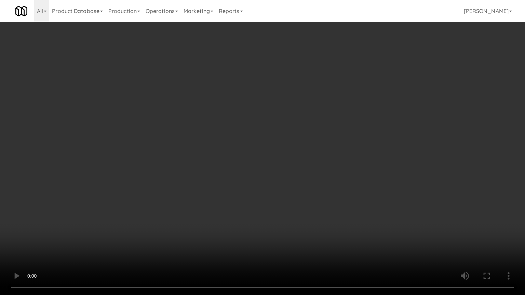
click at [332, 202] on video at bounding box center [262, 147] width 525 height 295
click at [332, 203] on video at bounding box center [262, 147] width 525 height 295
click at [332, 205] on video at bounding box center [262, 147] width 525 height 295
click at [355, 188] on video at bounding box center [262, 147] width 525 height 295
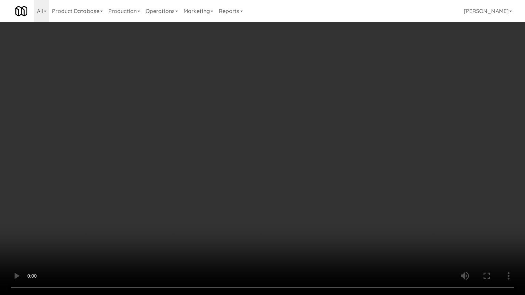
click at [355, 188] on video at bounding box center [262, 147] width 525 height 295
click at [358, 185] on video at bounding box center [262, 147] width 525 height 295
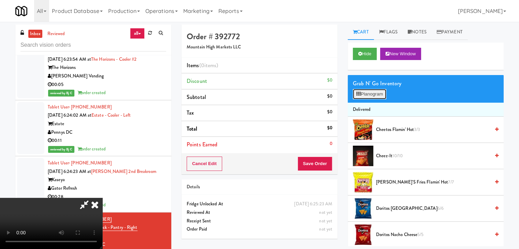
click at [376, 94] on button "Planogram" at bounding box center [369, 94] width 33 height 10
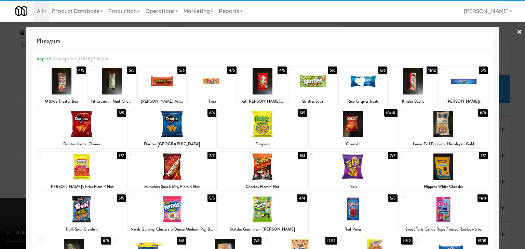
click at [354, 133] on div at bounding box center [352, 124] width 89 height 26
click at [76, 203] on div at bounding box center [81, 209] width 89 height 26
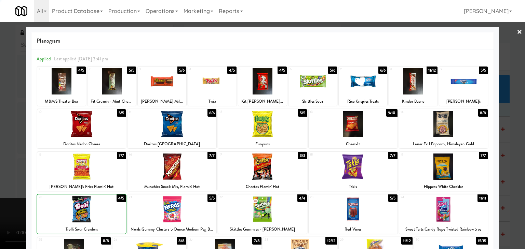
click at [0, 201] on div at bounding box center [262, 124] width 525 height 249
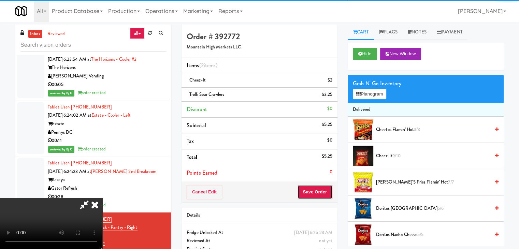
click at [324, 191] on button "Save Order" at bounding box center [315, 192] width 35 height 14
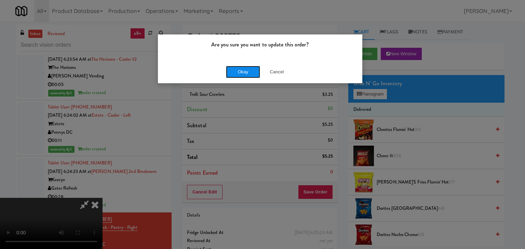
click at [249, 72] on button "Okay" at bounding box center [243, 72] width 34 height 12
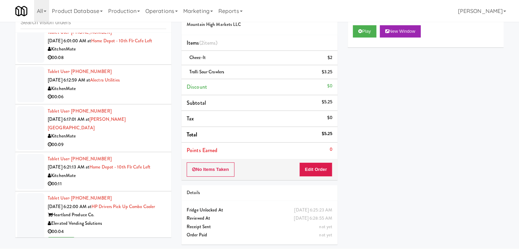
scroll to position [1615, 0]
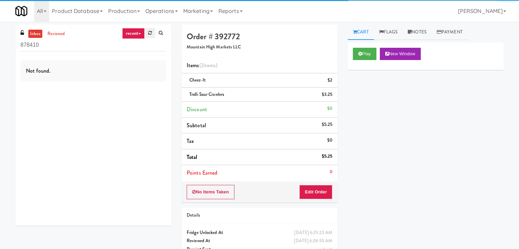
click at [150, 32] on icon at bounding box center [150, 33] width 4 height 4
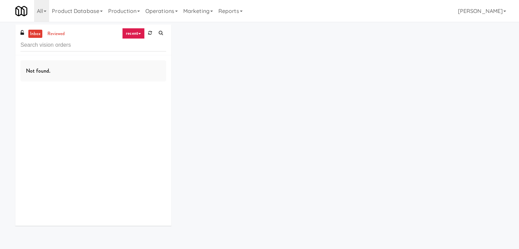
click at [139, 34] on icon at bounding box center [139, 33] width 3 height 1
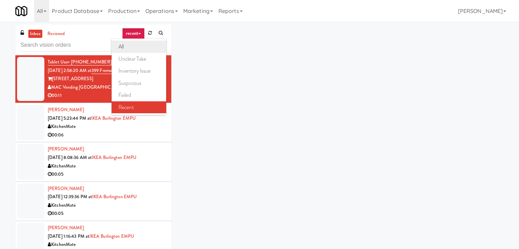
click at [134, 45] on link "all" at bounding box center [139, 47] width 55 height 12
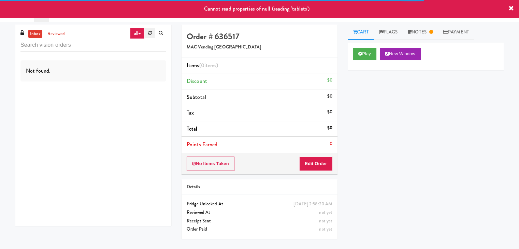
click at [150, 31] on icon at bounding box center [150, 33] width 4 height 4
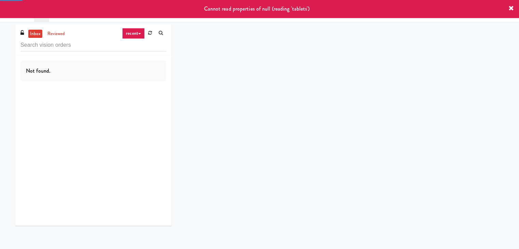
click at [139, 33] on icon at bounding box center [139, 33] width 3 height 1
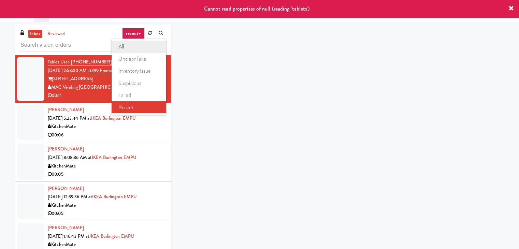
click at [135, 43] on link "all" at bounding box center [139, 47] width 55 height 12
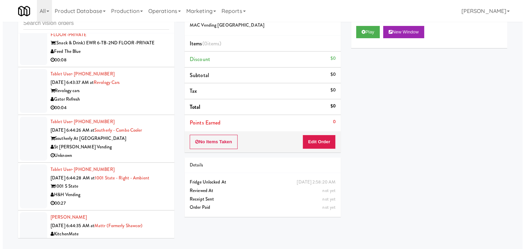
scroll to position [2071, 0]
click at [132, 199] on div "00:27" at bounding box center [107, 203] width 119 height 9
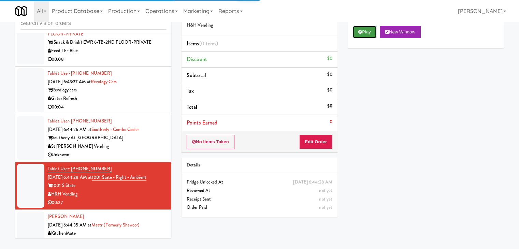
click at [362, 31] on button "Play" at bounding box center [365, 32] width 24 height 12
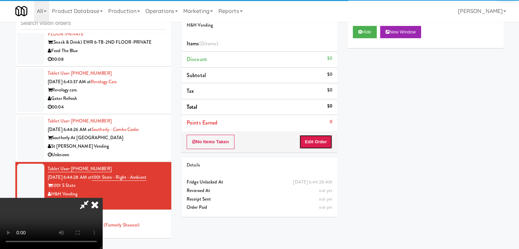
click at [307, 144] on button "Edit Order" at bounding box center [316, 142] width 33 height 14
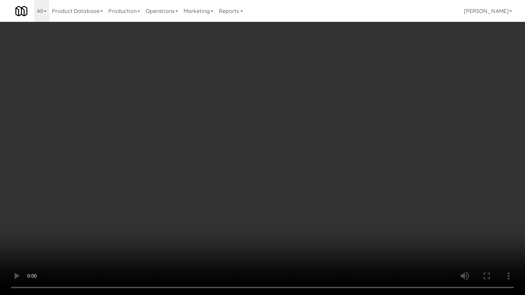
click at [320, 143] on video at bounding box center [262, 147] width 525 height 295
click at [320, 144] on video at bounding box center [262, 147] width 525 height 295
click at [312, 156] on video at bounding box center [262, 147] width 525 height 295
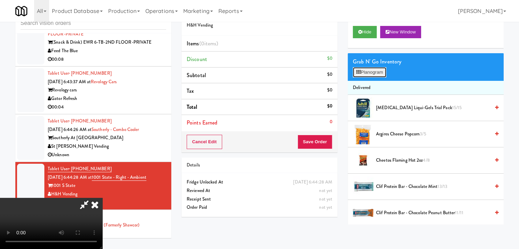
click at [374, 71] on button "Planogram" at bounding box center [369, 72] width 33 height 10
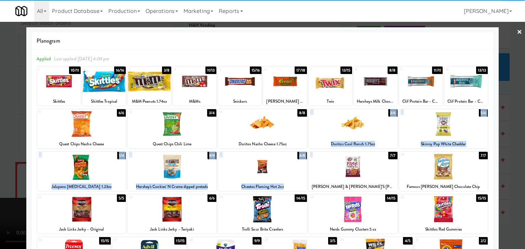
drag, startPoint x: 347, startPoint y: 131, endPoint x: 343, endPoint y: 164, distance: 32.6
click at [343, 164] on div "1 10/11 Skittles 2 16/16 Skittles Tropical 3 3/8 M&M Peanuts 1.74oz 4 11/13 M&M…" at bounding box center [263, 195] width 452 height 259
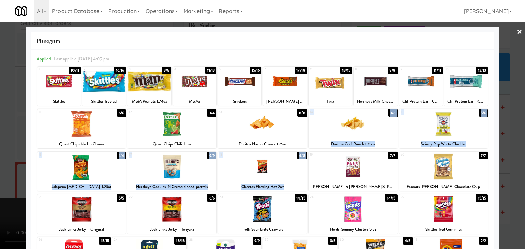
click at [343, 164] on div at bounding box center [352, 167] width 89 height 26
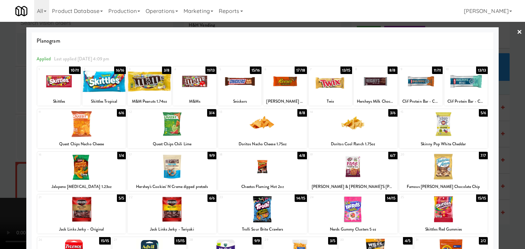
drag, startPoint x: 0, startPoint y: 151, endPoint x: 44, endPoint y: 151, distance: 43.7
click at [11, 151] on div at bounding box center [262, 124] width 525 height 249
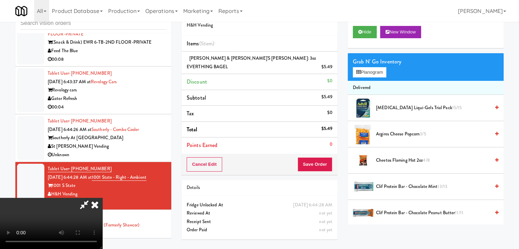
click at [102, 246] on video at bounding box center [51, 223] width 102 height 51
click at [102, 198] on video at bounding box center [51, 223] width 102 height 51
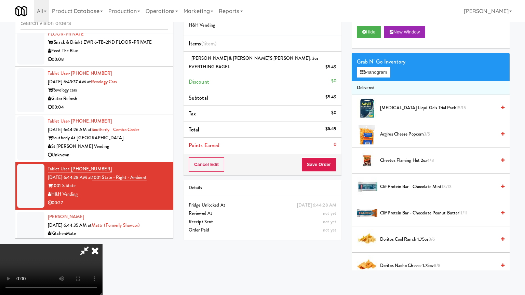
click at [102, 244] on video at bounding box center [51, 269] width 102 height 51
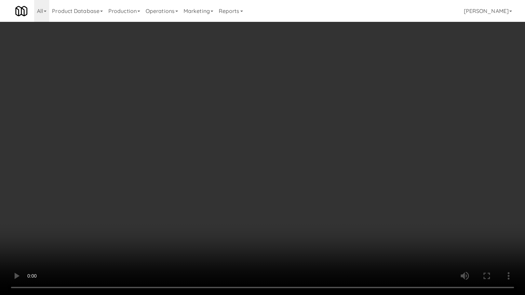
click at [348, 168] on video at bounding box center [262, 147] width 525 height 295
click at [363, 209] on video at bounding box center [262, 147] width 525 height 295
click at [368, 207] on video at bounding box center [262, 147] width 525 height 295
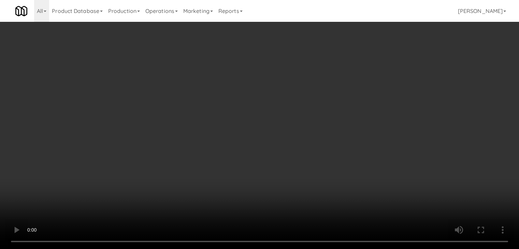
click at [373, 78] on div "Grab N' Go Inventory Planogram" at bounding box center [426, 67] width 156 height 28
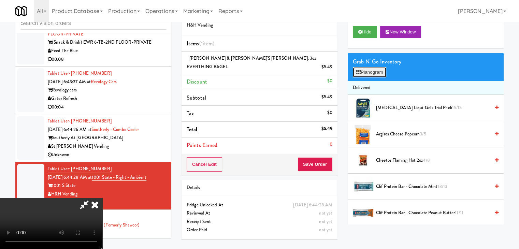
click at [378, 69] on button "Planogram" at bounding box center [369, 72] width 33 height 10
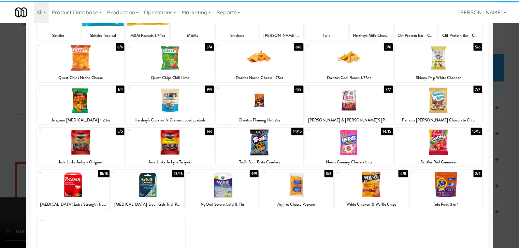
scroll to position [68, 0]
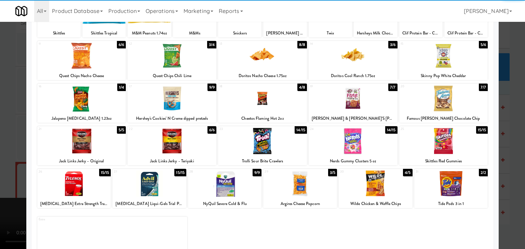
click at [167, 138] on div at bounding box center [171, 141] width 89 height 26
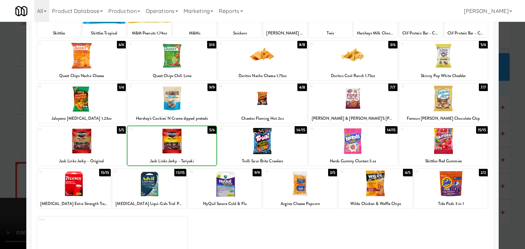
click at [3, 157] on div at bounding box center [262, 124] width 525 height 249
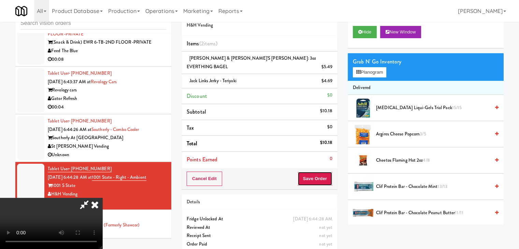
click at [327, 172] on button "Save Order" at bounding box center [315, 179] width 35 height 14
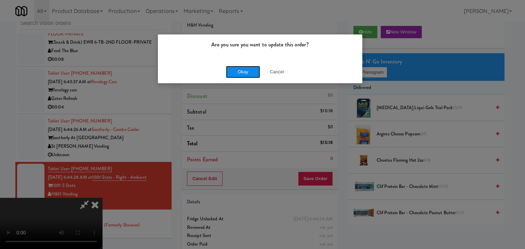
click at [243, 73] on button "Okay" at bounding box center [243, 72] width 34 height 12
click at [243, 73] on div "Okay Cancel" at bounding box center [260, 71] width 204 height 23
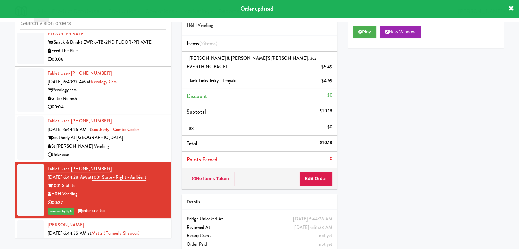
click at [155, 151] on div "Unknown" at bounding box center [107, 155] width 119 height 9
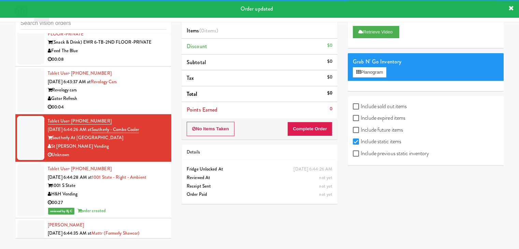
drag, startPoint x: 135, startPoint y: 87, endPoint x: 218, endPoint y: 86, distance: 83.0
click at [135, 95] on div "Gator Refresh" at bounding box center [107, 99] width 119 height 9
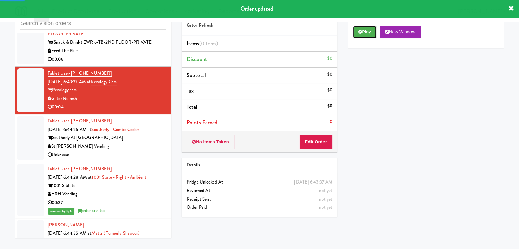
drag, startPoint x: 368, startPoint y: 33, endPoint x: 362, endPoint y: 45, distance: 13.1
click at [367, 34] on button "Play" at bounding box center [365, 32] width 24 height 12
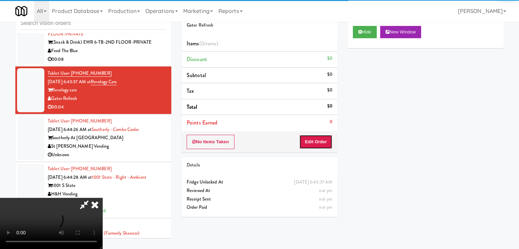
click at [322, 146] on button "Edit Order" at bounding box center [316, 142] width 33 height 14
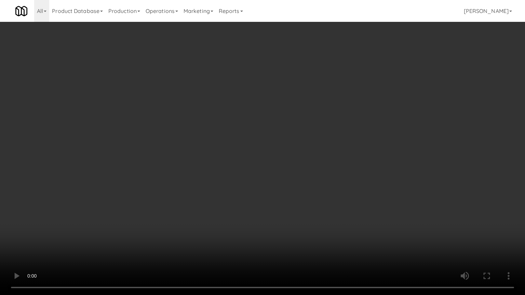
click at [294, 218] on video at bounding box center [262, 147] width 525 height 295
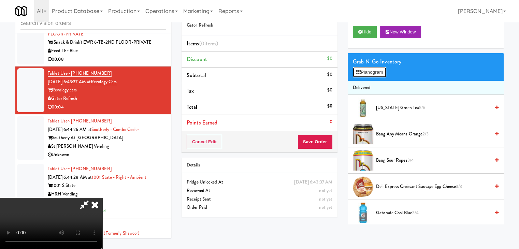
drag, startPoint x: 375, startPoint y: 72, endPoint x: 377, endPoint y: 75, distance: 3.8
click at [376, 72] on button "Planogram" at bounding box center [369, 72] width 33 height 10
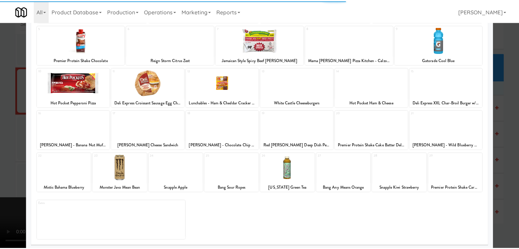
scroll to position [86, 0]
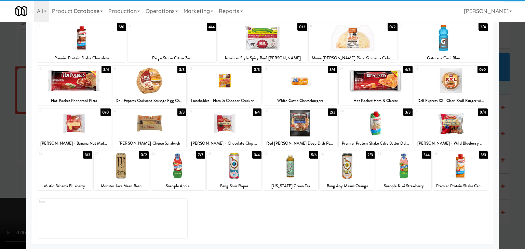
click at [121, 168] on div at bounding box center [121, 166] width 55 height 26
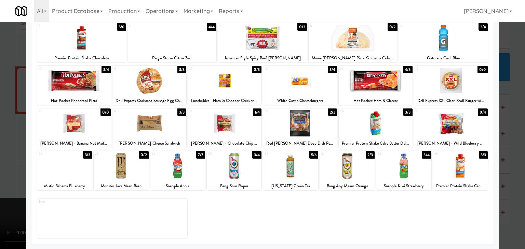
drag, startPoint x: 0, startPoint y: 186, endPoint x: 200, endPoint y: 166, distance: 201.1
click at [10, 185] on div at bounding box center [262, 124] width 525 height 249
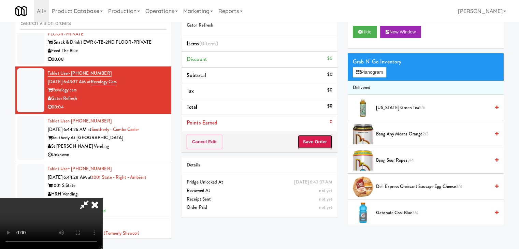
click at [318, 147] on button "Save Order" at bounding box center [315, 142] width 35 height 14
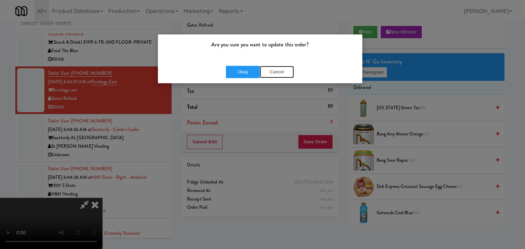
drag, startPoint x: 278, startPoint y: 70, endPoint x: 296, endPoint y: 79, distance: 20.2
click at [280, 71] on button "Cancel" at bounding box center [277, 72] width 34 height 12
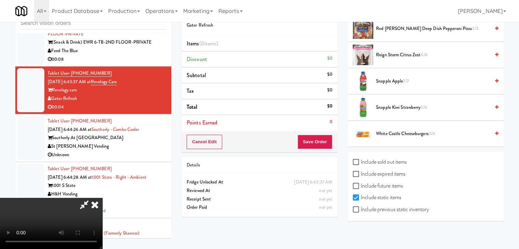
click at [404, 207] on label "Include previous static inventory" at bounding box center [391, 210] width 76 height 10
click at [361, 207] on input "Include previous static inventory" at bounding box center [357, 209] width 8 height 5
checkbox input "true"
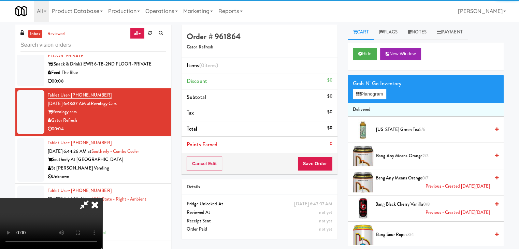
click at [374, 83] on div "Grab N' Go Inventory" at bounding box center [426, 84] width 146 height 10
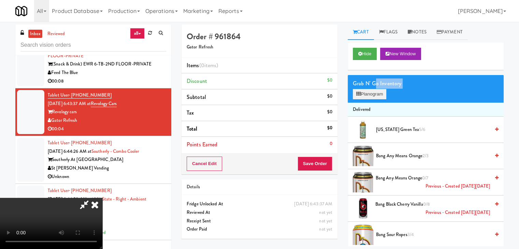
click at [373, 89] on div "Grab N' Go Inventory Planogram" at bounding box center [426, 89] width 156 height 28
click at [373, 90] on button "Planogram" at bounding box center [369, 94] width 33 height 10
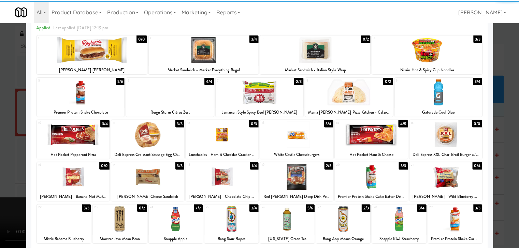
scroll to position [86, 0]
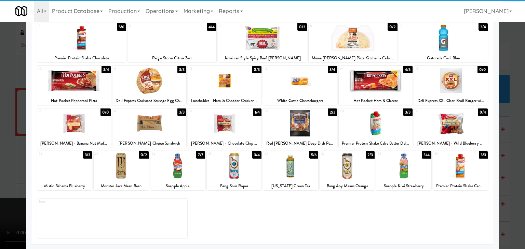
drag, startPoint x: 123, startPoint y: 166, endPoint x: 53, endPoint y: 175, distance: 70.0
click at [122, 166] on div at bounding box center [121, 166] width 55 height 26
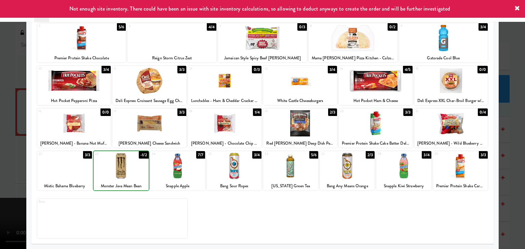
drag, startPoint x: 0, startPoint y: 179, endPoint x: 126, endPoint y: 170, distance: 126.7
click at [11, 177] on div at bounding box center [262, 124] width 525 height 249
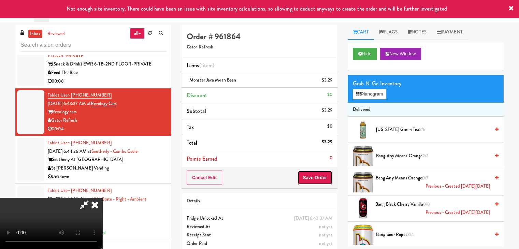
click at [325, 179] on button "Save Order" at bounding box center [315, 178] width 35 height 14
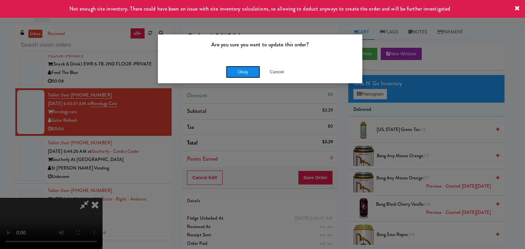
click at [239, 73] on button "Okay" at bounding box center [243, 72] width 34 height 12
click at [239, 73] on body "Not enough site inventory. There could have been an issue with site inventory c…" at bounding box center [262, 146] width 525 height 249
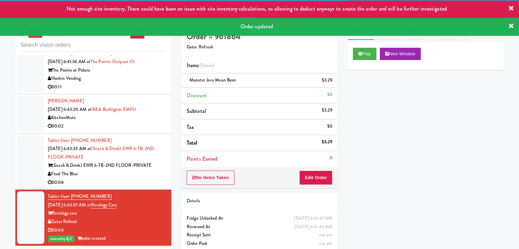
scroll to position [1969, 0]
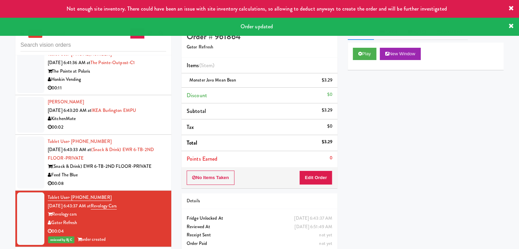
click at [148, 171] on div "Feed The Blue" at bounding box center [107, 175] width 119 height 9
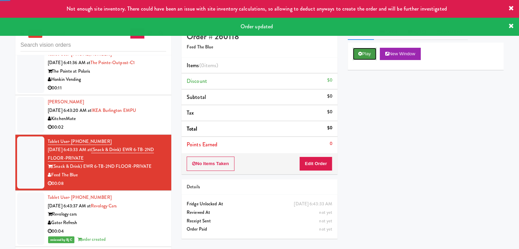
click at [365, 53] on button "Play" at bounding box center [365, 54] width 24 height 12
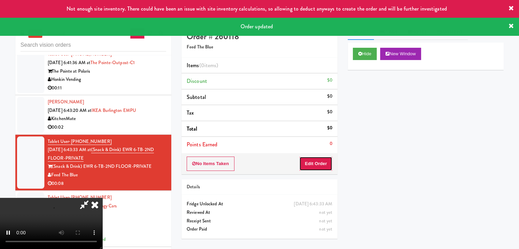
click at [318, 162] on button "Edit Order" at bounding box center [316, 164] width 33 height 14
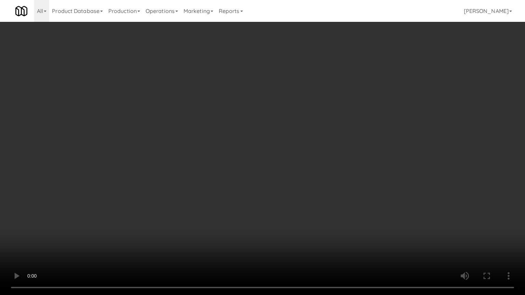
click at [287, 185] on video at bounding box center [262, 147] width 525 height 295
drag, startPoint x: 287, startPoint y: 185, endPoint x: 288, endPoint y: 180, distance: 4.6
click at [288, 181] on video at bounding box center [262, 147] width 525 height 295
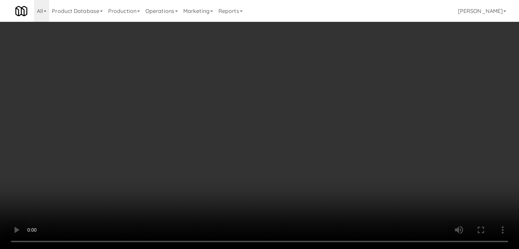
click at [373, 72] on button "Planogram" at bounding box center [369, 72] width 33 height 10
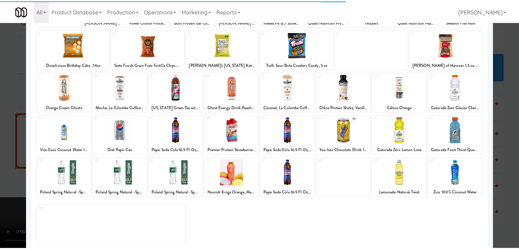
scroll to position [86, 0]
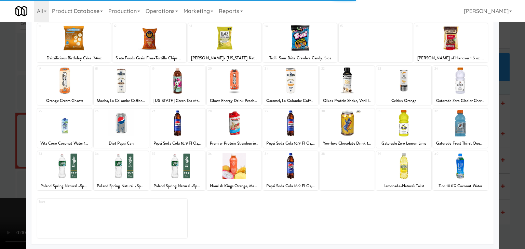
drag, startPoint x: 295, startPoint y: 123, endPoint x: 273, endPoint y: 129, distance: 22.7
click at [292, 124] on div at bounding box center [290, 123] width 55 height 26
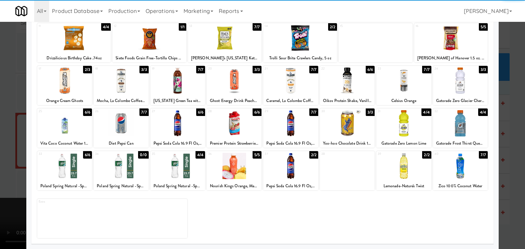
drag, startPoint x: 0, startPoint y: 134, endPoint x: 110, endPoint y: 159, distance: 113.0
click at [0, 134] on div at bounding box center [262, 124] width 525 height 249
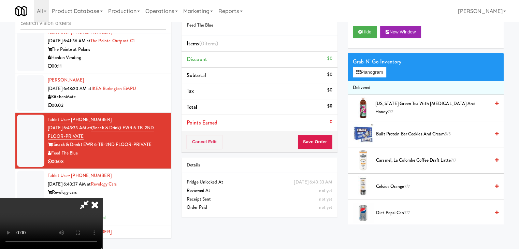
click at [102, 198] on video at bounding box center [51, 223] width 102 height 51
click at [329, 141] on button "Save Order" at bounding box center [315, 142] width 35 height 14
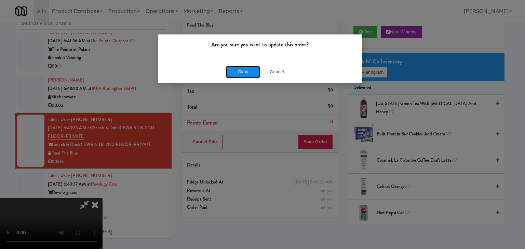
click at [246, 67] on button "Okay" at bounding box center [243, 72] width 34 height 12
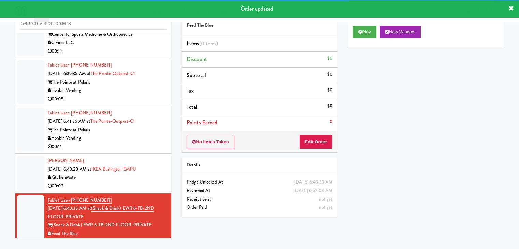
scroll to position [1867, 0]
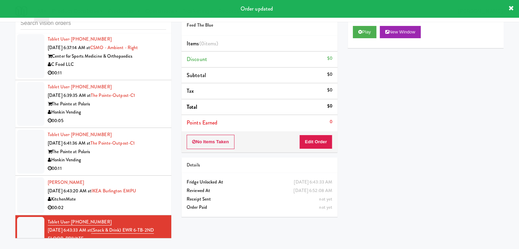
click at [157, 195] on div "KitchenMate" at bounding box center [107, 199] width 119 height 9
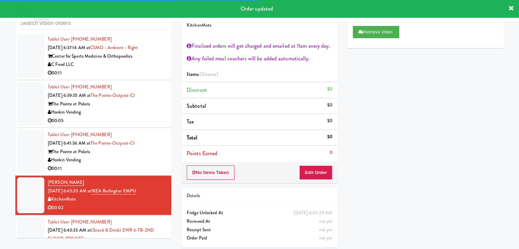
click at [156, 156] on div "Honkin Vending" at bounding box center [107, 160] width 119 height 9
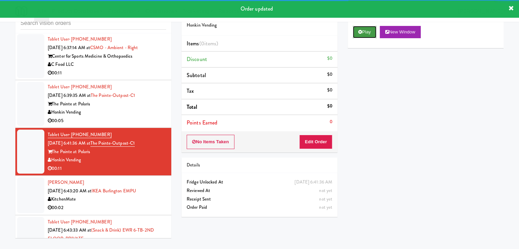
click at [373, 32] on button "Play" at bounding box center [365, 32] width 24 height 12
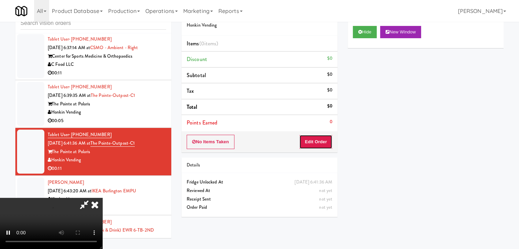
click at [326, 140] on button "Edit Order" at bounding box center [316, 142] width 33 height 14
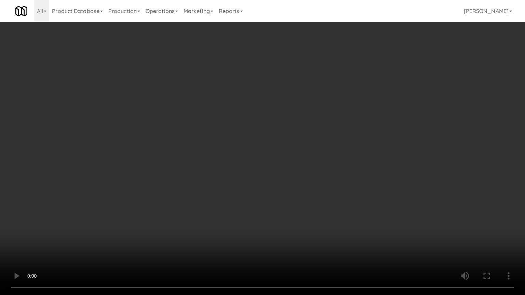
click at [306, 202] on video at bounding box center [262, 147] width 525 height 295
click at [302, 210] on video at bounding box center [262, 147] width 525 height 295
click at [296, 206] on video at bounding box center [262, 147] width 525 height 295
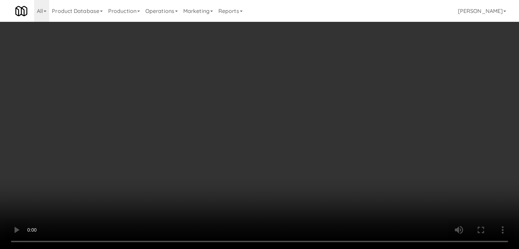
click at [369, 71] on button "Planogram" at bounding box center [369, 72] width 33 height 10
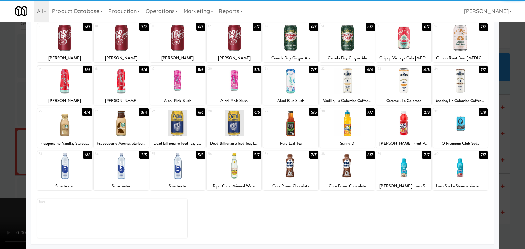
drag, startPoint x: 291, startPoint y: 172, endPoint x: 331, endPoint y: 172, distance: 39.6
click at [293, 172] on div at bounding box center [290, 166] width 55 height 26
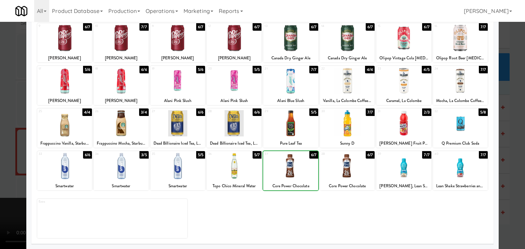
click at [350, 169] on div at bounding box center [347, 166] width 55 height 26
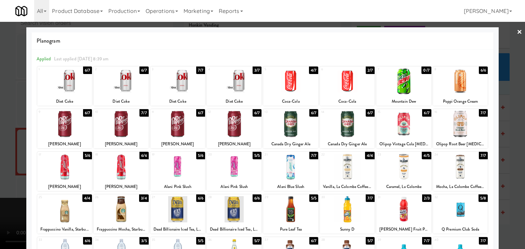
drag, startPoint x: 70, startPoint y: 173, endPoint x: 34, endPoint y: 173, distance: 35.9
click at [70, 173] on div at bounding box center [64, 167] width 55 height 26
drag, startPoint x: 0, startPoint y: 173, endPoint x: 111, endPoint y: 168, distance: 111.4
click at [15, 172] on div at bounding box center [262, 124] width 525 height 249
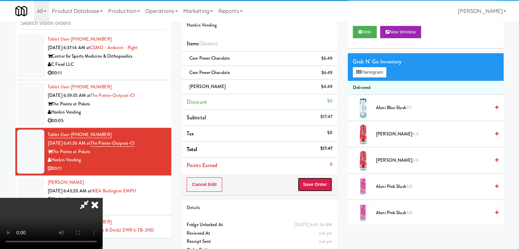
click at [318, 185] on button "Save Order" at bounding box center [315, 185] width 35 height 14
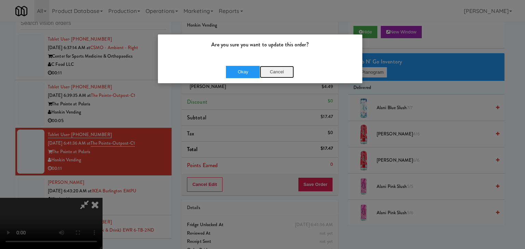
click at [272, 72] on button "Cancel" at bounding box center [277, 72] width 34 height 12
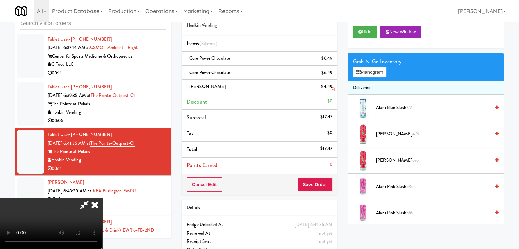
click at [332, 87] on icon at bounding box center [333, 89] width 3 height 4
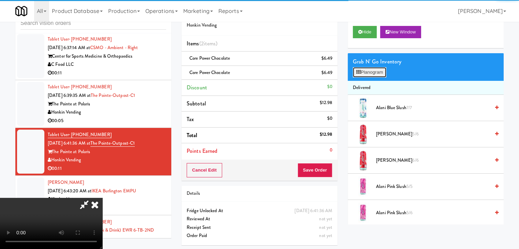
click at [357, 75] on button "Planogram" at bounding box center [369, 72] width 33 height 10
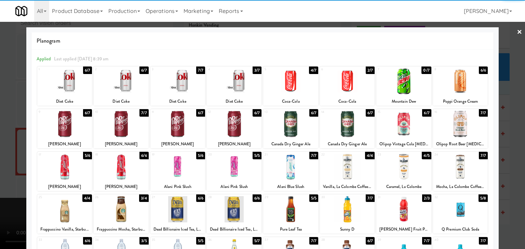
click at [131, 171] on div at bounding box center [121, 167] width 55 height 26
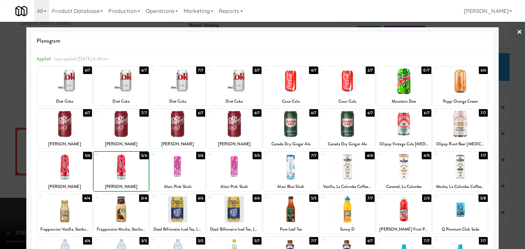
drag, startPoint x: 0, startPoint y: 172, endPoint x: 117, endPoint y: 172, distance: 117.2
click at [12, 172] on div at bounding box center [262, 124] width 525 height 249
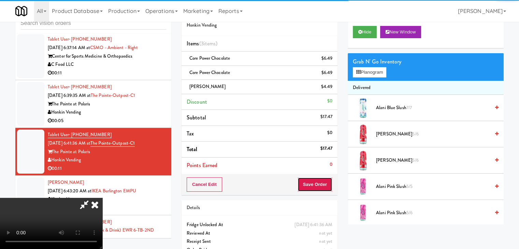
click at [327, 186] on button "Save Order" at bounding box center [315, 185] width 35 height 14
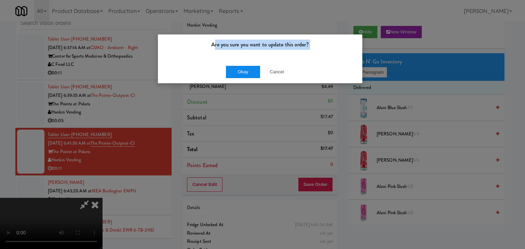
click at [220, 67] on div "Are you sure you want to update this order? Okay Cancel" at bounding box center [259, 59] width 205 height 50
click at [240, 79] on div "Okay Cancel" at bounding box center [260, 71] width 204 height 23
click at [241, 80] on div "Okay Cancel" at bounding box center [260, 71] width 204 height 23
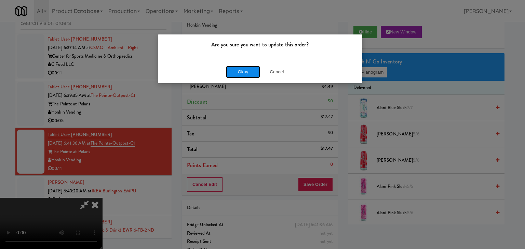
click at [247, 73] on button "Okay" at bounding box center [243, 72] width 34 height 12
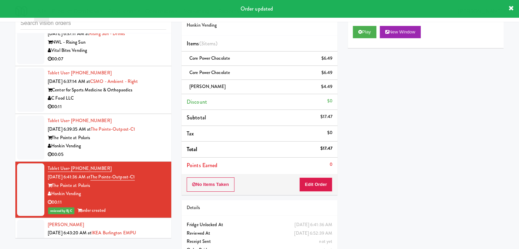
scroll to position [1832, 0]
click at [141, 142] on div "Honkin Vending" at bounding box center [107, 146] width 119 height 9
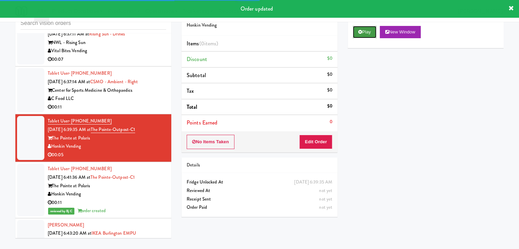
click at [363, 28] on button "Play" at bounding box center [365, 32] width 24 height 12
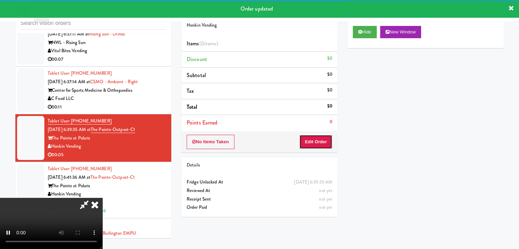
click at [321, 136] on button "Edit Order" at bounding box center [316, 142] width 33 height 14
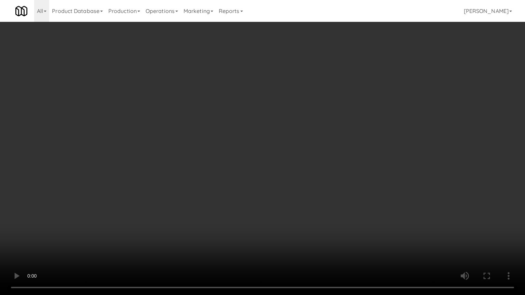
click at [318, 188] on video at bounding box center [262, 147] width 525 height 295
drag, startPoint x: 318, startPoint y: 188, endPoint x: 314, endPoint y: 189, distance: 3.8
click at [318, 188] on video at bounding box center [262, 147] width 525 height 295
click at [328, 184] on video at bounding box center [262, 147] width 525 height 295
drag, startPoint x: 328, startPoint y: 184, endPoint x: 355, endPoint y: 115, distance: 74.5
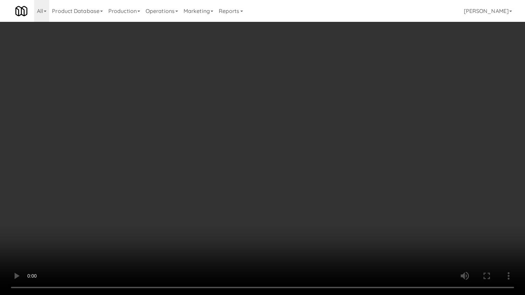
click at [328, 184] on video at bounding box center [262, 147] width 525 height 295
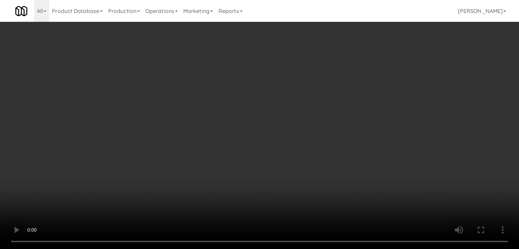
click at [377, 70] on button "Planogram" at bounding box center [369, 72] width 33 height 10
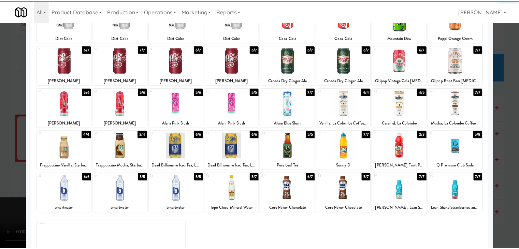
scroll to position [68, 0]
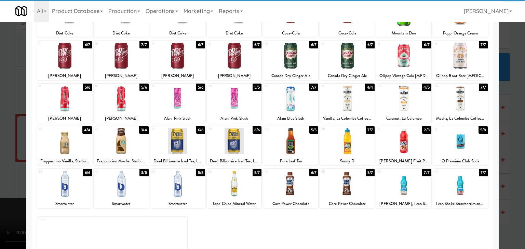
click at [125, 104] on div at bounding box center [121, 98] width 55 height 26
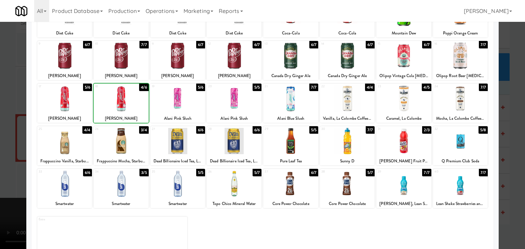
drag, startPoint x: 0, startPoint y: 119, endPoint x: 120, endPoint y: 118, distance: 120.2
click at [5, 118] on div at bounding box center [262, 124] width 525 height 249
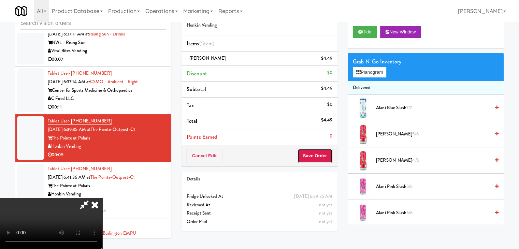
click at [324, 156] on button "Save Order" at bounding box center [315, 156] width 35 height 14
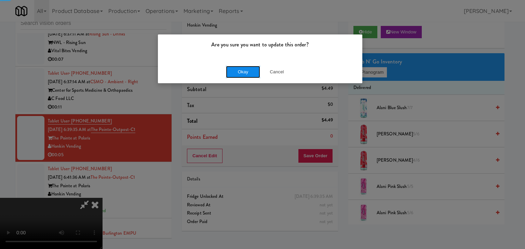
click at [236, 70] on button "Okay" at bounding box center [243, 72] width 34 height 12
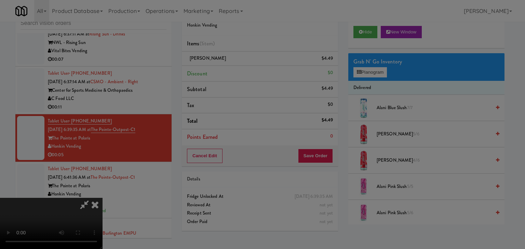
click at [236, 66] on button "Okay" at bounding box center [243, 59] width 34 height 12
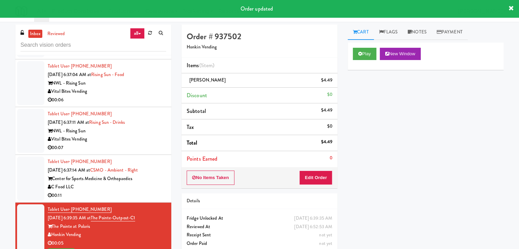
scroll to position [1764, 0]
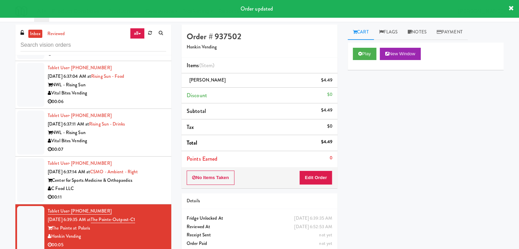
click at [156, 185] on div "C Food LLC" at bounding box center [107, 189] width 119 height 9
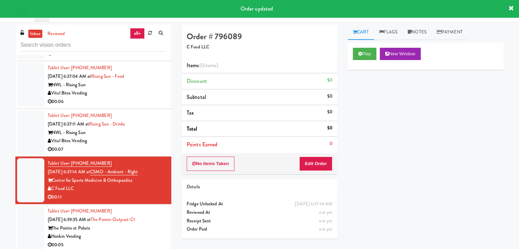
click at [360, 44] on div "Cart Flags Notes Payment Play New Window Primary Flag Clear Flag if unable to d…" at bounding box center [426, 136] width 166 height 222
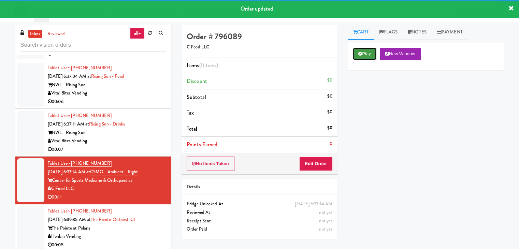
click at [362, 49] on button "Play" at bounding box center [365, 54] width 24 height 12
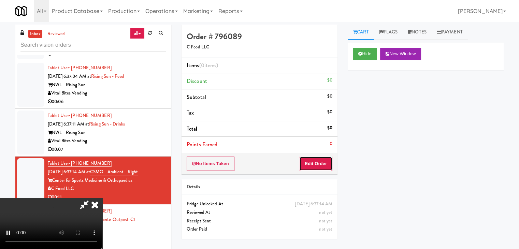
click at [311, 162] on button "Edit Order" at bounding box center [316, 164] width 33 height 14
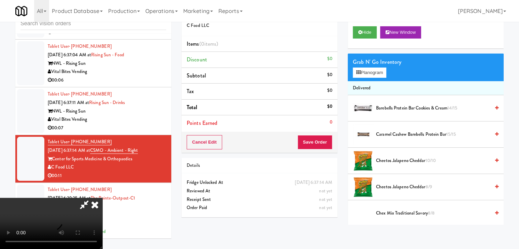
scroll to position [22, 0]
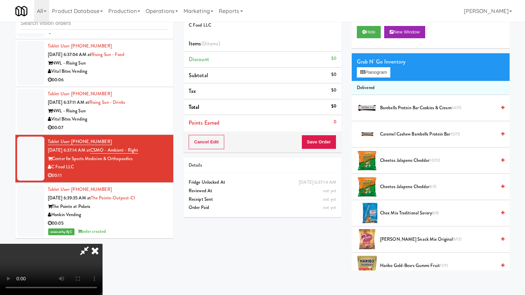
click at [102, 244] on video at bounding box center [51, 269] width 102 height 51
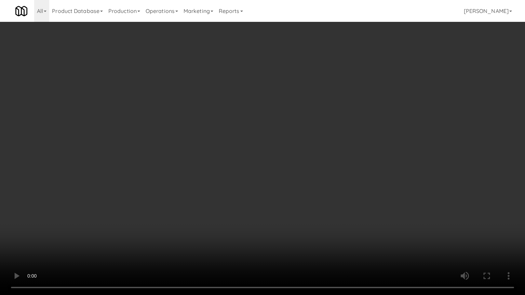
click at [283, 140] on video at bounding box center [262, 147] width 525 height 295
click at [277, 134] on video at bounding box center [262, 147] width 525 height 295
click at [277, 135] on video at bounding box center [262, 147] width 525 height 295
click at [278, 138] on video at bounding box center [262, 147] width 525 height 295
click at [268, 194] on video at bounding box center [262, 147] width 525 height 295
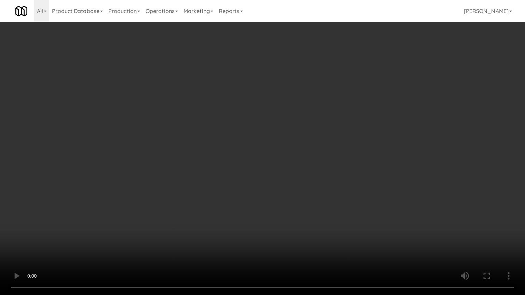
click at [265, 195] on video at bounding box center [262, 147] width 525 height 295
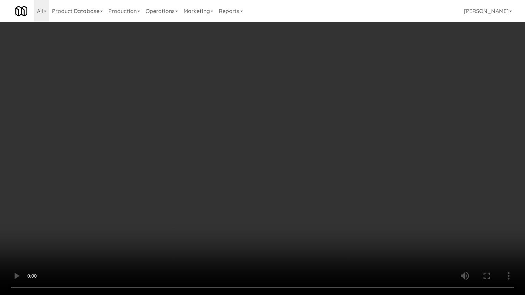
click at [262, 195] on video at bounding box center [262, 147] width 525 height 295
click at [258, 194] on video at bounding box center [262, 147] width 525 height 295
drag, startPoint x: 258, startPoint y: 194, endPoint x: 267, endPoint y: 158, distance: 36.9
click at [258, 194] on video at bounding box center [262, 147] width 525 height 295
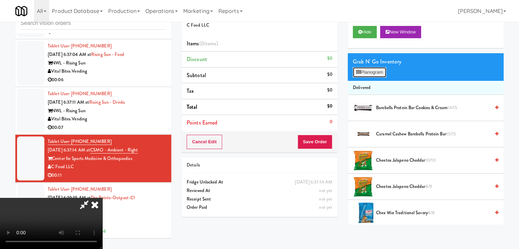
click at [379, 71] on button "Planogram" at bounding box center [369, 72] width 33 height 10
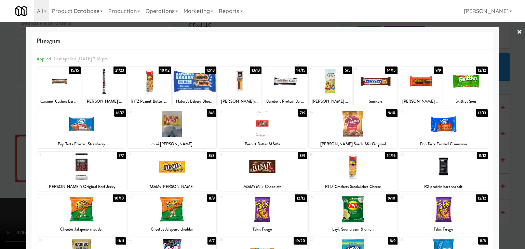
click at [165, 135] on div at bounding box center [171, 124] width 89 height 26
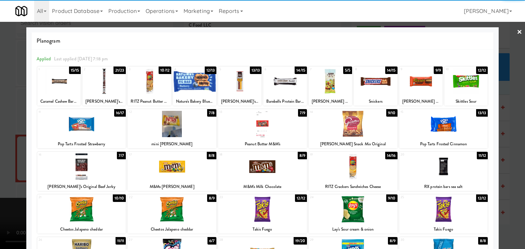
click at [467, 181] on div "20 11/12 RX protein bars sea salt" at bounding box center [443, 171] width 89 height 39
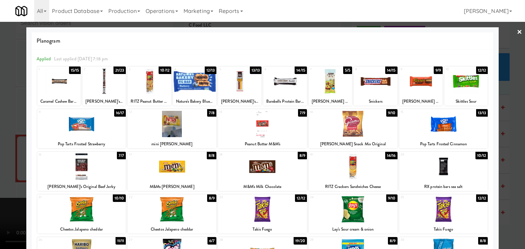
click at [498, 170] on div at bounding box center [262, 124] width 525 height 249
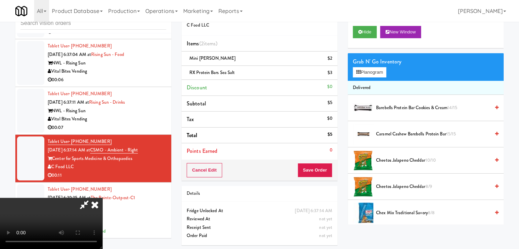
click at [102, 198] on video at bounding box center [51, 223] width 102 height 51
drag, startPoint x: 257, startPoint y: 182, endPoint x: 257, endPoint y: 212, distance: 29.4
click at [102, 198] on video at bounding box center [51, 223] width 102 height 51
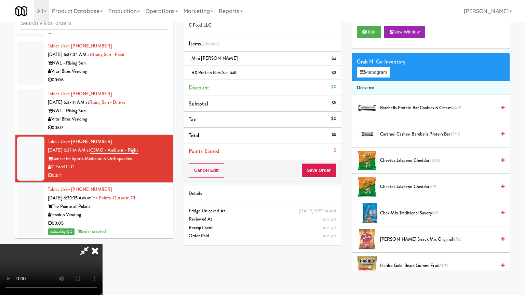
click at [102, 244] on video at bounding box center [51, 269] width 102 height 51
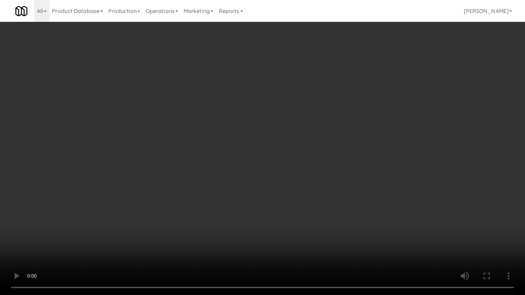
click at [214, 184] on video at bounding box center [262, 147] width 525 height 295
click at [206, 181] on video at bounding box center [262, 147] width 525 height 295
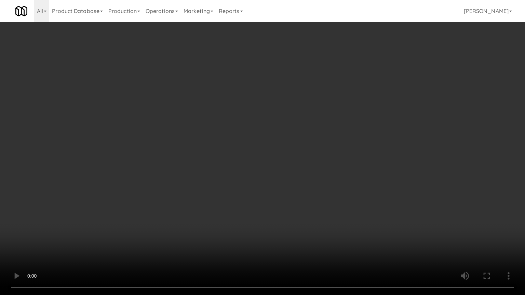
click at [206, 181] on video at bounding box center [262, 147] width 525 height 295
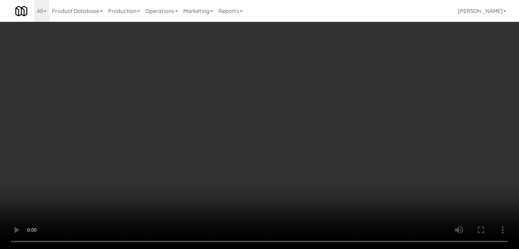
click at [175, 153] on video at bounding box center [259, 124] width 519 height 249
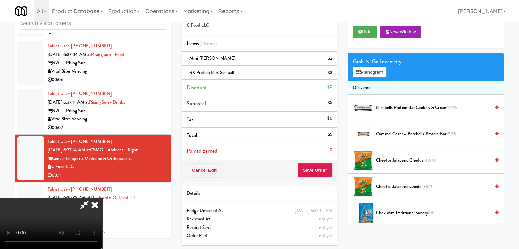
click at [102, 198] on video at bounding box center [51, 223] width 102 height 51
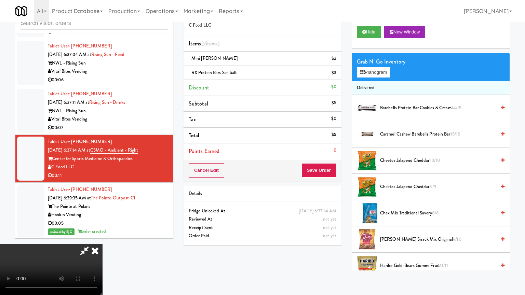
click at [102, 244] on video at bounding box center [51, 269] width 102 height 51
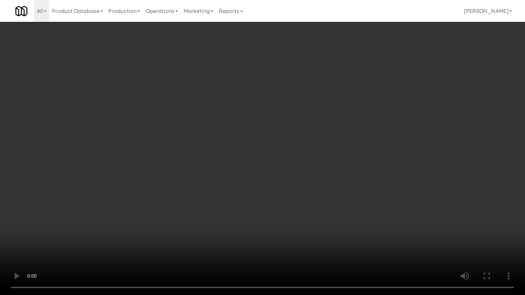
click at [204, 174] on video at bounding box center [262, 147] width 525 height 295
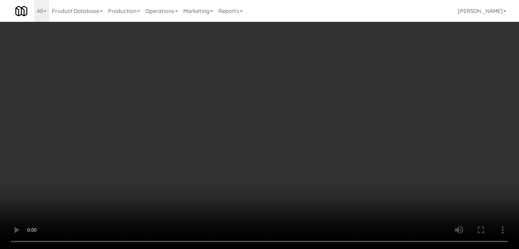
click at [188, 145] on video at bounding box center [259, 124] width 519 height 249
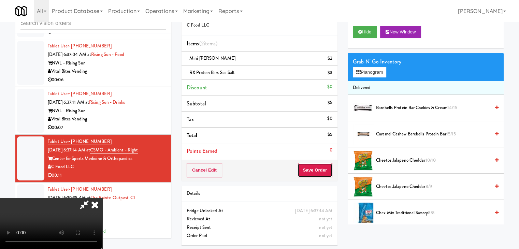
click at [325, 167] on button "Save Order" at bounding box center [315, 170] width 35 height 14
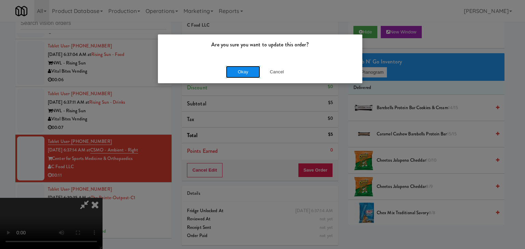
click at [246, 67] on button "Okay" at bounding box center [243, 72] width 34 height 12
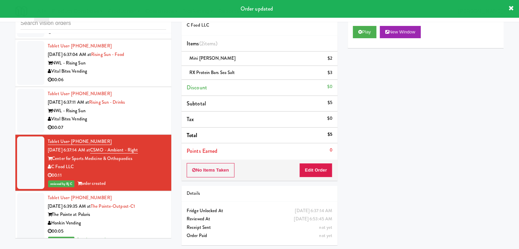
drag, startPoint x: 153, startPoint y: 113, endPoint x: 153, endPoint y: 119, distance: 5.5
click at [153, 124] on div "00:07" at bounding box center [107, 128] width 119 height 9
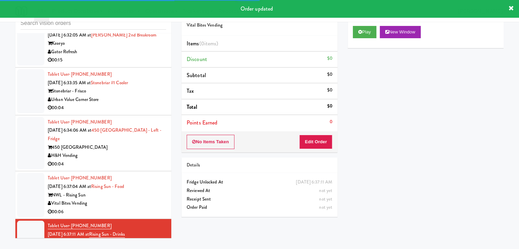
scroll to position [1627, 0]
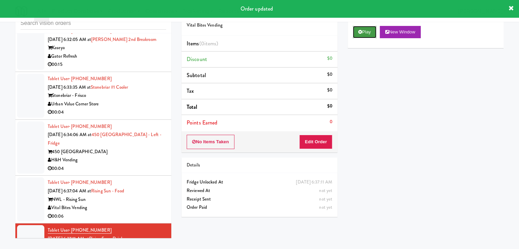
click at [366, 34] on button "Play" at bounding box center [365, 32] width 24 height 12
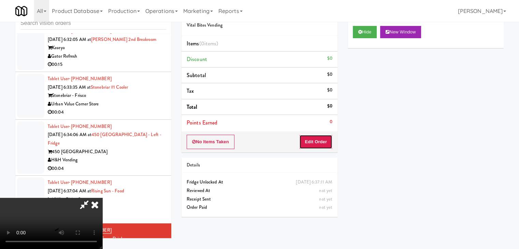
click at [320, 145] on button "Edit Order" at bounding box center [316, 142] width 33 height 14
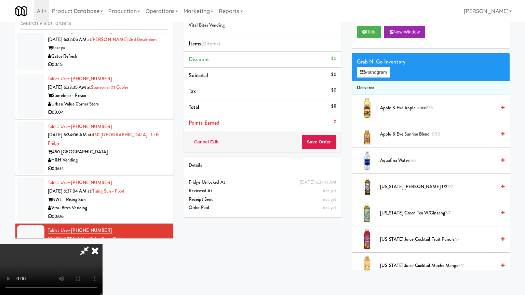
click at [102, 244] on video at bounding box center [51, 269] width 102 height 51
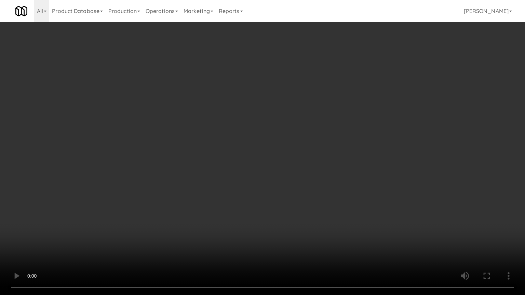
drag, startPoint x: 356, startPoint y: 164, endPoint x: 377, endPoint y: 93, distance: 73.7
click at [356, 164] on video at bounding box center [262, 147] width 525 height 295
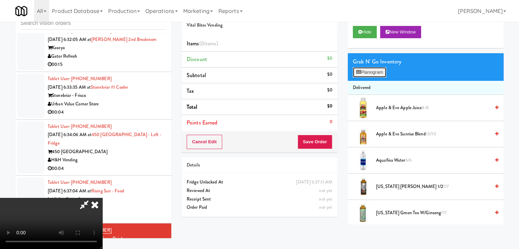
click at [378, 71] on button "Planogram" at bounding box center [369, 72] width 33 height 10
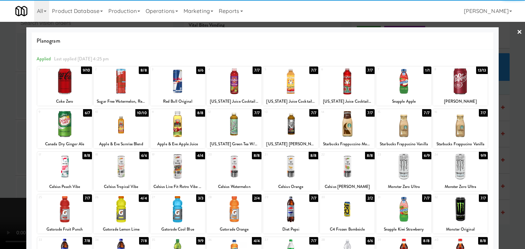
drag, startPoint x: 445, startPoint y: 127, endPoint x: 407, endPoint y: 129, distance: 38.0
click at [445, 127] on div at bounding box center [460, 124] width 55 height 26
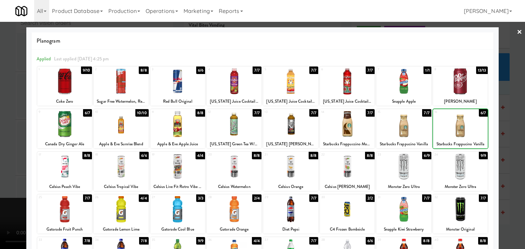
click at [397, 130] on div at bounding box center [403, 124] width 55 height 26
drag, startPoint x: 508, startPoint y: 133, endPoint x: 489, endPoint y: 139, distance: 19.6
click at [508, 134] on div at bounding box center [262, 124] width 525 height 249
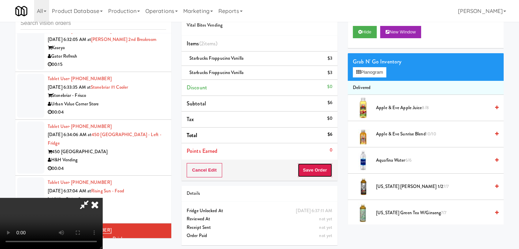
click at [314, 176] on button "Save Order" at bounding box center [315, 170] width 35 height 14
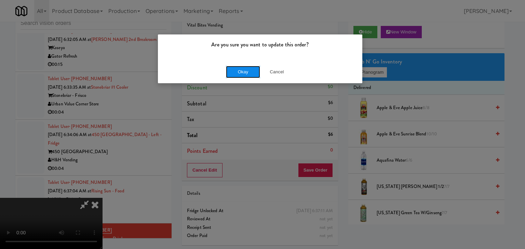
click at [241, 70] on button "Okay" at bounding box center [243, 72] width 34 height 12
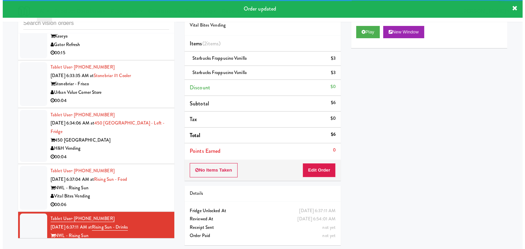
scroll to position [1662, 0]
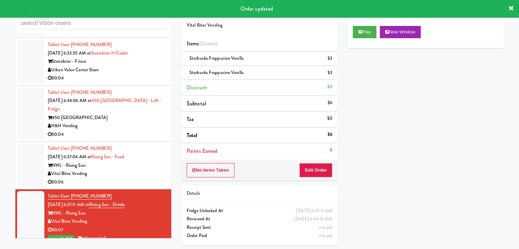
click at [150, 170] on div "Vital Bites Vending" at bounding box center [107, 174] width 119 height 9
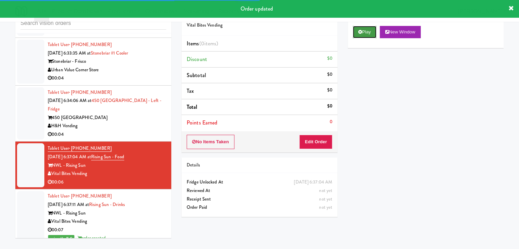
click at [355, 33] on button "Play" at bounding box center [365, 32] width 24 height 12
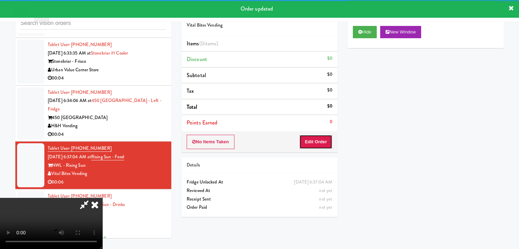
click at [320, 138] on button "Edit Order" at bounding box center [316, 142] width 33 height 14
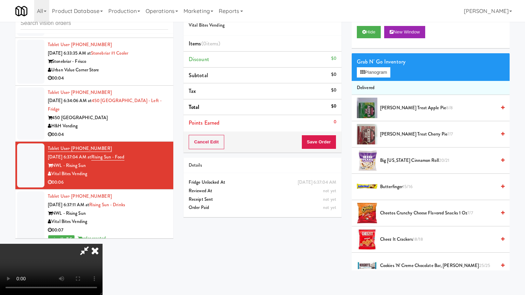
click at [102, 244] on video at bounding box center [51, 269] width 102 height 51
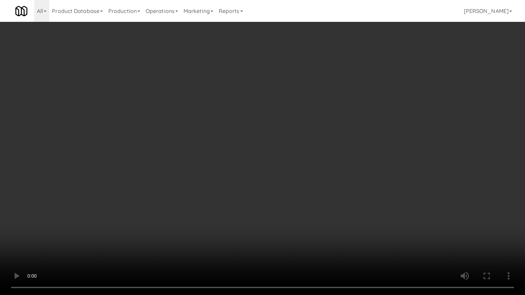
click at [294, 201] on video at bounding box center [262, 147] width 525 height 295
click at [296, 200] on video at bounding box center [262, 147] width 525 height 295
click at [283, 220] on video at bounding box center [262, 147] width 525 height 295
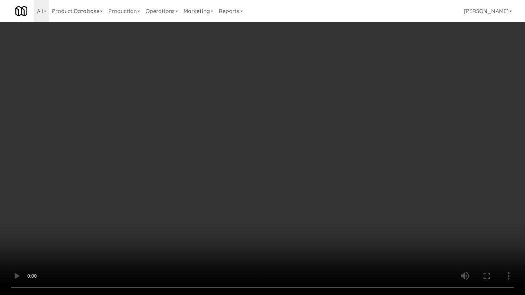
click at [283, 220] on video at bounding box center [262, 147] width 525 height 295
drag, startPoint x: 283, startPoint y: 220, endPoint x: 279, endPoint y: 222, distance: 5.1
click at [283, 221] on video at bounding box center [262, 147] width 525 height 295
drag, startPoint x: 280, startPoint y: 221, endPoint x: 289, endPoint y: 220, distance: 8.2
click at [282, 221] on video at bounding box center [262, 147] width 525 height 295
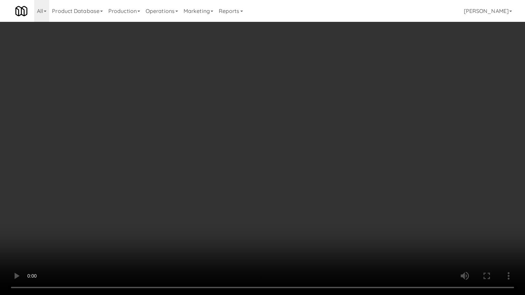
click at [290, 220] on video at bounding box center [262, 147] width 525 height 295
click at [291, 218] on video at bounding box center [262, 147] width 525 height 295
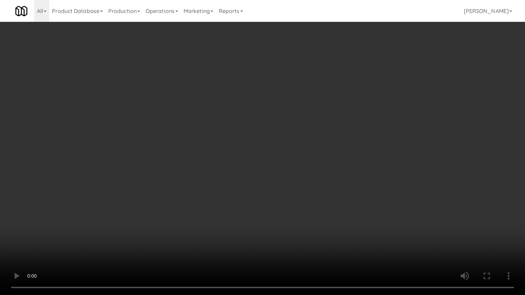
click at [288, 219] on video at bounding box center [262, 147] width 525 height 295
drag, startPoint x: 288, startPoint y: 219, endPoint x: 309, endPoint y: 167, distance: 55.5
click at [288, 218] on video at bounding box center [262, 147] width 525 height 295
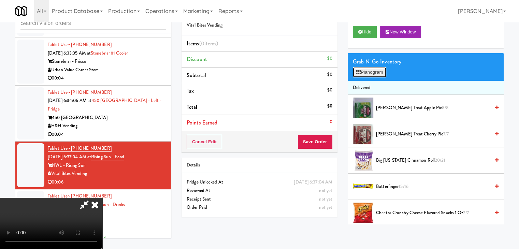
click at [380, 71] on button "Planogram" at bounding box center [369, 72] width 33 height 10
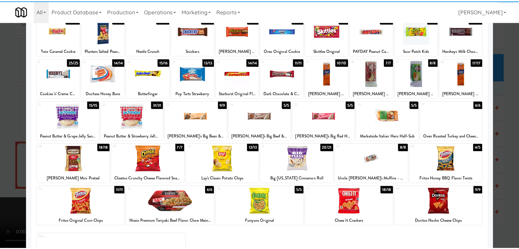
scroll to position [68, 0]
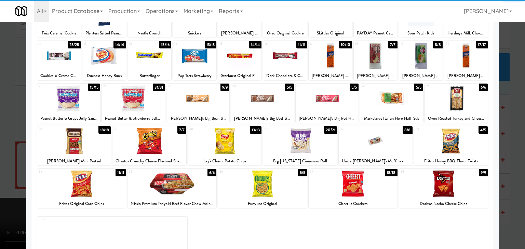
click at [377, 148] on div at bounding box center [375, 141] width 74 height 26
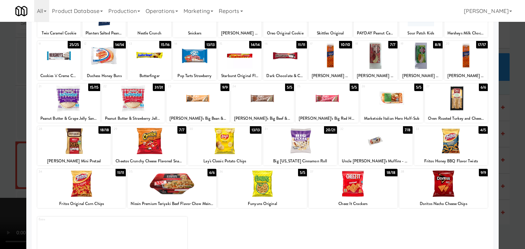
drag, startPoint x: 0, startPoint y: 148, endPoint x: 181, endPoint y: 147, distance: 181.0
click at [1, 148] on div at bounding box center [262, 124] width 525 height 249
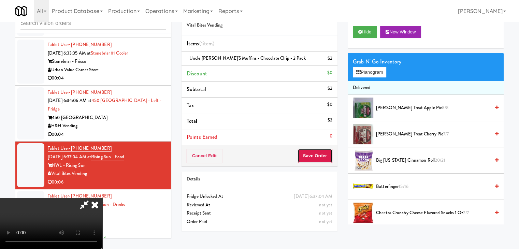
click at [317, 150] on button "Save Order" at bounding box center [315, 156] width 35 height 14
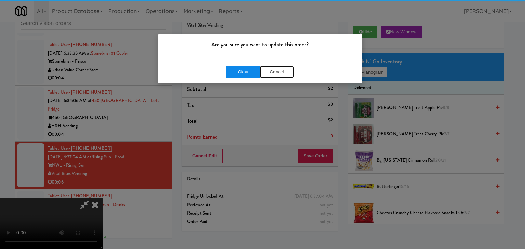
drag, startPoint x: 256, startPoint y: 71, endPoint x: 252, endPoint y: 74, distance: 4.9
click at [253, 73] on div "Okay Cancel" at bounding box center [260, 72] width 68 height 12
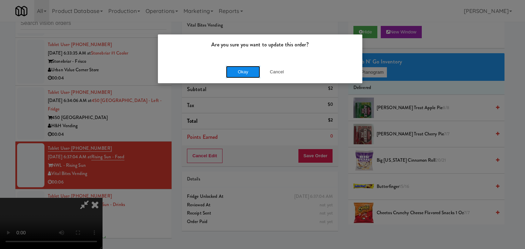
click at [252, 74] on button "Okay" at bounding box center [243, 72] width 34 height 12
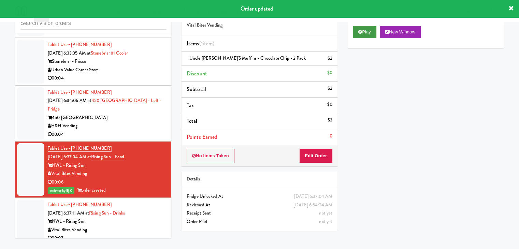
click at [359, 38] on div "Play New Window" at bounding box center [426, 34] width 156 height 27
click at [362, 36] on button "Play" at bounding box center [365, 32] width 24 height 12
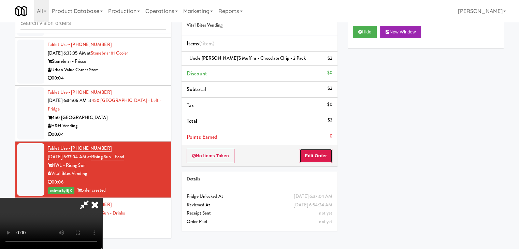
click at [318, 156] on button "Edit Order" at bounding box center [316, 156] width 33 height 14
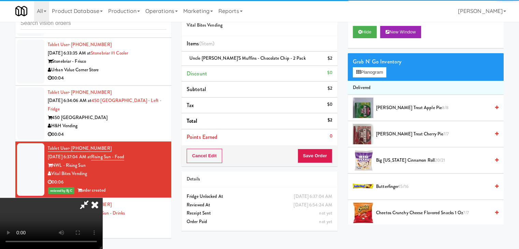
click at [102, 198] on icon at bounding box center [94, 205] width 15 height 14
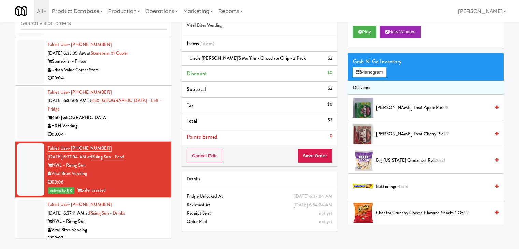
click at [102, 122] on div "H&H Vending" at bounding box center [107, 126] width 119 height 9
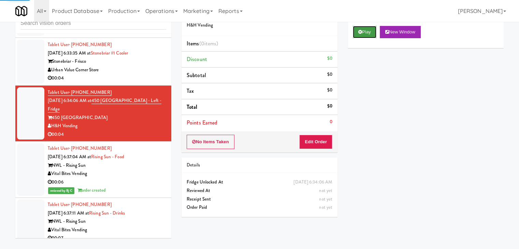
click at [365, 33] on button "Play" at bounding box center [365, 32] width 24 height 12
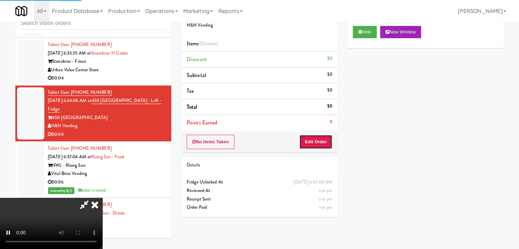
click at [324, 141] on button "Edit Order" at bounding box center [316, 142] width 33 height 14
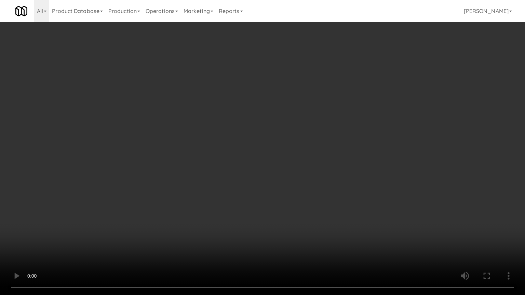
click at [288, 214] on video at bounding box center [262, 147] width 525 height 295
click at [292, 212] on video at bounding box center [262, 147] width 525 height 295
click at [292, 209] on video at bounding box center [262, 147] width 525 height 295
click at [296, 204] on video at bounding box center [262, 147] width 525 height 295
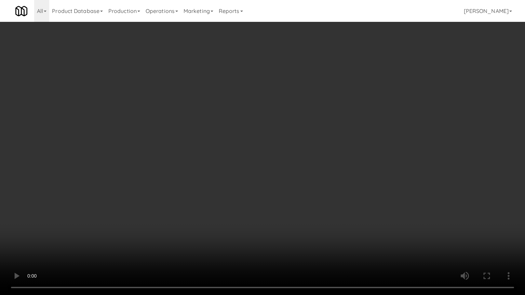
click at [296, 204] on video at bounding box center [262, 147] width 525 height 295
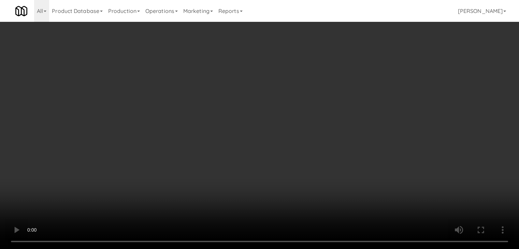
click at [366, 74] on button "Planogram" at bounding box center [369, 72] width 33 height 10
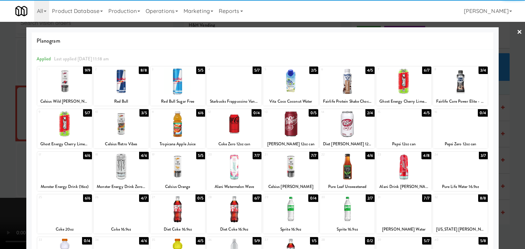
click at [122, 165] on div at bounding box center [121, 167] width 55 height 26
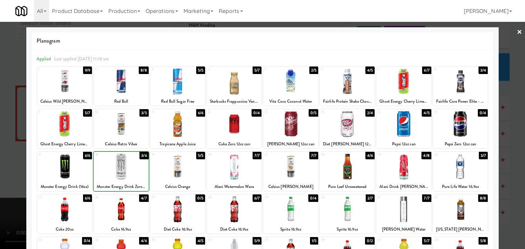
drag, startPoint x: 0, startPoint y: 166, endPoint x: 50, endPoint y: 166, distance: 50.2
click at [6, 165] on div at bounding box center [262, 124] width 525 height 249
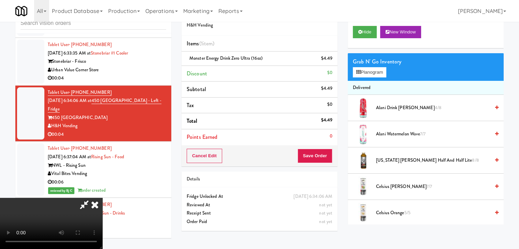
click at [102, 198] on video at bounding box center [51, 223] width 102 height 51
click at [324, 161] on button "Save Order" at bounding box center [315, 156] width 35 height 14
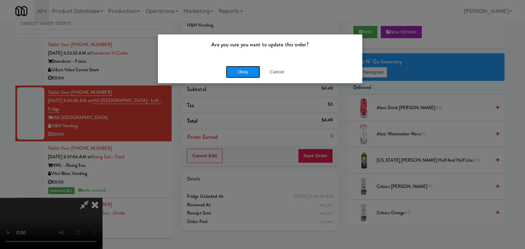
click at [231, 73] on button "Okay" at bounding box center [243, 72] width 34 height 12
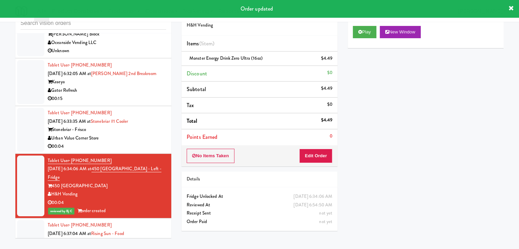
click at [137, 134] on div "Urban Value Corner Store" at bounding box center [107, 138] width 119 height 9
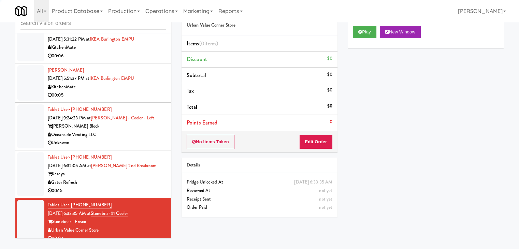
scroll to position [1491, 0]
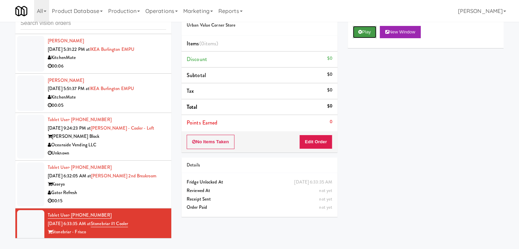
click at [368, 31] on button "Play" at bounding box center [365, 32] width 24 height 12
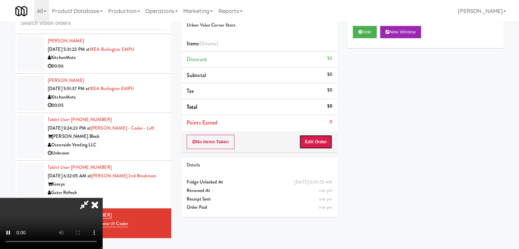
click at [325, 143] on button "Edit Order" at bounding box center [316, 142] width 33 height 14
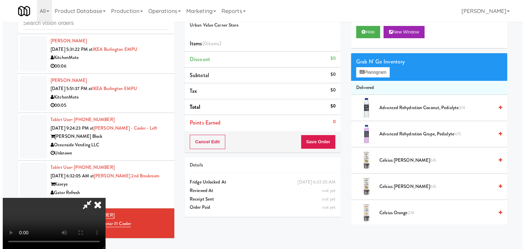
scroll to position [0, 0]
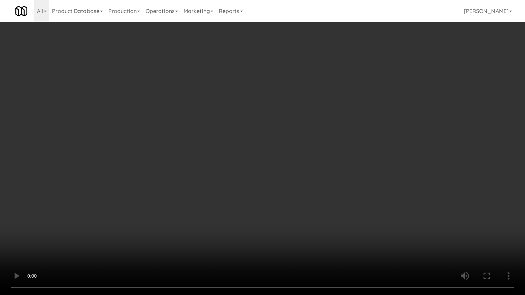
click at [287, 204] on video at bounding box center [262, 147] width 525 height 295
drag, startPoint x: 287, startPoint y: 204, endPoint x: 313, endPoint y: 137, distance: 71.4
click at [287, 203] on video at bounding box center [262, 147] width 525 height 295
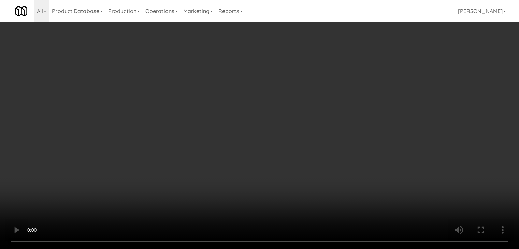
click at [368, 75] on button "Planogram" at bounding box center [369, 72] width 33 height 10
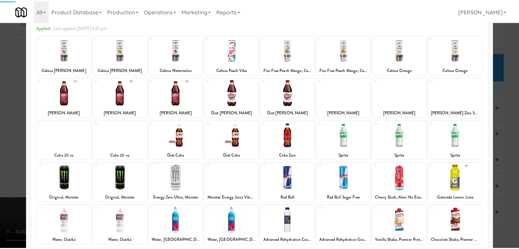
scroll to position [86, 0]
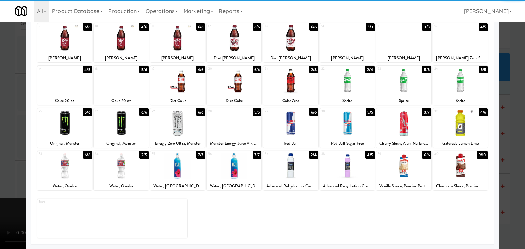
click at [73, 174] on div at bounding box center [64, 166] width 55 height 26
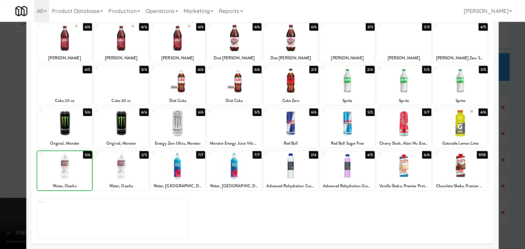
click at [0, 178] on div at bounding box center [262, 124] width 525 height 249
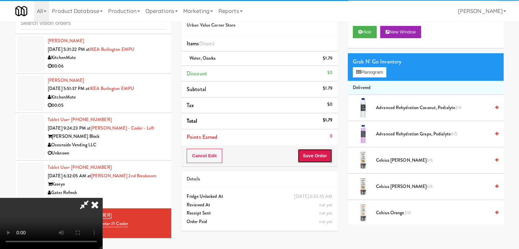
click at [327, 158] on button "Save Order" at bounding box center [315, 156] width 35 height 14
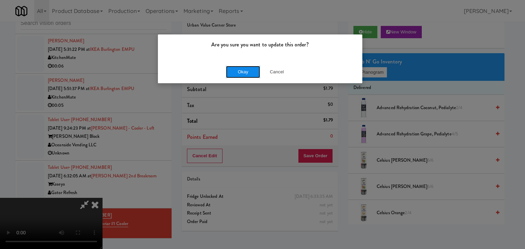
click at [239, 77] on button "Okay" at bounding box center [243, 72] width 34 height 12
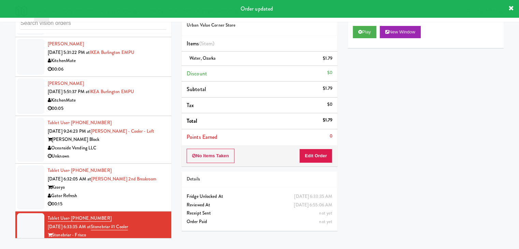
scroll to position [1525, 0]
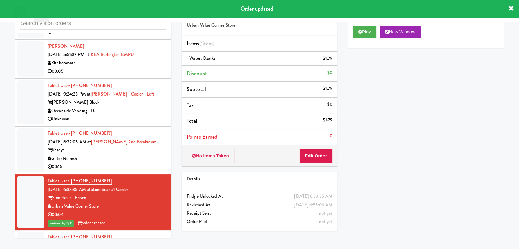
drag, startPoint x: 130, startPoint y: 158, endPoint x: 242, endPoint y: 117, distance: 119.4
click at [131, 158] on div "Gator Refresh" at bounding box center [107, 159] width 119 height 9
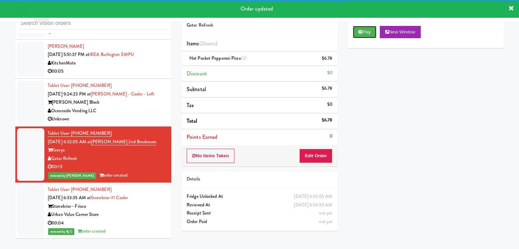
drag, startPoint x: 369, startPoint y: 31, endPoint x: 351, endPoint y: 76, distance: 48.0
click at [368, 33] on button "Play" at bounding box center [365, 32] width 24 height 12
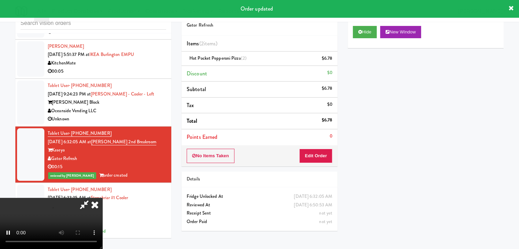
click at [131, 110] on div "Oceanside Vending LLC" at bounding box center [107, 111] width 119 height 9
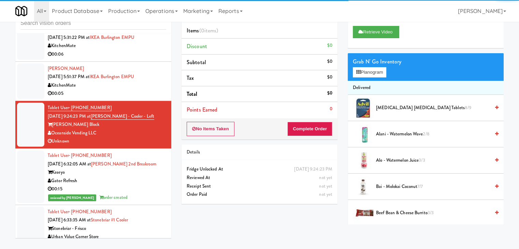
scroll to position [1491, 0]
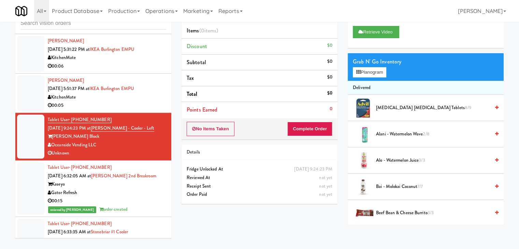
click at [135, 104] on div "00:05" at bounding box center [107, 105] width 119 height 9
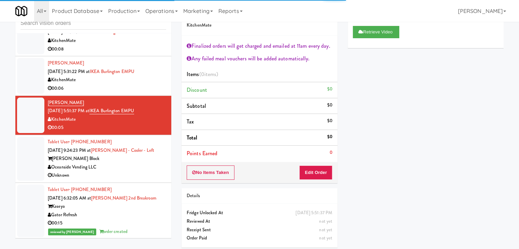
scroll to position [1457, 0]
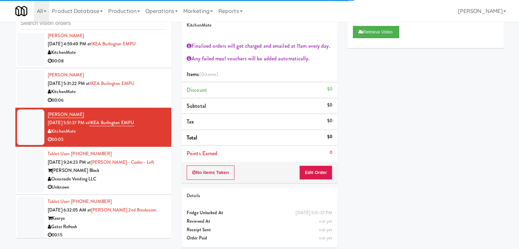
click at [139, 100] on div "00:06" at bounding box center [107, 100] width 119 height 9
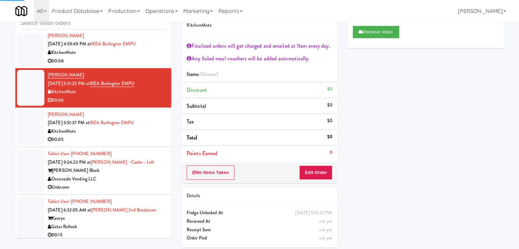
click at [147, 54] on div "KitchenMate" at bounding box center [107, 52] width 119 height 9
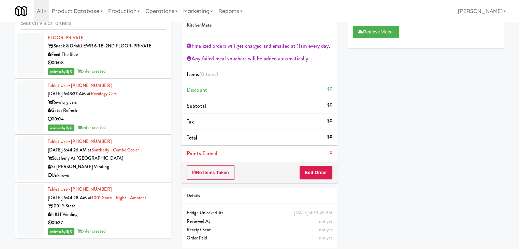
scroll to position [2164, 0]
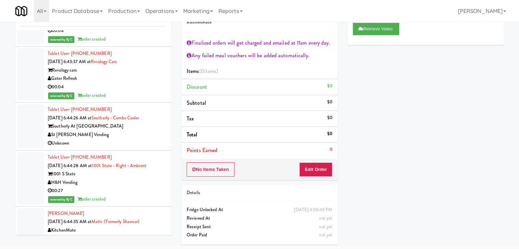
click at [125, 226] on div "KitchenMate" at bounding box center [107, 230] width 119 height 9
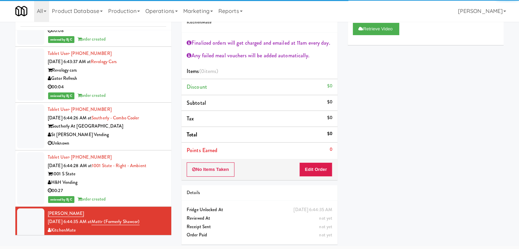
drag, startPoint x: 144, startPoint y: 126, endPoint x: 143, endPoint y: 129, distance: 3.7
click at [144, 131] on div "St [PERSON_NAME] Vending" at bounding box center [107, 135] width 119 height 9
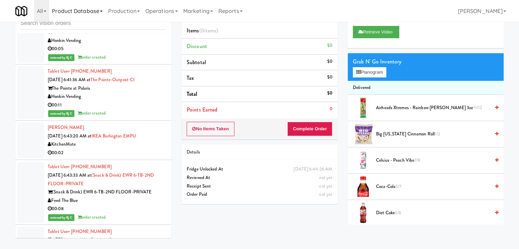
scroll to position [1959, 0]
